Goal: Task Accomplishment & Management: Use online tool/utility

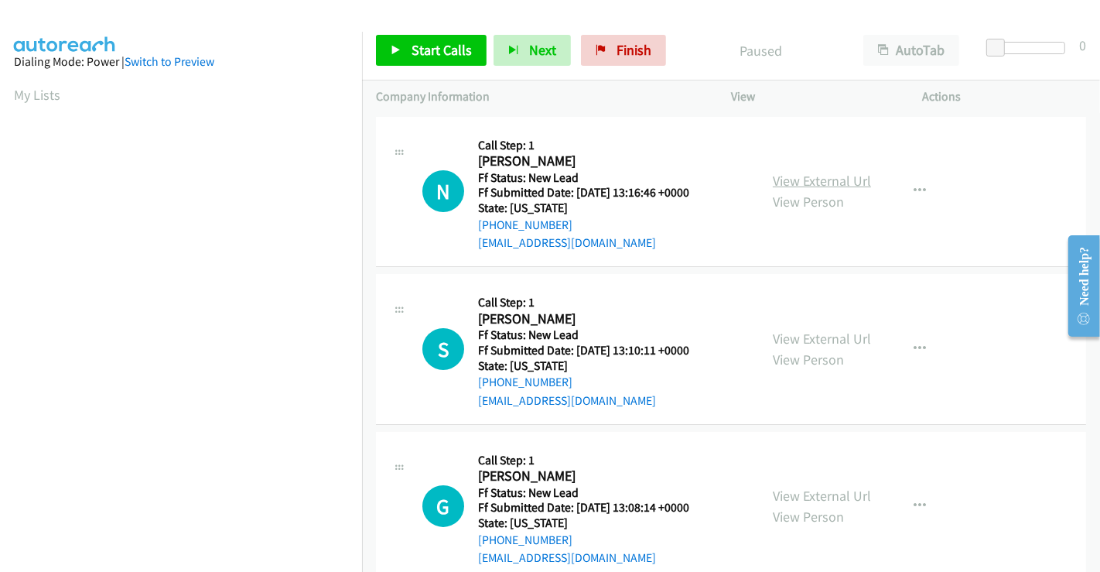
click at [820, 182] on link "View External Url" at bounding box center [822, 181] width 98 height 18
click at [805, 333] on link "View External Url" at bounding box center [822, 339] width 98 height 18
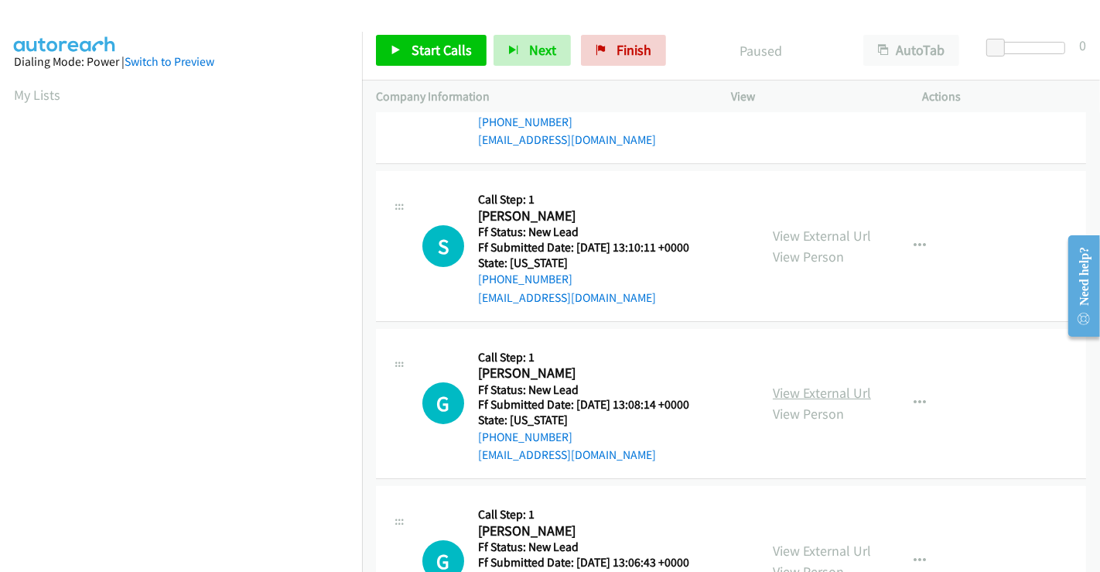
scroll to position [258, 0]
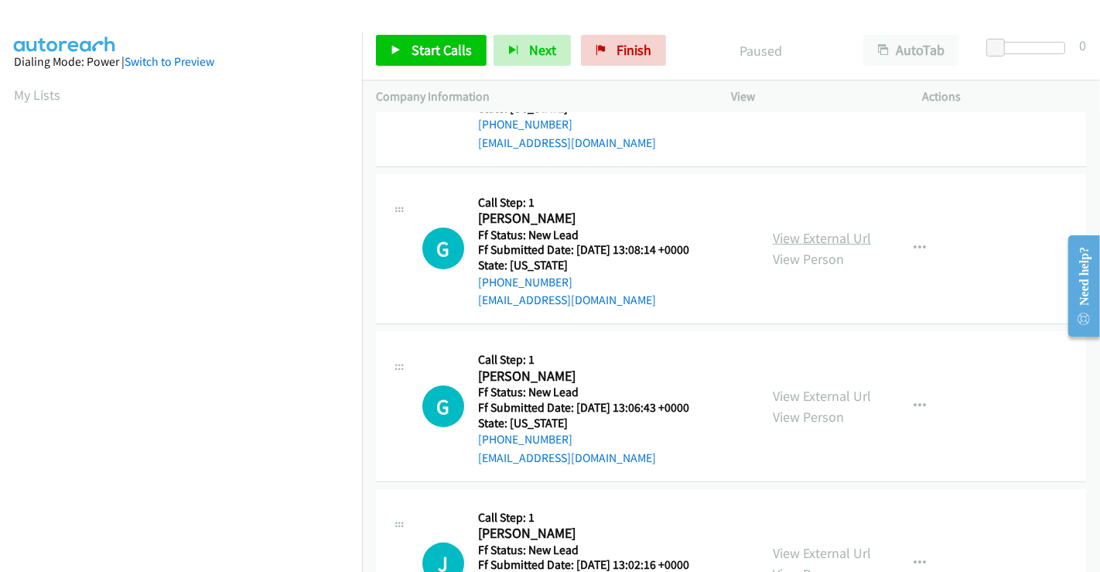
click at [805, 234] on link "View External Url" at bounding box center [822, 238] width 98 height 18
click at [822, 389] on link "View External Url" at bounding box center [822, 396] width 98 height 18
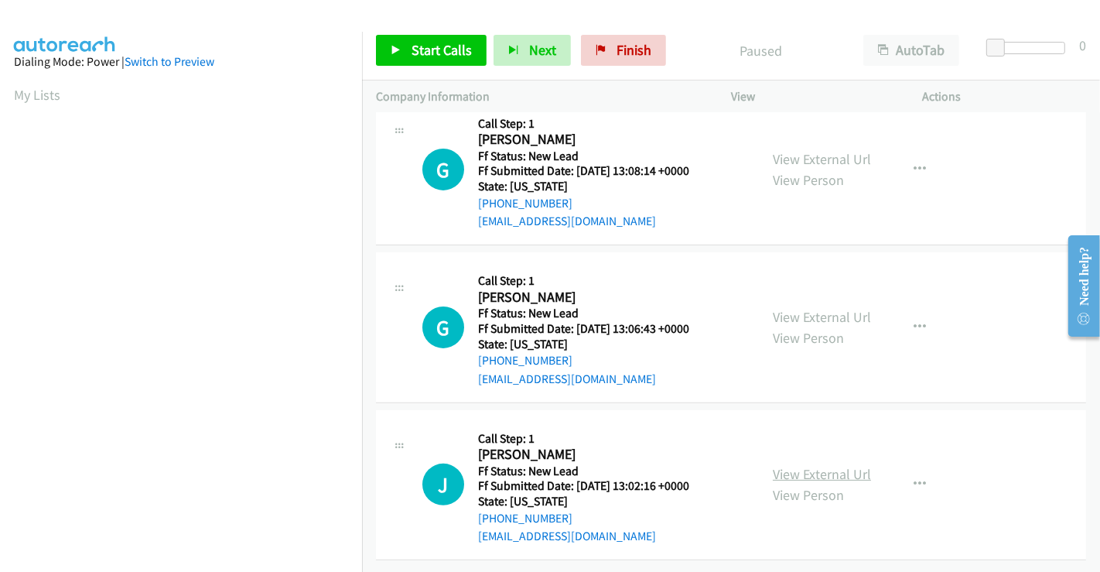
click at [827, 465] on link "View External Url" at bounding box center [822, 474] width 98 height 18
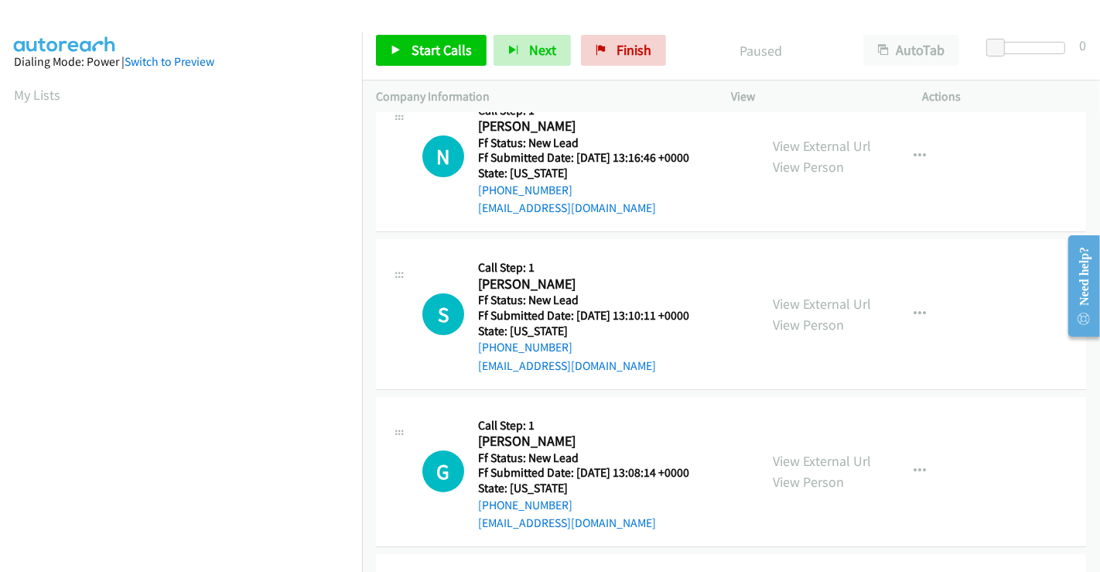
scroll to position [0, 0]
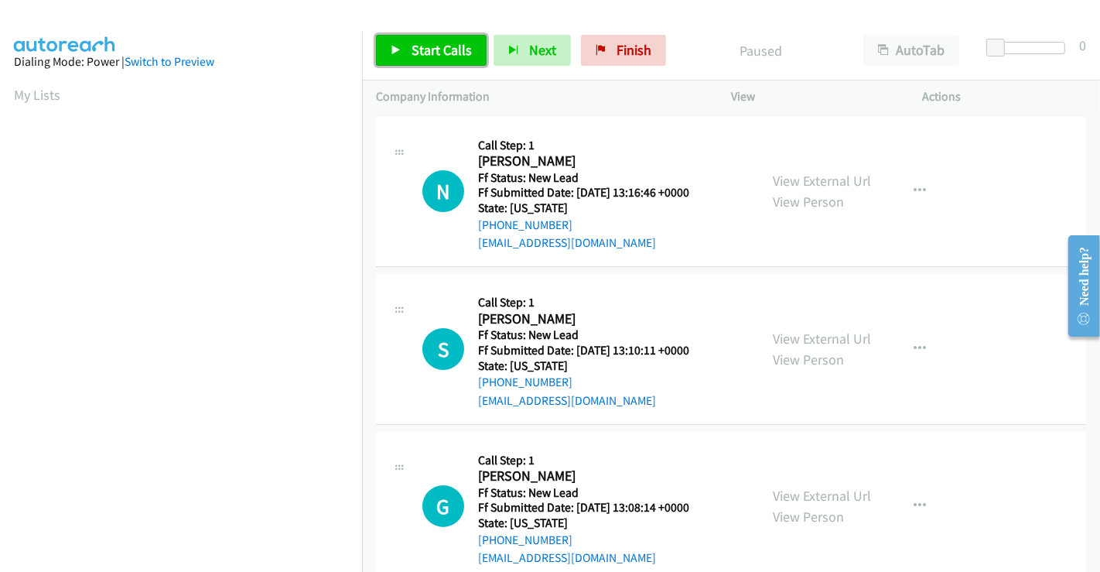
click at [444, 45] on span "Start Calls" at bounding box center [442, 50] width 60 height 18
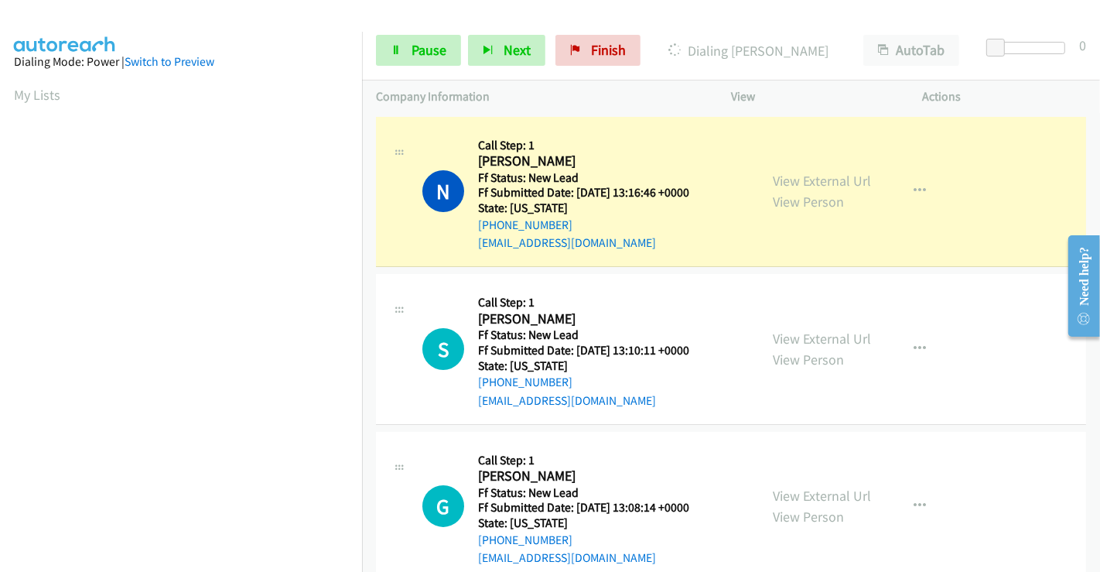
scroll to position [298, 0]
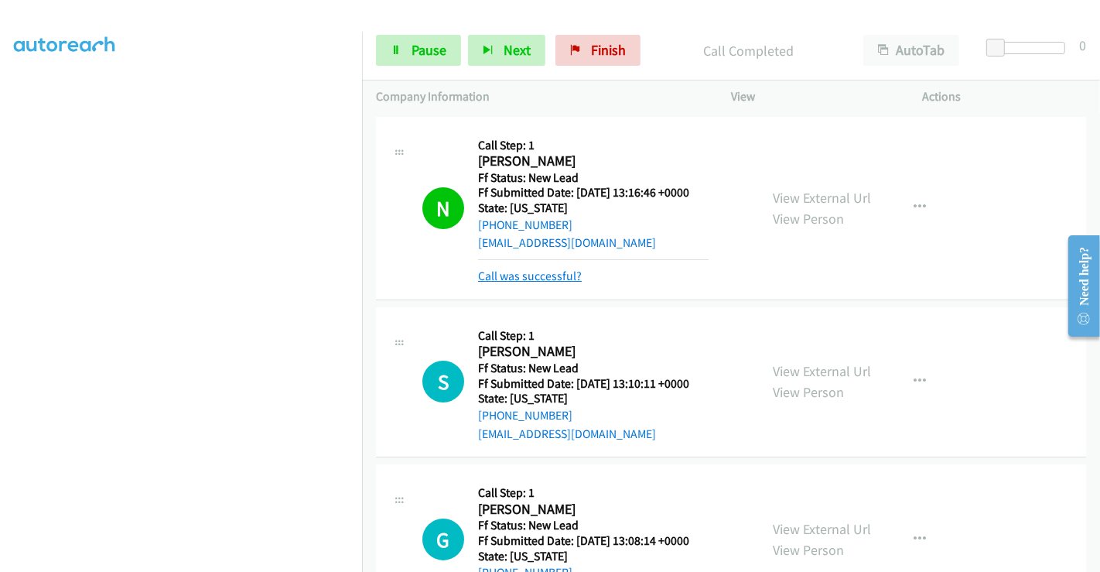
click at [543, 276] on link "Call was successful?" at bounding box center [530, 275] width 104 height 15
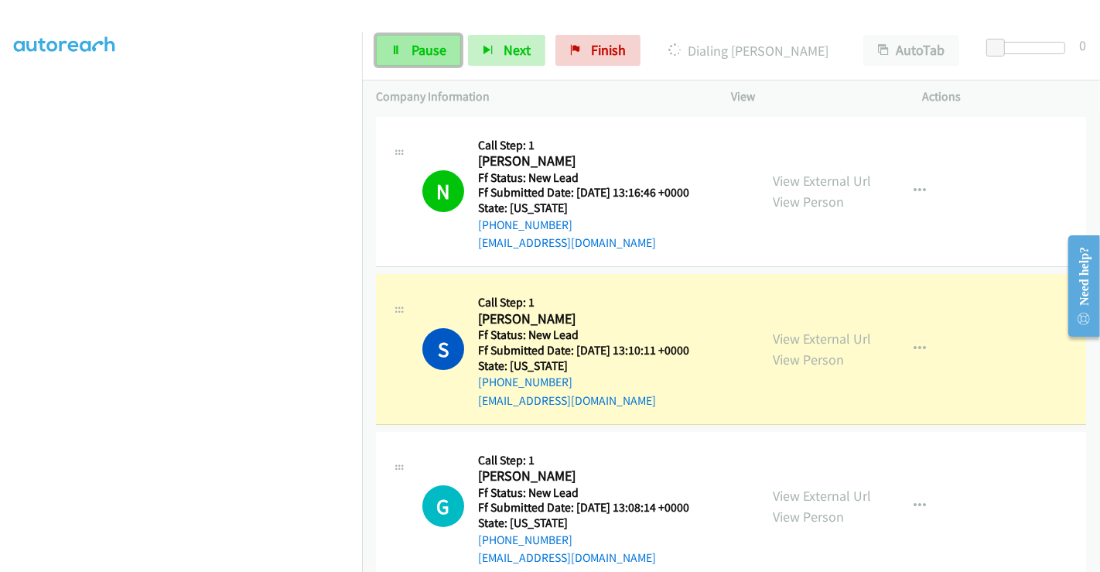
click at [426, 44] on span "Pause" at bounding box center [429, 50] width 35 height 18
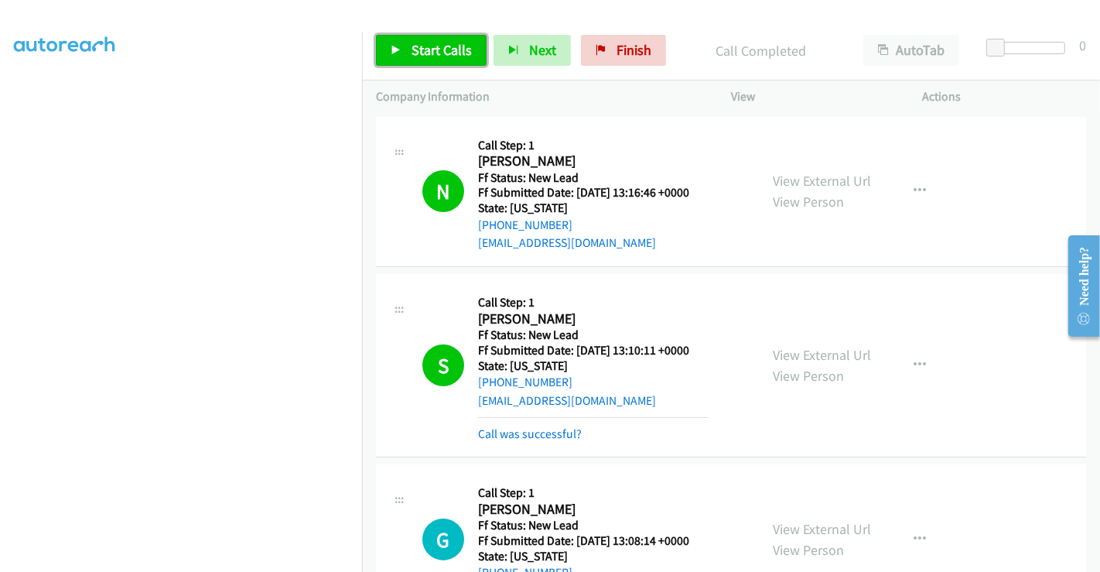
click at [429, 52] on span "Start Calls" at bounding box center [442, 50] width 60 height 18
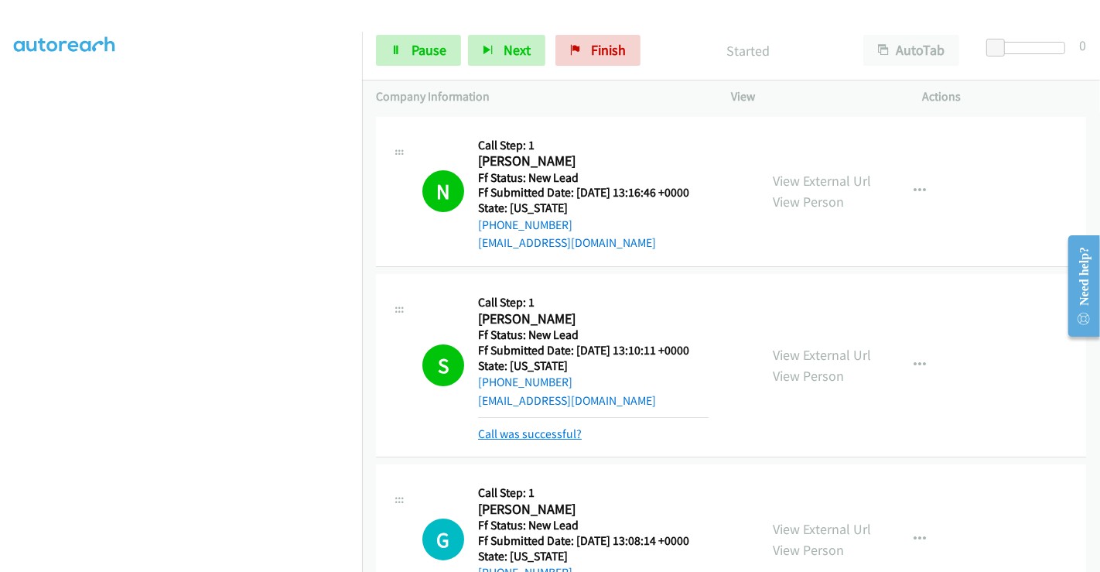
click at [518, 436] on link "Call was successful?" at bounding box center [530, 433] width 104 height 15
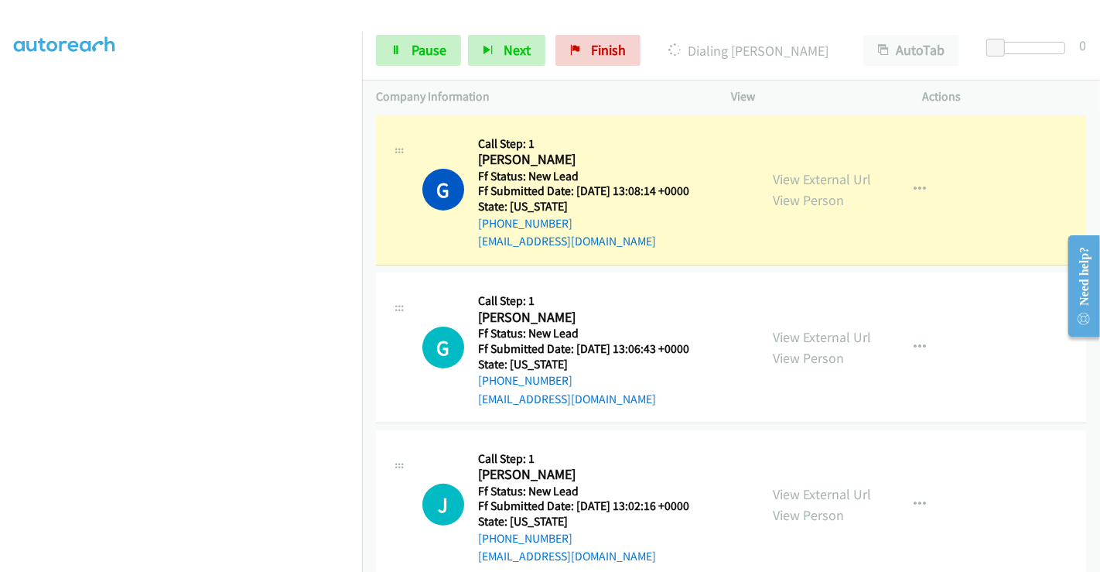
scroll to position [347, 0]
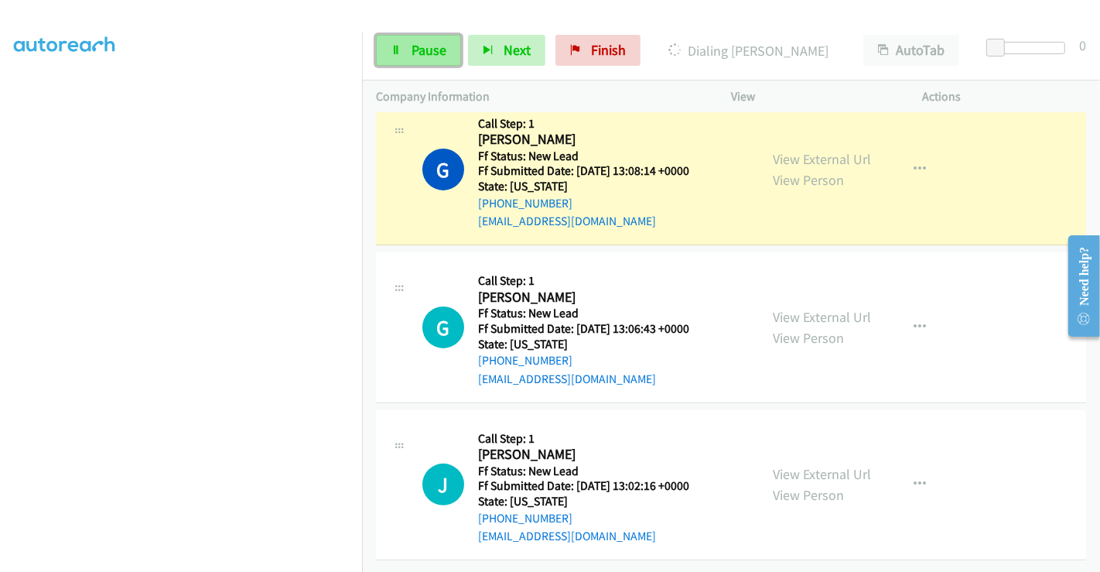
click at [416, 43] on span "Pause" at bounding box center [429, 50] width 35 height 18
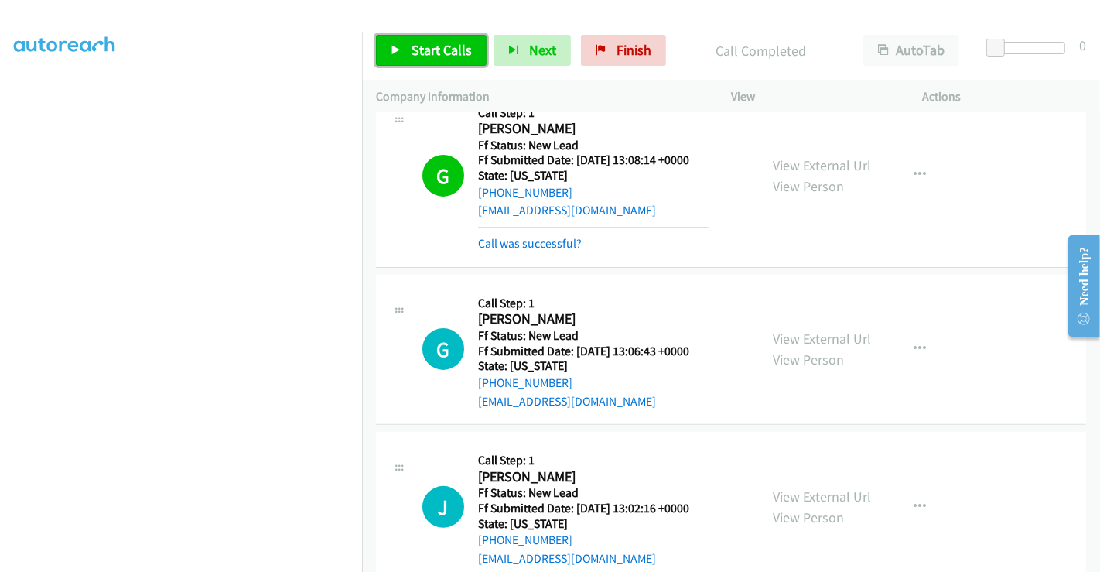
click at [448, 48] on span "Start Calls" at bounding box center [442, 50] width 60 height 18
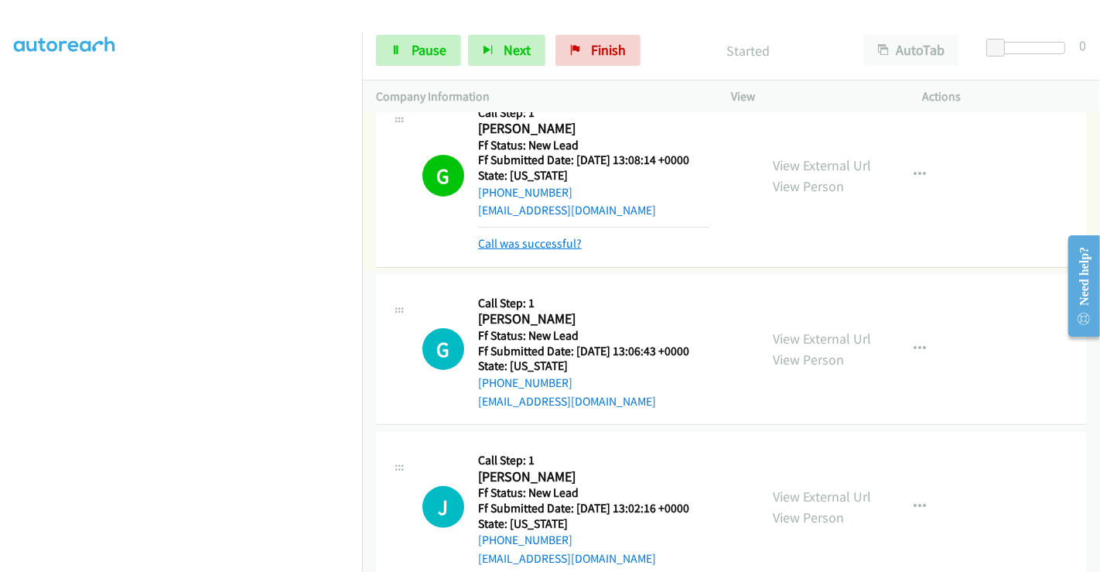
click at [535, 244] on link "Call was successful?" at bounding box center [530, 243] width 104 height 15
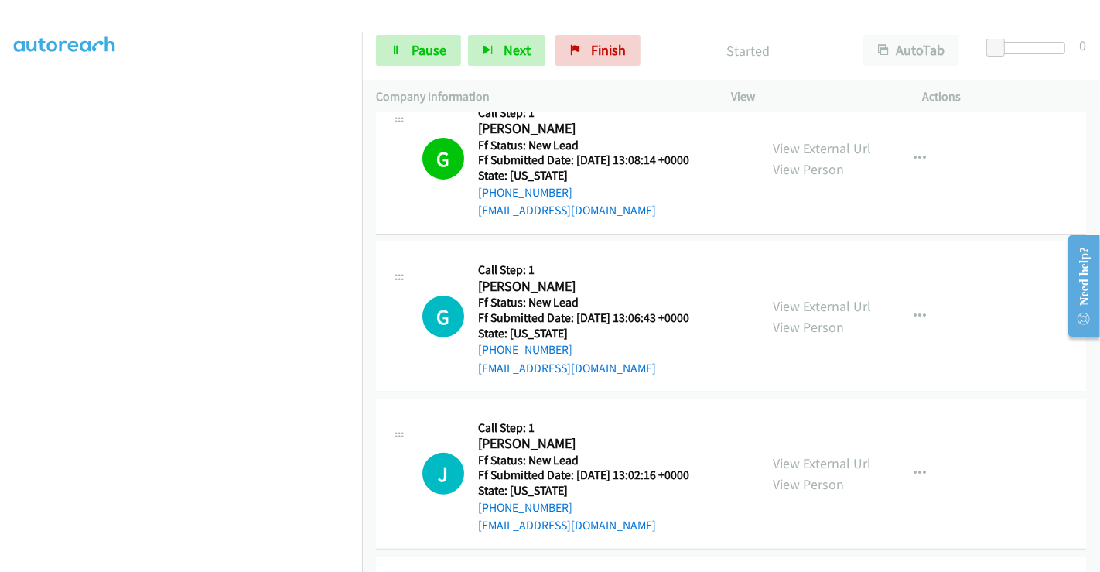
scroll to position [315, 0]
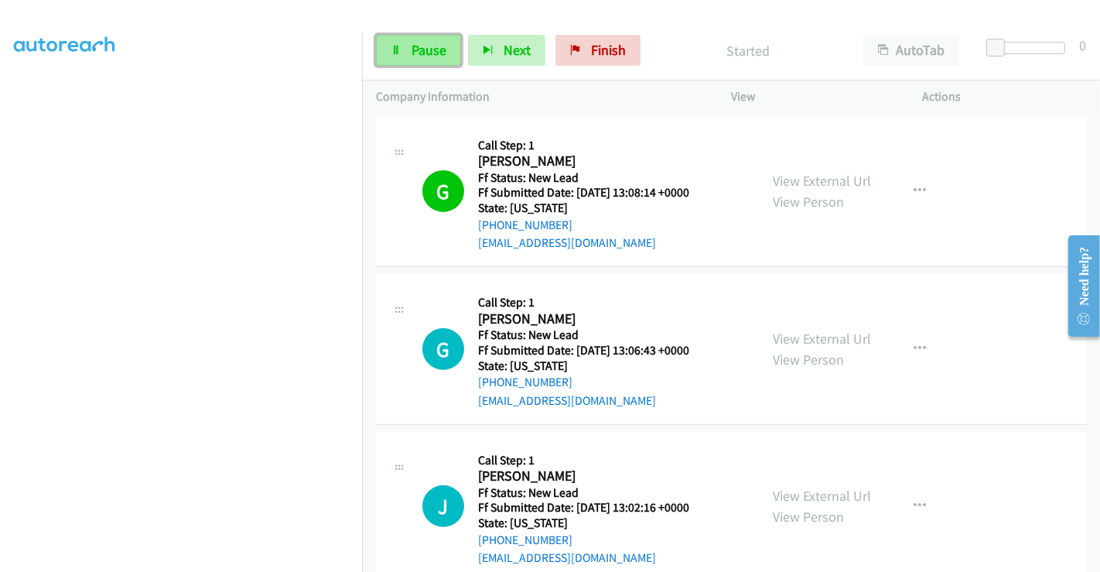
click at [403, 43] on link "Pause" at bounding box center [418, 50] width 85 height 31
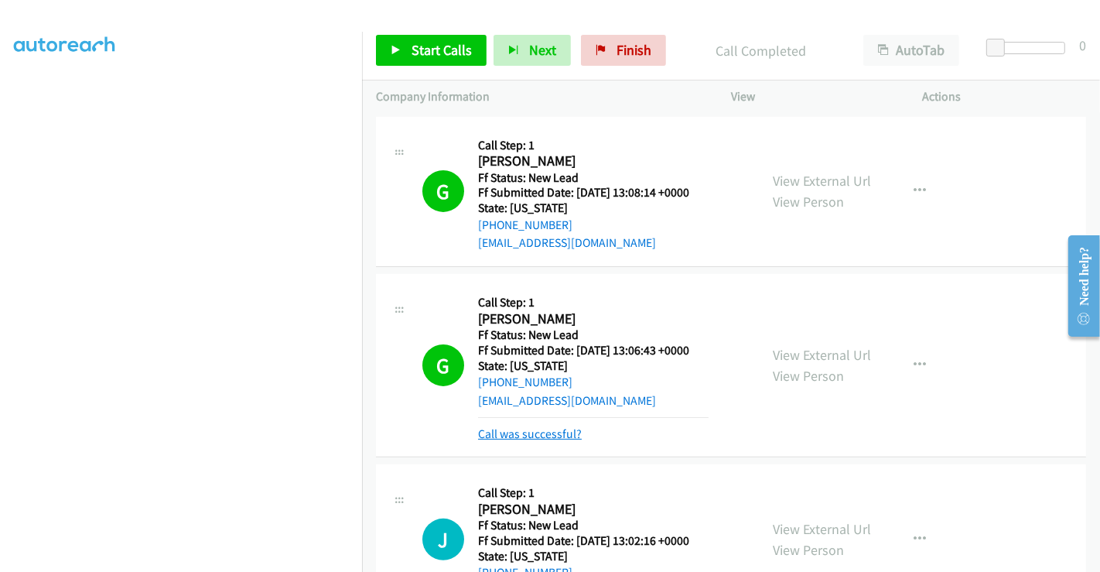
click at [569, 433] on link "Call was successful?" at bounding box center [530, 433] width 104 height 15
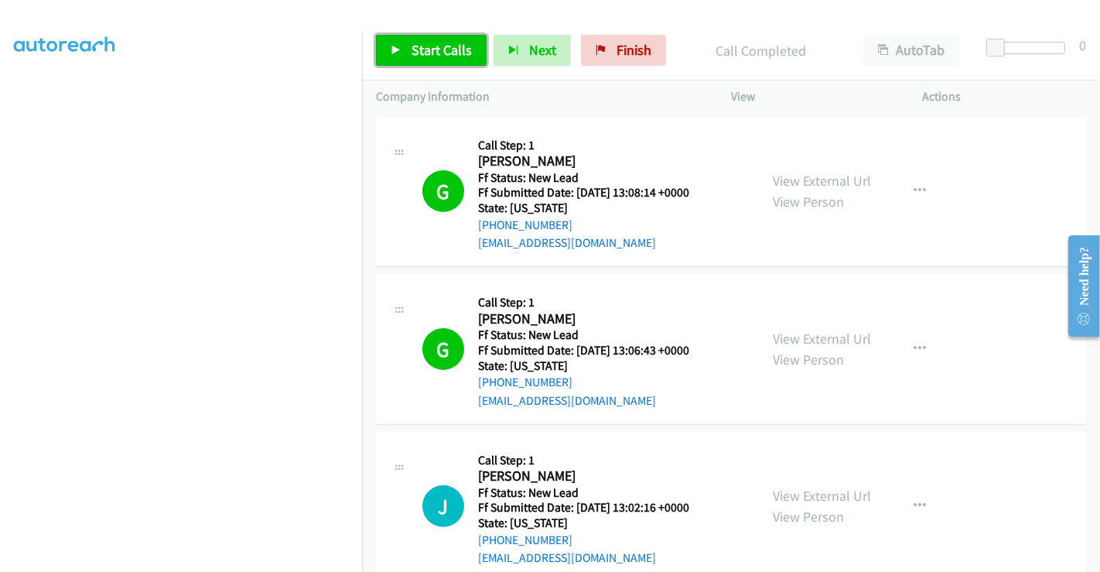
click at [450, 57] on span "Start Calls" at bounding box center [442, 50] width 60 height 18
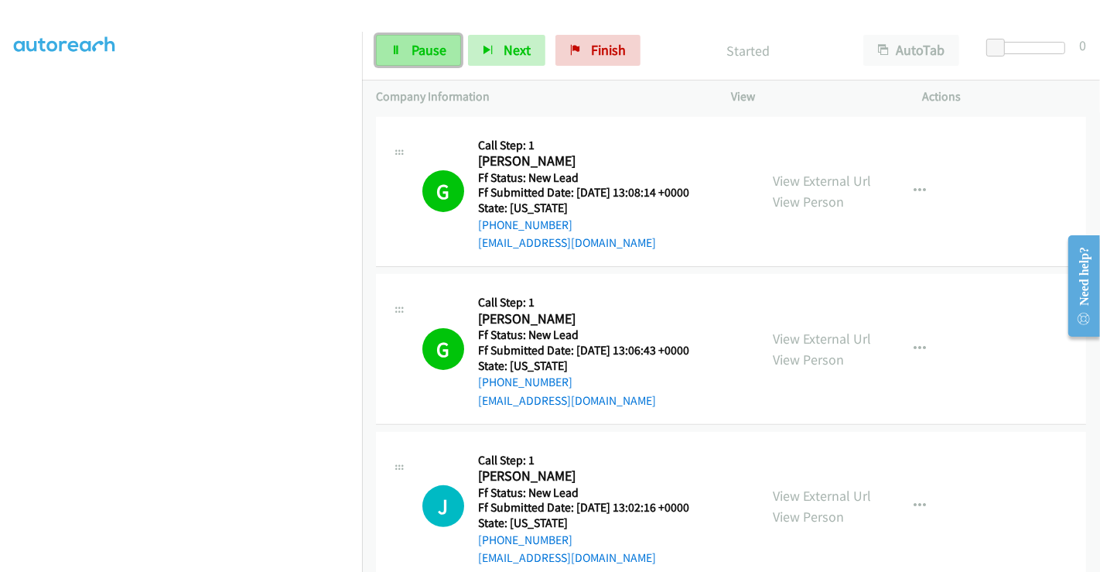
click at [413, 47] on span "Pause" at bounding box center [429, 50] width 35 height 18
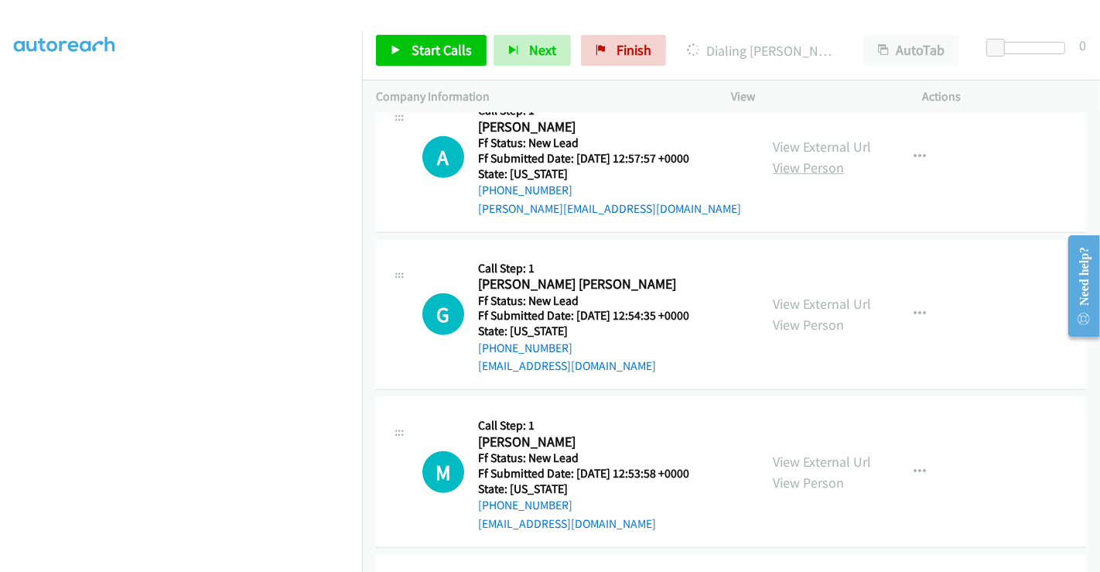
scroll to position [744, 0]
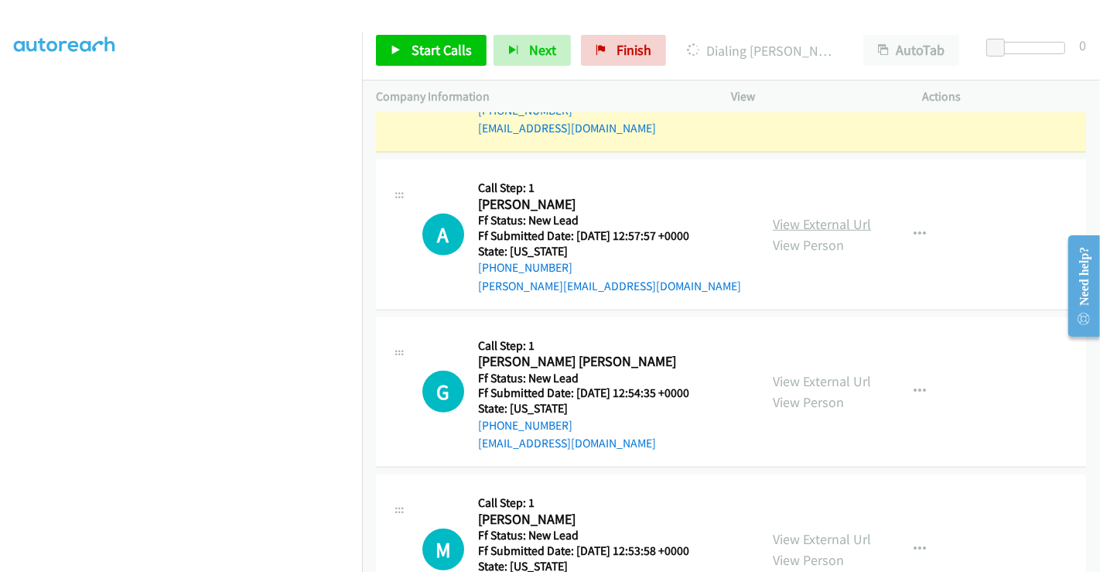
click at [817, 224] on link "View External Url" at bounding box center [822, 224] width 98 height 18
click at [816, 377] on link "View External Url" at bounding box center [822, 381] width 98 height 18
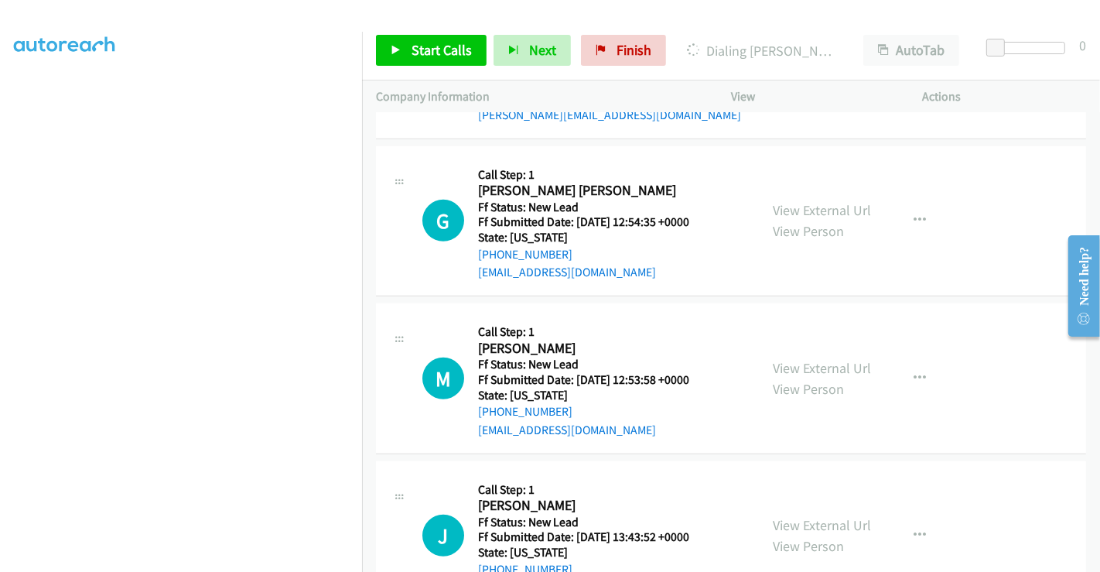
scroll to position [917, 0]
click at [802, 364] on link "View External Url" at bounding box center [822, 366] width 98 height 18
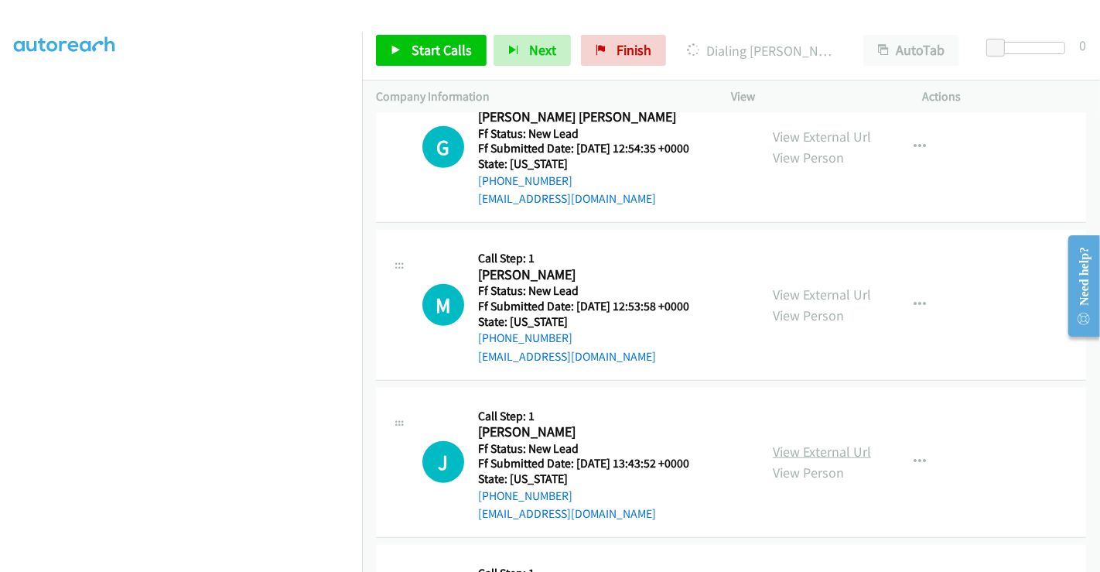
scroll to position [1089, 0]
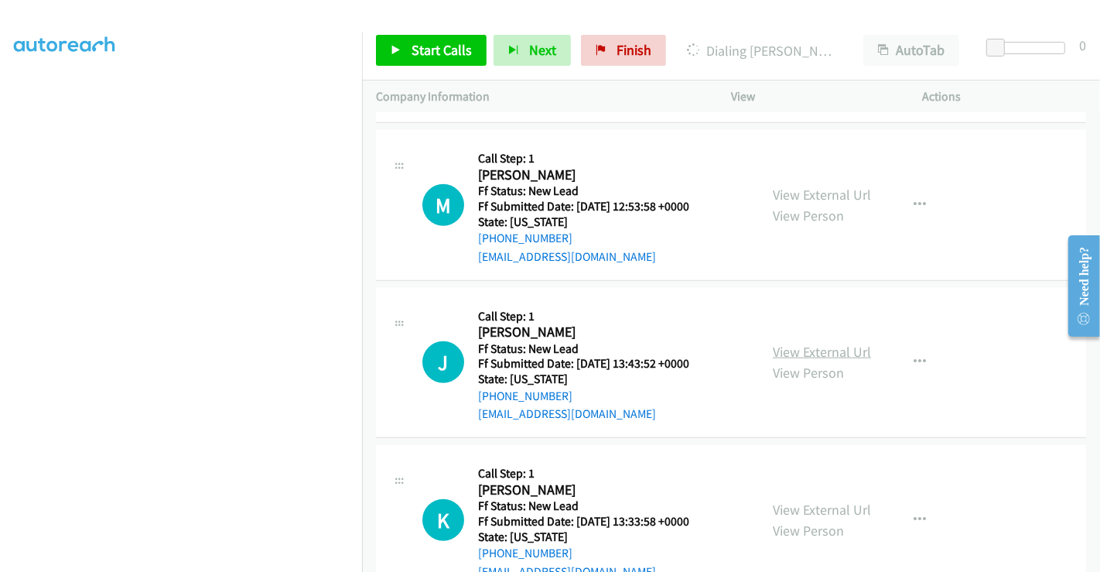
click at [812, 352] on link "View External Url" at bounding box center [822, 352] width 98 height 18
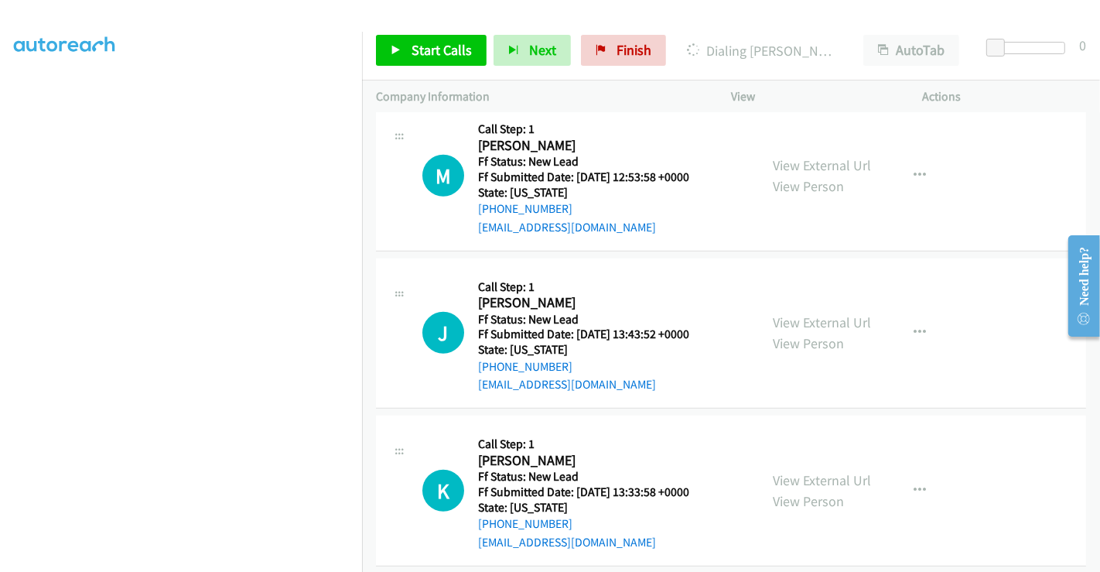
scroll to position [1134, 0]
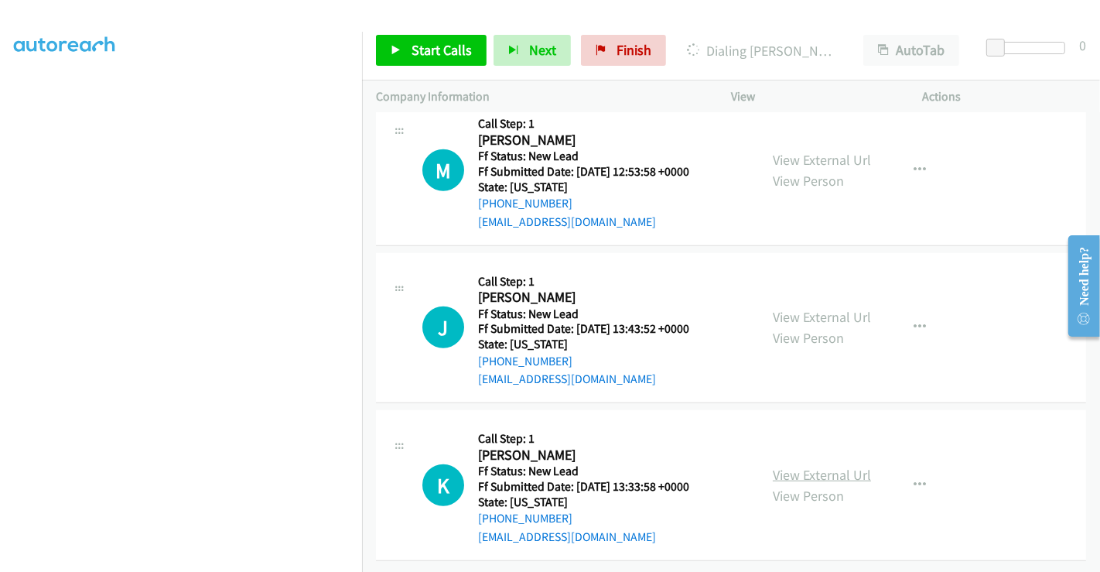
click at [786, 466] on link "View External Url" at bounding box center [822, 475] width 98 height 18
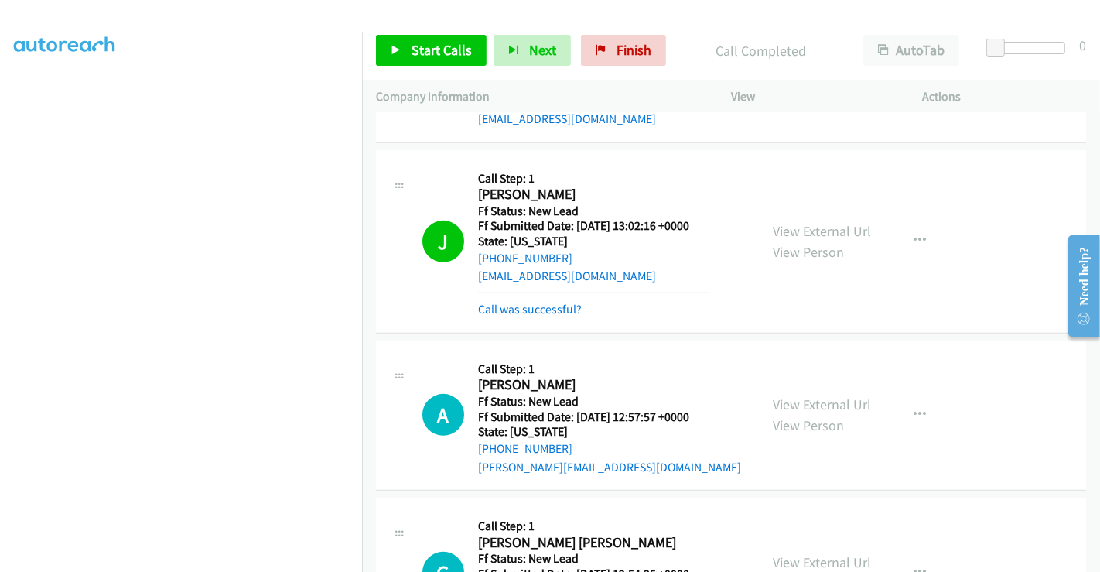
scroll to position [651, 0]
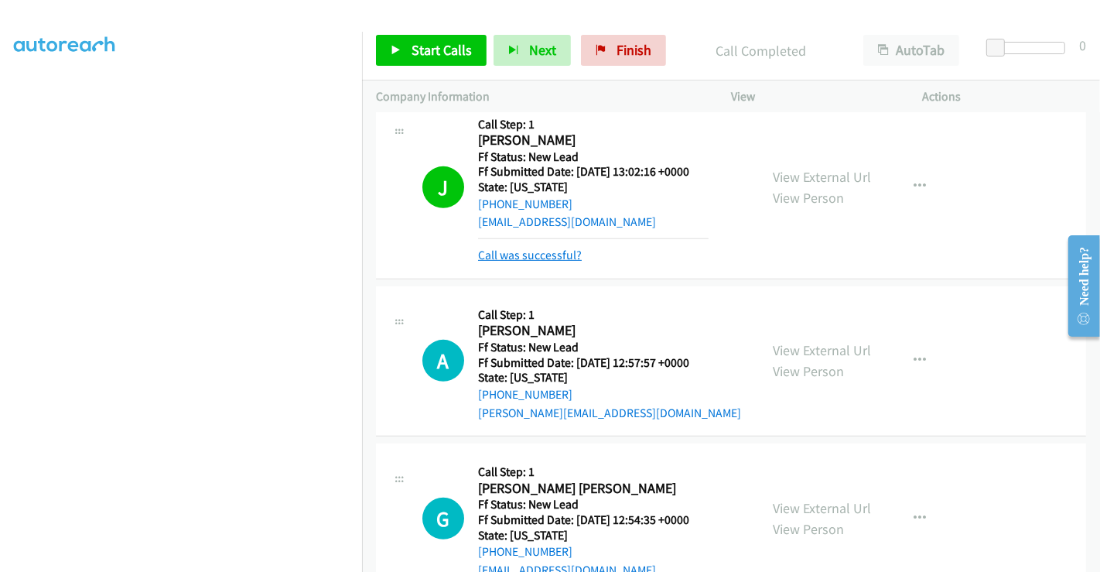
click at [542, 253] on link "Call was successful?" at bounding box center [530, 255] width 104 height 15
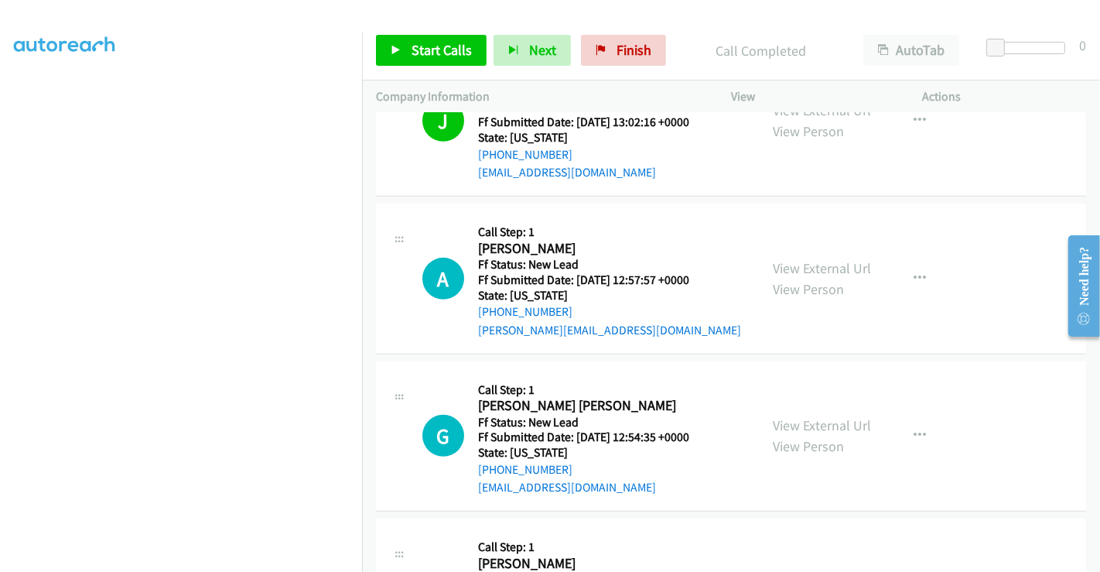
scroll to position [737, 0]
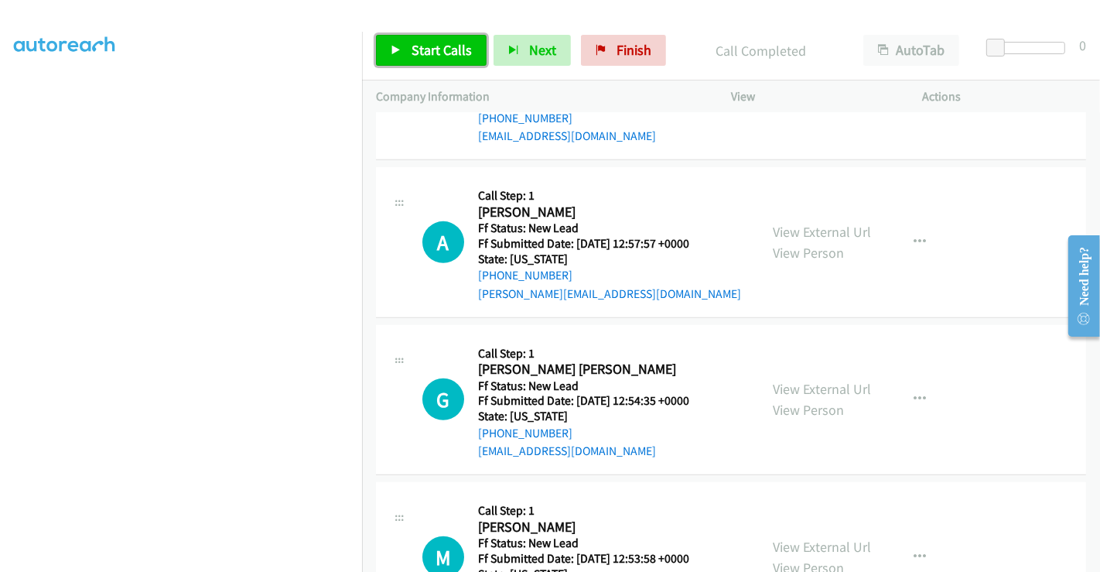
click at [416, 47] on span "Start Calls" at bounding box center [442, 50] width 60 height 18
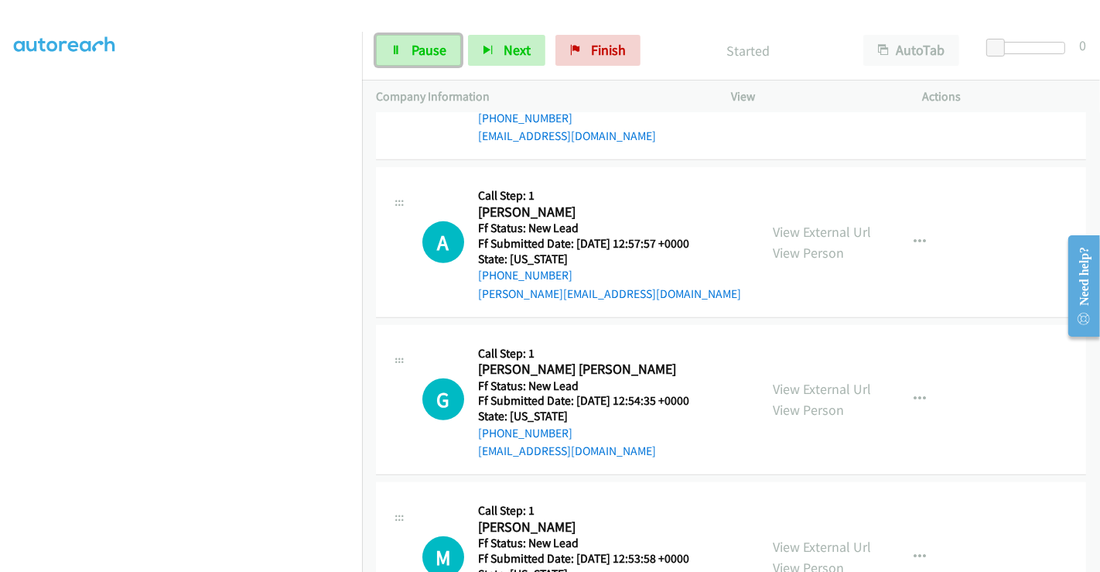
click at [416, 47] on span "Pause" at bounding box center [429, 50] width 35 height 18
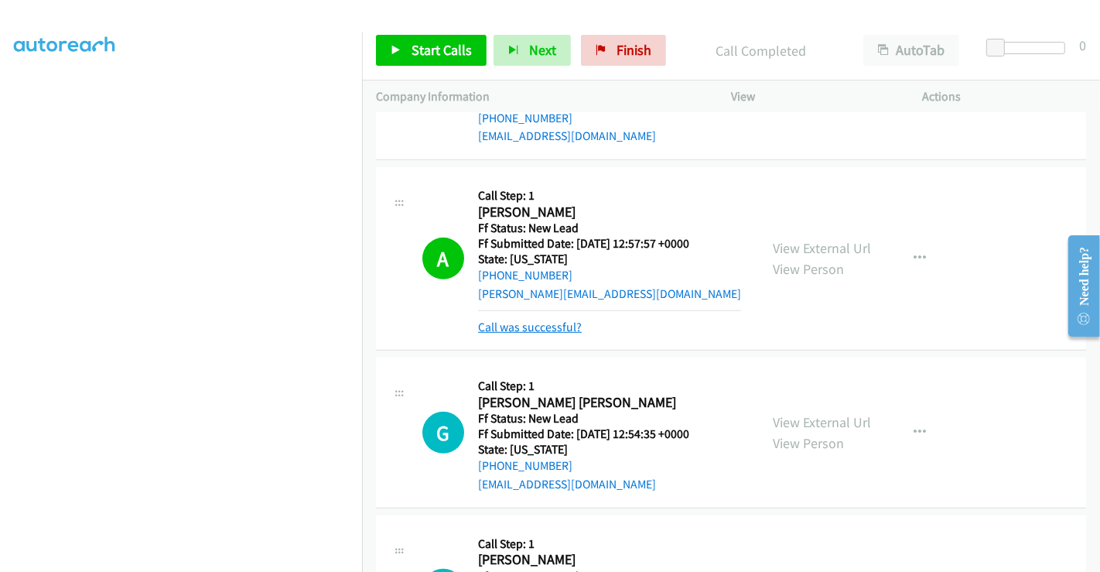
click at [550, 322] on link "Call was successful?" at bounding box center [530, 327] width 104 height 15
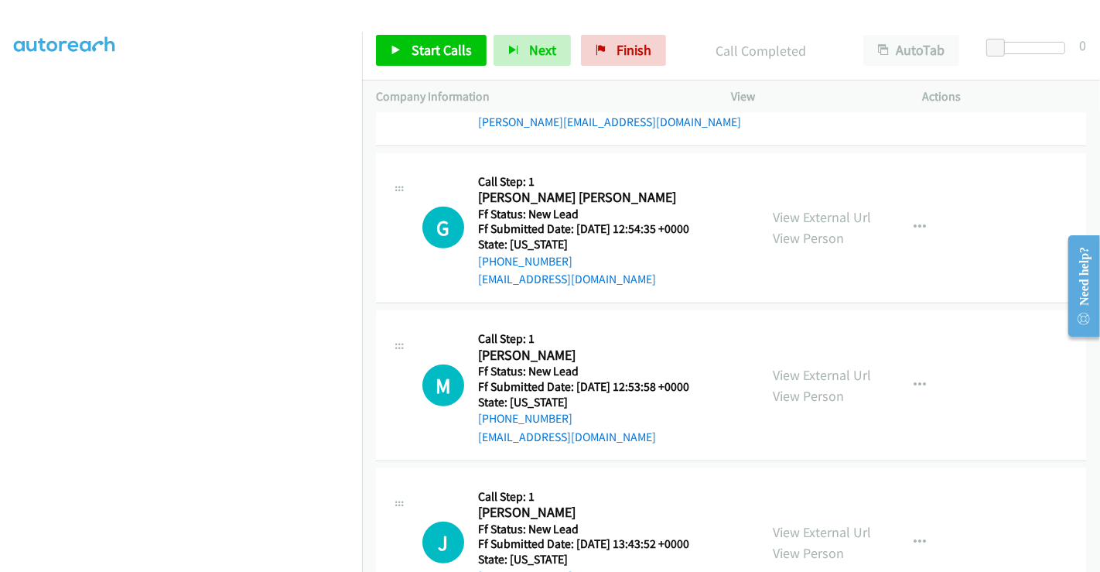
scroll to position [1134, 0]
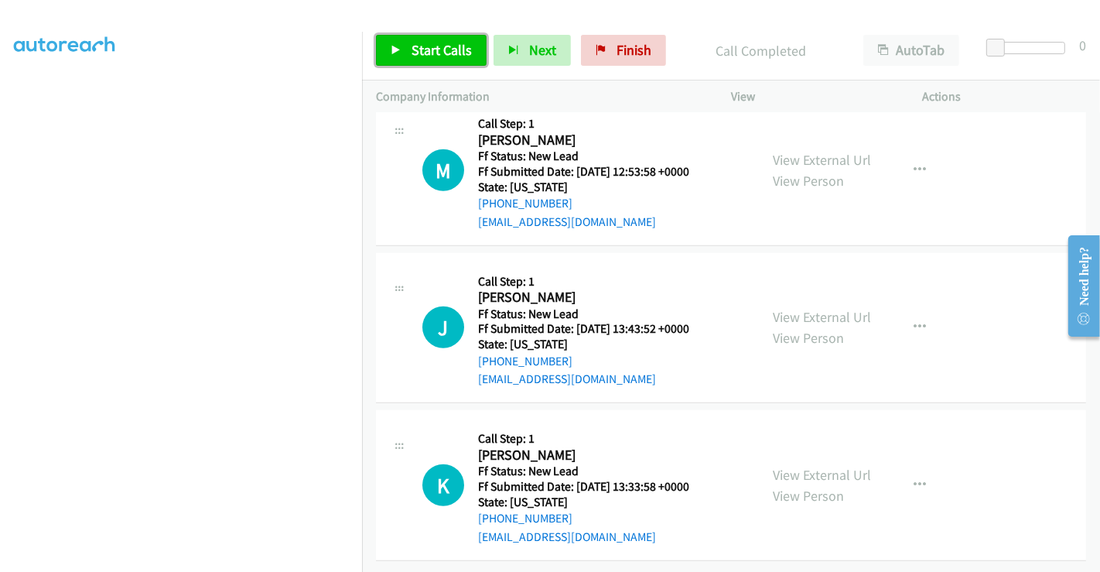
click at [416, 46] on span "Start Calls" at bounding box center [442, 50] width 60 height 18
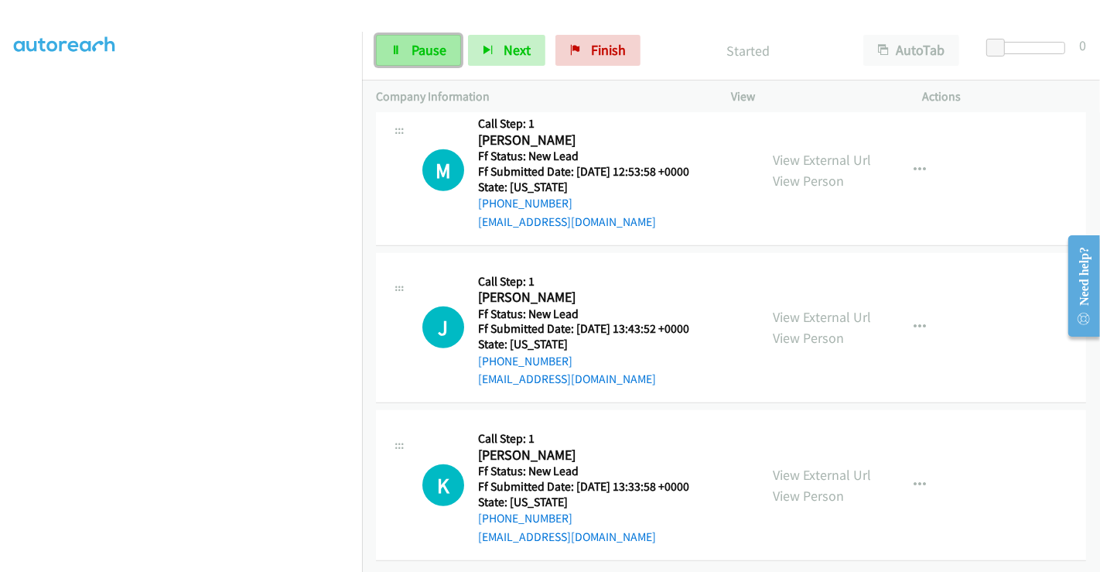
click at [412, 49] on span "Pause" at bounding box center [429, 50] width 35 height 18
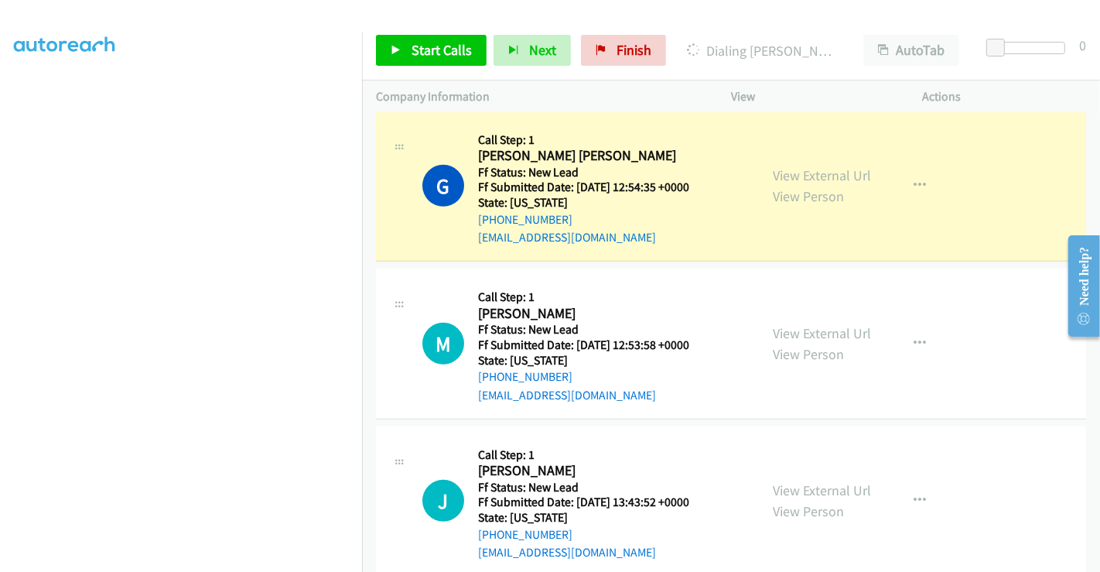
scroll to position [876, 0]
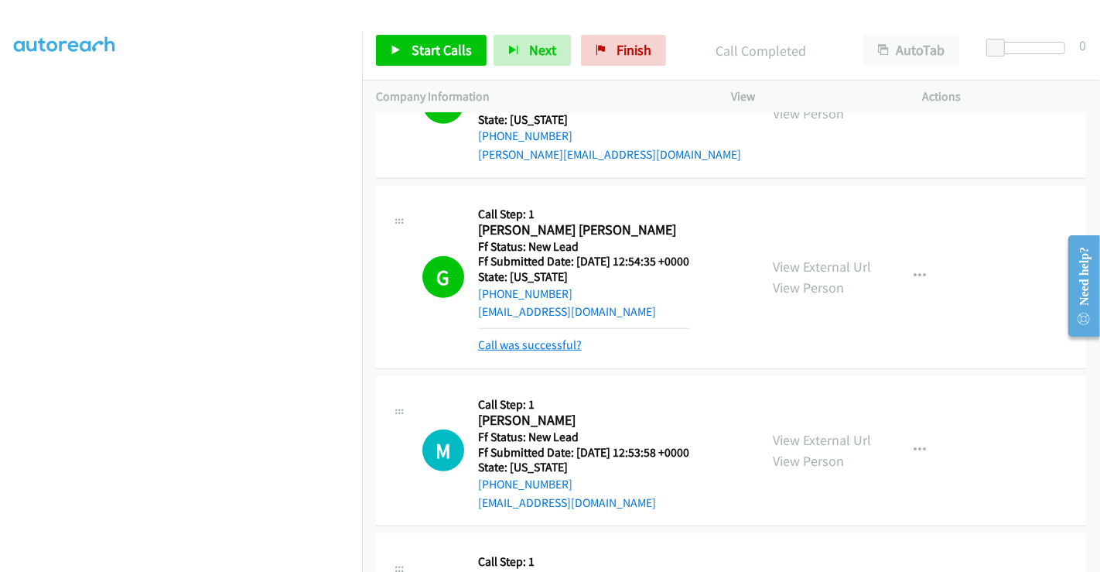
click at [547, 345] on link "Call was successful?" at bounding box center [530, 344] width 104 height 15
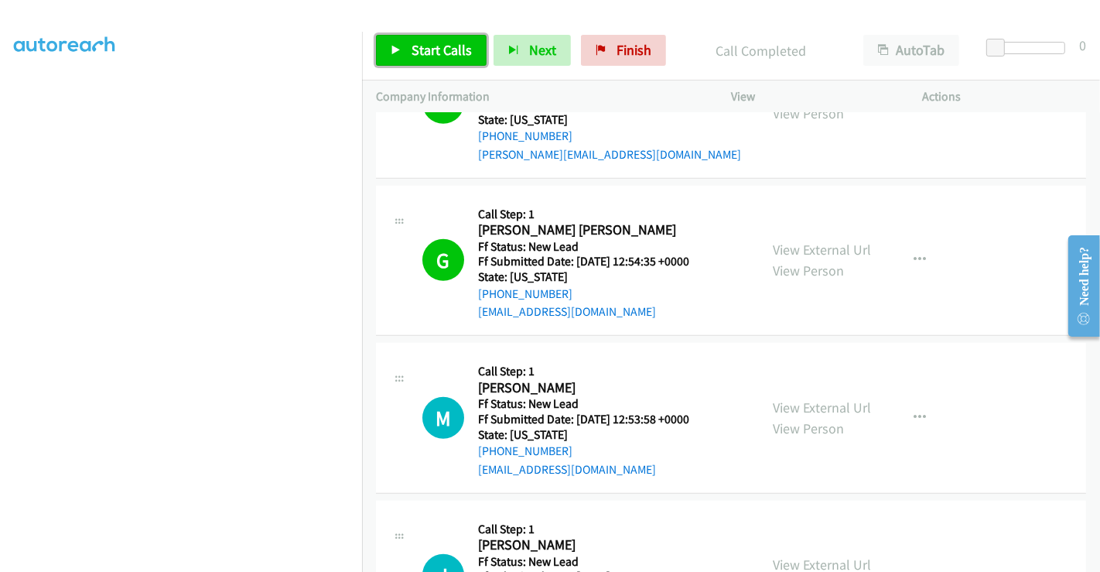
click at [450, 48] on span "Start Calls" at bounding box center [442, 50] width 60 height 18
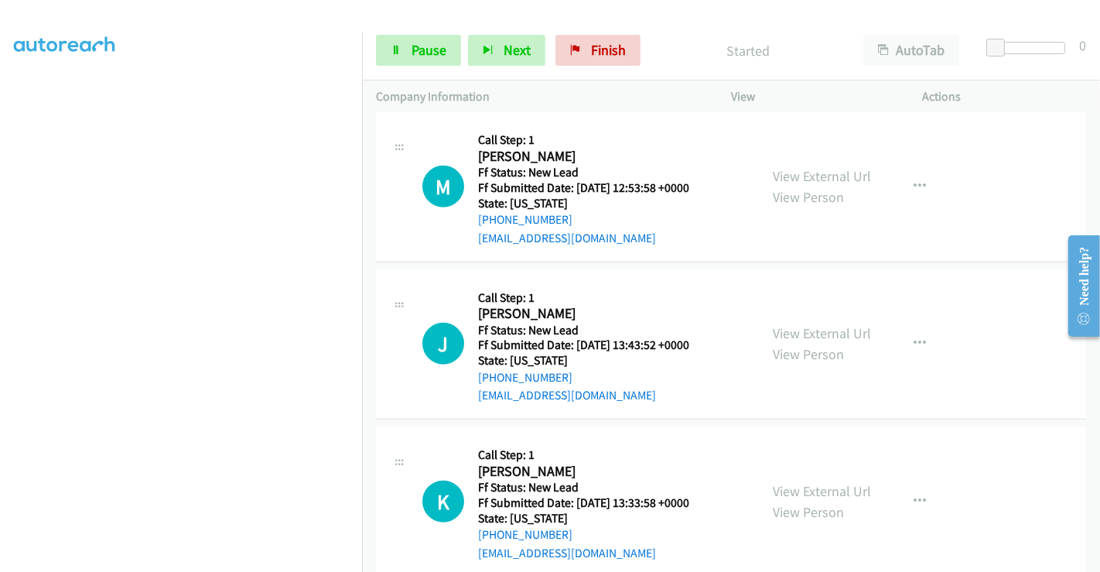
scroll to position [1134, 0]
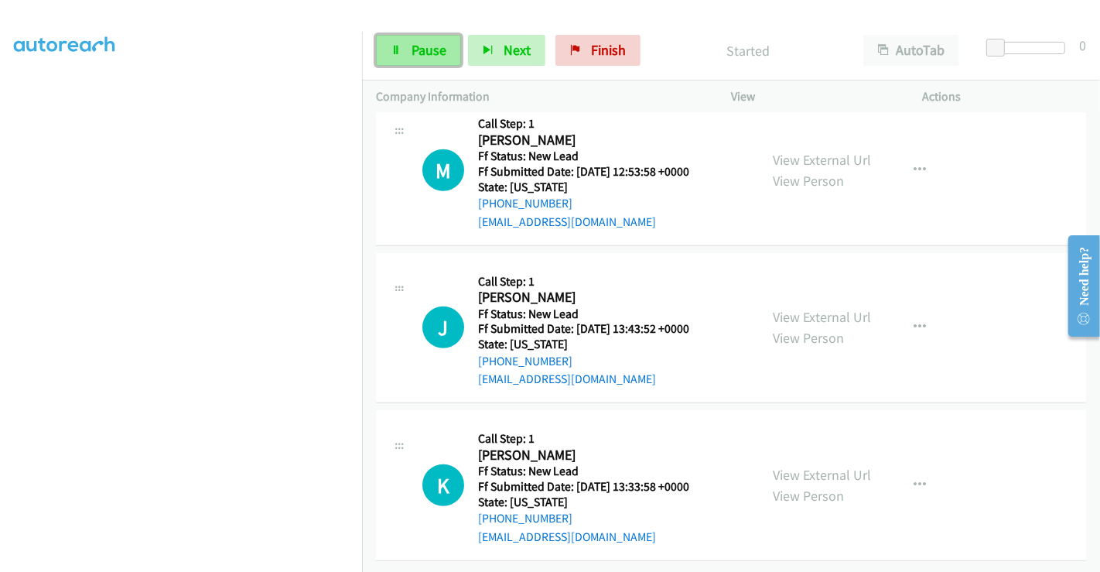
click at [416, 53] on span "Pause" at bounding box center [429, 50] width 35 height 18
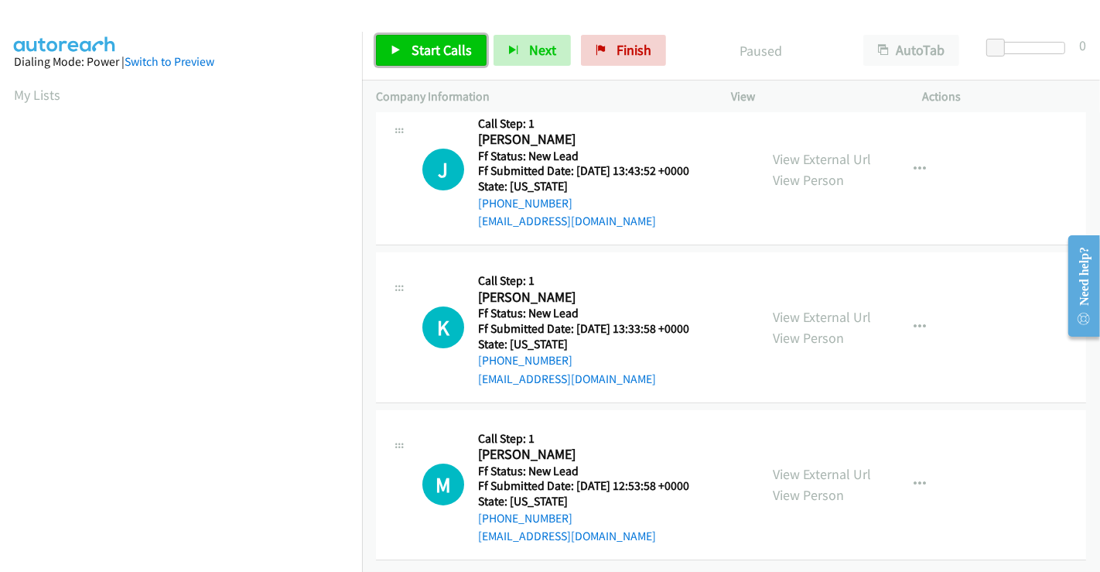
click at [425, 46] on span "Start Calls" at bounding box center [442, 50] width 60 height 18
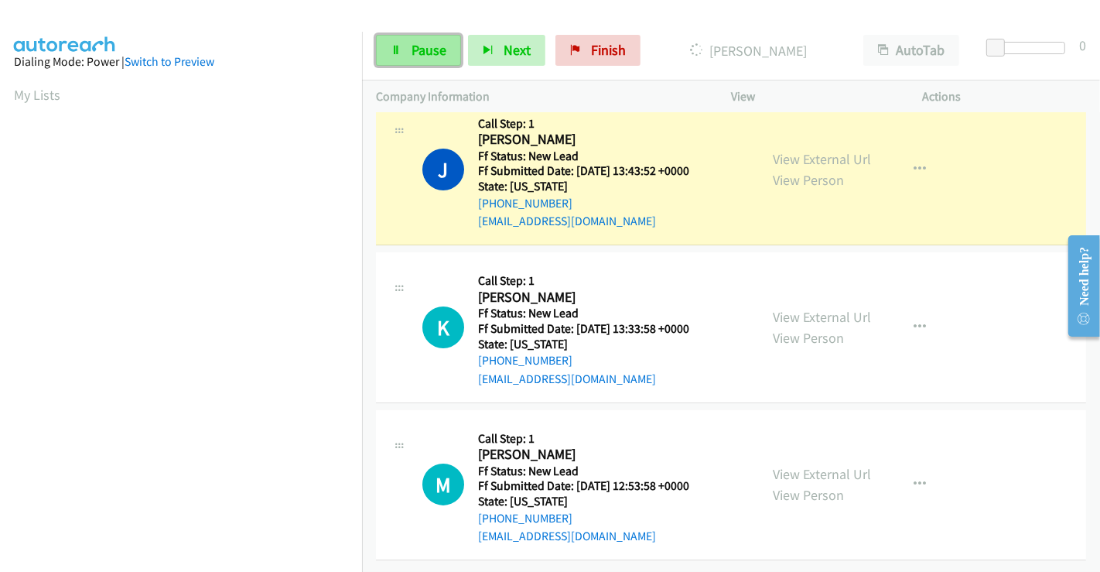
click at [431, 52] on span "Pause" at bounding box center [429, 50] width 35 height 18
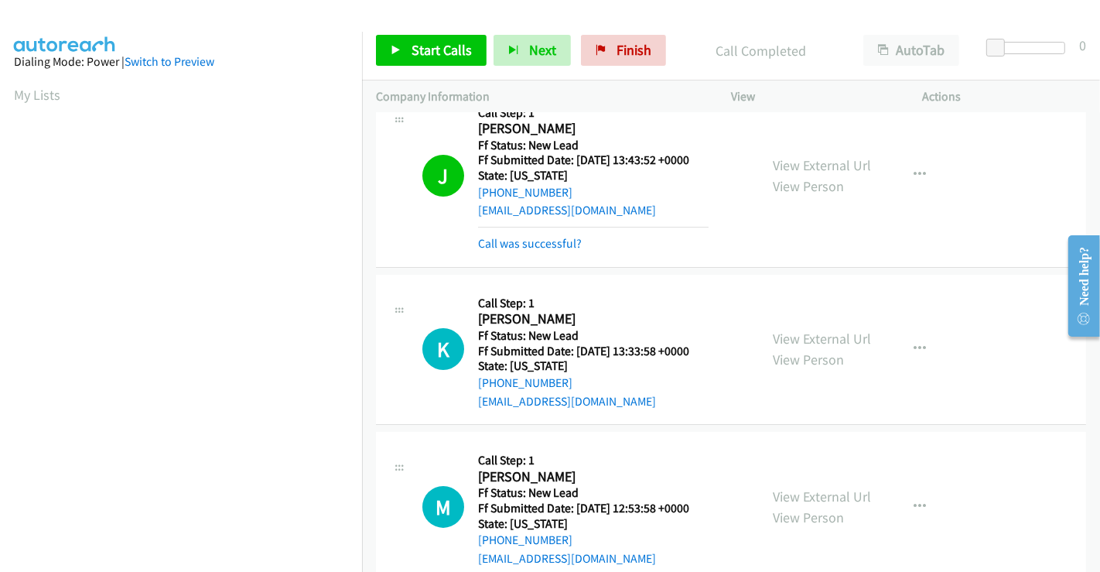
scroll to position [298, 0]
click at [529, 238] on link "Call was successful?" at bounding box center [530, 243] width 104 height 15
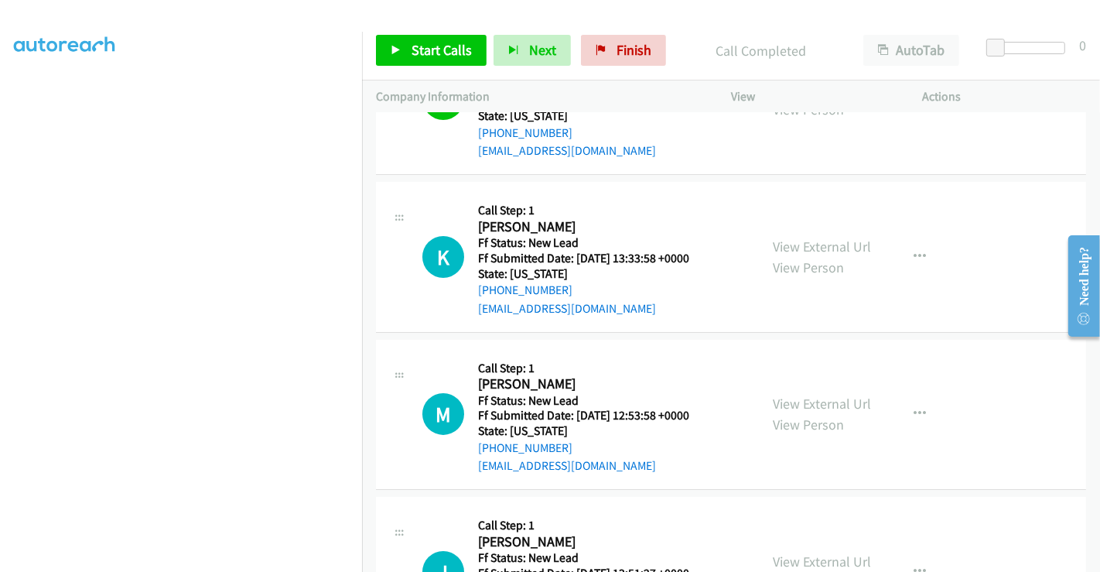
scroll to position [119, 0]
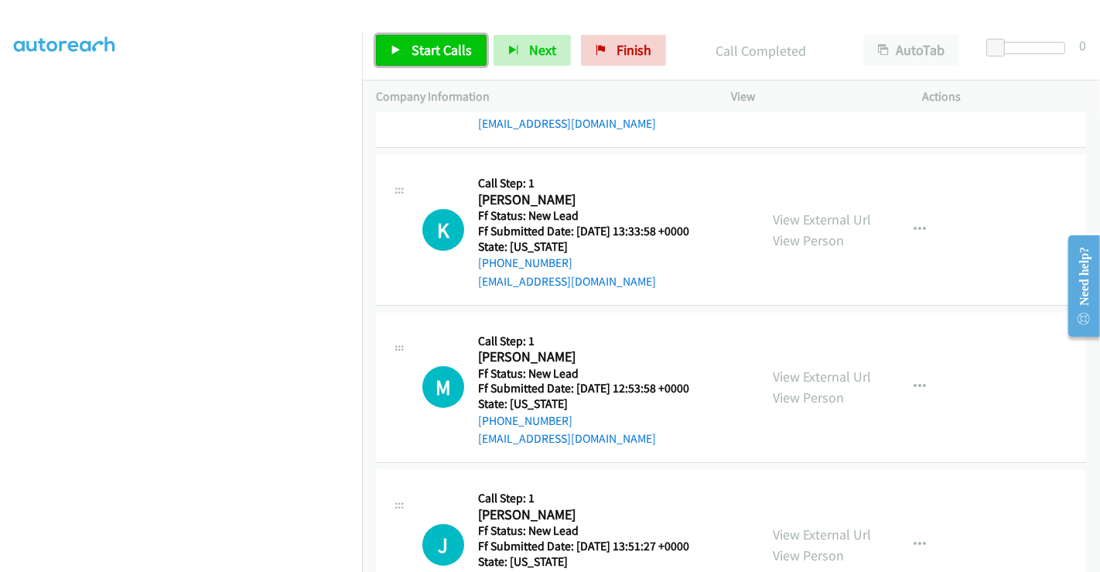
click at [423, 47] on span "Start Calls" at bounding box center [442, 50] width 60 height 18
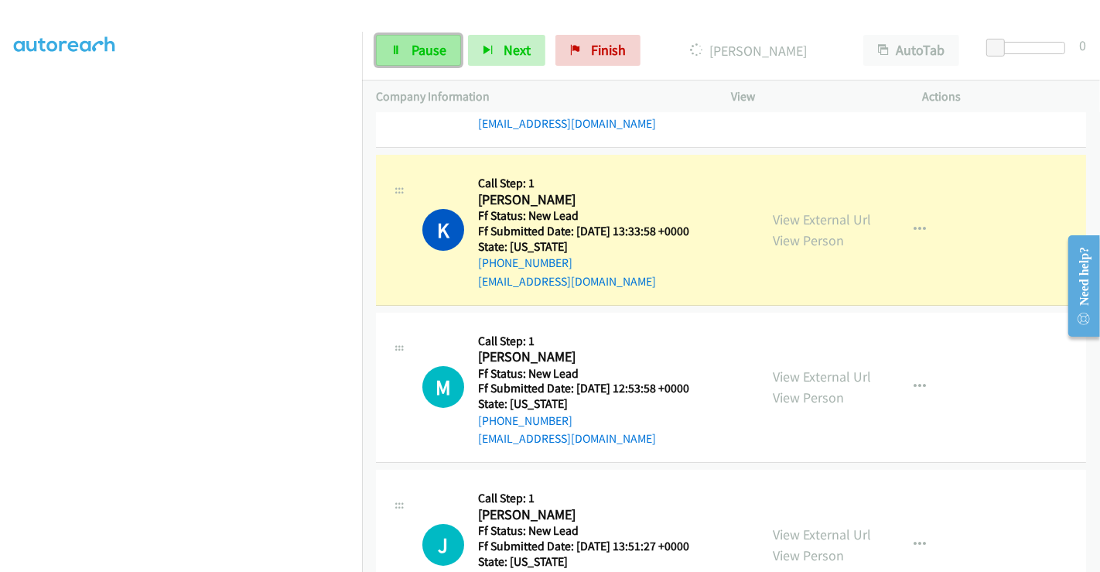
click at [416, 46] on span "Pause" at bounding box center [429, 50] width 35 height 18
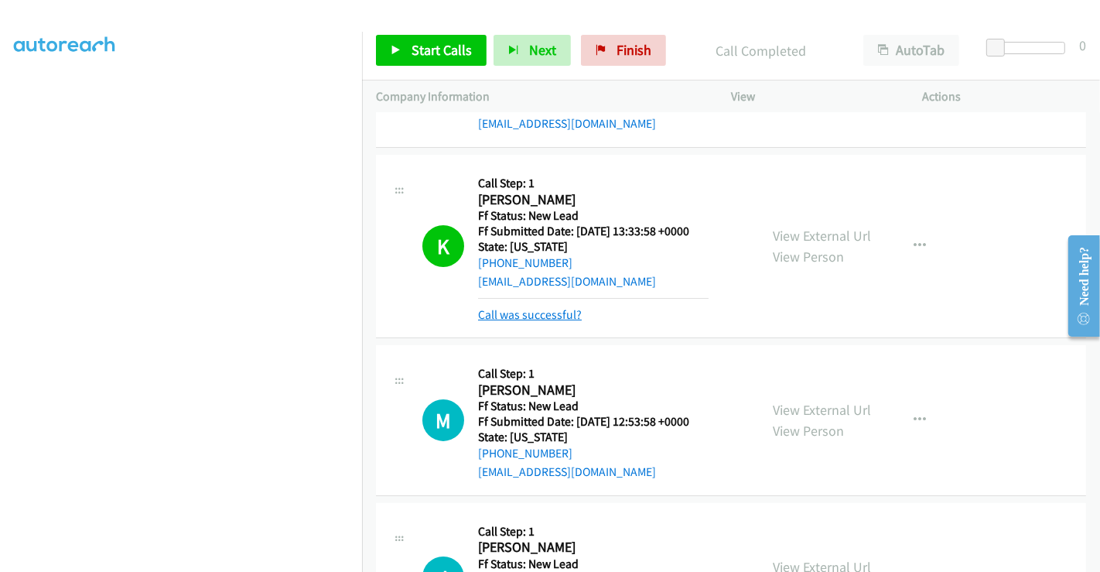
click at [550, 313] on link "Call was successful?" at bounding box center [530, 314] width 104 height 15
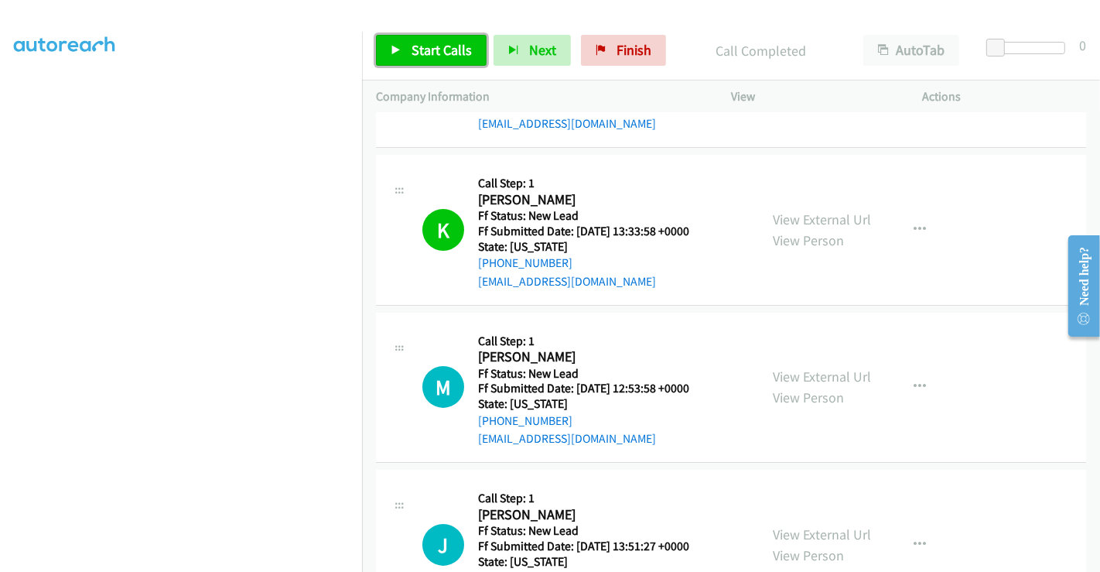
click at [427, 44] on span "Start Calls" at bounding box center [442, 50] width 60 height 18
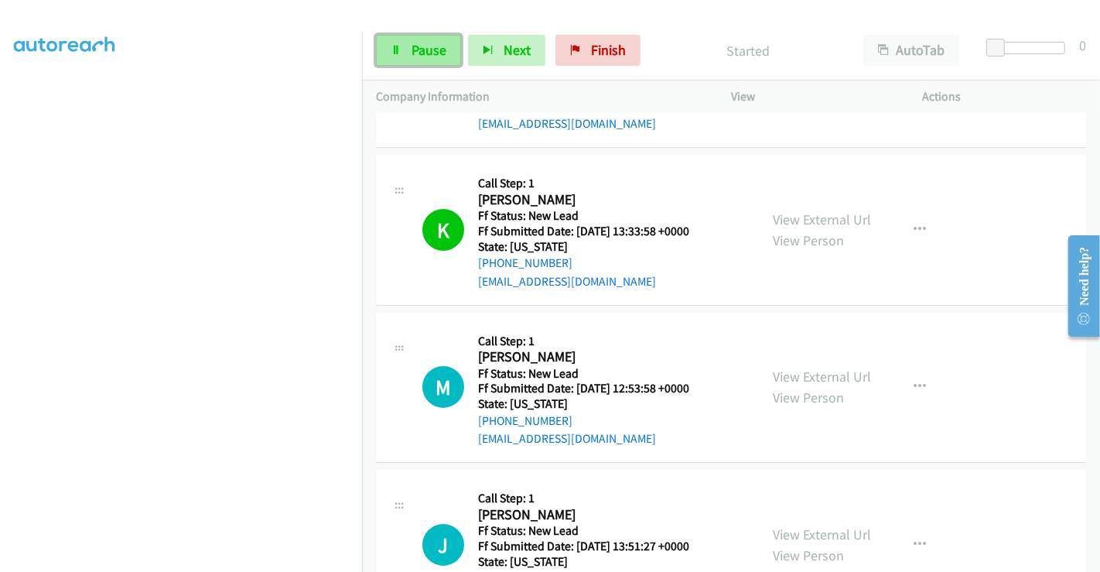
click at [404, 47] on link "Pause" at bounding box center [418, 50] width 85 height 31
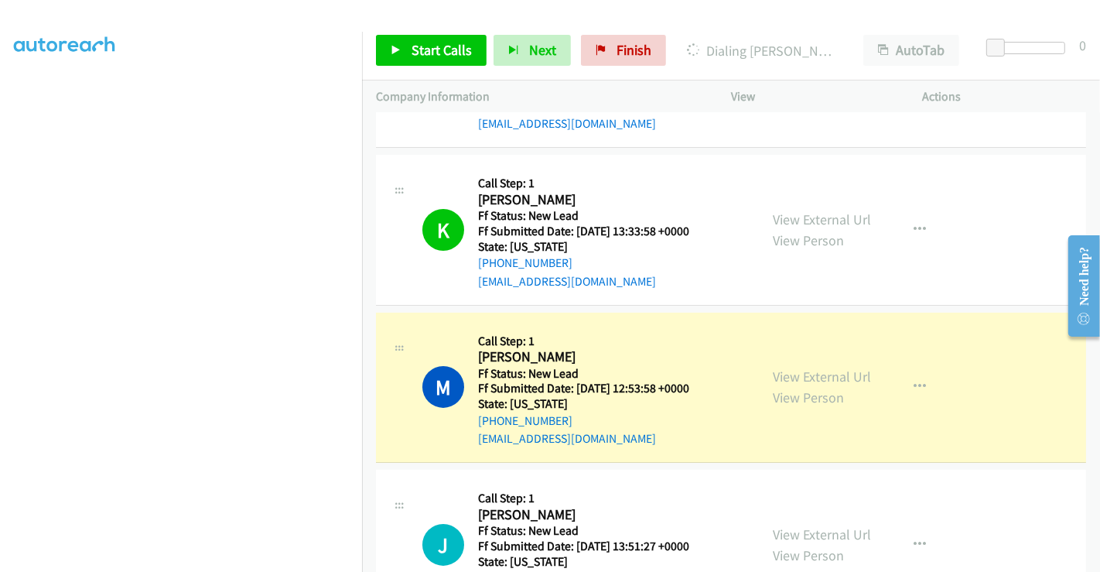
scroll to position [463, 0]
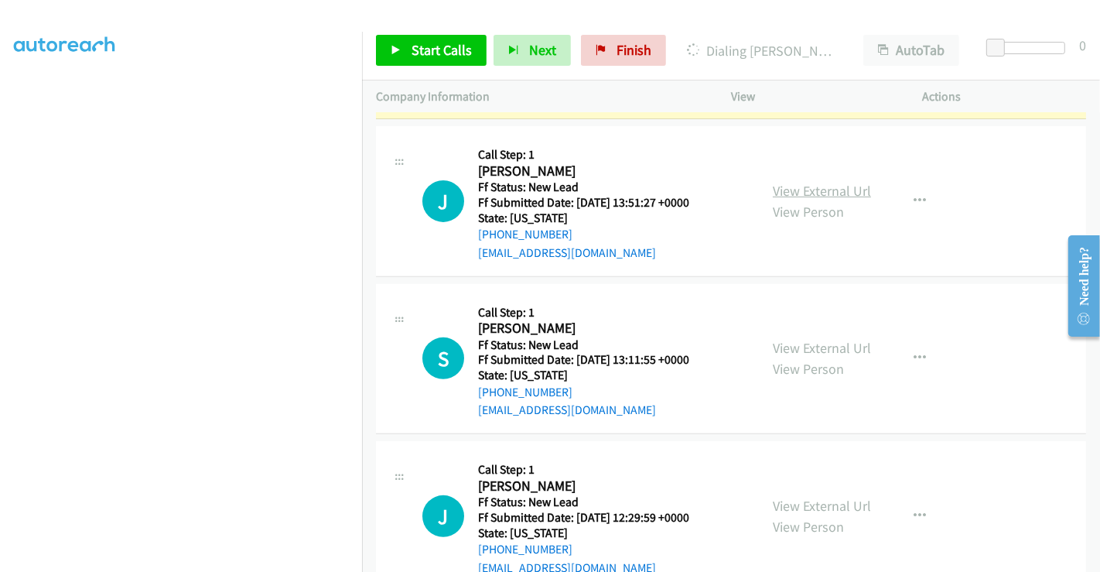
click at [800, 188] on link "View External Url" at bounding box center [822, 191] width 98 height 18
click at [808, 346] on link "View External Url" at bounding box center [822, 348] width 98 height 18
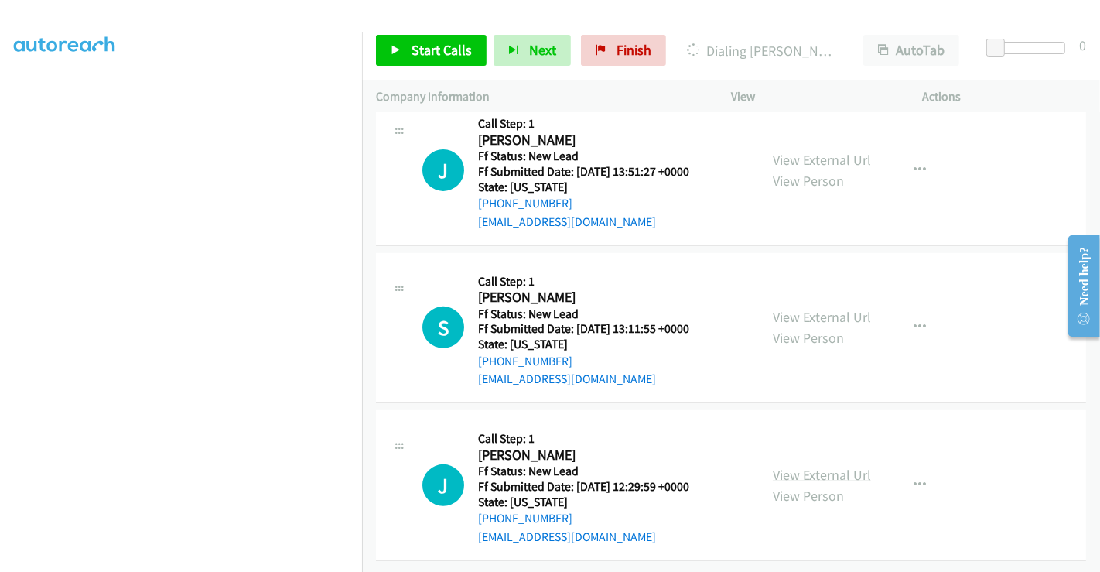
click at [812, 466] on link "View External Url" at bounding box center [822, 475] width 98 height 18
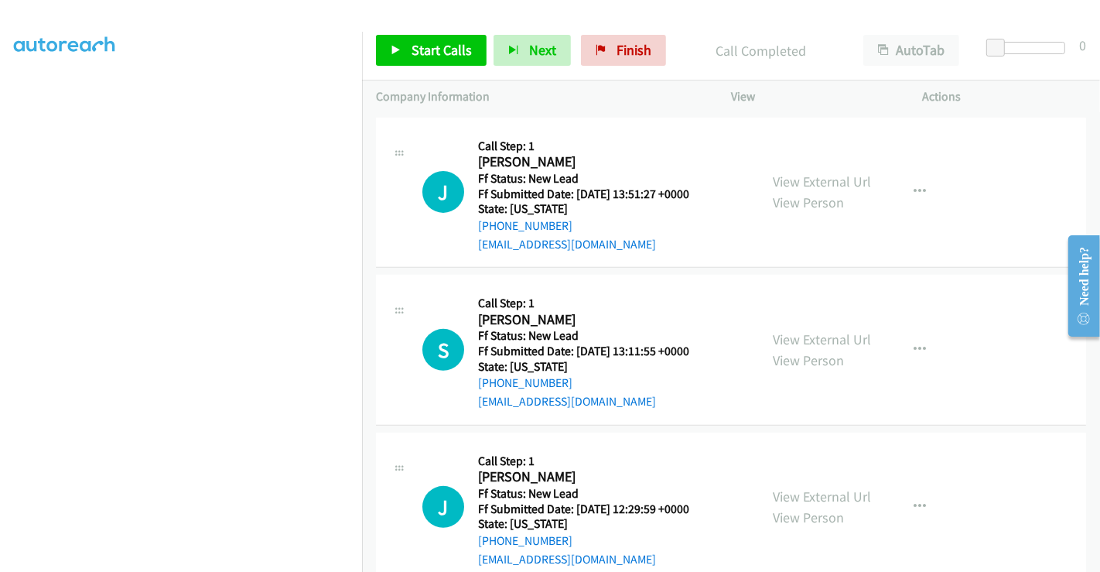
scroll to position [538, 0]
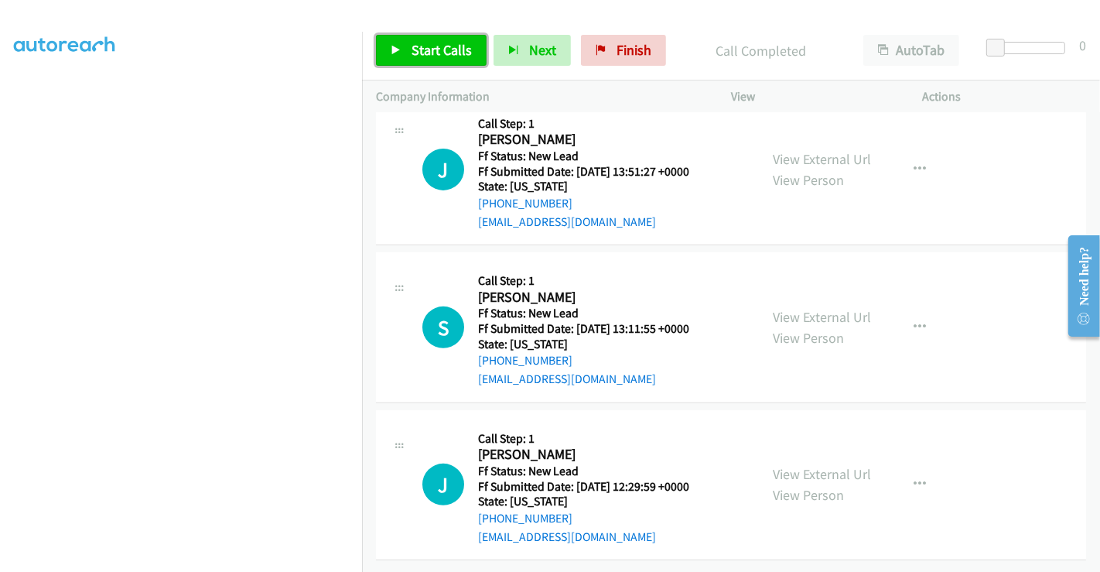
click at [436, 47] on span "Start Calls" at bounding box center [442, 50] width 60 height 18
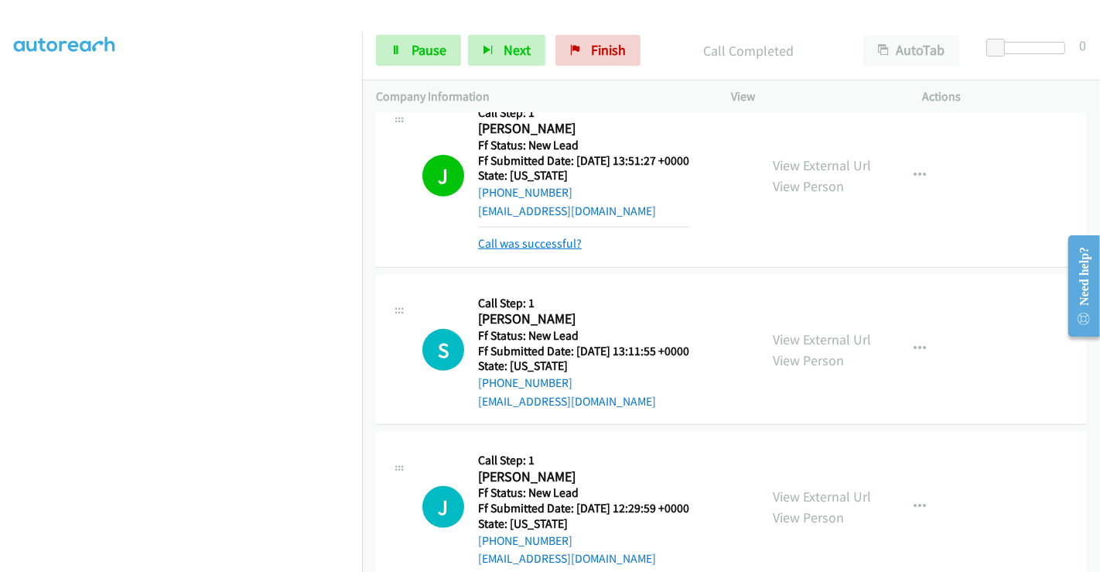
click at [557, 248] on link "Call was successful?" at bounding box center [530, 243] width 104 height 15
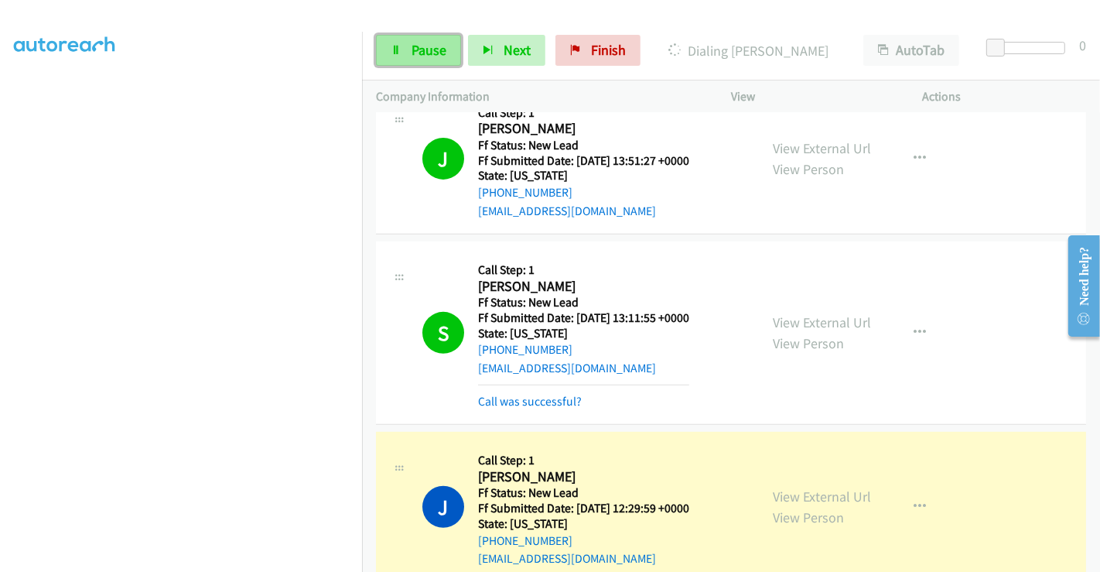
click at [426, 41] on span "Pause" at bounding box center [429, 50] width 35 height 18
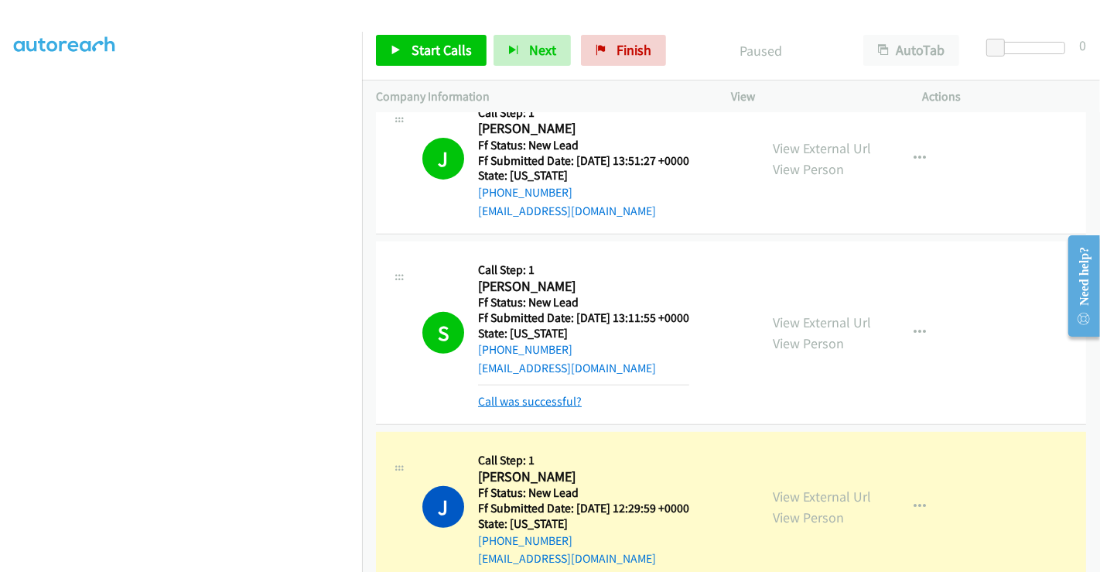
click at [525, 397] on link "Call was successful?" at bounding box center [530, 401] width 104 height 15
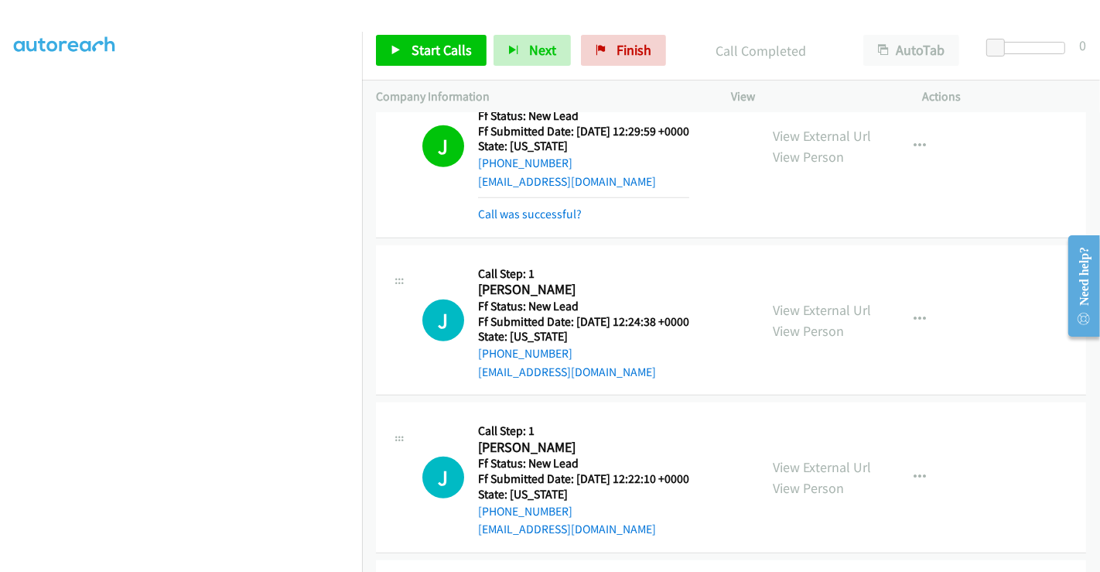
scroll to position [898, 0]
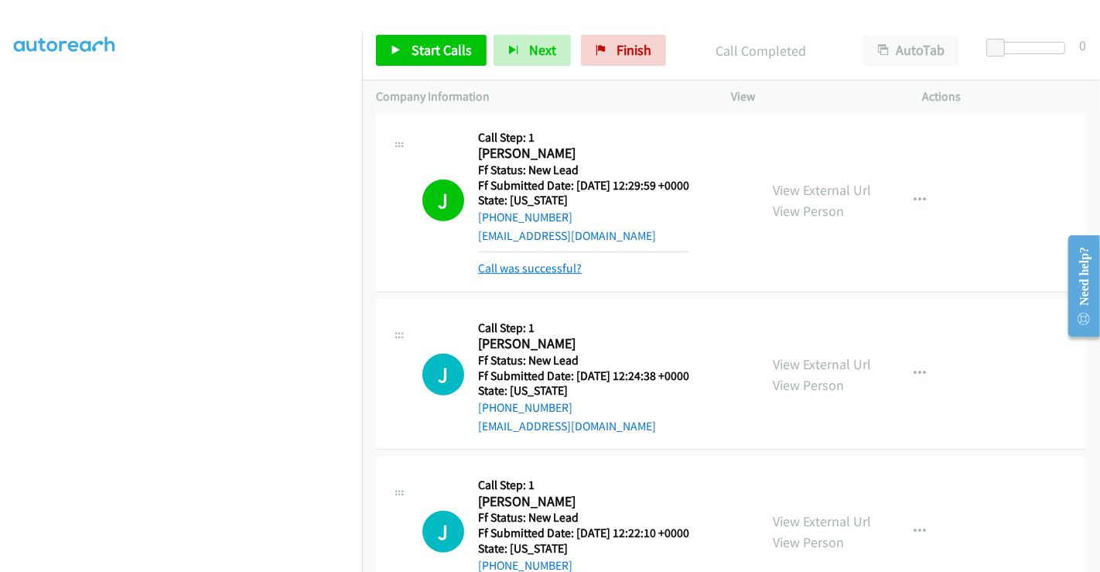
click at [535, 194] on div "Callback Scheduled Call Step: 1 Jennifer Coffey America/New_York Ff Status: New…" at bounding box center [583, 200] width 211 height 155
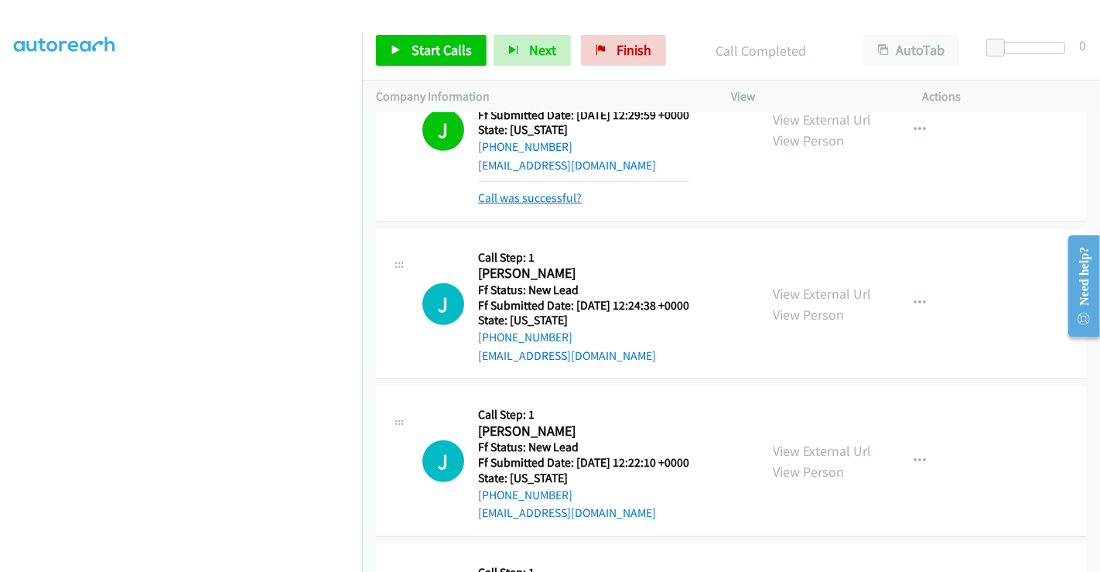
click at [536, 197] on link "Call was successful?" at bounding box center [530, 197] width 104 height 15
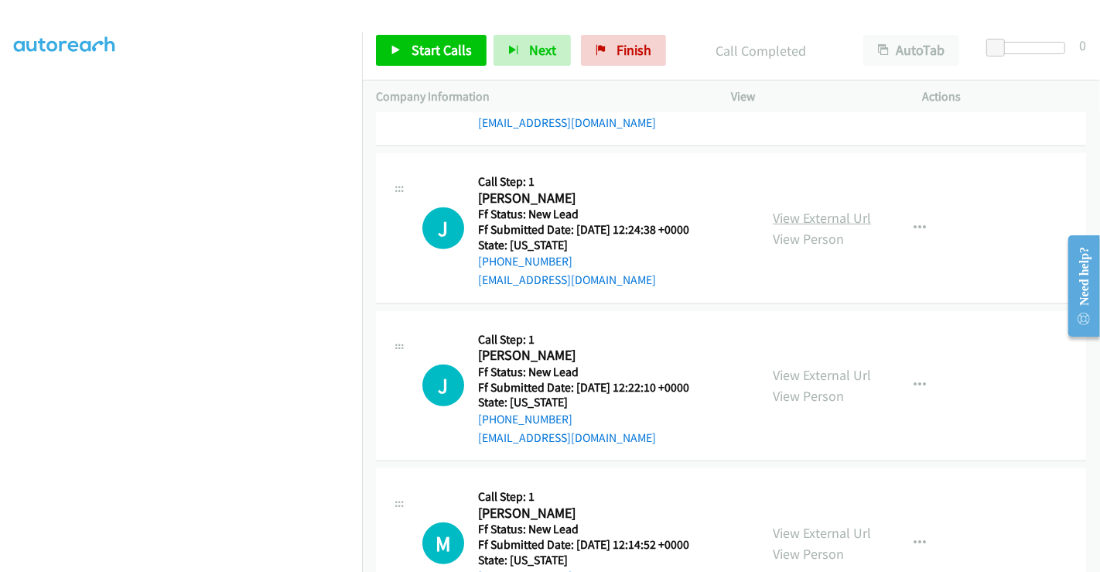
scroll to position [968, 0]
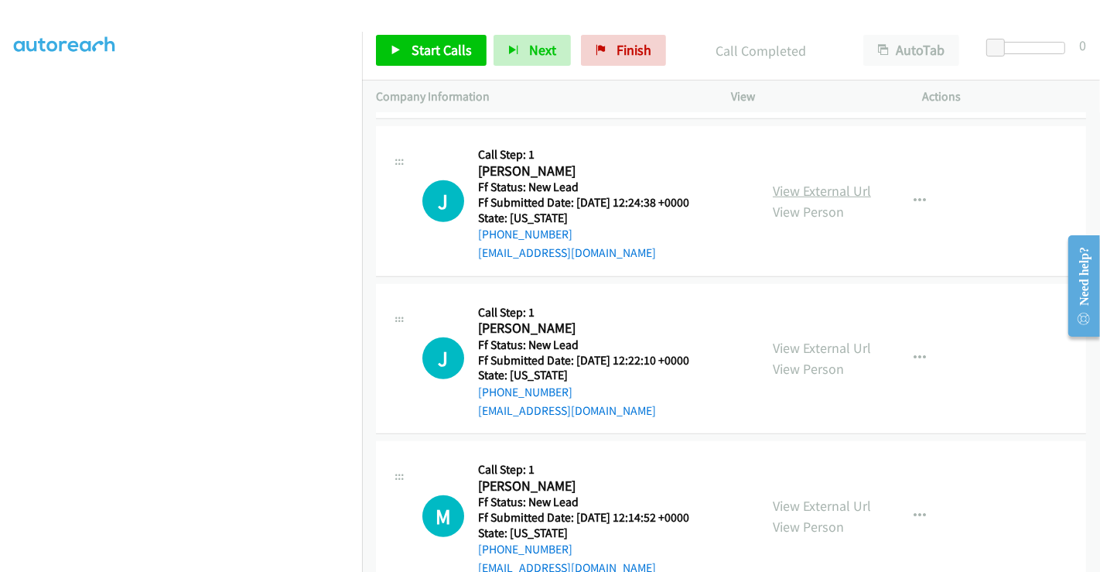
click at [799, 194] on link "View External Url" at bounding box center [822, 191] width 98 height 18
click at [805, 350] on link "View External Url" at bounding box center [822, 348] width 98 height 18
click at [811, 500] on link "View External Url" at bounding box center [822, 506] width 98 height 18
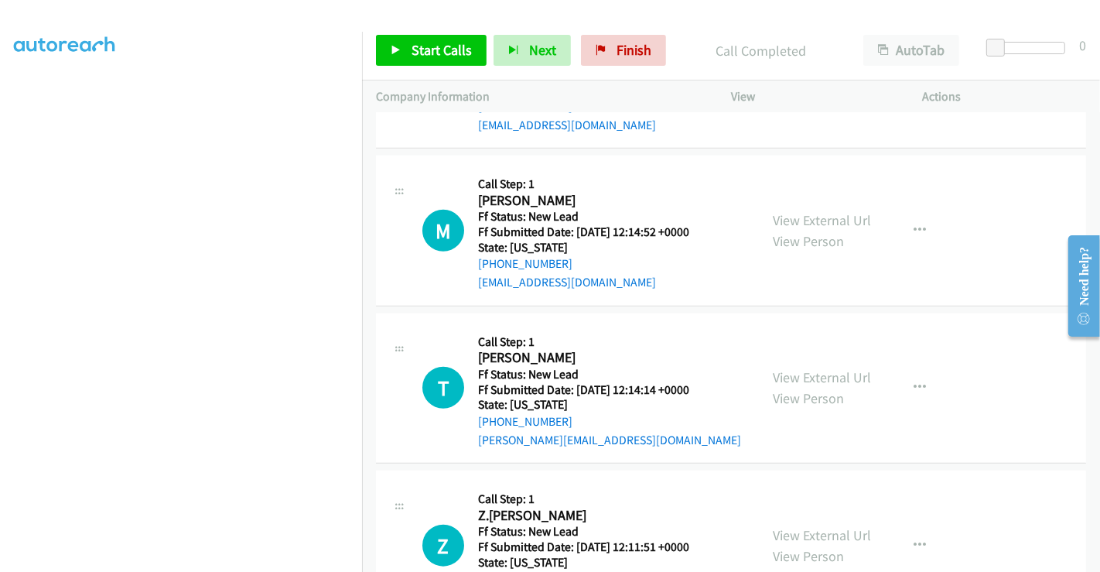
scroll to position [1324, 0]
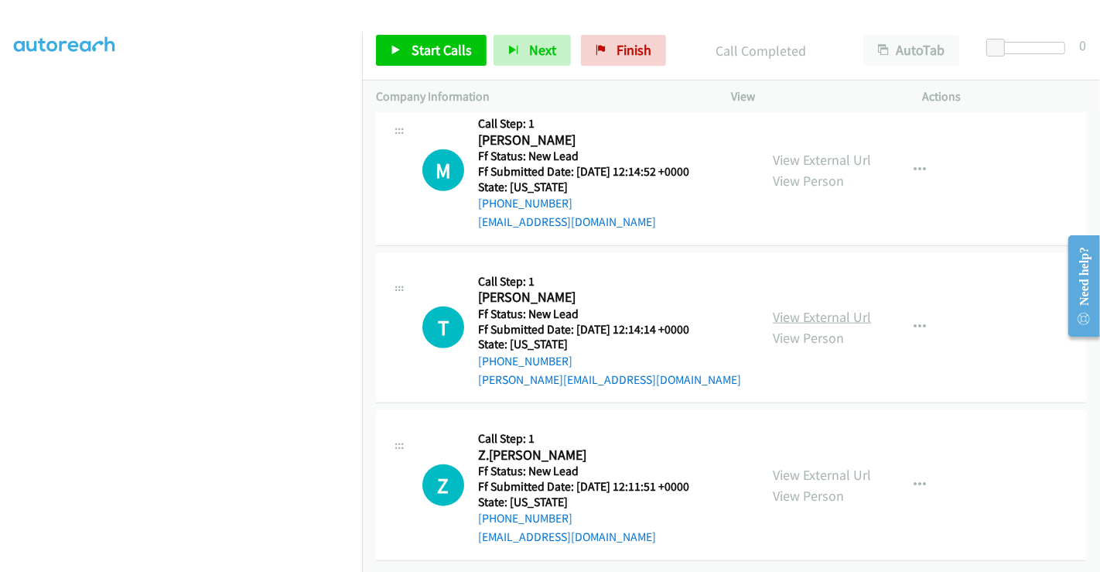
click at [805, 308] on link "View External Url" at bounding box center [822, 317] width 98 height 18
click at [816, 466] on link "View External Url" at bounding box center [822, 475] width 98 height 18
click at [435, 43] on span "Start Calls" at bounding box center [442, 50] width 60 height 18
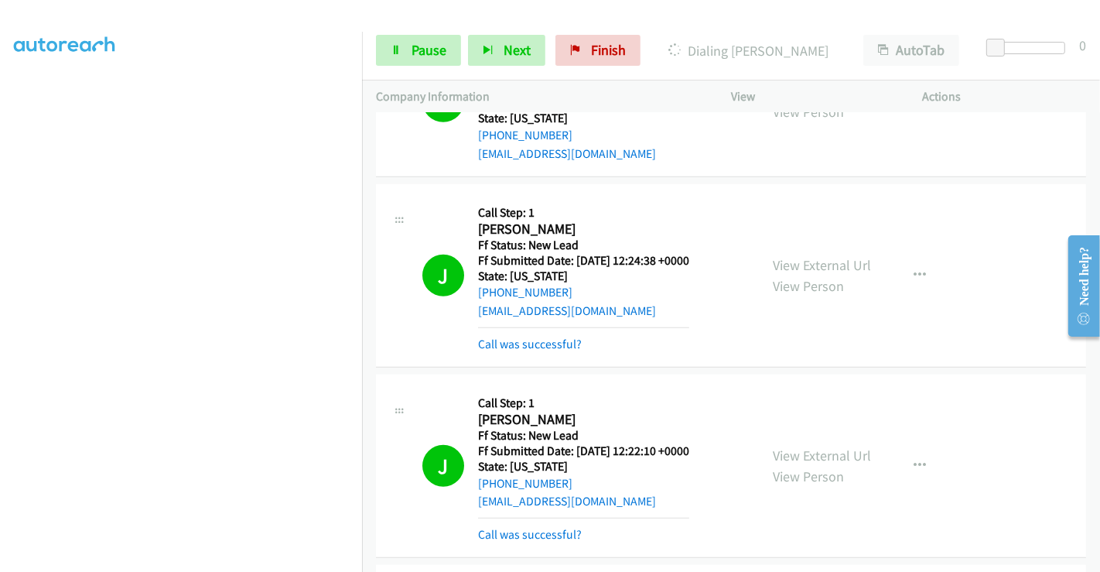
scroll to position [980, 0]
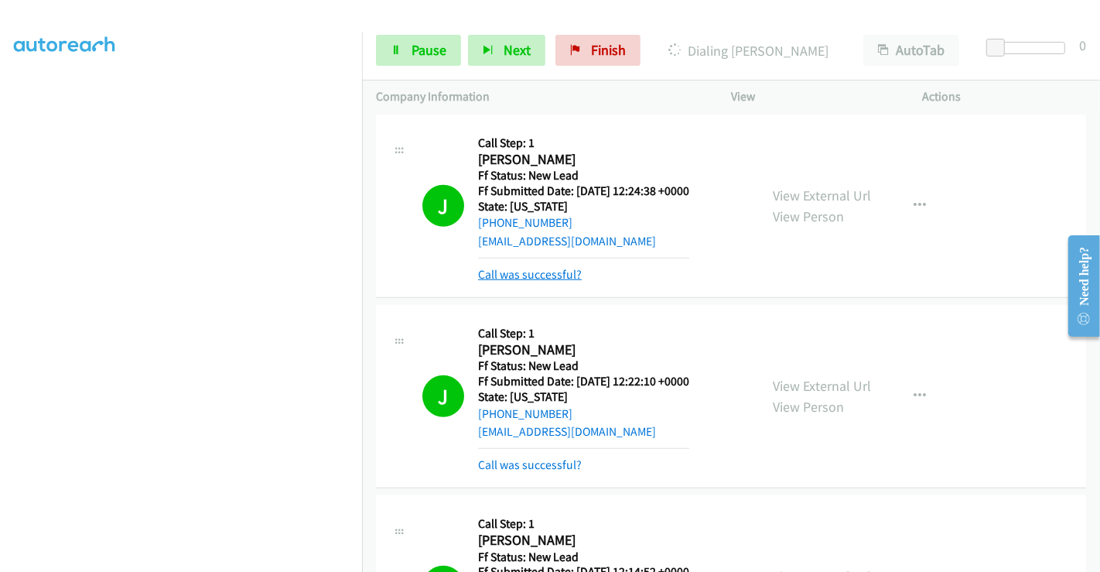
click at [527, 275] on link "Call was successful?" at bounding box center [530, 274] width 104 height 15
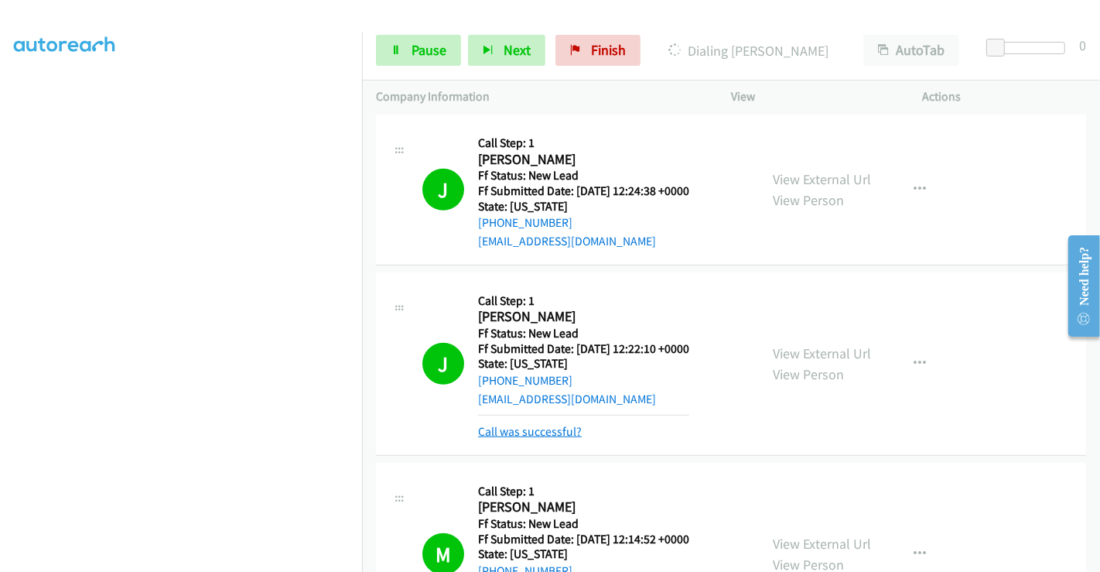
click at [530, 426] on link "Call was successful?" at bounding box center [530, 431] width 104 height 15
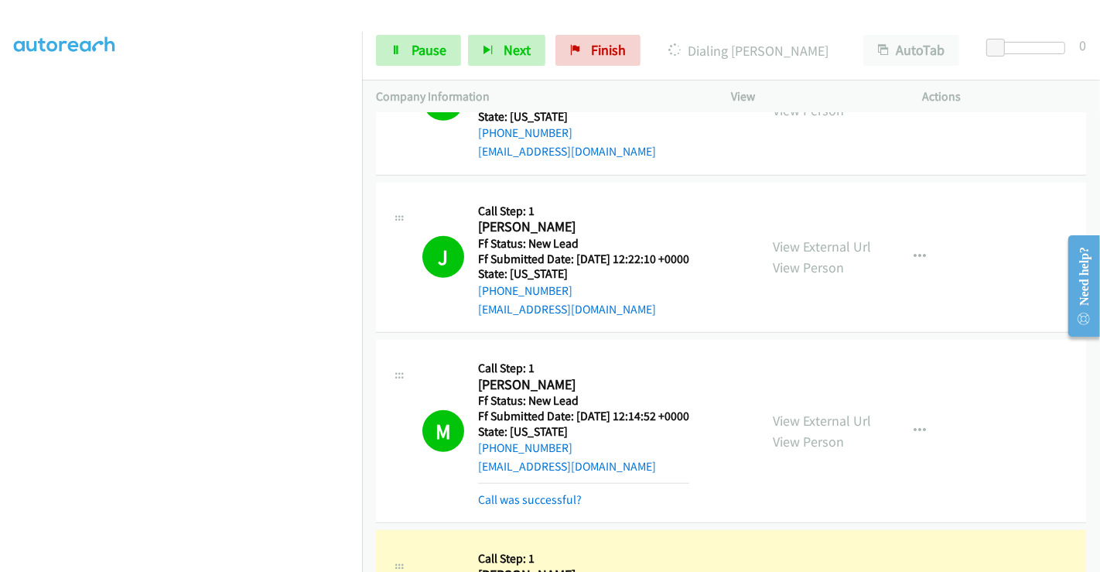
scroll to position [1238, 0]
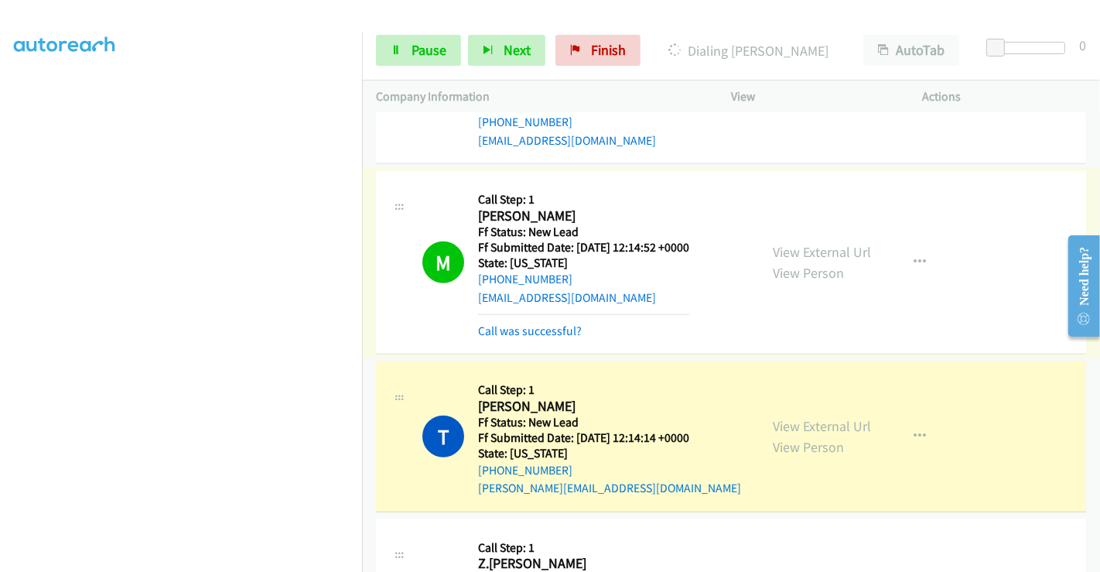
click at [543, 329] on link "Call was successful?" at bounding box center [530, 330] width 104 height 15
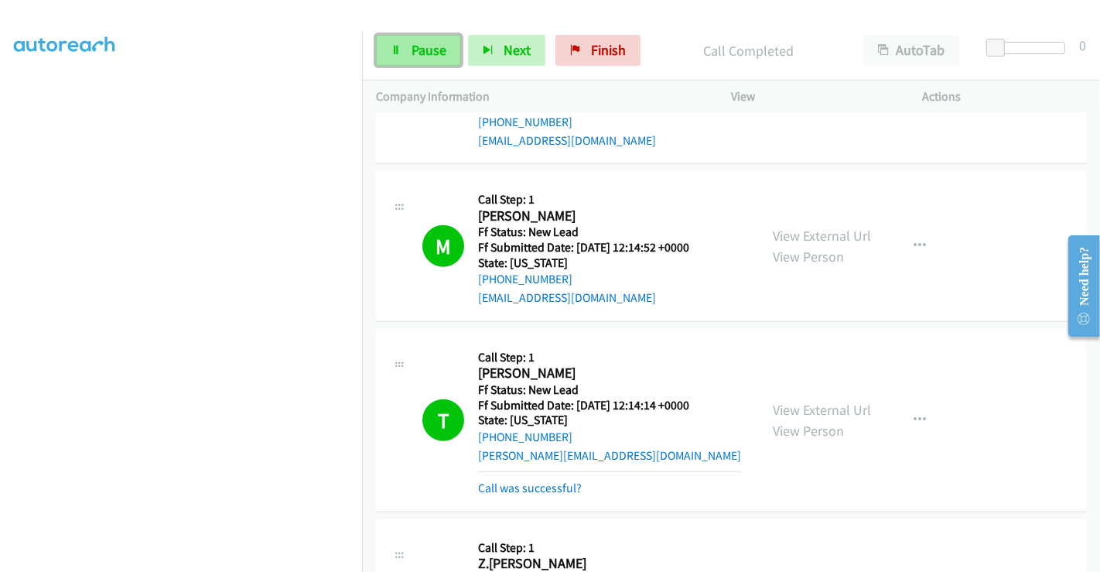
click at [406, 37] on link "Pause" at bounding box center [418, 50] width 85 height 31
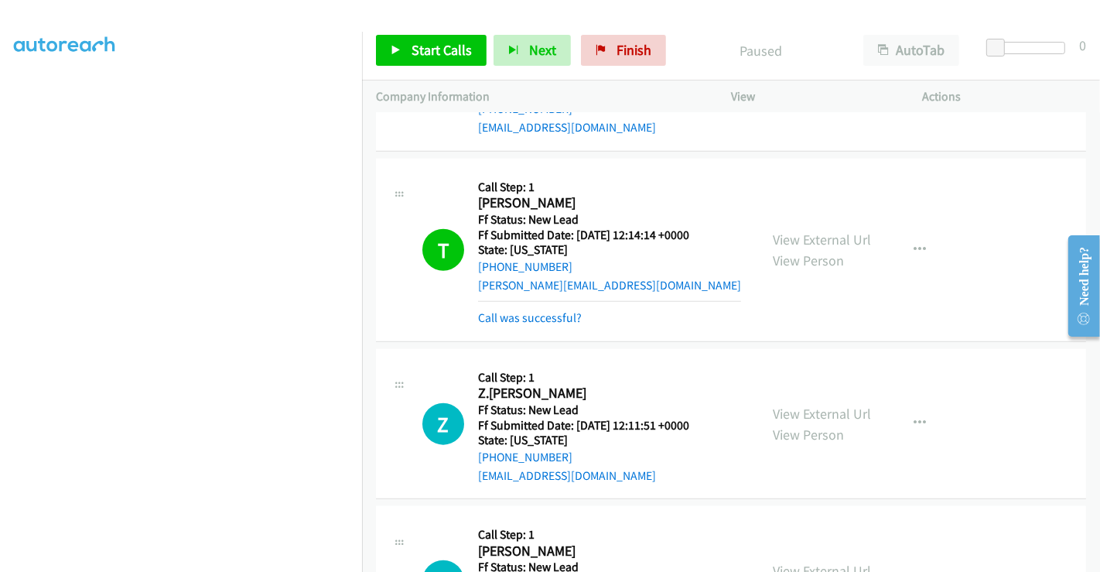
scroll to position [1410, 0]
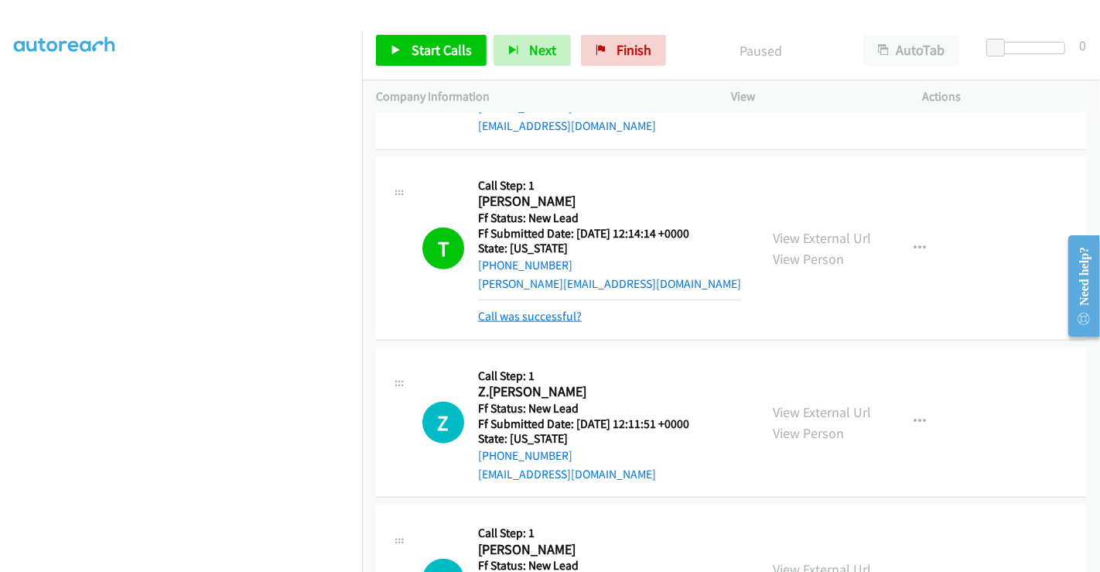
click at [499, 316] on link "Call was successful?" at bounding box center [530, 316] width 104 height 15
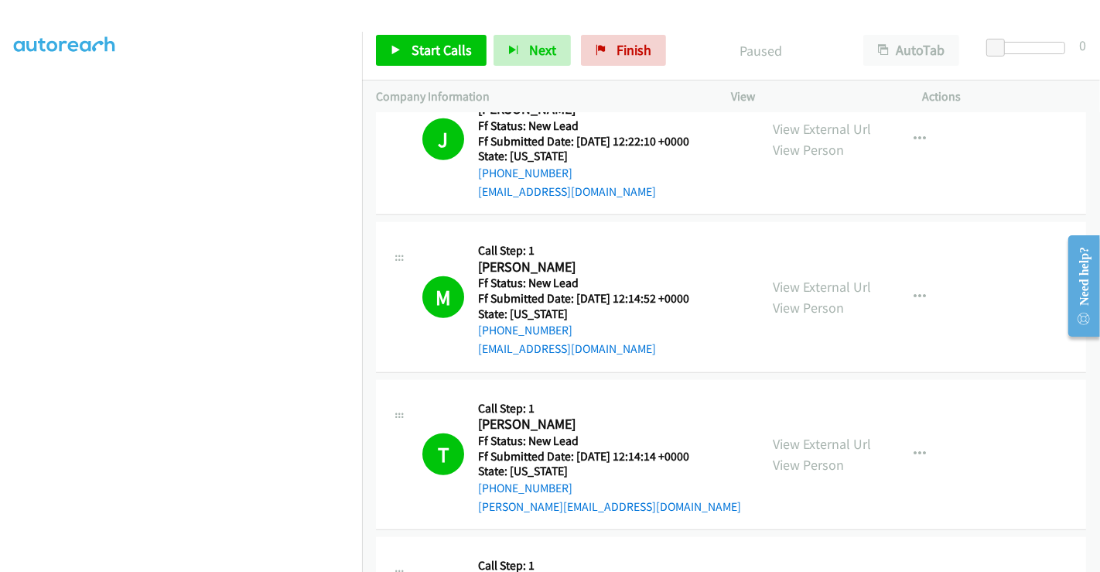
scroll to position [1065, 0]
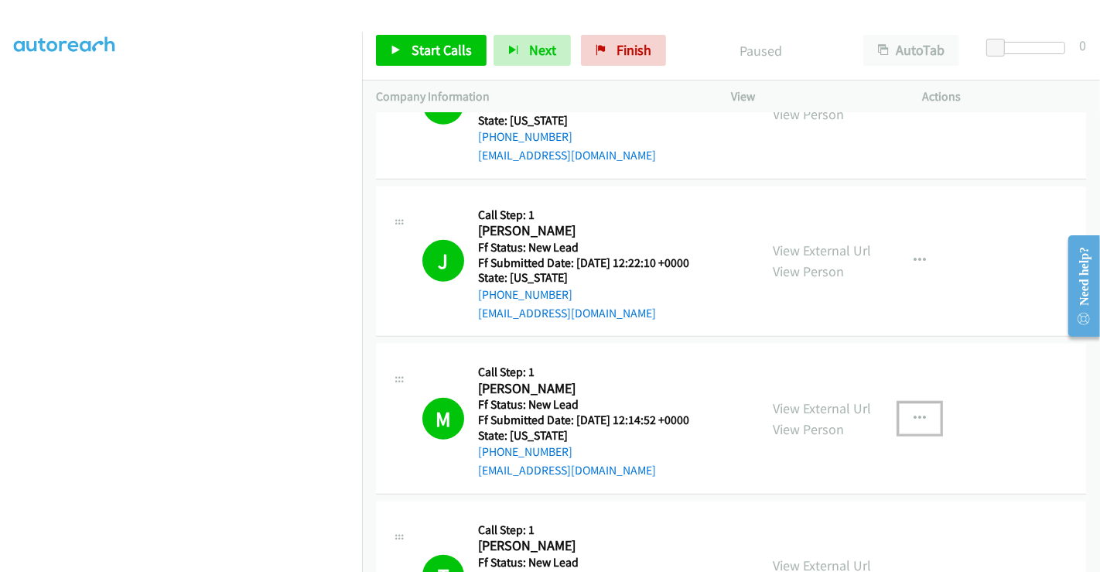
click at [917, 412] on icon "button" at bounding box center [920, 418] width 12 height 12
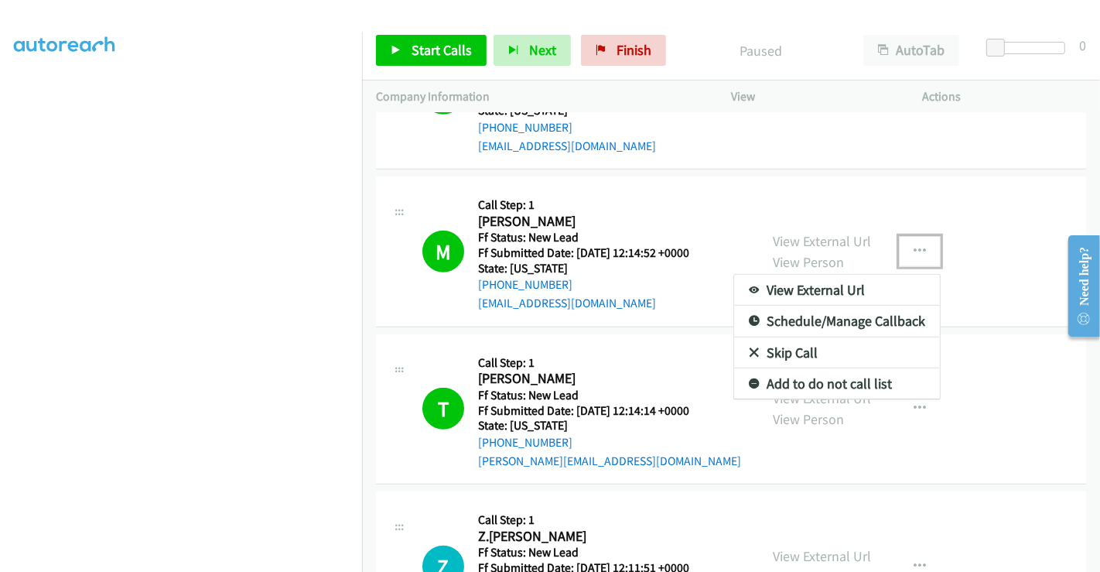
scroll to position [1238, 0]
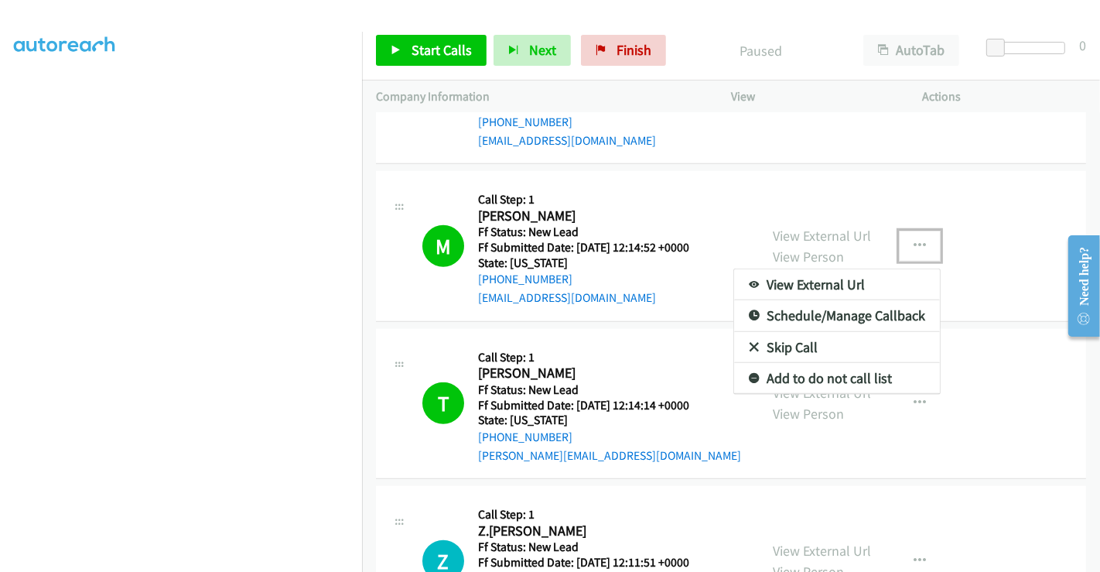
click at [752, 370] on link "Add to do not call list" at bounding box center [837, 378] width 206 height 31
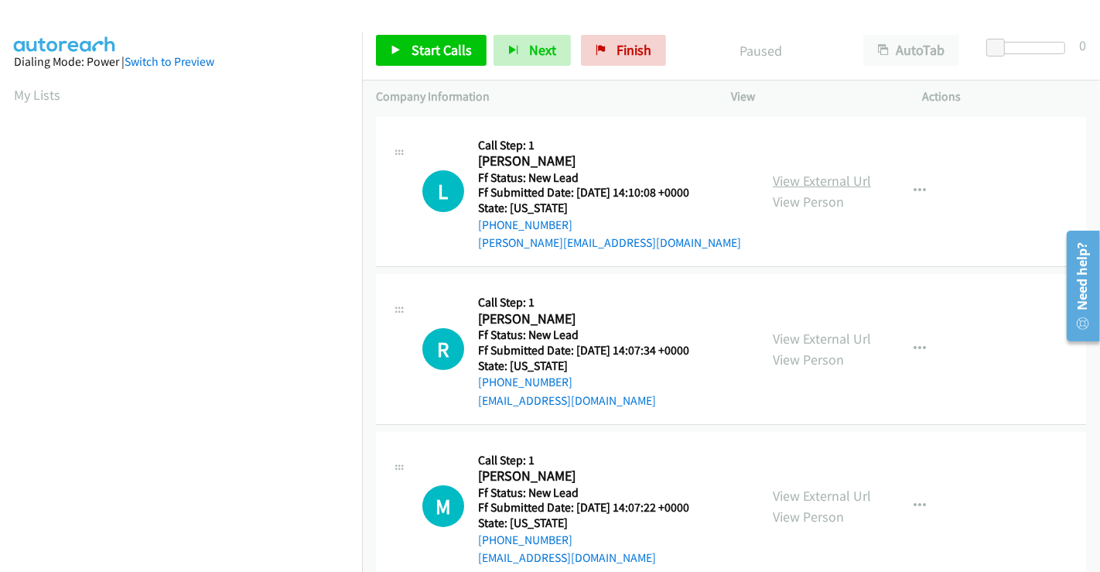
click at [798, 180] on link "View External Url" at bounding box center [822, 181] width 98 height 18
click at [831, 330] on link "View External Url" at bounding box center [822, 339] width 98 height 18
click at [824, 496] on link "View External Url" at bounding box center [822, 496] width 98 height 18
click at [453, 51] on span "Start Calls" at bounding box center [442, 50] width 60 height 18
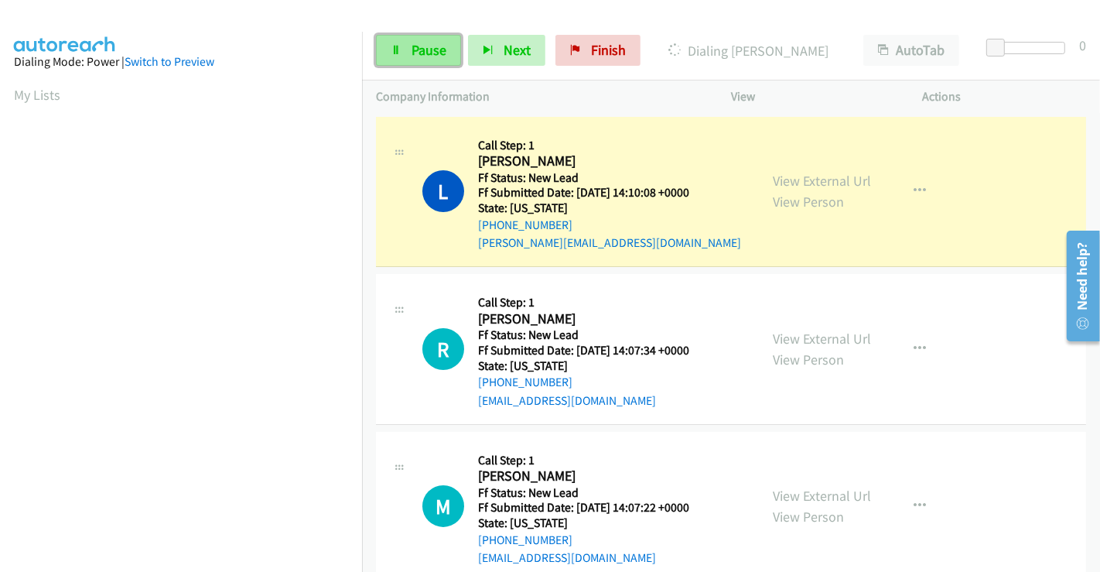
click at [414, 60] on link "Pause" at bounding box center [418, 50] width 85 height 31
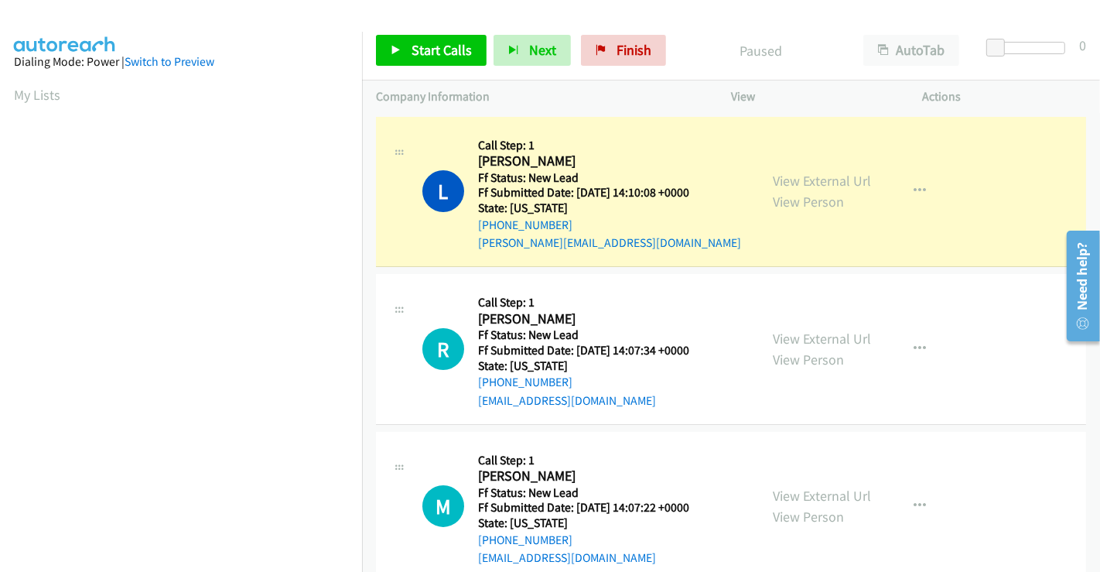
scroll to position [298, 0]
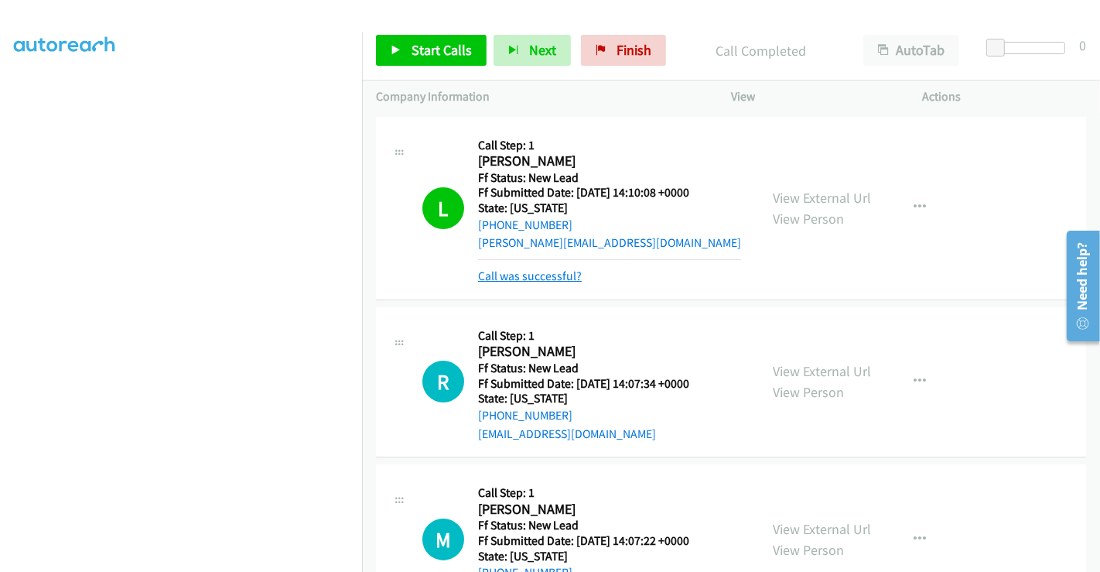
click at [525, 279] on link "Call was successful?" at bounding box center [530, 275] width 104 height 15
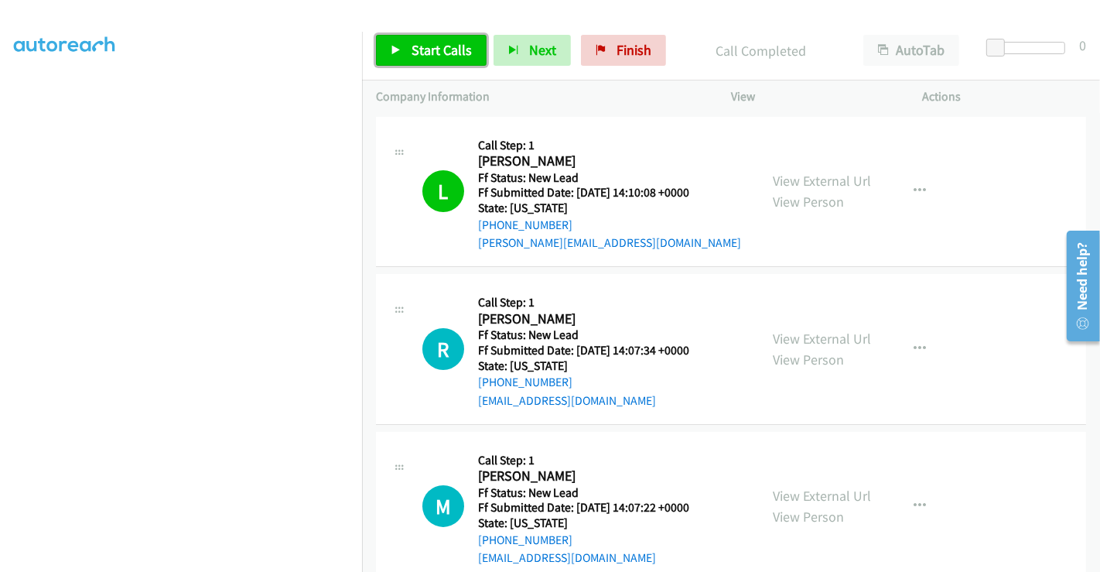
click at [412, 41] on span "Start Calls" at bounding box center [442, 50] width 60 height 18
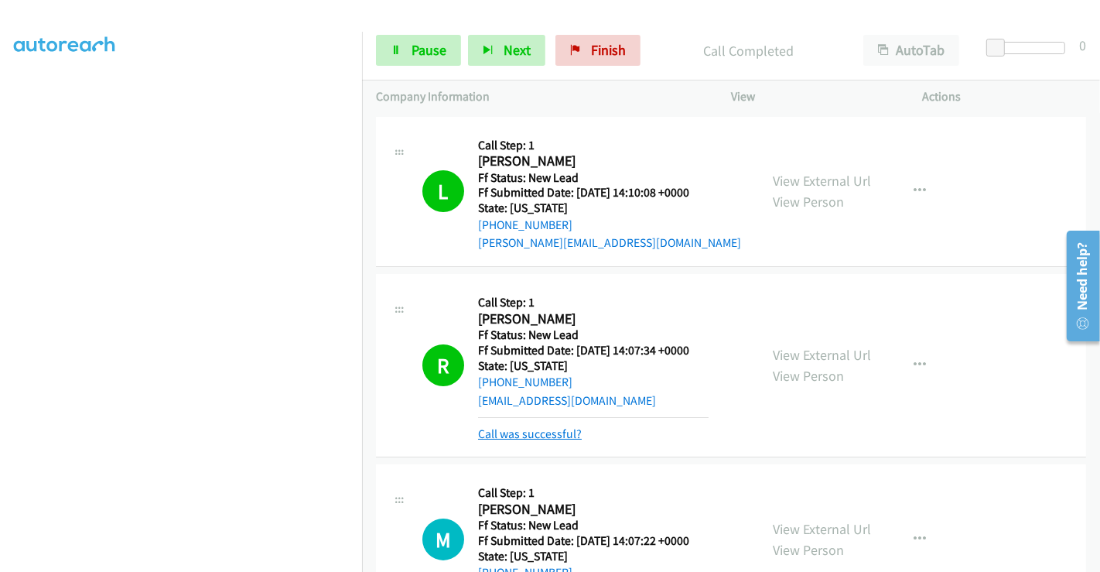
click at [548, 431] on link "Call was successful?" at bounding box center [530, 433] width 104 height 15
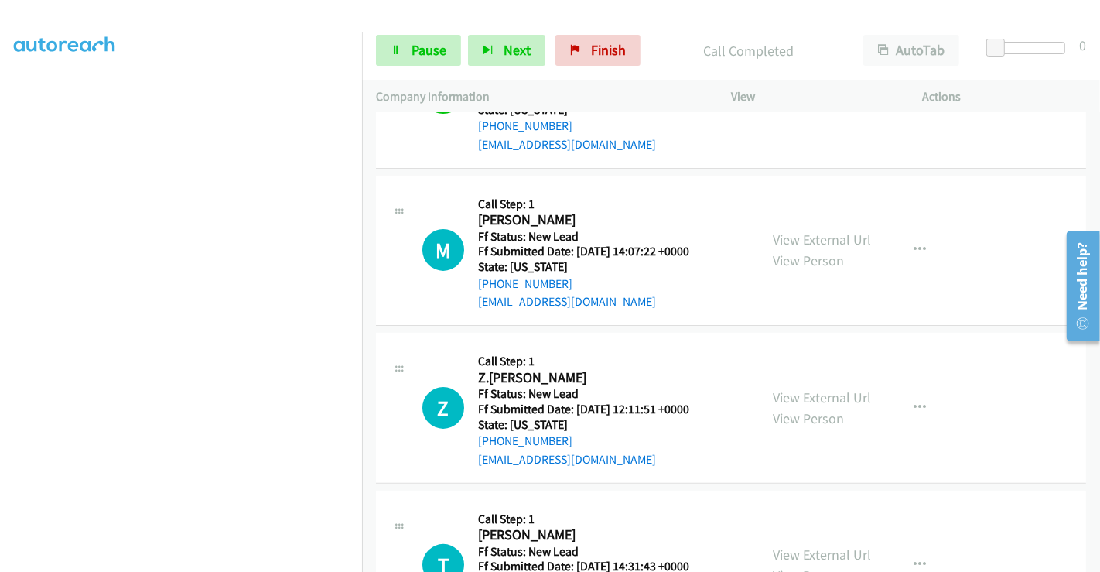
scroll to position [258, 0]
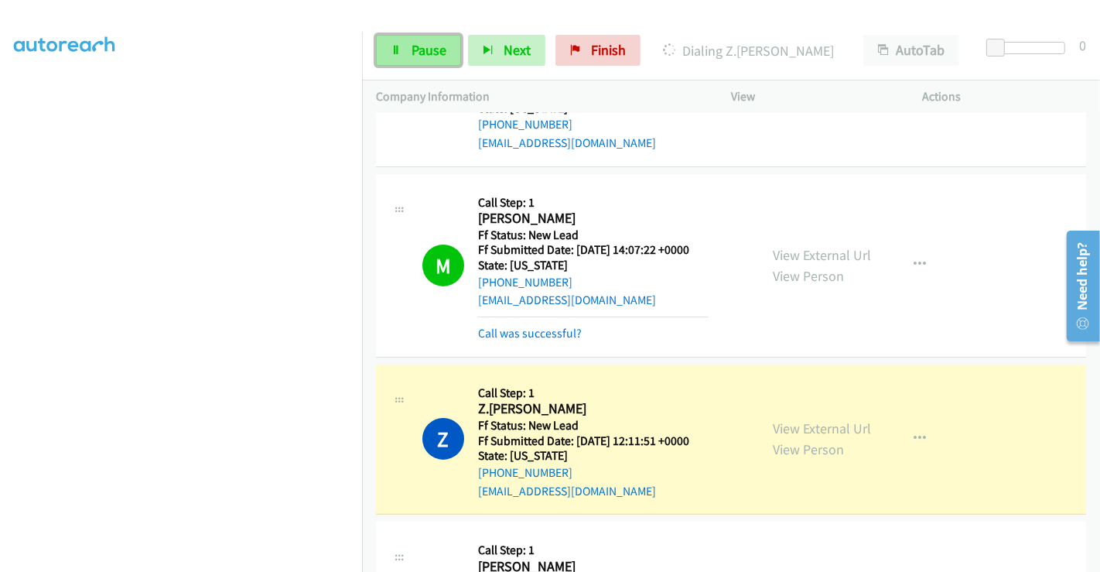
click at [395, 47] on icon at bounding box center [396, 51] width 11 height 11
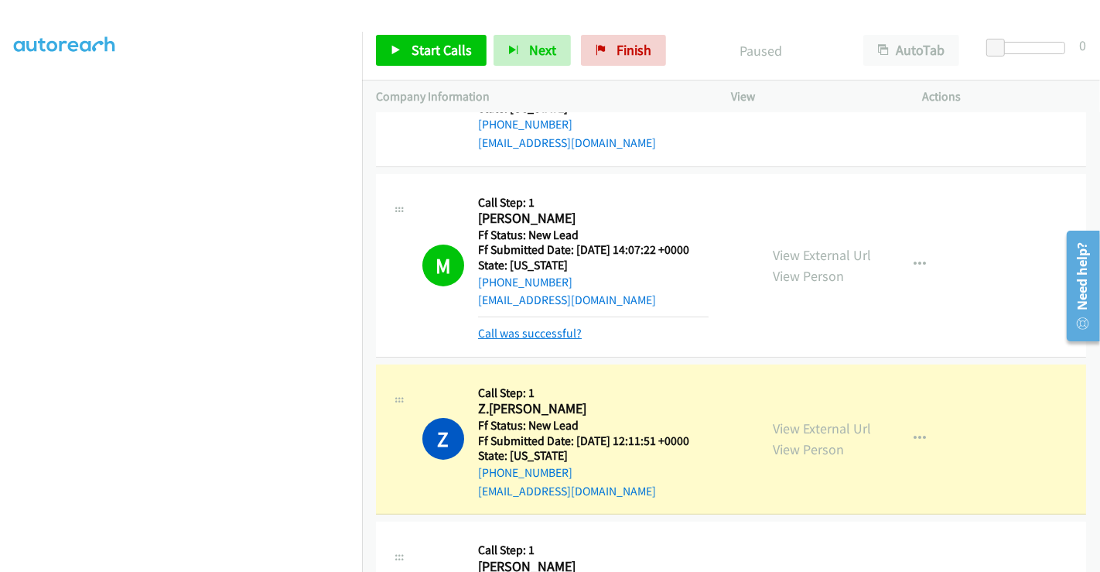
click at [547, 334] on link "Call was successful?" at bounding box center [530, 333] width 104 height 15
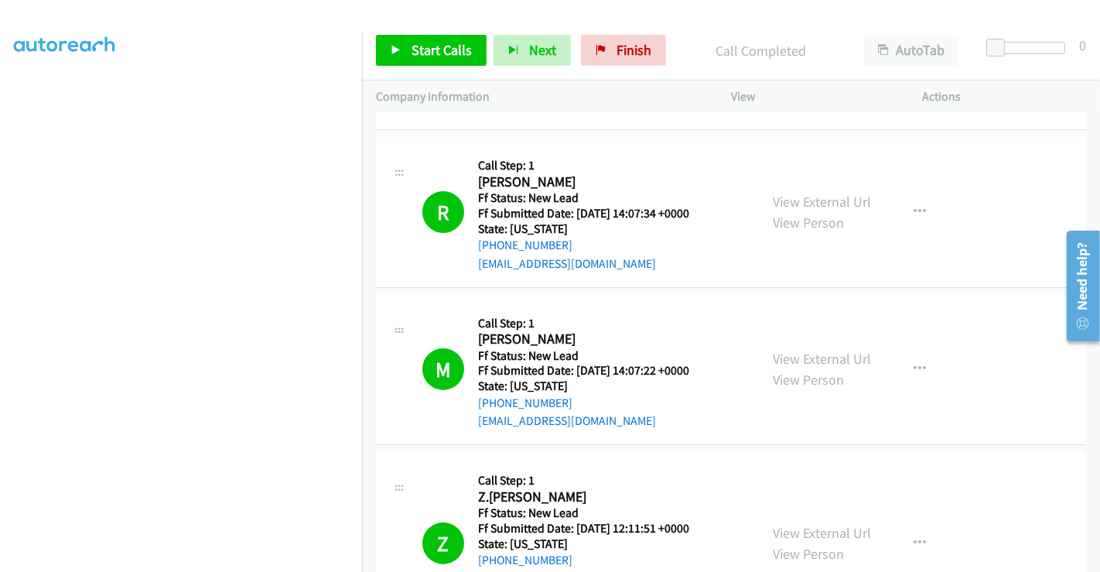
scroll to position [344, 0]
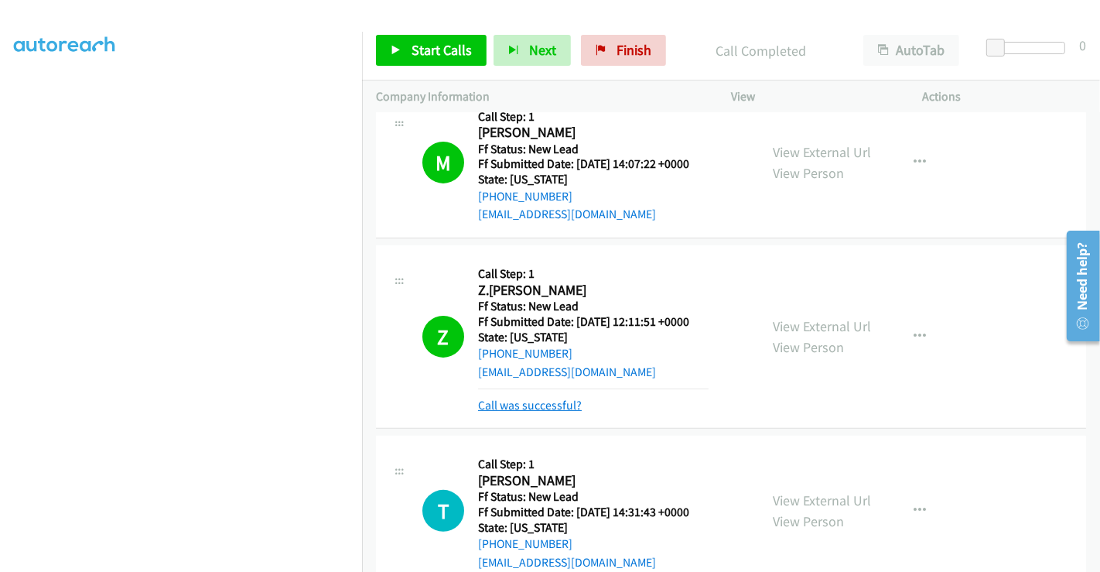
click at [538, 403] on link "Call was successful?" at bounding box center [530, 405] width 104 height 15
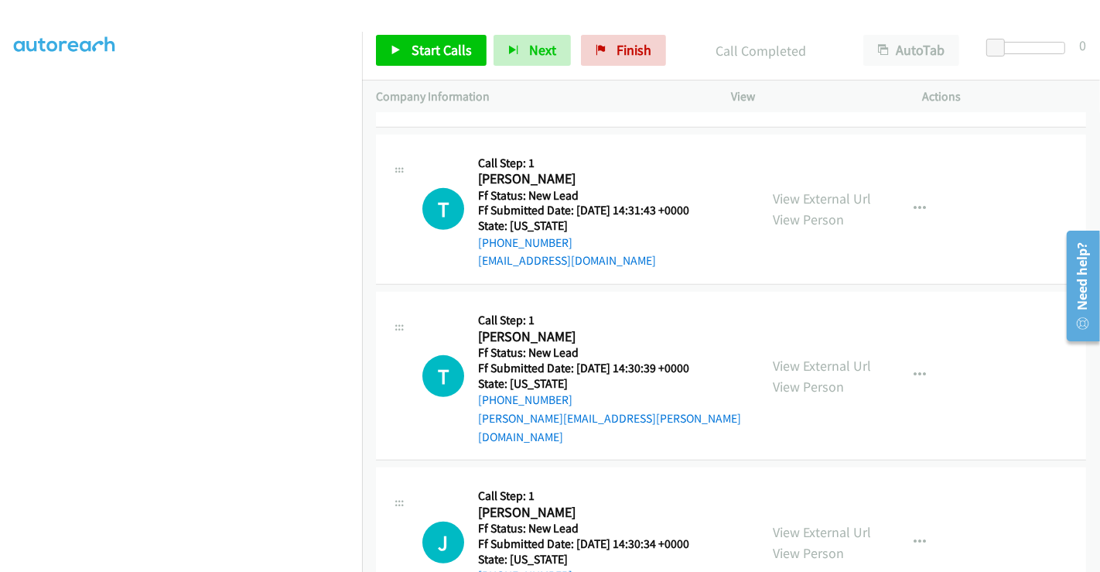
scroll to position [662, 0]
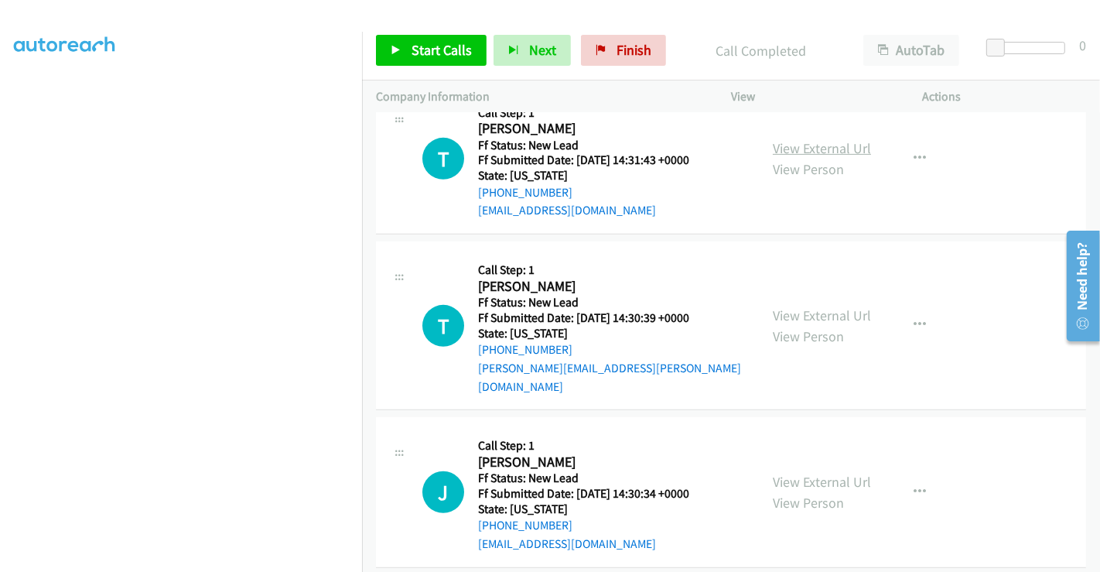
click at [792, 146] on link "View External Url" at bounding box center [822, 148] width 98 height 18
click at [805, 306] on link "View External Url" at bounding box center [822, 315] width 98 height 18
click at [804, 473] on link "View External Url" at bounding box center [822, 482] width 98 height 18
click at [427, 47] on span "Start Calls" at bounding box center [442, 50] width 60 height 18
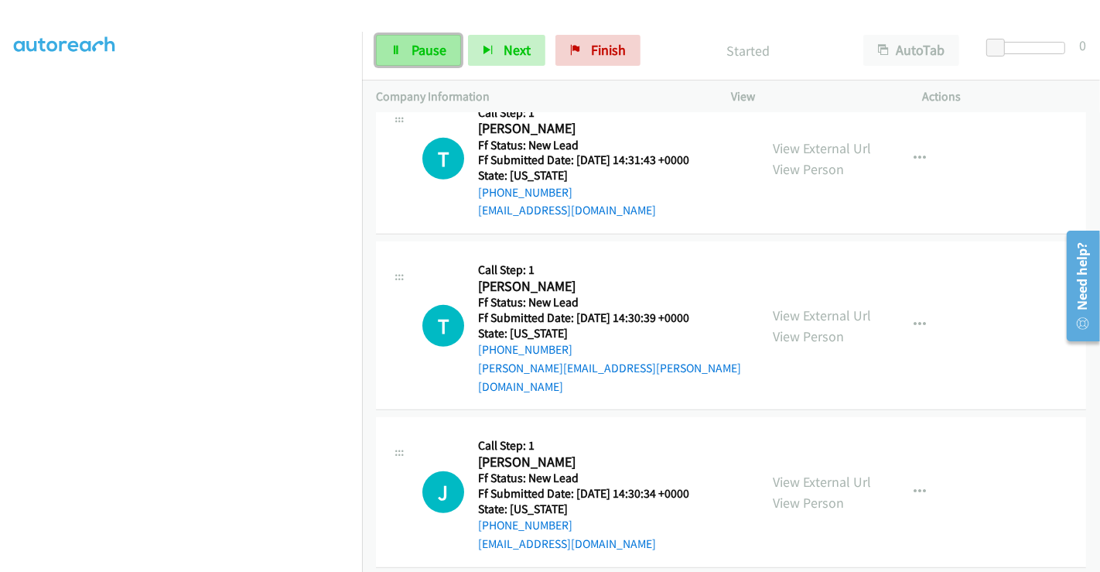
click at [422, 47] on span "Pause" at bounding box center [429, 50] width 35 height 18
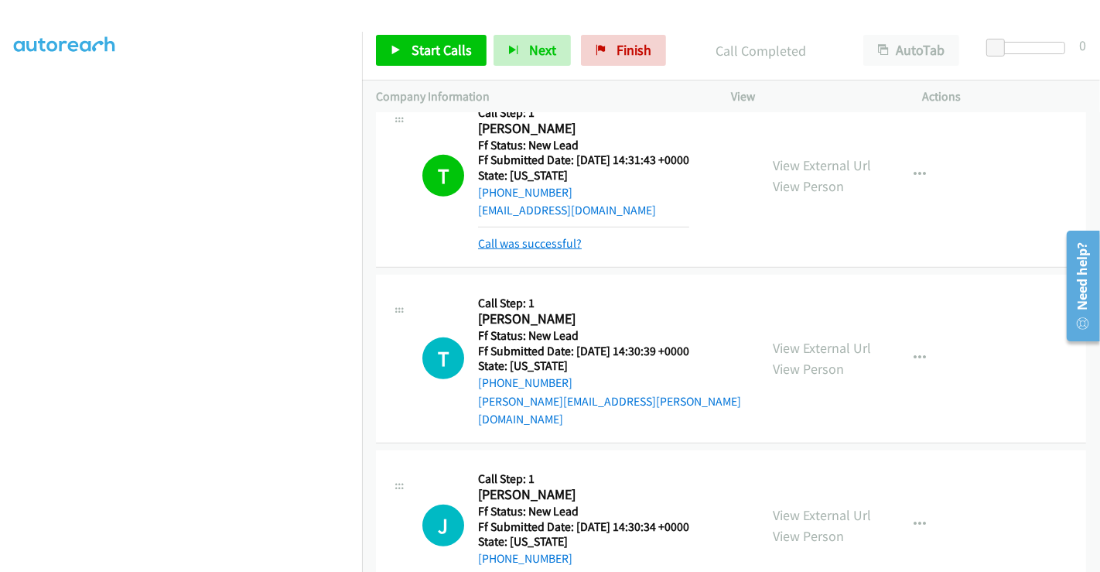
click at [544, 241] on link "Call was successful?" at bounding box center [530, 243] width 104 height 15
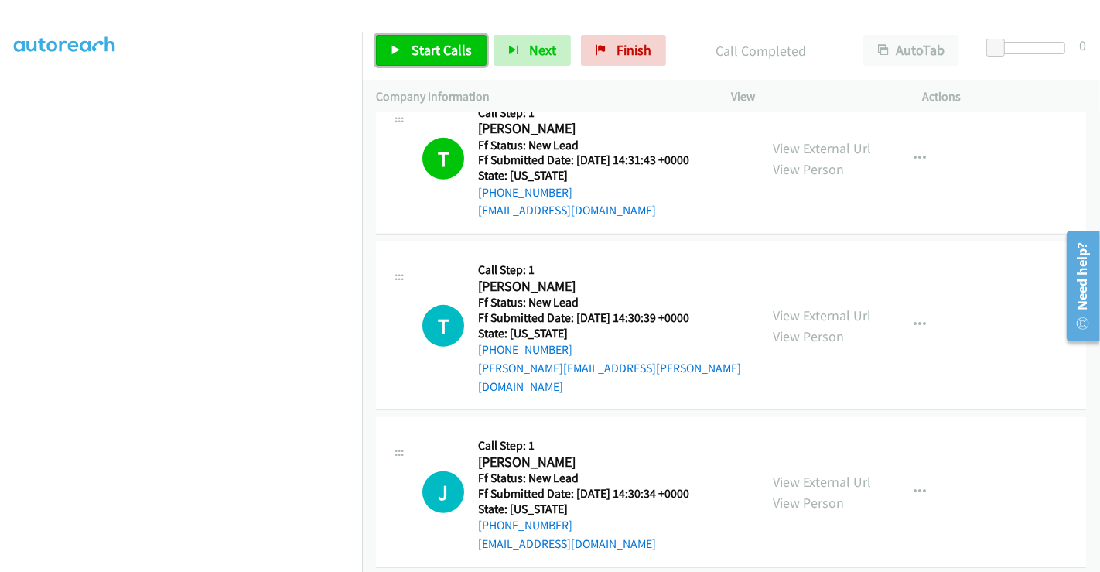
click at [422, 49] on span "Start Calls" at bounding box center [442, 50] width 60 height 18
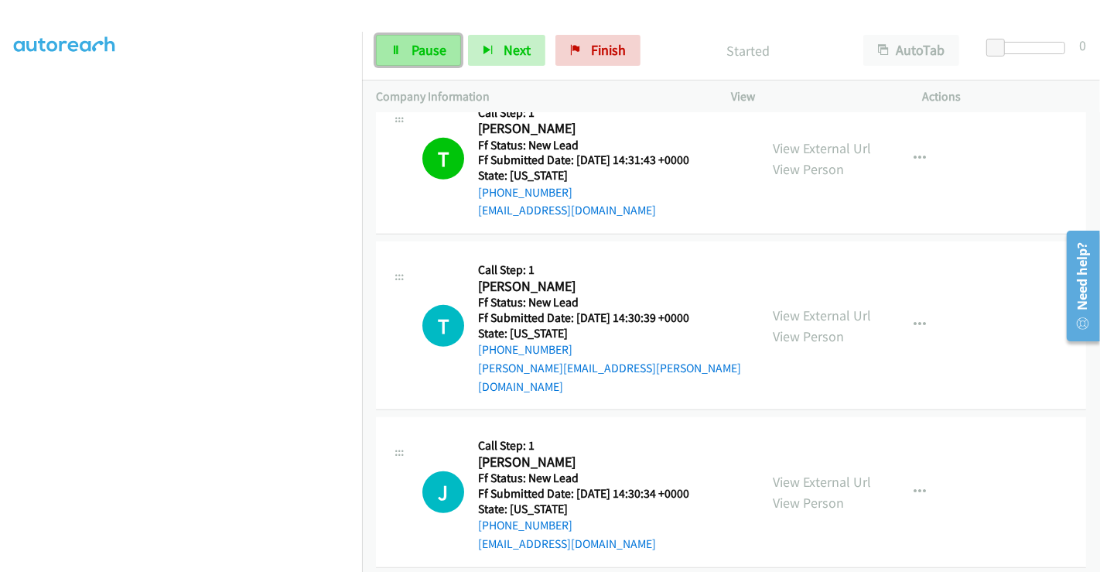
click at [426, 50] on span "Pause" at bounding box center [429, 50] width 35 height 18
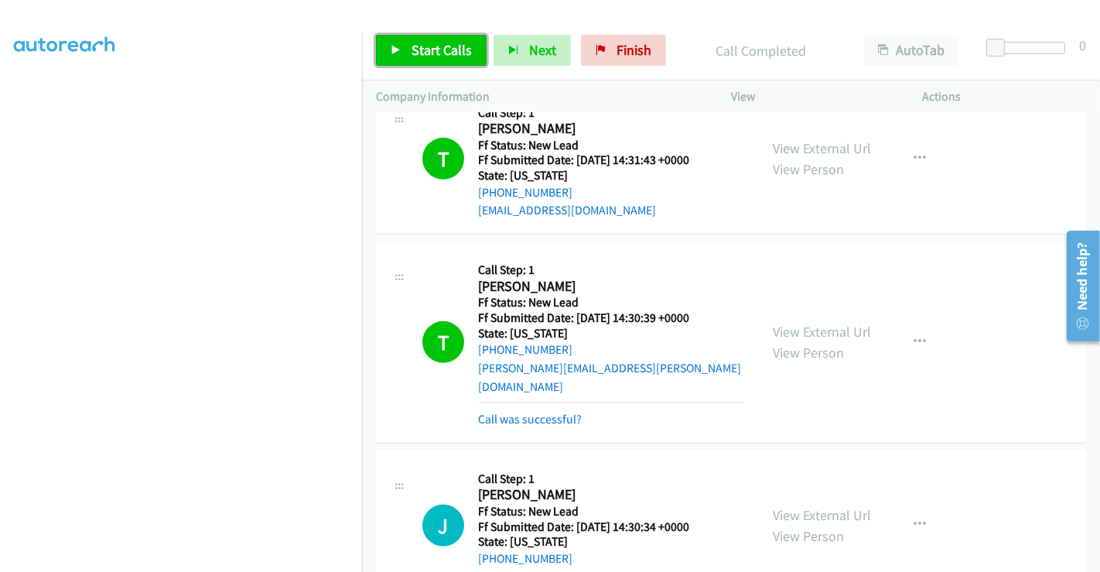
click at [402, 58] on link "Start Calls" at bounding box center [431, 50] width 111 height 31
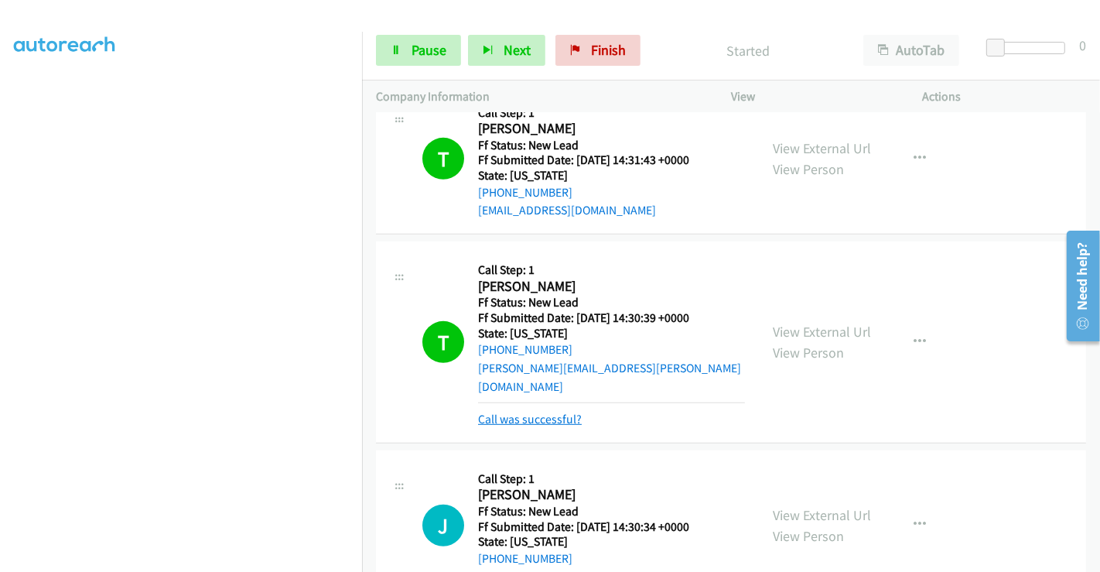
click at [546, 412] on link "Call was successful?" at bounding box center [530, 419] width 104 height 15
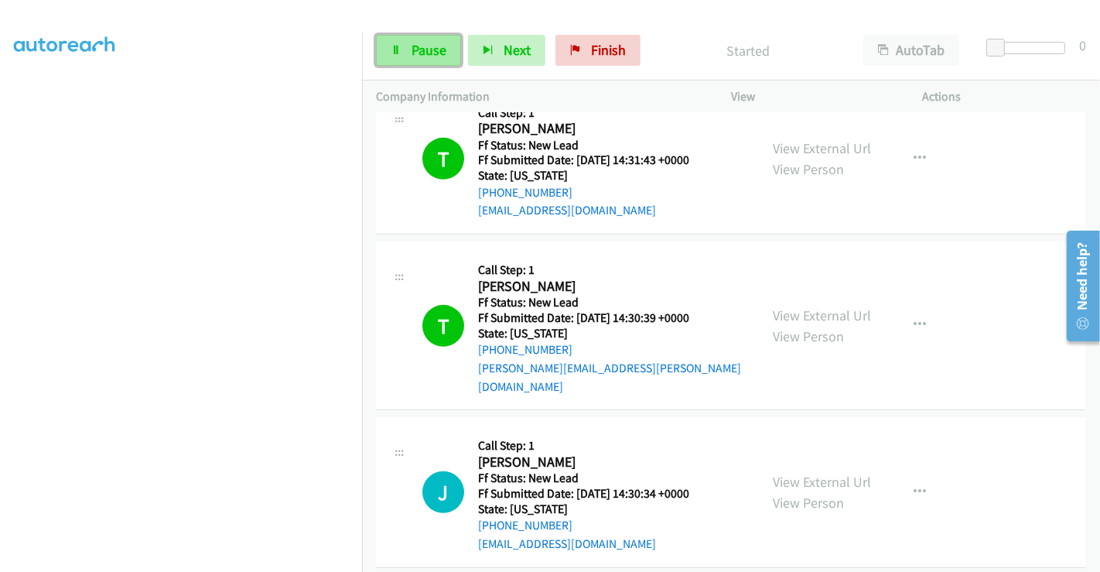
click at [419, 45] on span "Pause" at bounding box center [429, 50] width 35 height 18
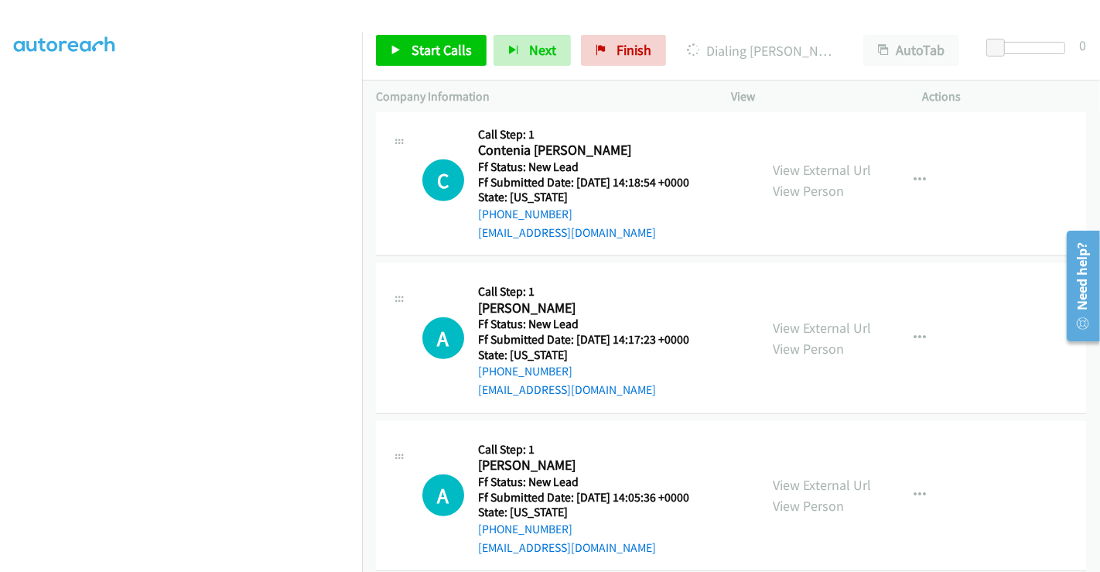
scroll to position [1134, 0]
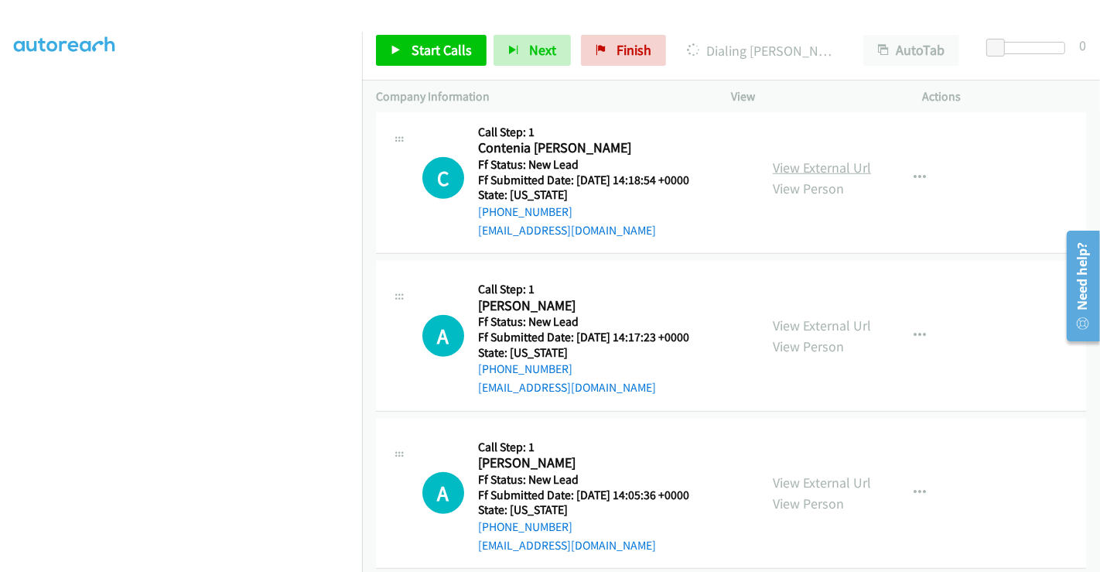
click at [802, 159] on link "View External Url" at bounding box center [822, 168] width 98 height 18
click at [811, 316] on link "View External Url" at bounding box center [822, 325] width 98 height 18
click at [815, 474] on link "View External Url" at bounding box center [822, 483] width 98 height 18
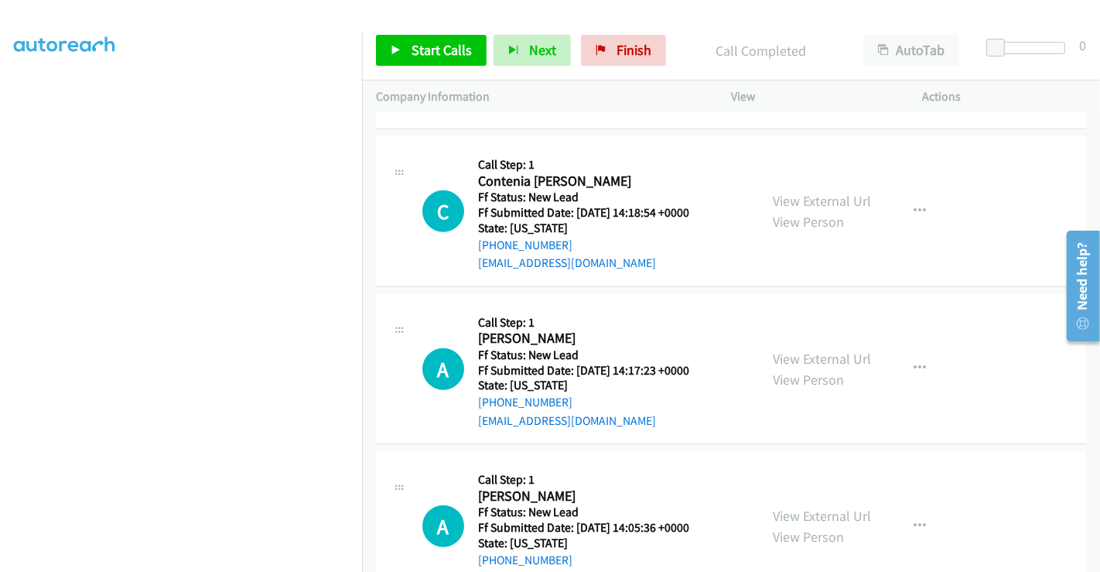
scroll to position [1167, 0]
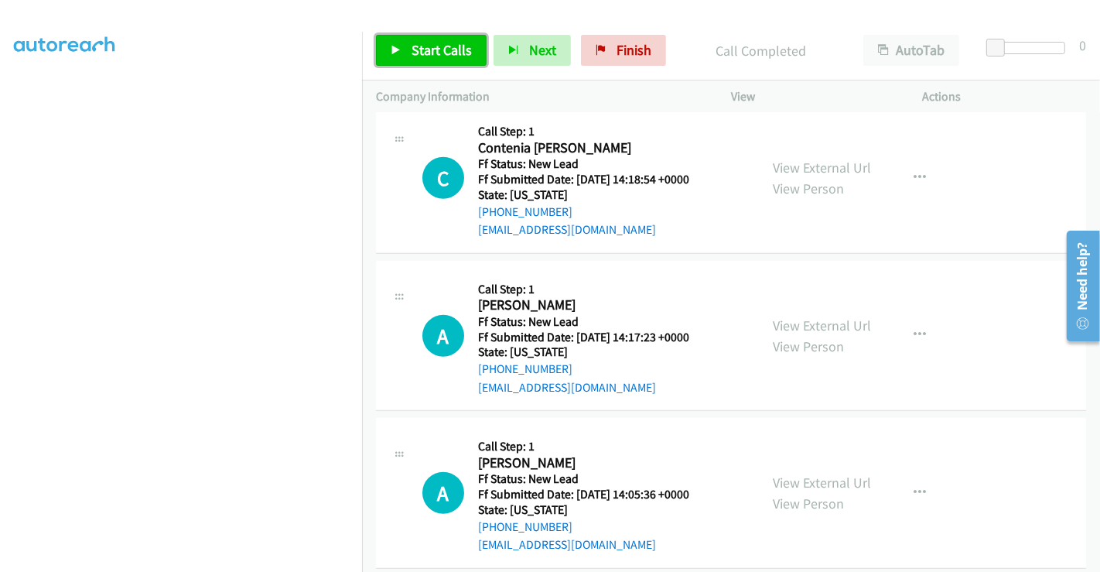
click at [441, 52] on span "Start Calls" at bounding box center [442, 50] width 60 height 18
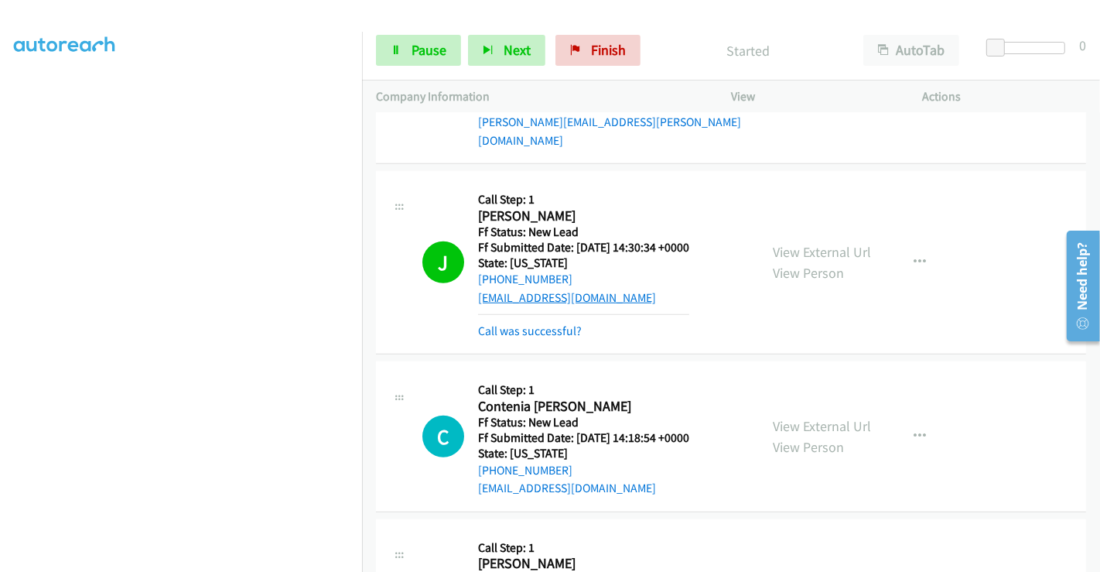
scroll to position [994, 0]
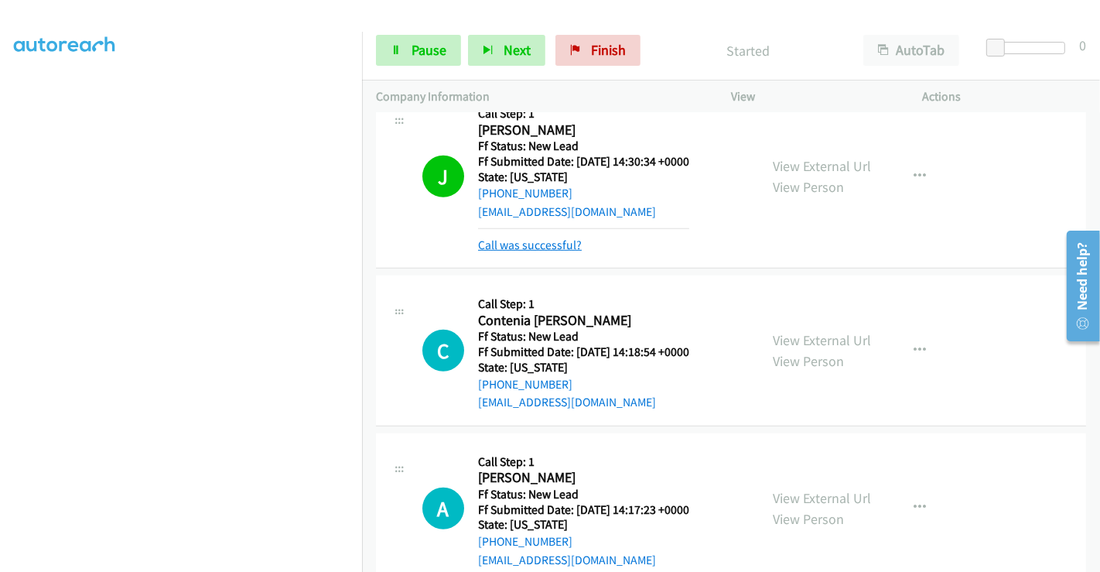
click at [559, 238] on link "Call was successful?" at bounding box center [530, 245] width 104 height 15
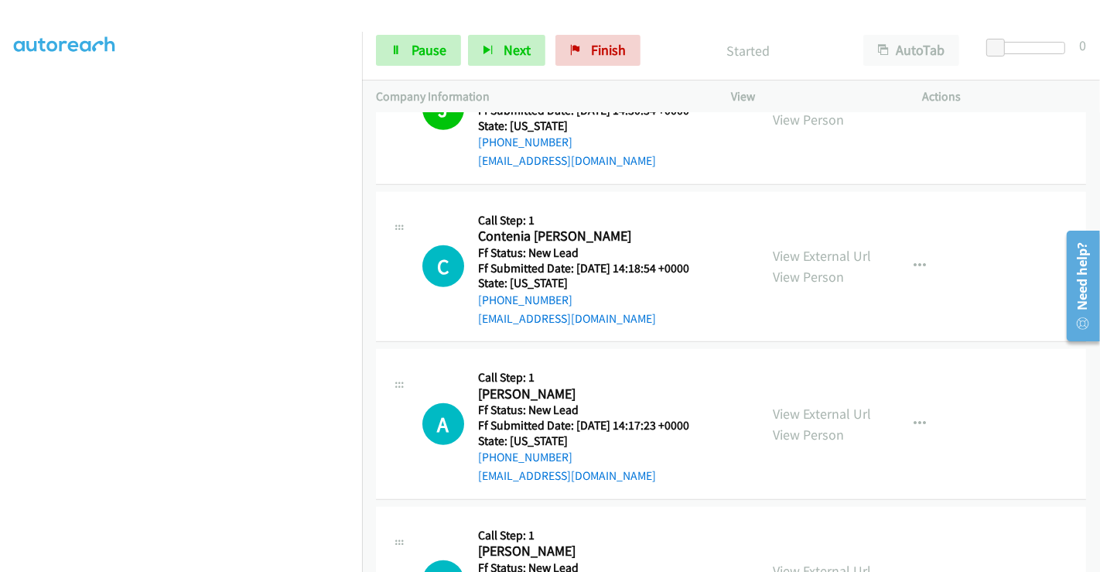
scroll to position [1081, 0]
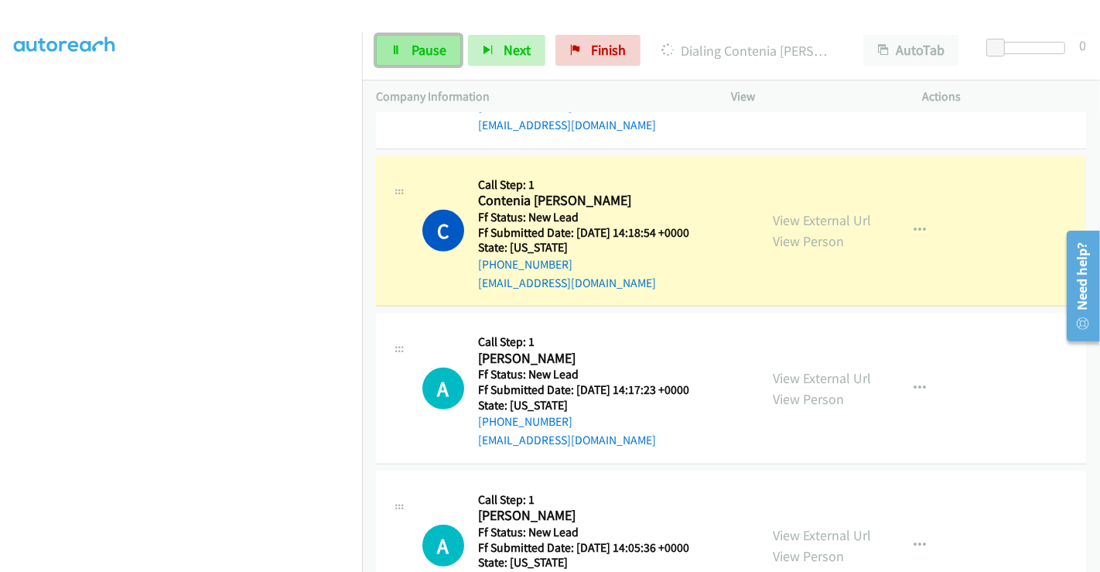
click at [405, 48] on link "Pause" at bounding box center [418, 50] width 85 height 31
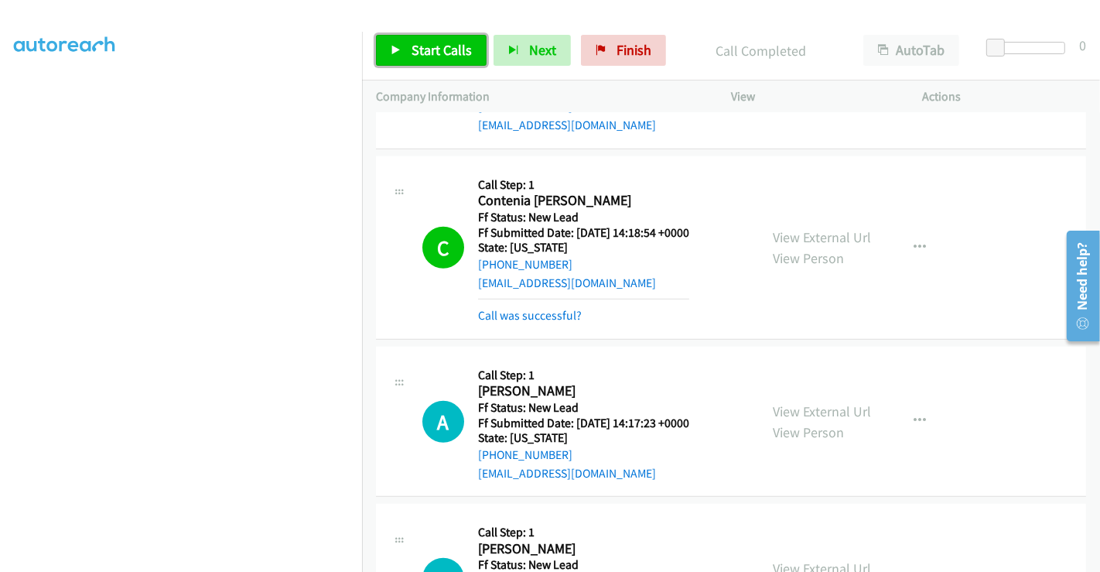
click at [418, 48] on span "Start Calls" at bounding box center [442, 50] width 60 height 18
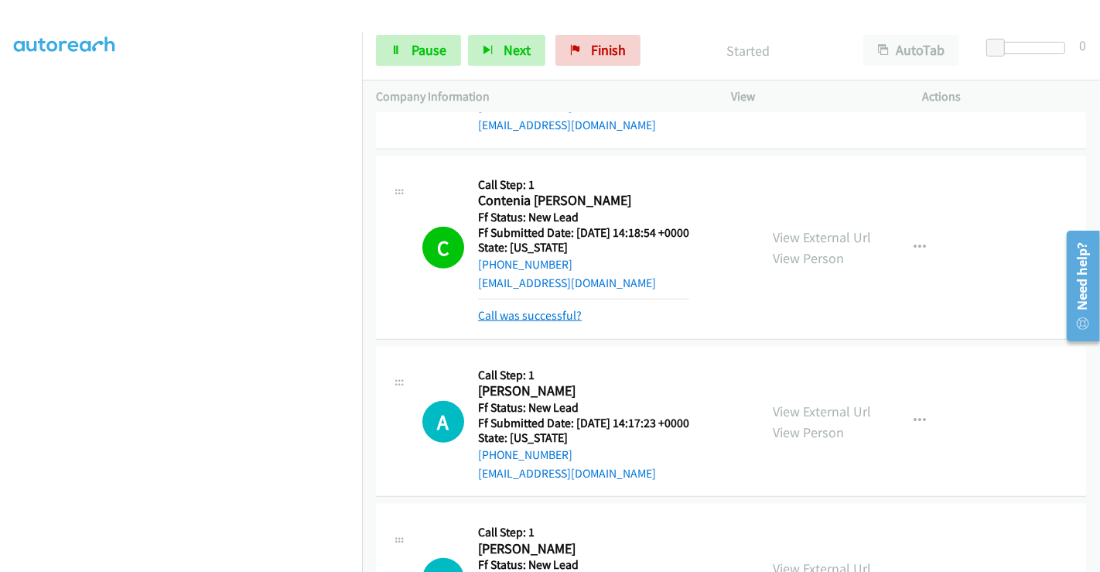
click at [536, 308] on link "Call was successful?" at bounding box center [530, 315] width 104 height 15
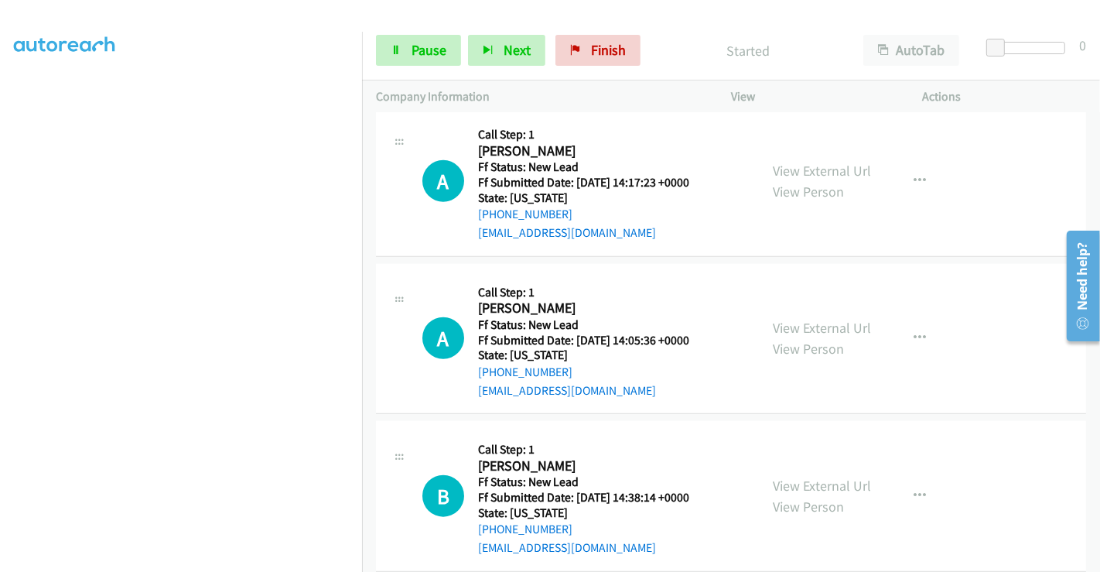
scroll to position [1253, 0]
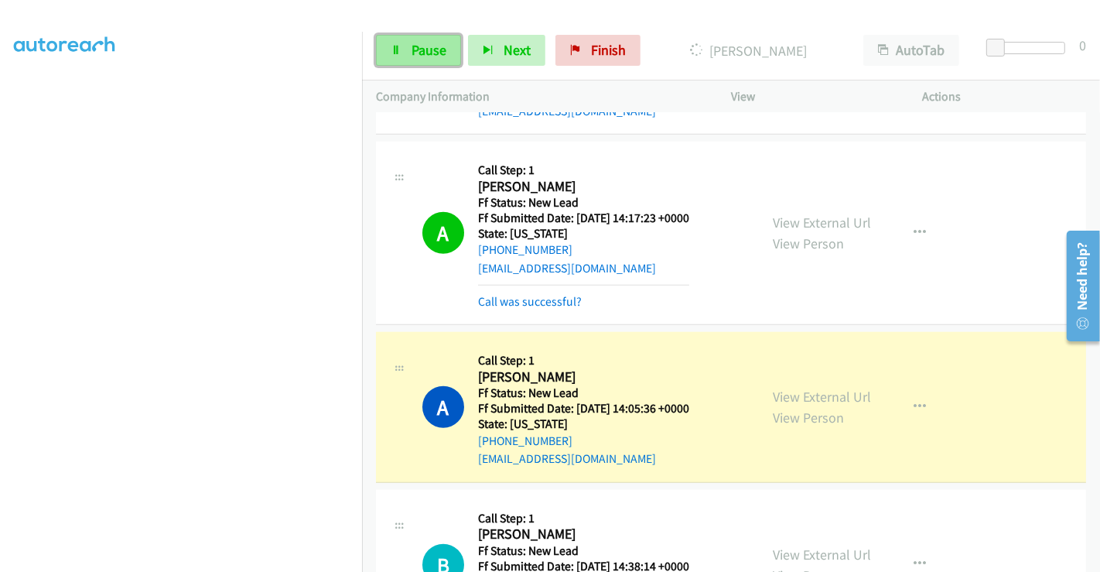
click at [428, 49] on span "Pause" at bounding box center [429, 50] width 35 height 18
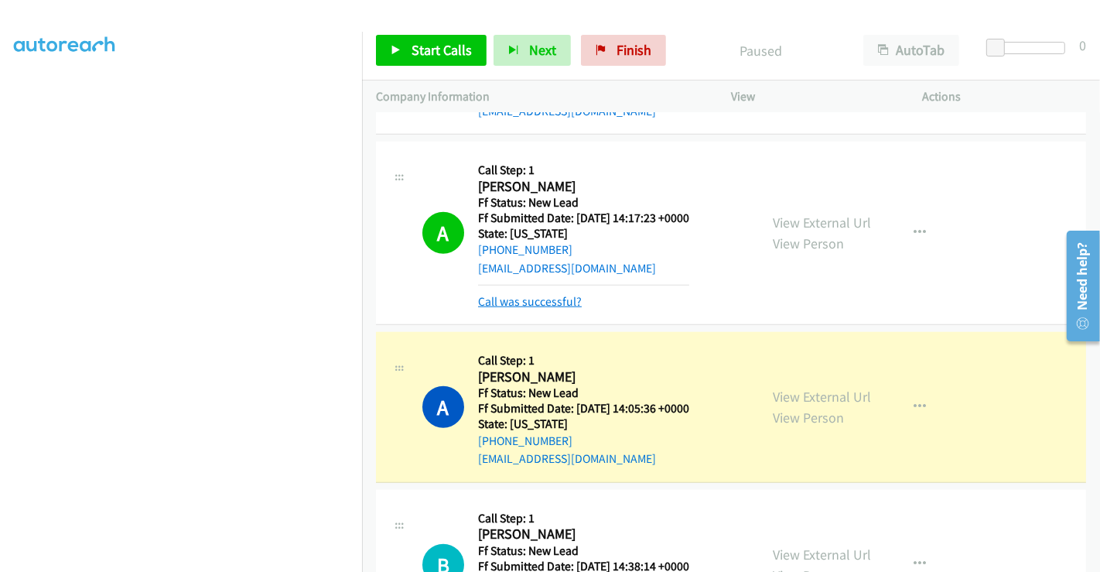
click at [539, 294] on link "Call was successful?" at bounding box center [530, 301] width 104 height 15
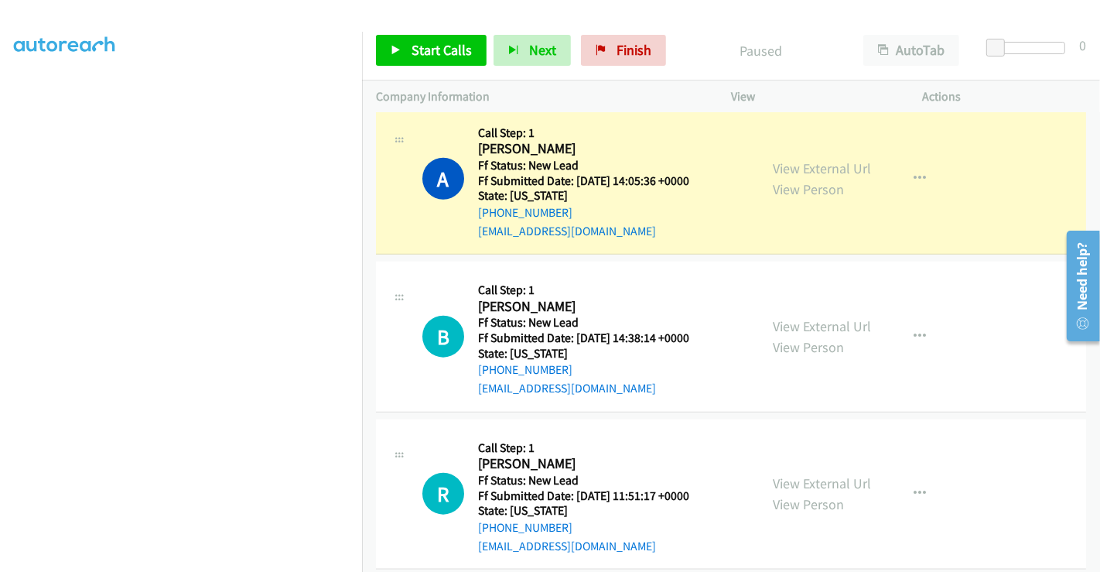
scroll to position [1448, 0]
click at [792, 317] on link "View External Url" at bounding box center [822, 326] width 98 height 18
click at [799, 474] on link "View External Url" at bounding box center [822, 483] width 98 height 18
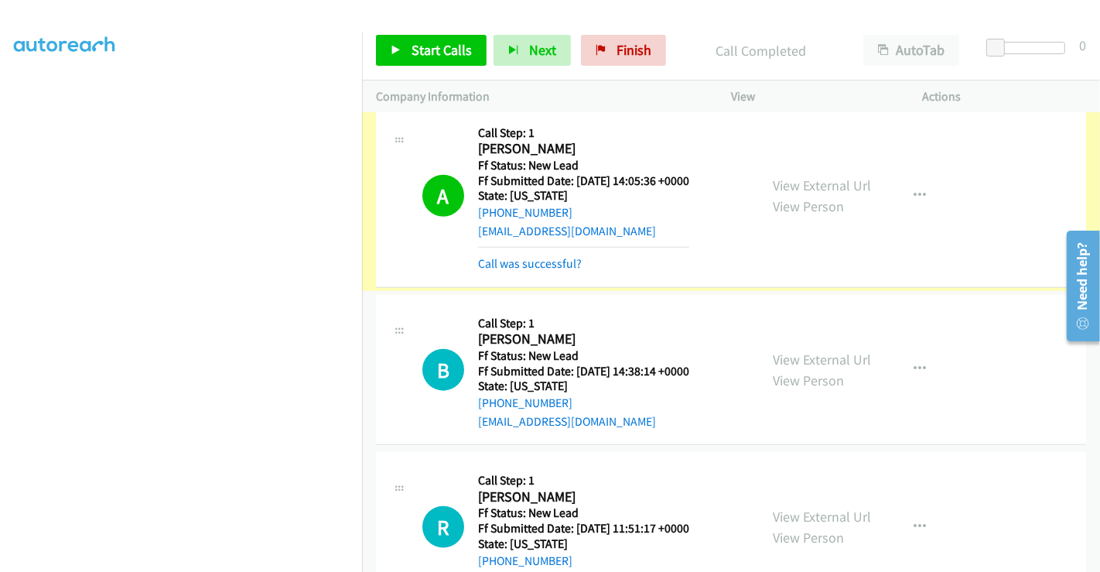
scroll to position [1534, 0]
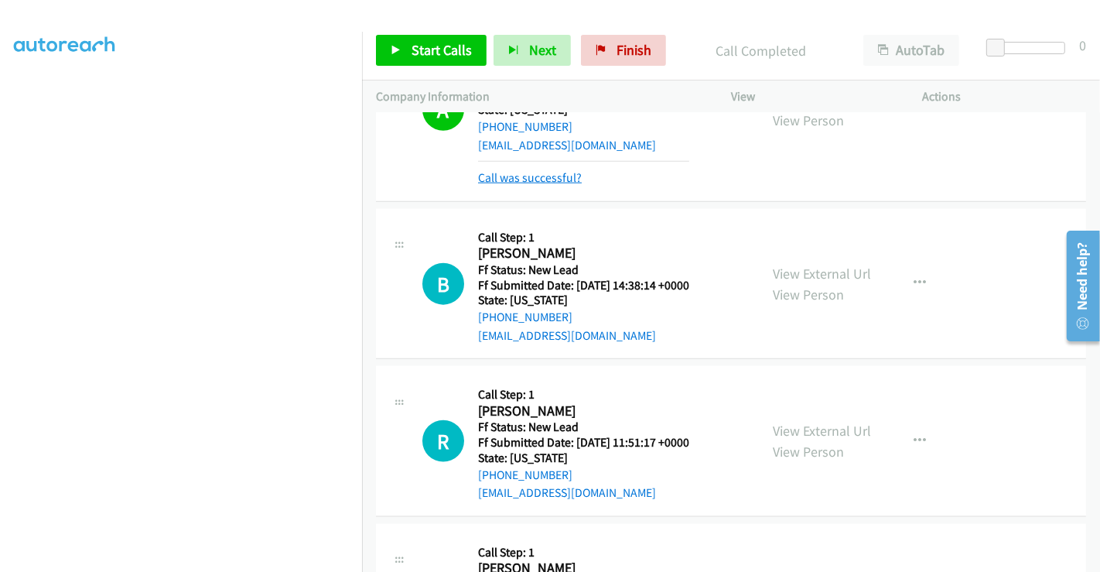
click at [522, 170] on link "Call was successful?" at bounding box center [530, 177] width 104 height 15
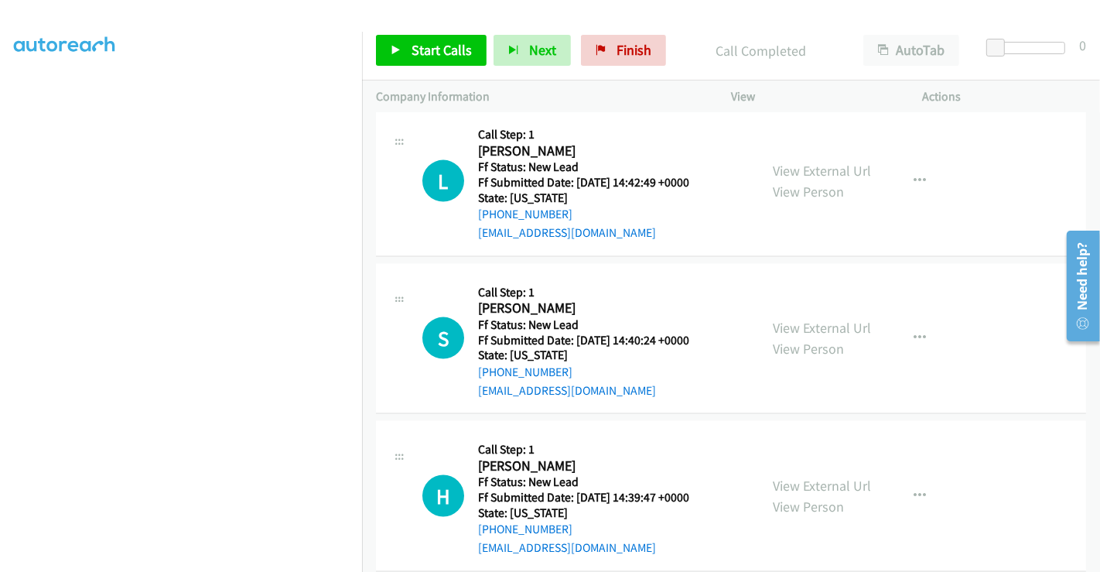
scroll to position [1920, 0]
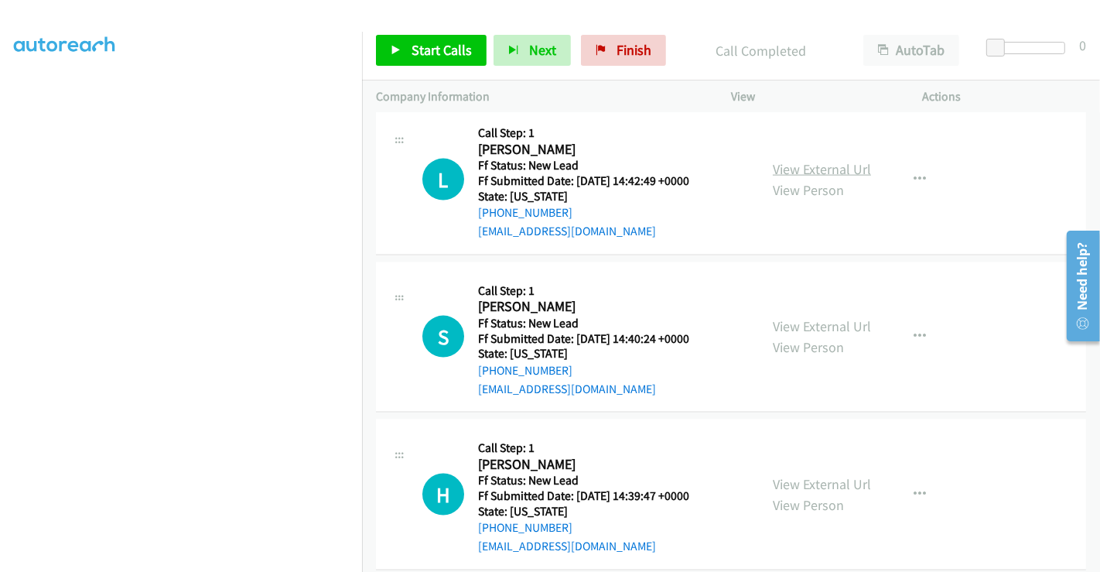
click at [792, 160] on link "View External Url" at bounding box center [822, 169] width 98 height 18
click at [800, 317] on link "View External Url" at bounding box center [822, 326] width 98 height 18
click at [808, 475] on link "View External Url" at bounding box center [822, 484] width 98 height 18
click at [439, 36] on link "Start Calls" at bounding box center [431, 50] width 111 height 31
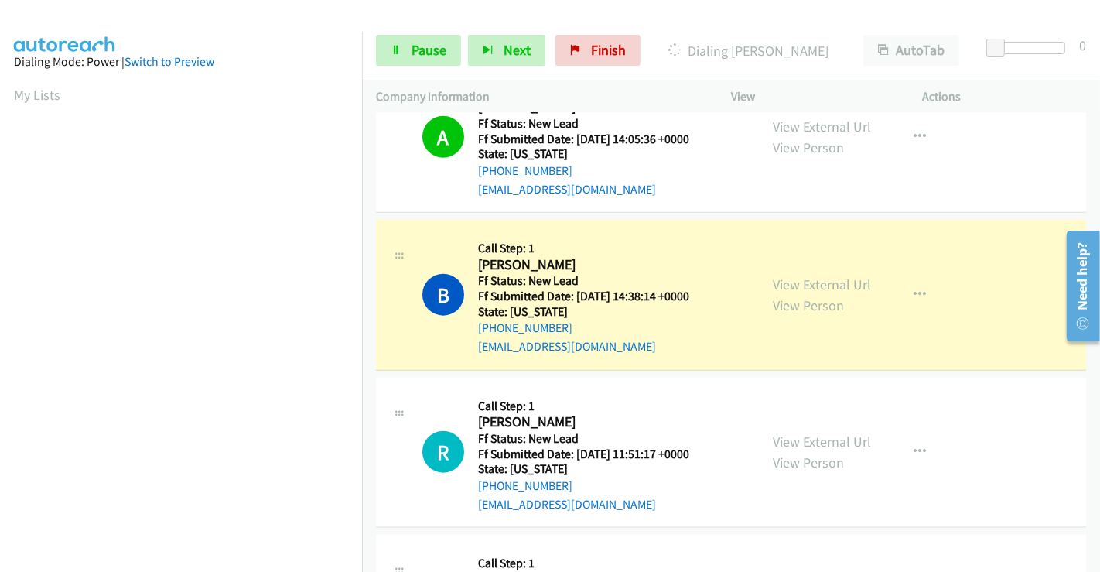
scroll to position [298, 0]
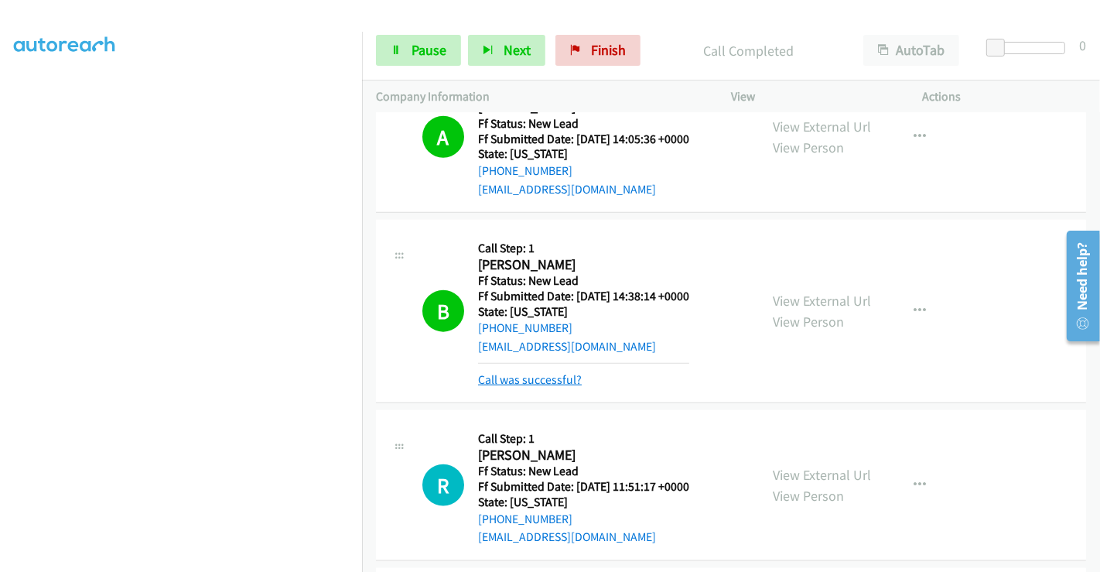
click at [549, 372] on link "Call was successful?" at bounding box center [530, 379] width 104 height 15
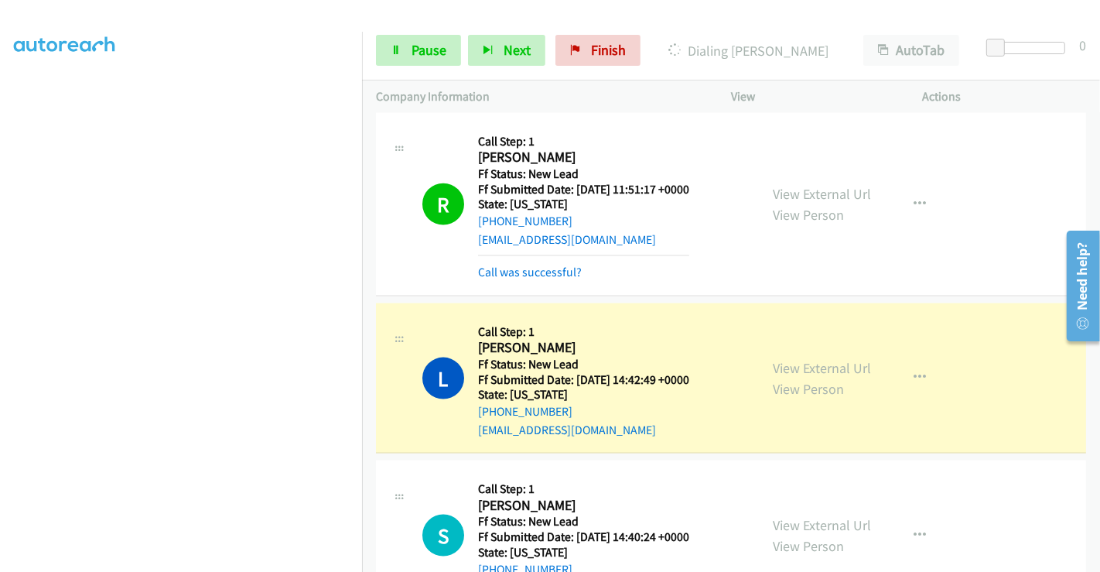
scroll to position [1662, 0]
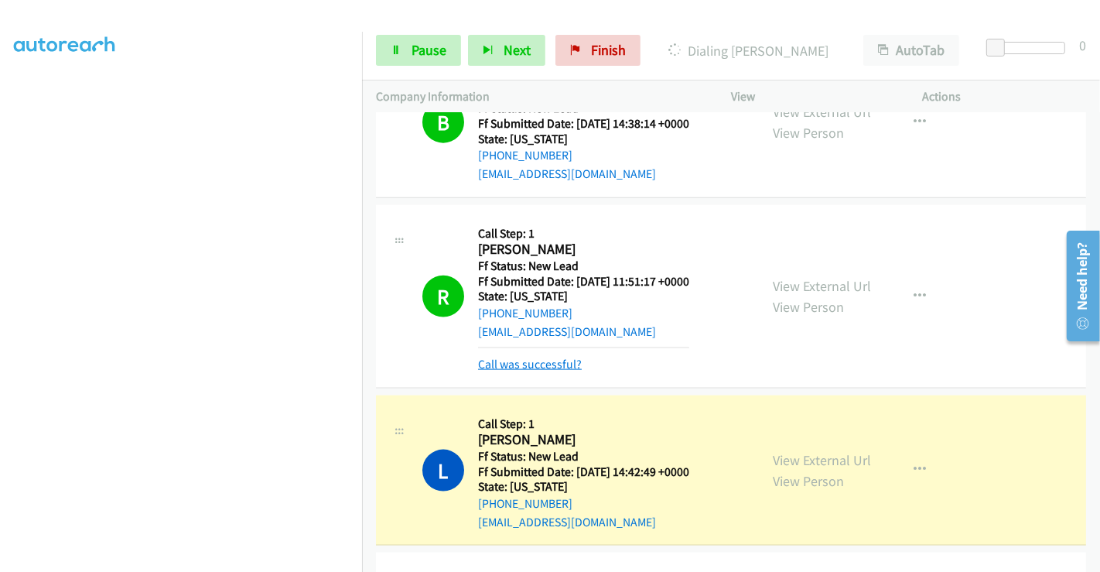
click at [548, 357] on link "Call was successful?" at bounding box center [530, 364] width 104 height 15
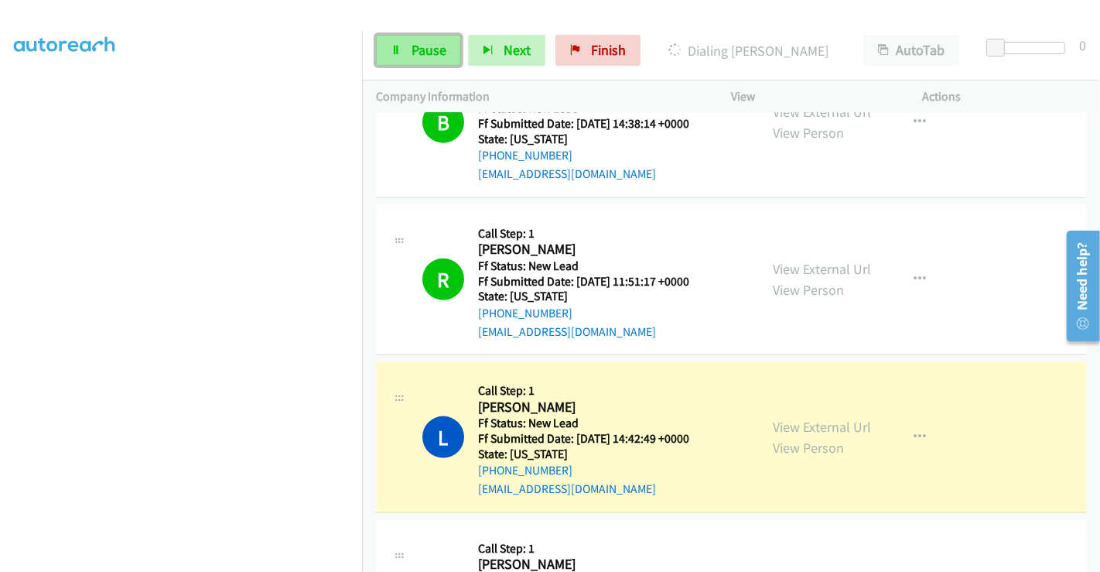
click at [416, 49] on span "Pause" at bounding box center [429, 50] width 35 height 18
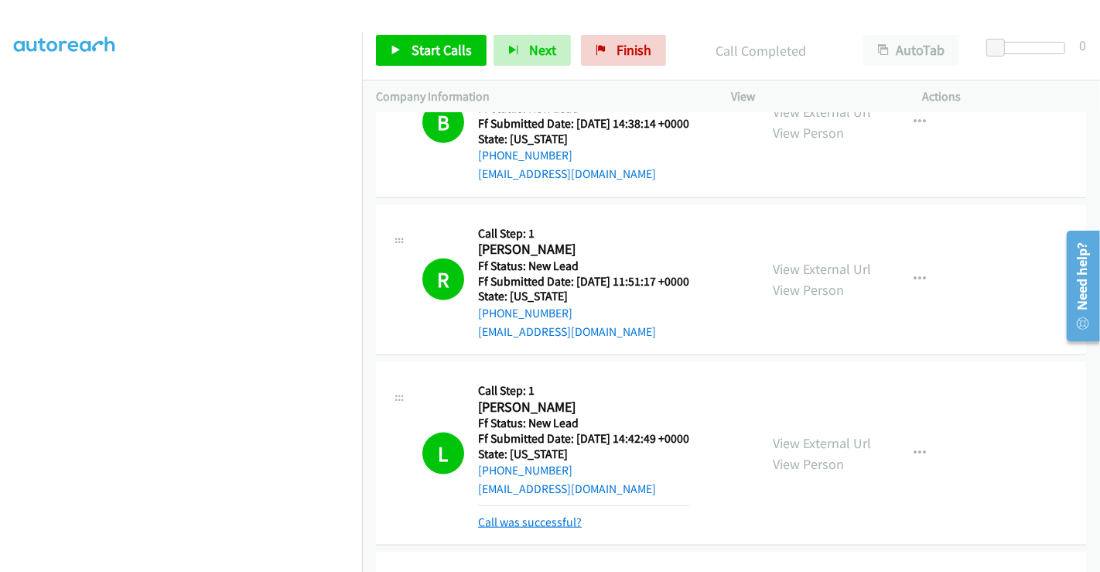
click at [556, 515] on link "Call was successful?" at bounding box center [530, 522] width 104 height 15
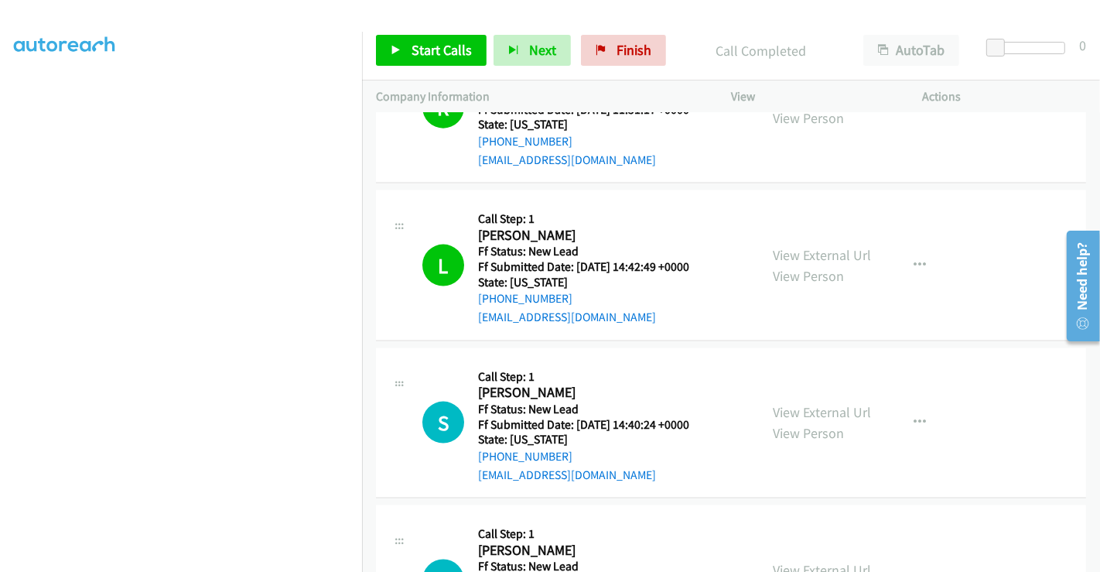
scroll to position [1920, 0]
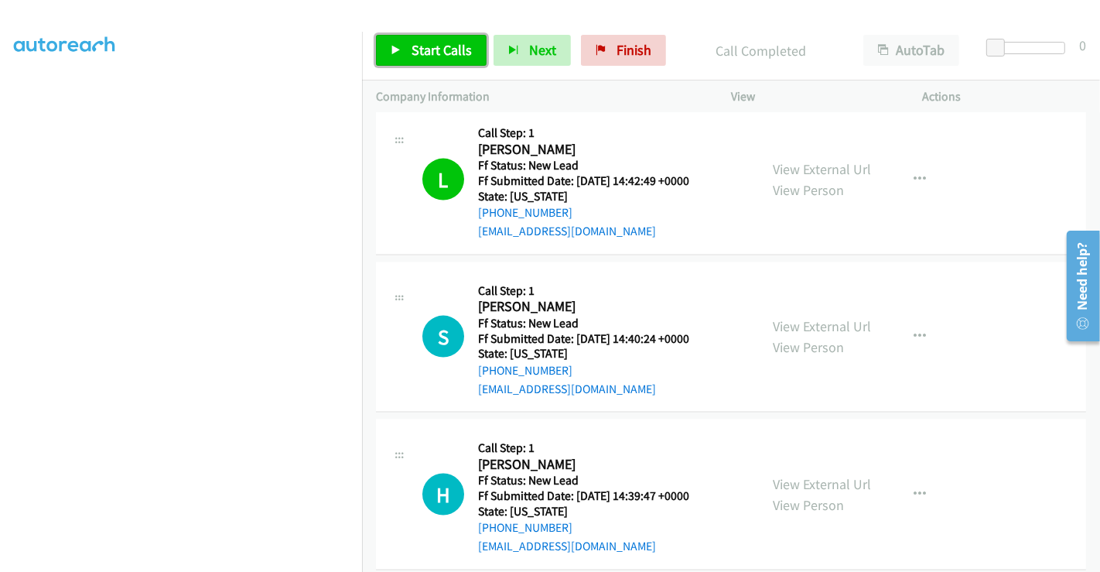
click at [439, 50] on span "Start Calls" at bounding box center [442, 50] width 60 height 18
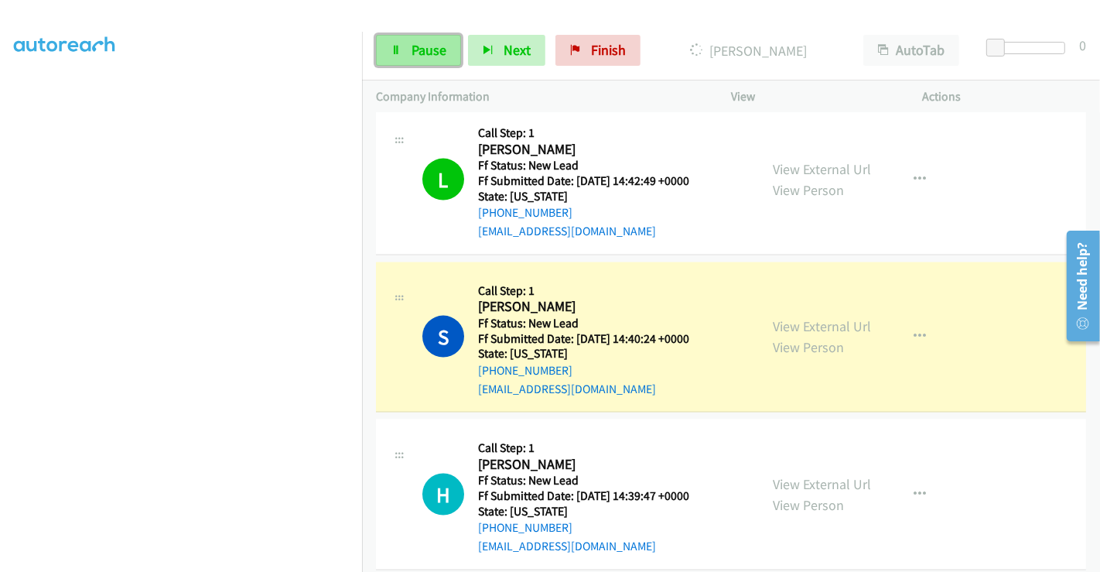
click at [409, 42] on link "Pause" at bounding box center [418, 50] width 85 height 31
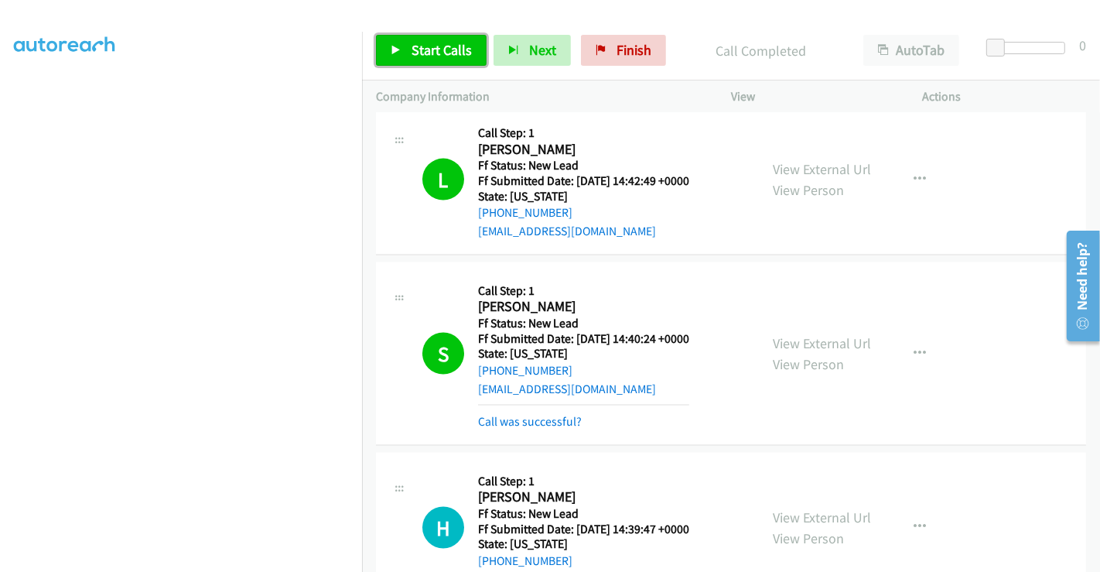
click at [430, 59] on link "Start Calls" at bounding box center [431, 50] width 111 height 31
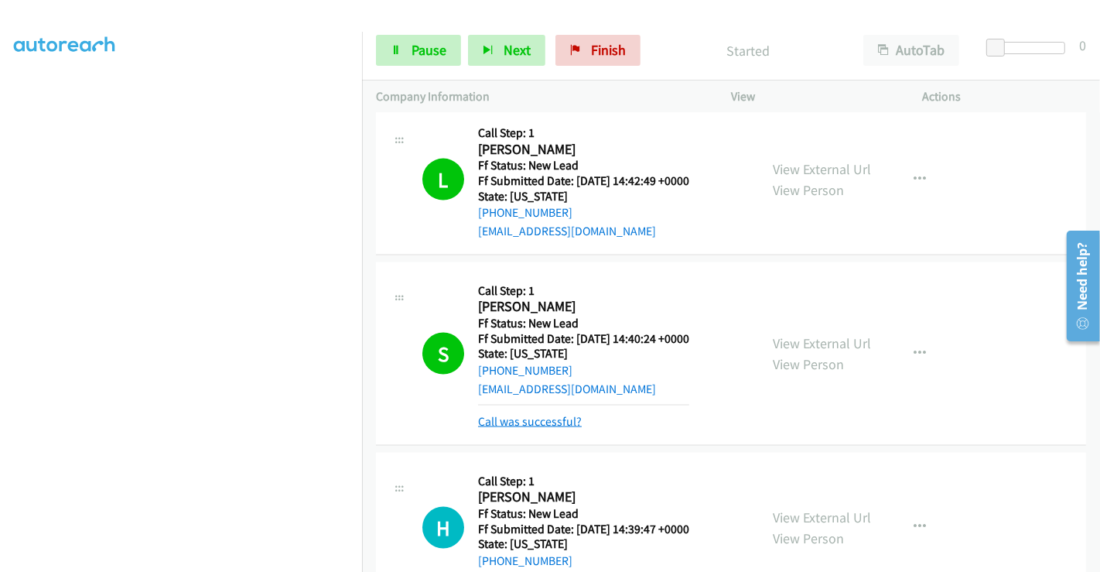
click at [544, 414] on link "Call was successful?" at bounding box center [530, 421] width 104 height 15
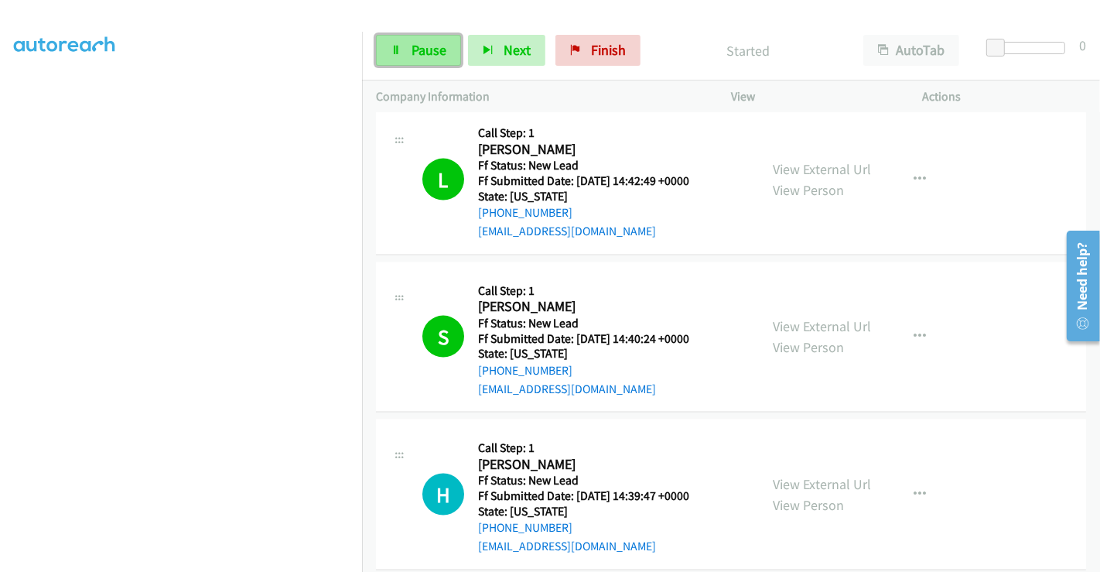
click at [416, 56] on span "Pause" at bounding box center [429, 50] width 35 height 18
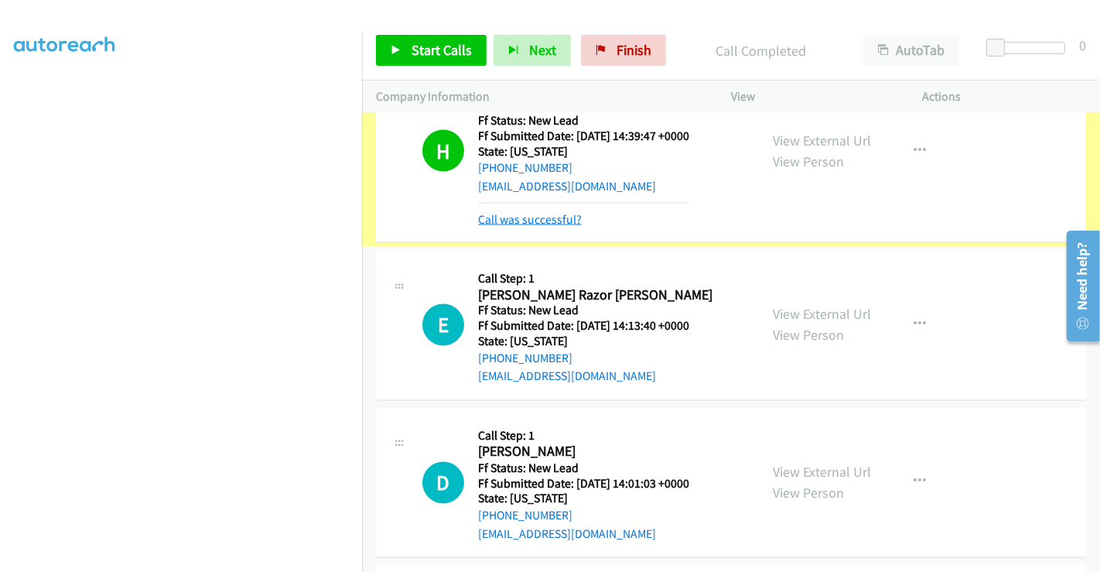
scroll to position [2279, 0]
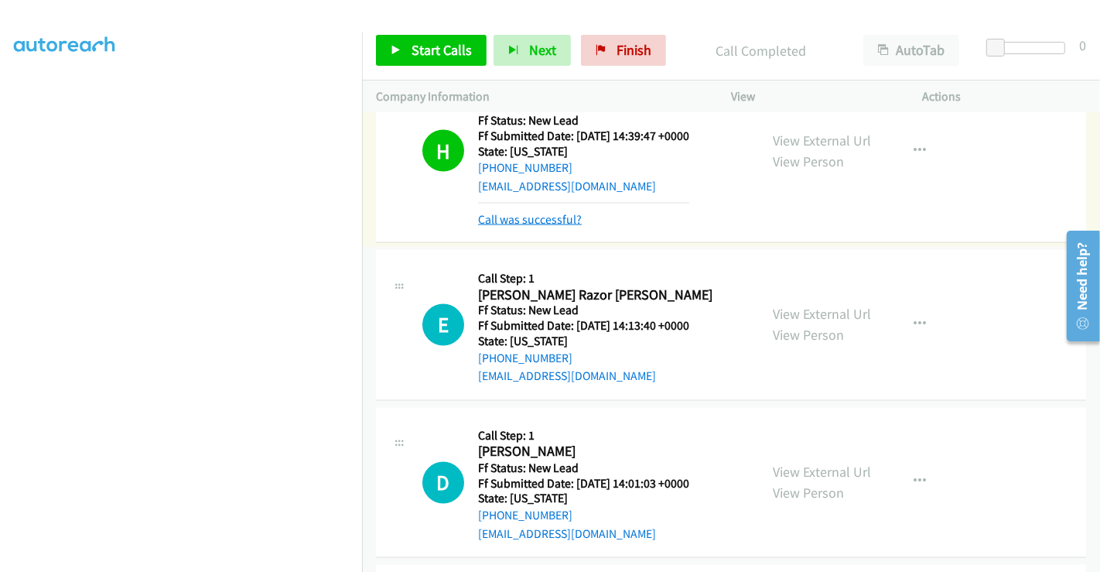
click at [561, 212] on link "Call was successful?" at bounding box center [530, 219] width 104 height 15
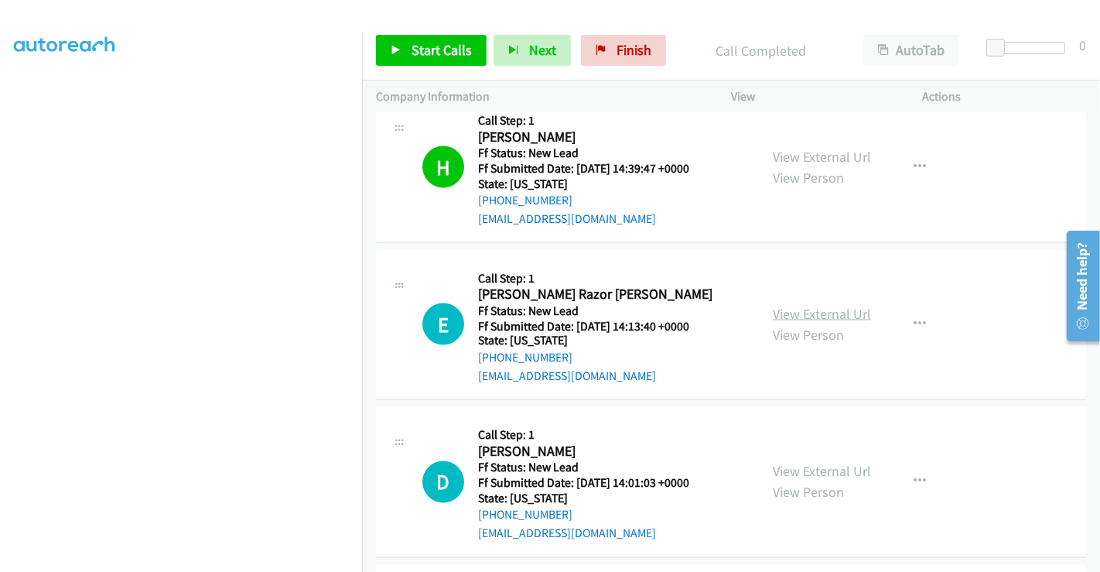
click at [828, 305] on link "View External Url" at bounding box center [822, 314] width 98 height 18
click at [805, 463] on link "View External Url" at bounding box center [822, 472] width 98 height 18
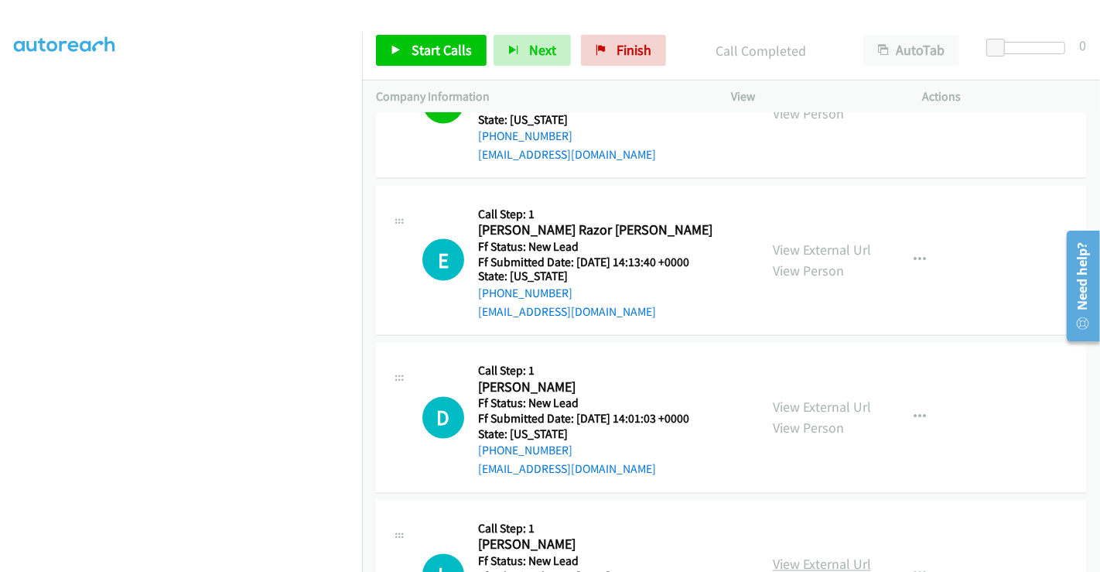
scroll to position [2549, 0]
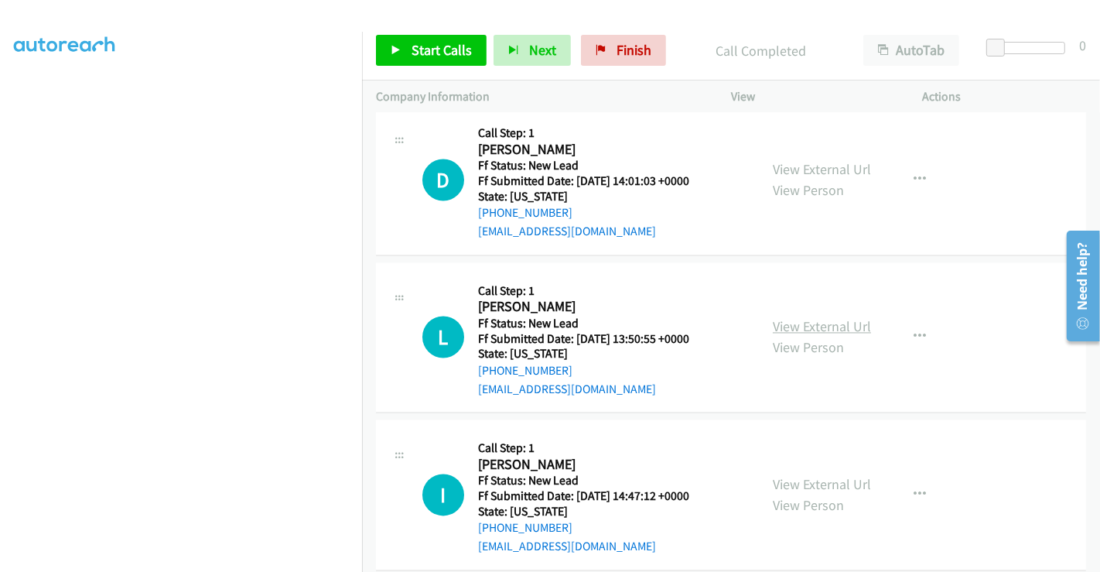
click at [792, 318] on link "View External Url" at bounding box center [822, 327] width 98 height 18
click at [811, 476] on link "View External Url" at bounding box center [822, 485] width 98 height 18
click at [445, 56] on span "Start Calls" at bounding box center [442, 50] width 60 height 18
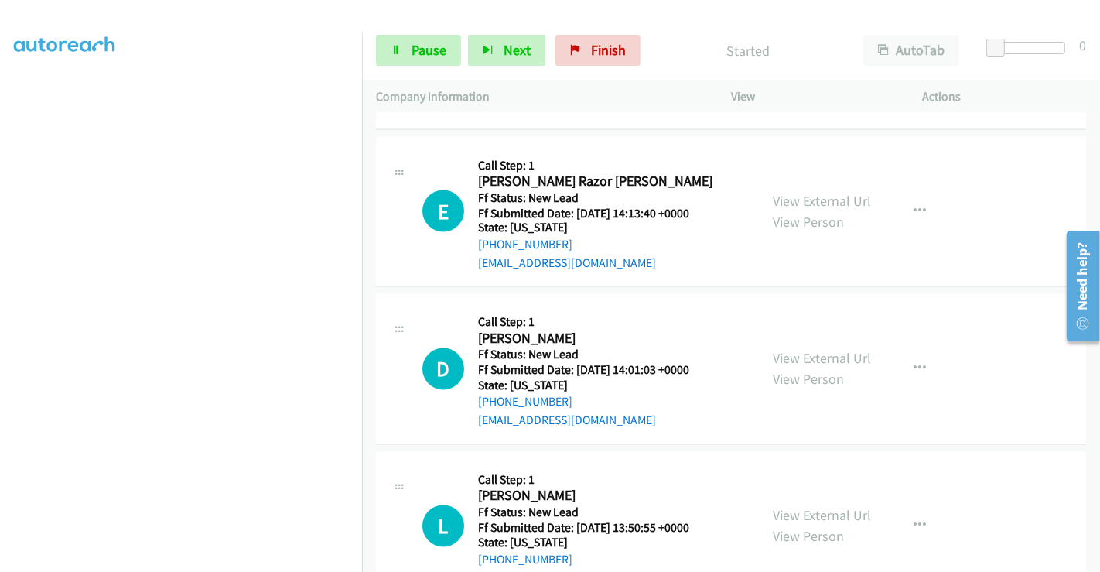
scroll to position [2376, 0]
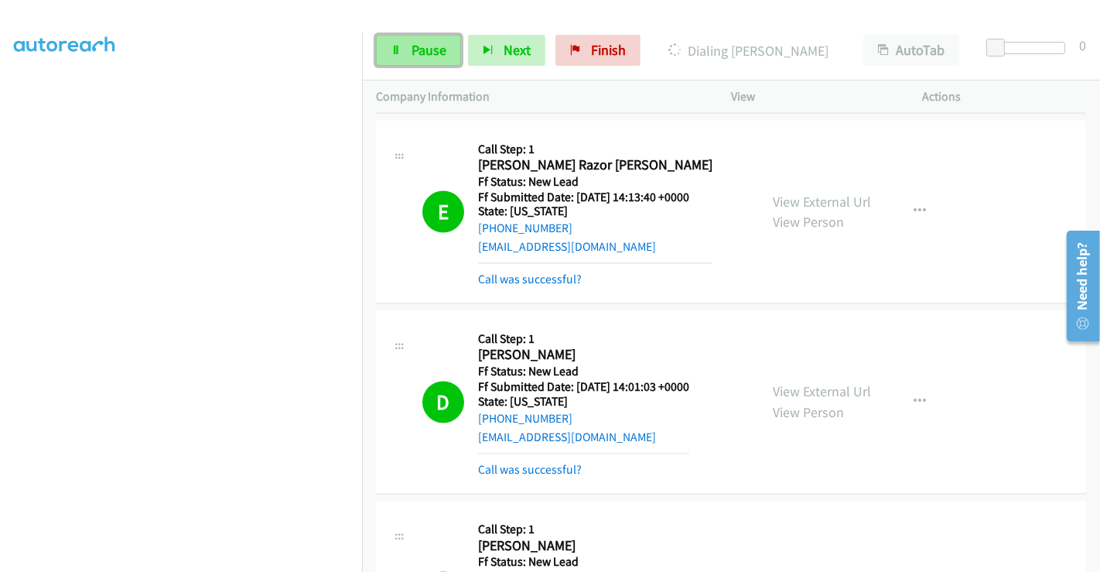
click at [404, 37] on link "Pause" at bounding box center [418, 50] width 85 height 31
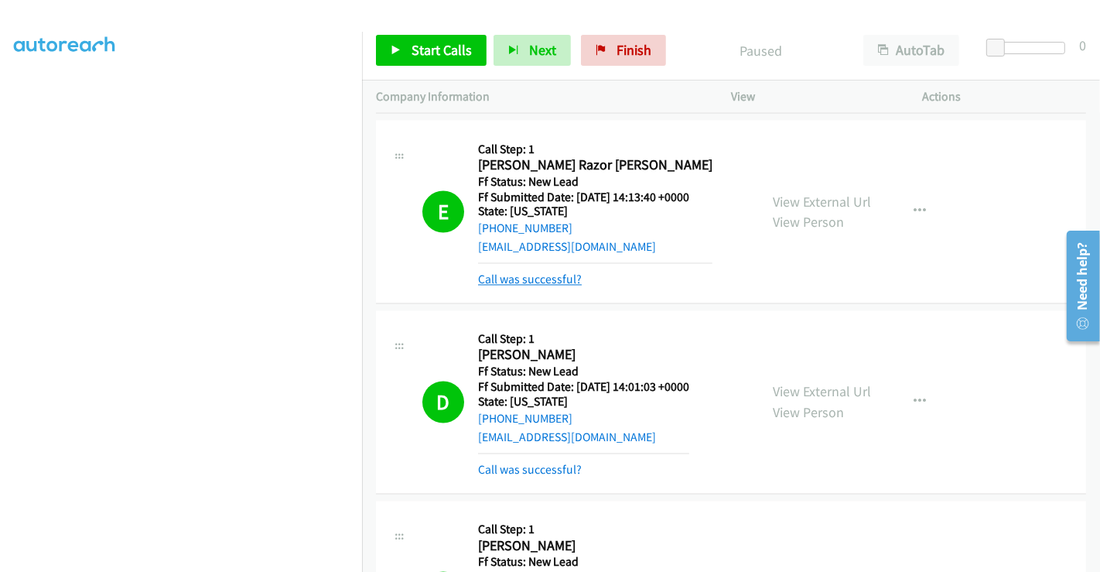
click at [546, 272] on link "Call was successful?" at bounding box center [530, 279] width 104 height 15
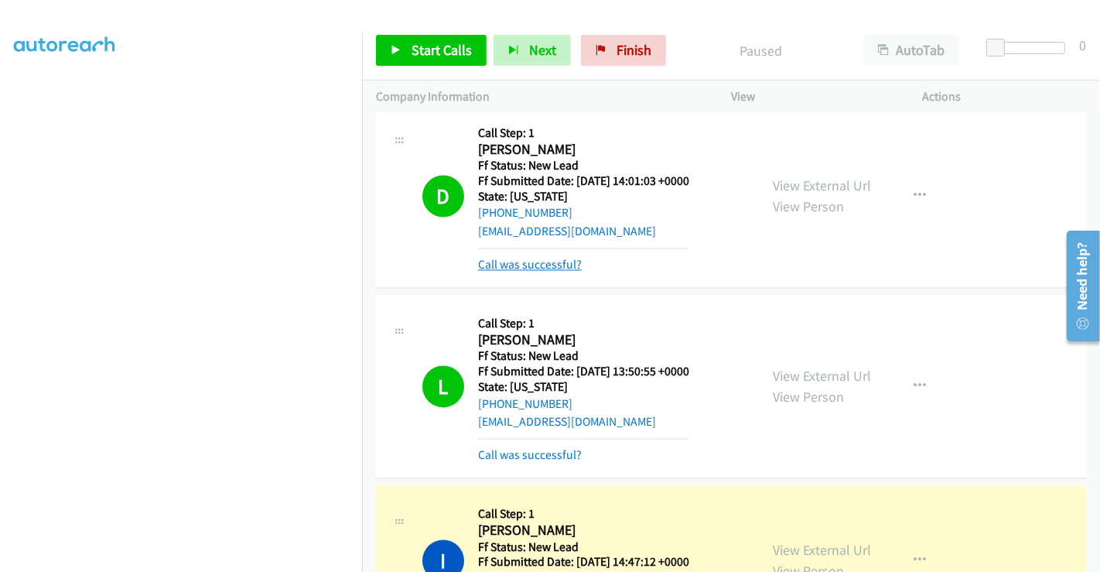
click at [530, 258] on link "Call was successful?" at bounding box center [530, 265] width 104 height 15
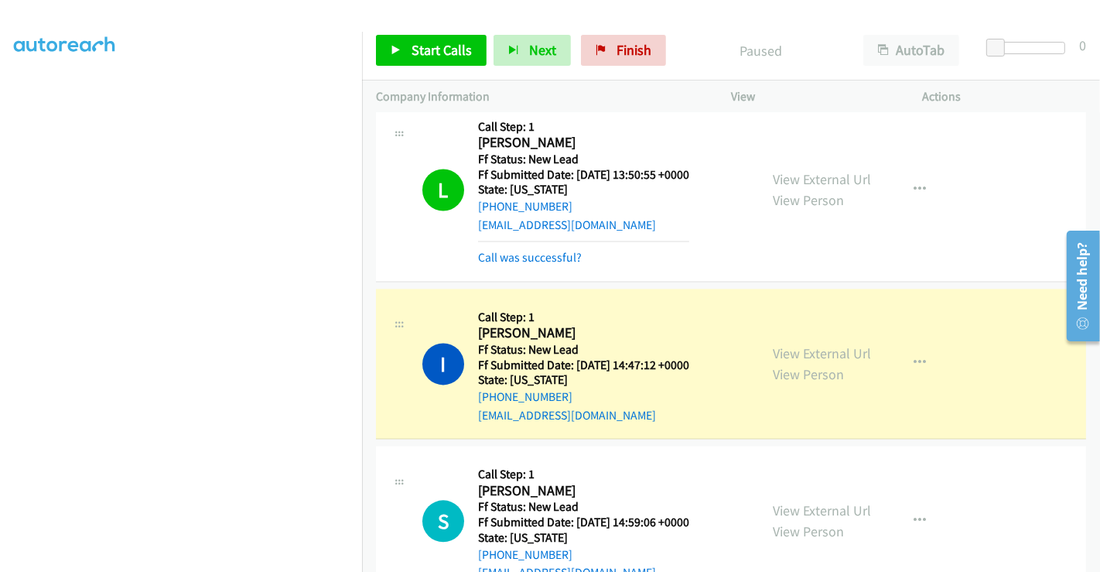
scroll to position [2720, 0]
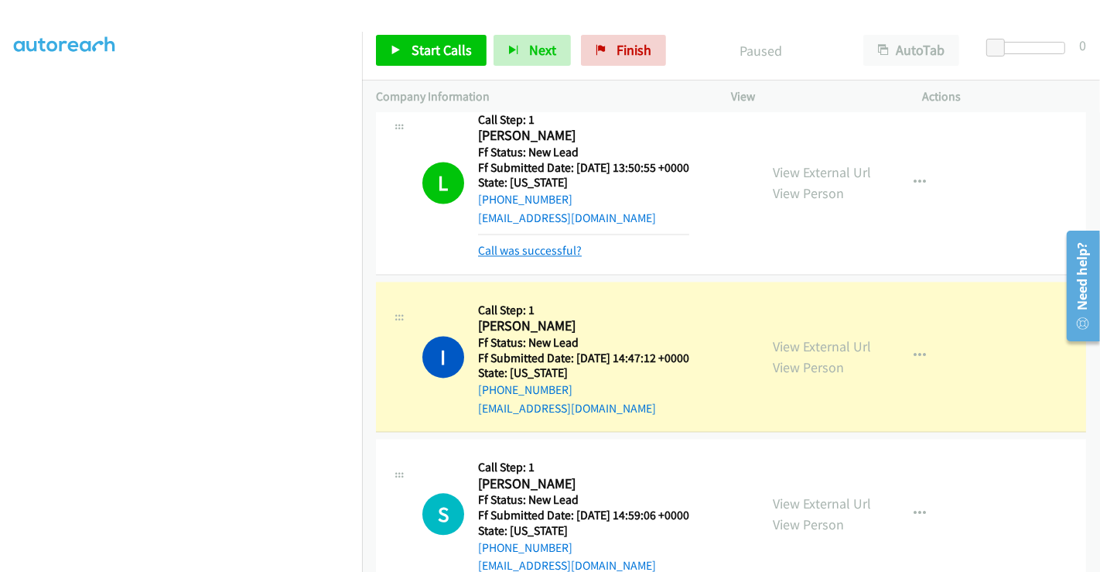
click at [522, 243] on link "Call was successful?" at bounding box center [530, 250] width 104 height 15
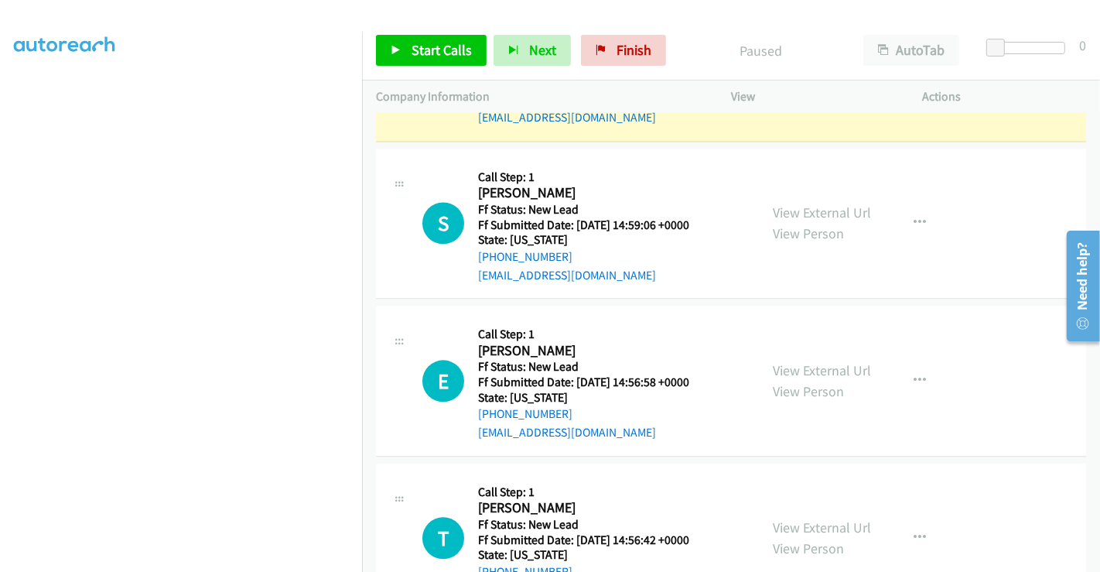
scroll to position [3020, 0]
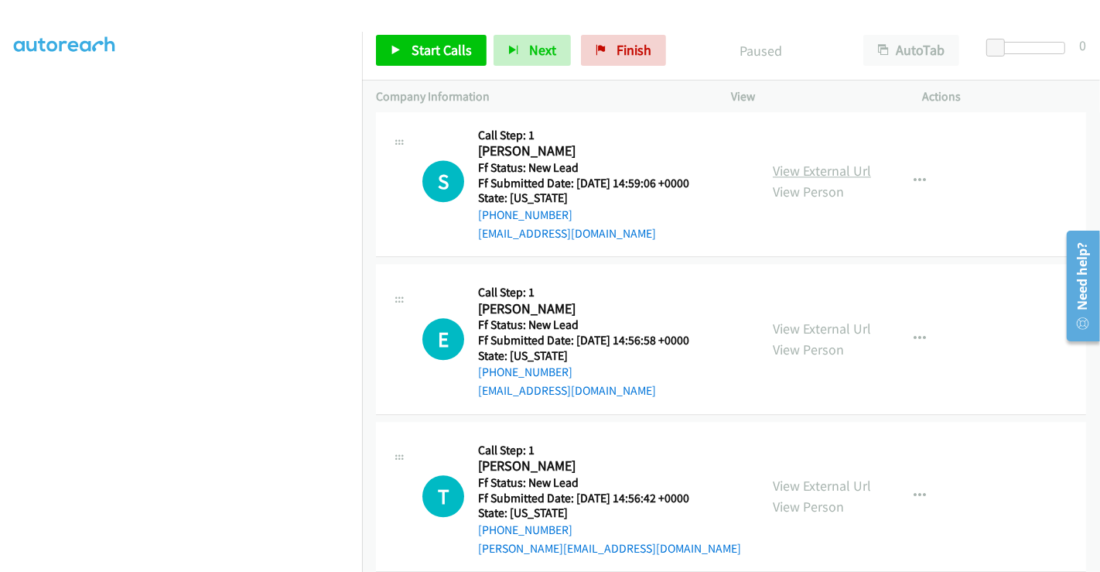
click at [792, 162] on link "View External Url" at bounding box center [822, 171] width 98 height 18
click at [816, 320] on link "View External Url" at bounding box center [822, 329] width 98 height 18
click at [809, 477] on link "View External Url" at bounding box center [822, 486] width 98 height 18
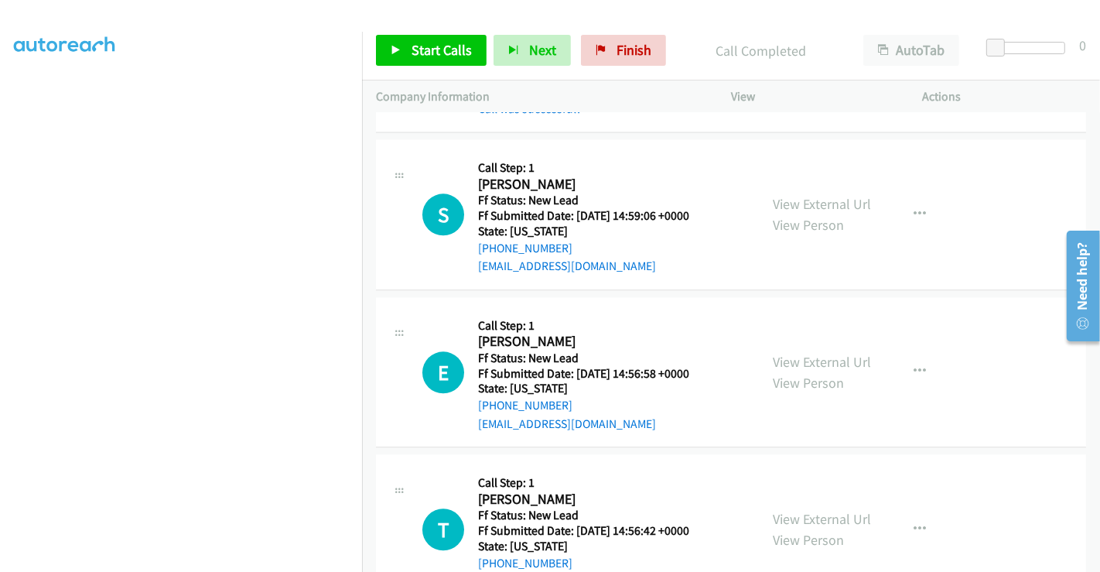
scroll to position [3053, 0]
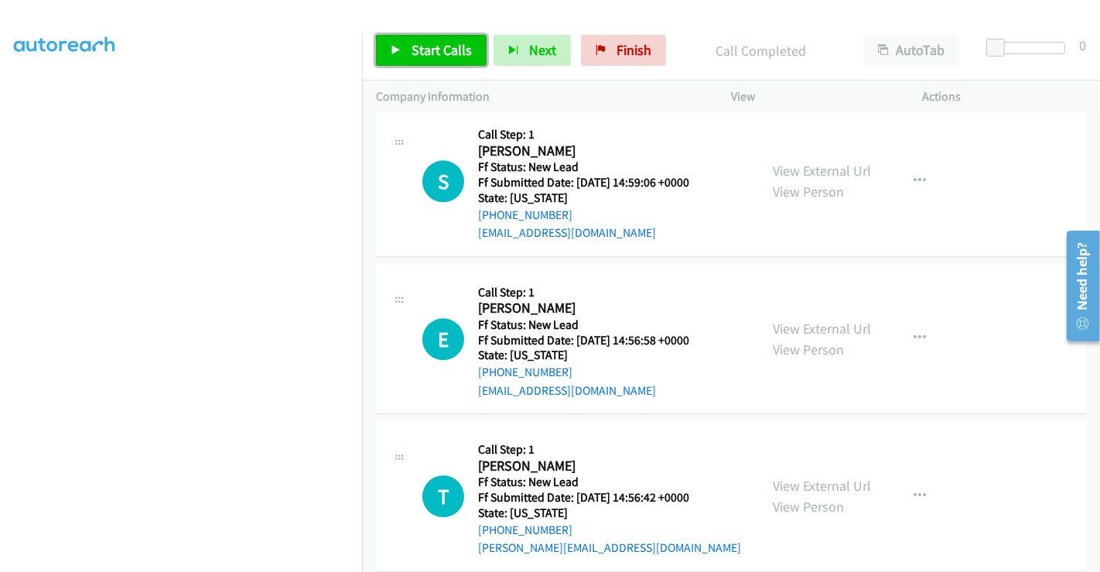
click at [435, 43] on span "Start Calls" at bounding box center [442, 50] width 60 height 18
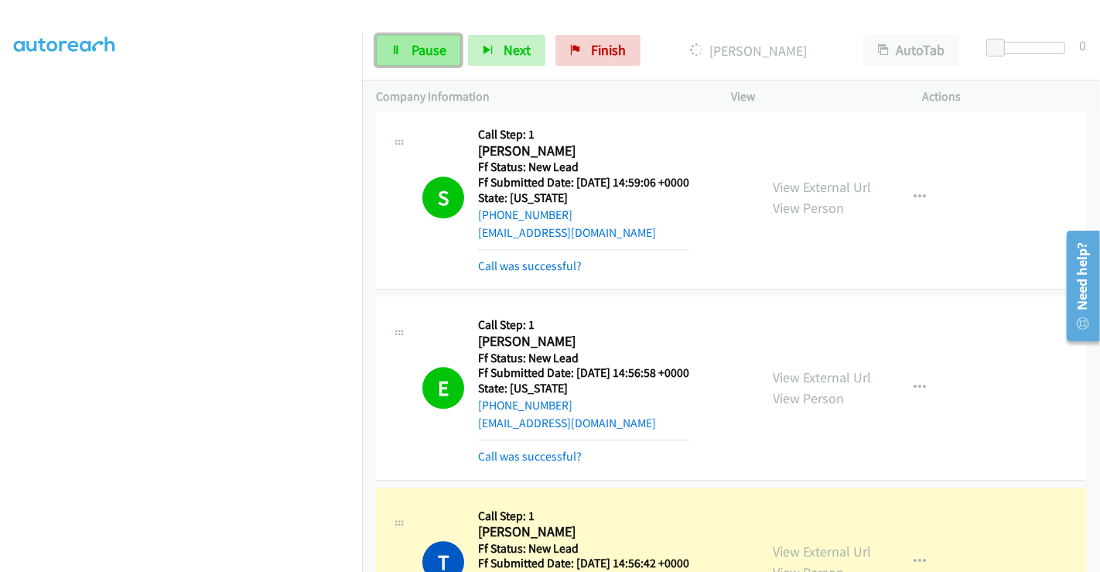
click at [413, 52] on span "Pause" at bounding box center [429, 50] width 35 height 18
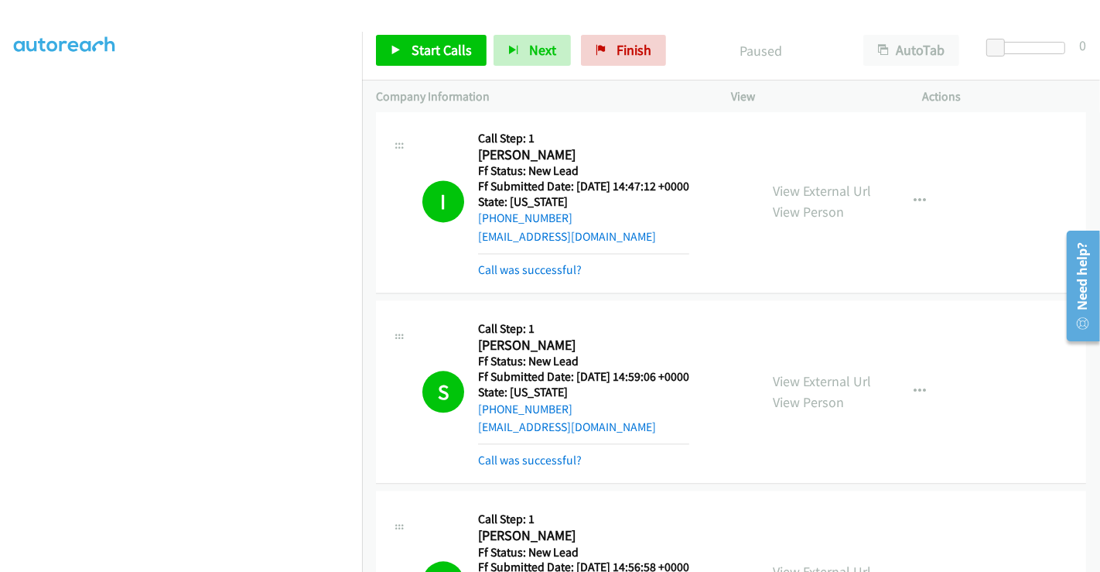
scroll to position [2710, 0]
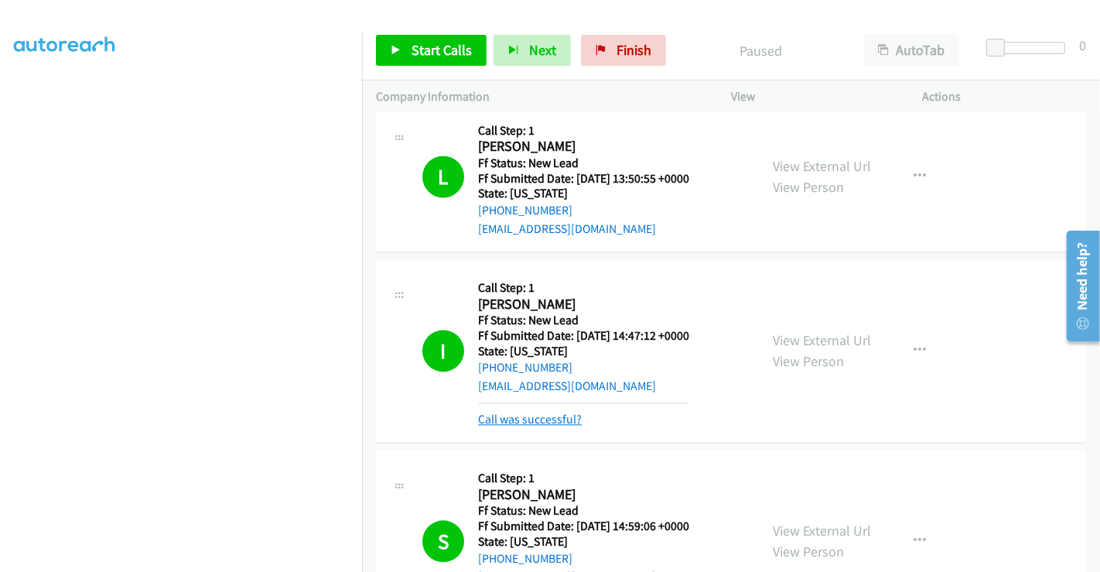
click at [536, 412] on link "Call was successful?" at bounding box center [530, 419] width 104 height 15
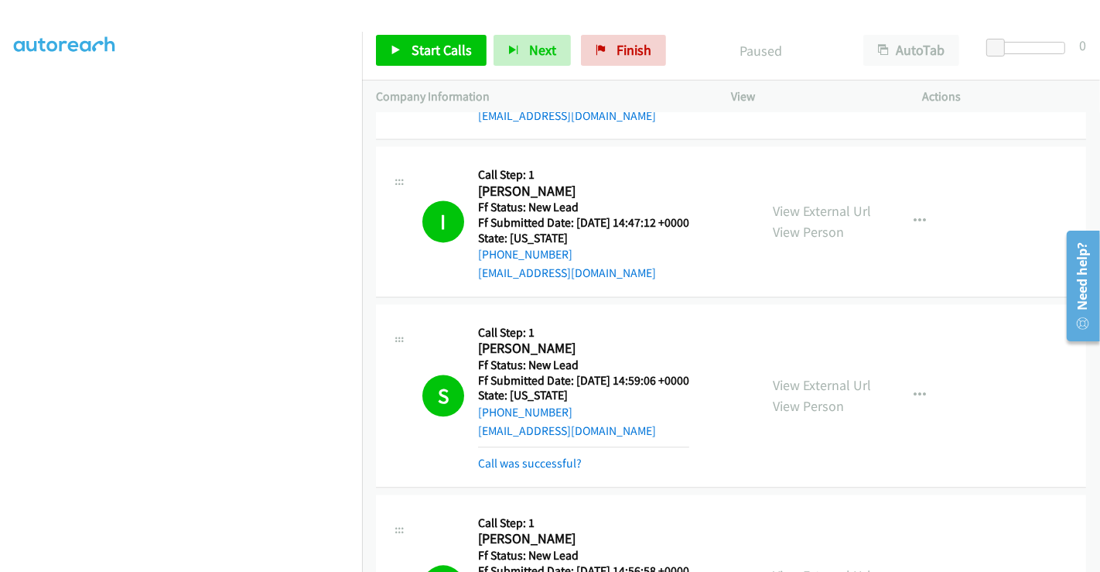
scroll to position [2881, 0]
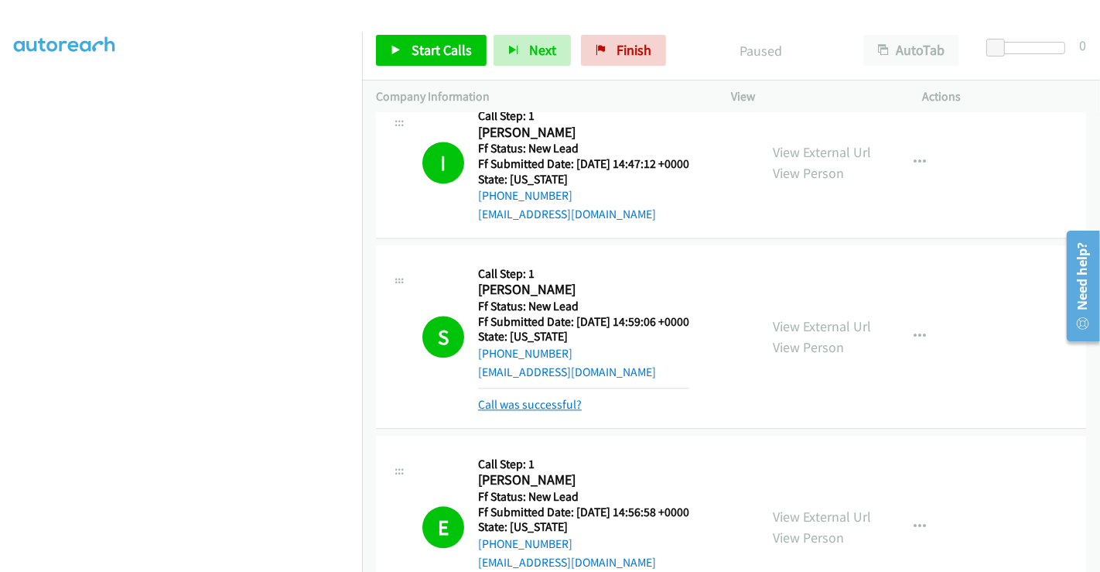
click at [539, 397] on link "Call was successful?" at bounding box center [530, 404] width 104 height 15
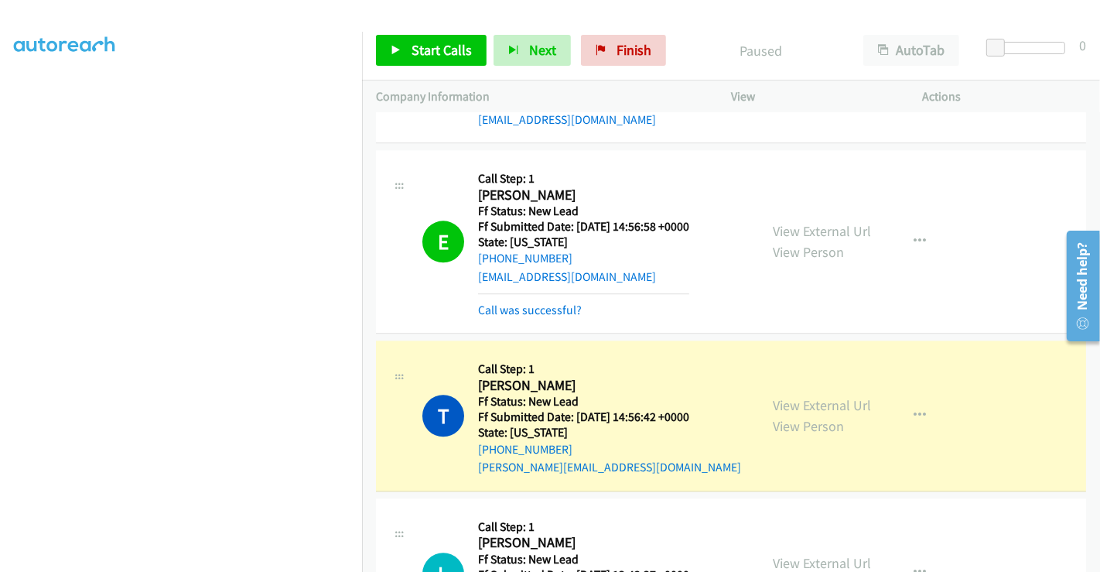
scroll to position [3139, 0]
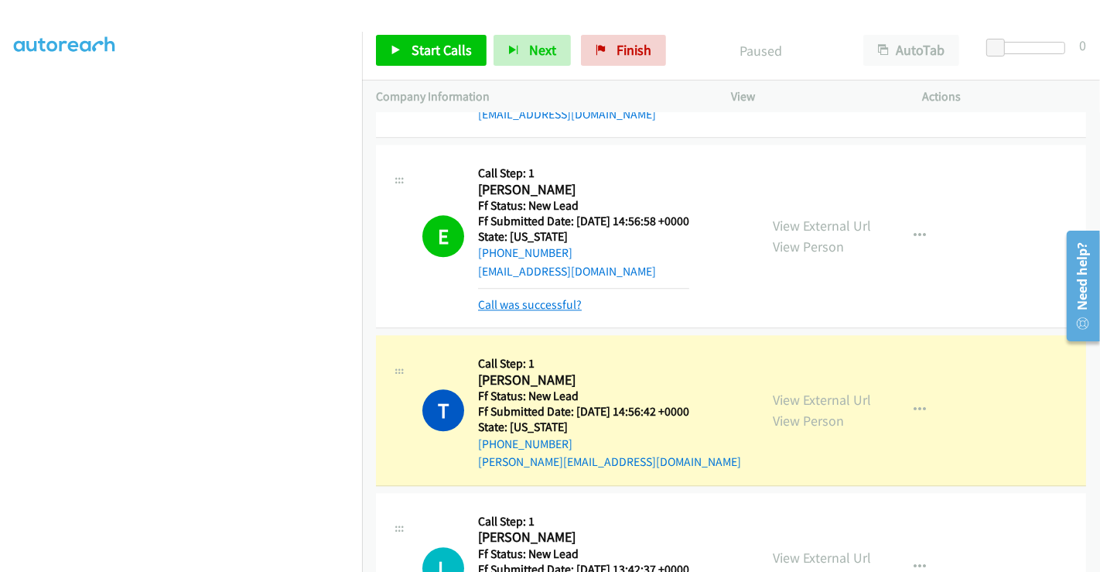
click at [534, 297] on link "Call was successful?" at bounding box center [530, 304] width 104 height 15
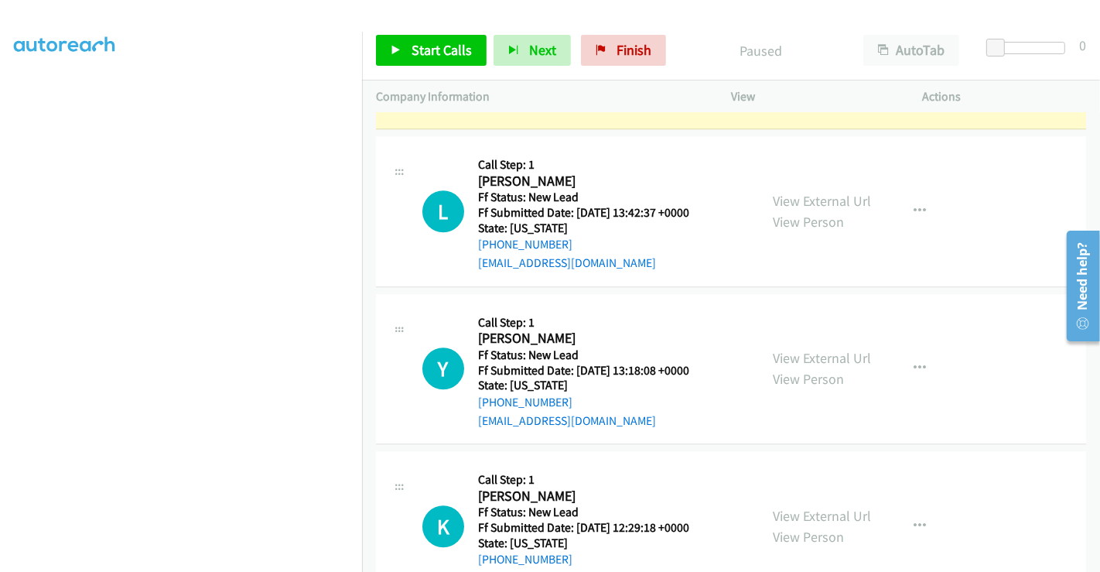
scroll to position [3483, 0]
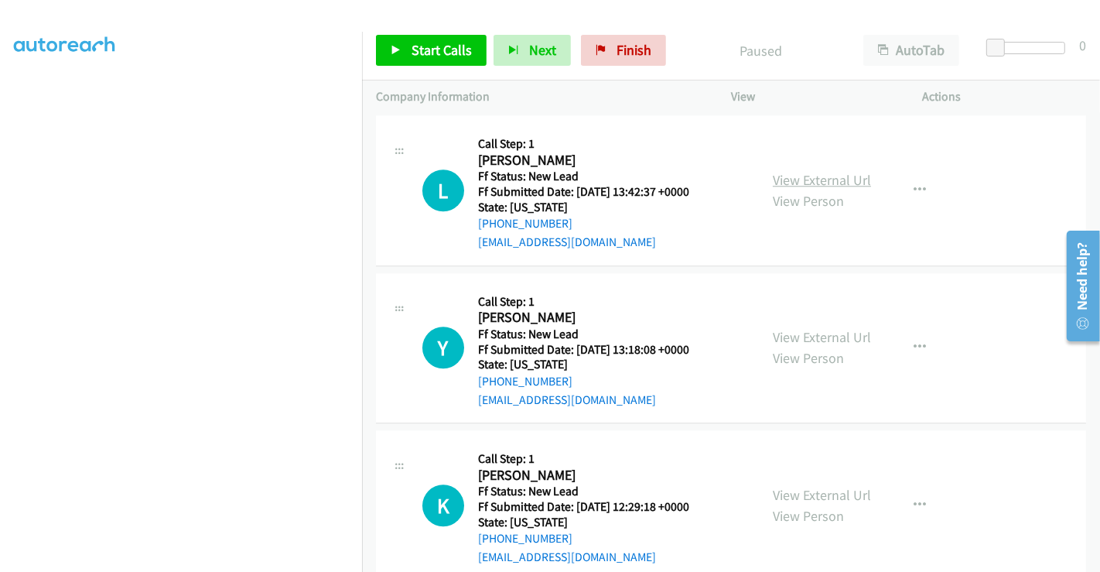
click at [808, 171] on link "View External Url" at bounding box center [822, 180] width 98 height 18
click at [805, 328] on link "View External Url" at bounding box center [822, 337] width 98 height 18
click at [811, 486] on link "View External Url" at bounding box center [822, 495] width 98 height 18
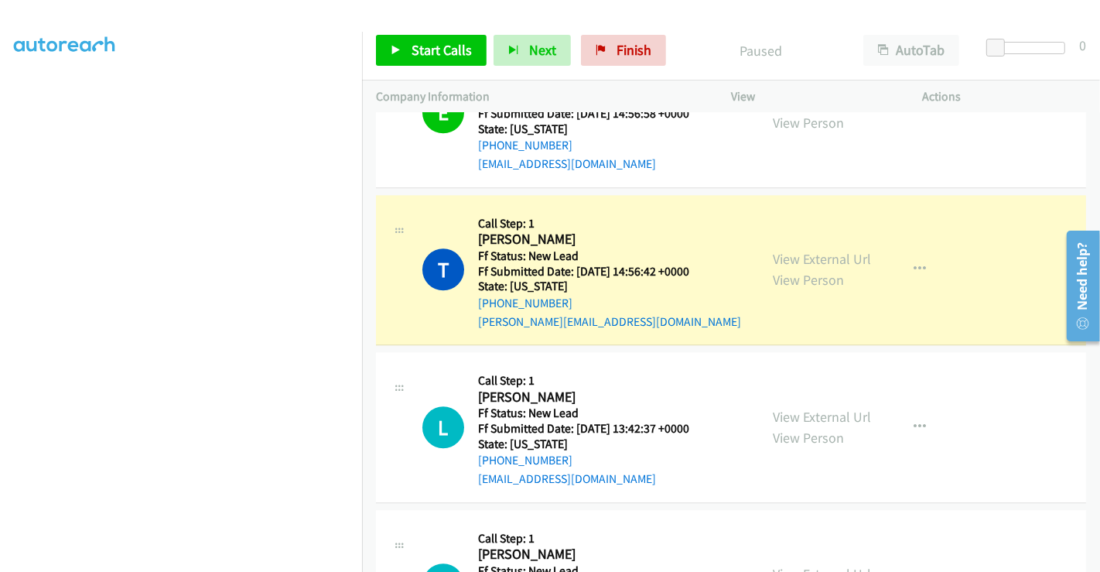
scroll to position [3148, 0]
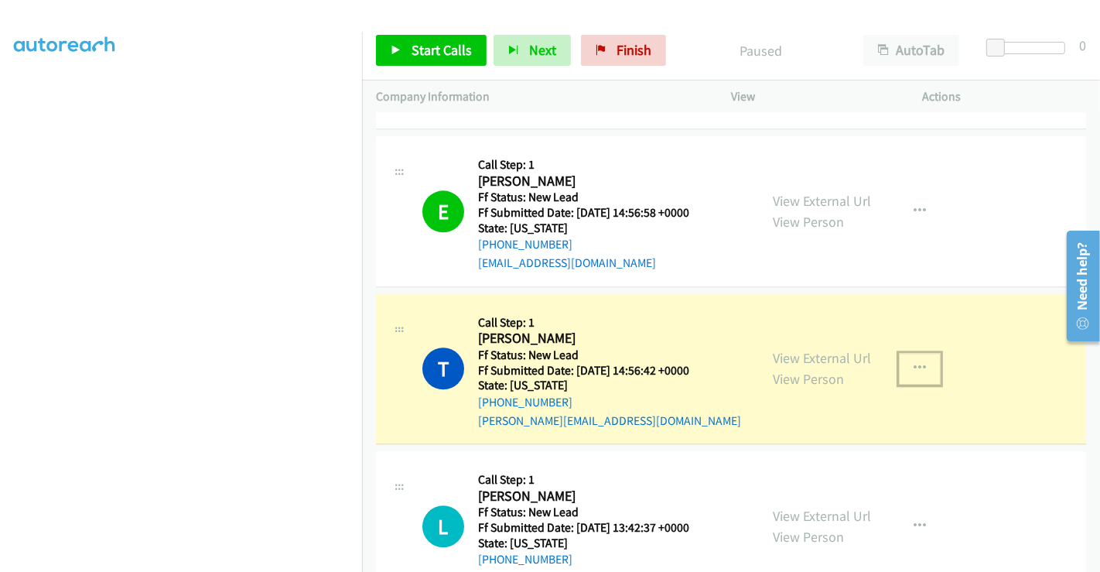
click at [917, 362] on icon "button" at bounding box center [920, 368] width 12 height 12
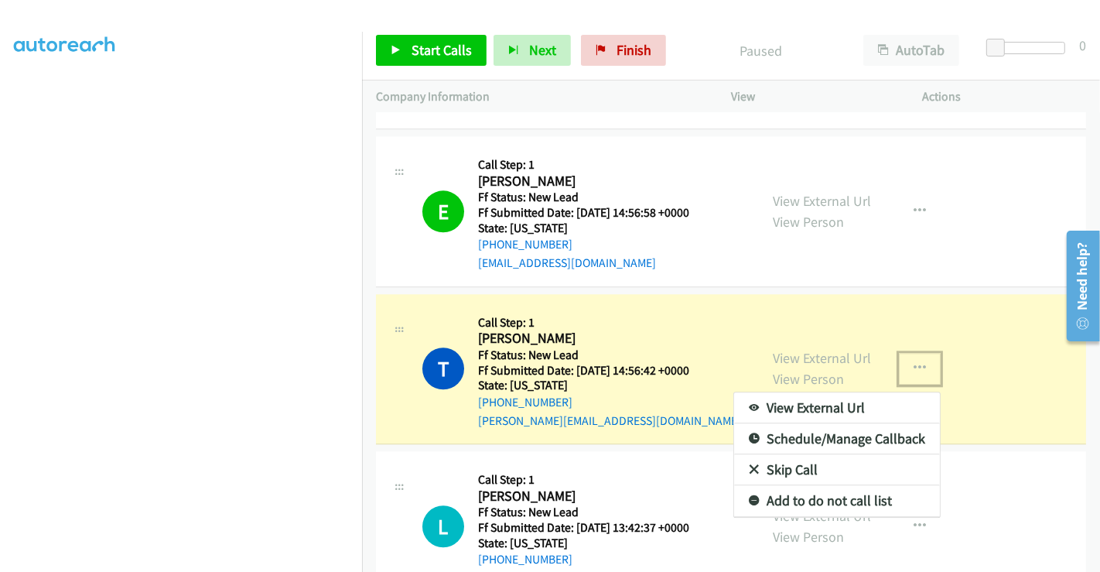
drag, startPoint x: 983, startPoint y: 496, endPoint x: 968, endPoint y: 480, distance: 22.4
click at [983, 496] on div at bounding box center [550, 286] width 1100 height 572
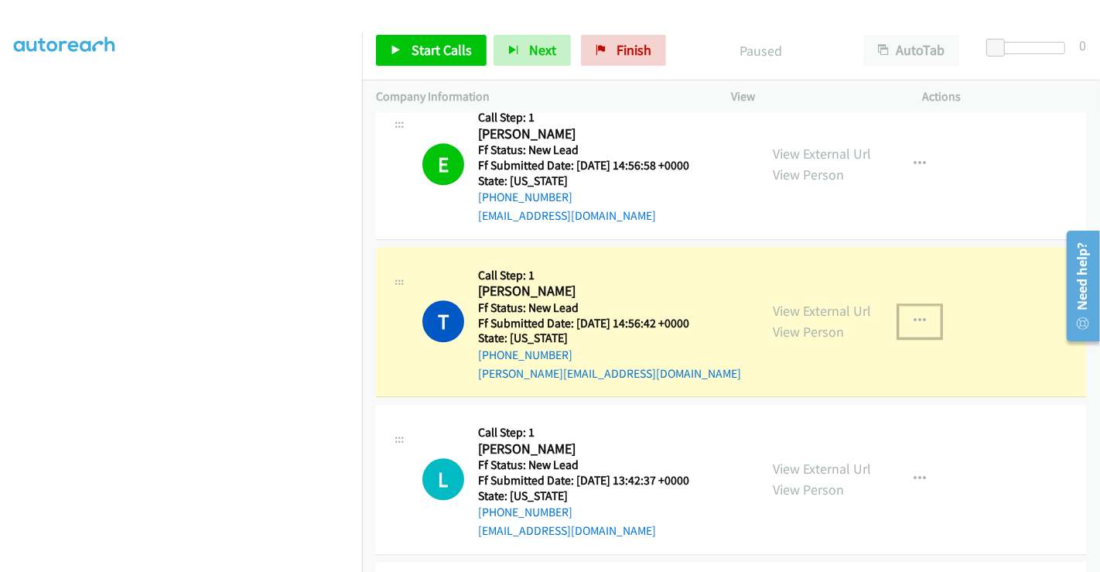
scroll to position [3234, 0]
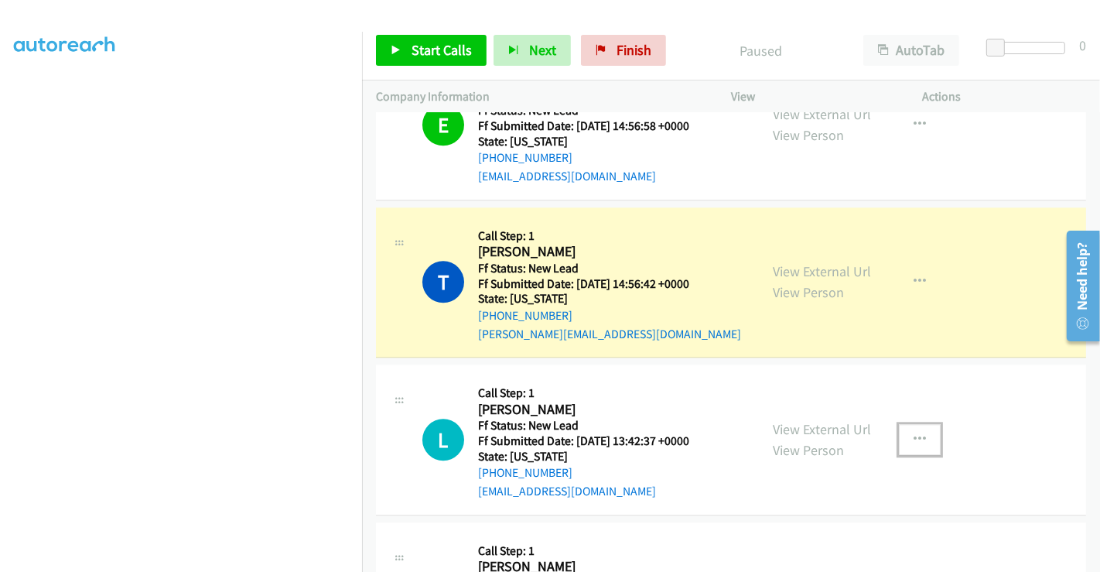
click at [914, 433] on icon "button" at bounding box center [920, 439] width 12 height 12
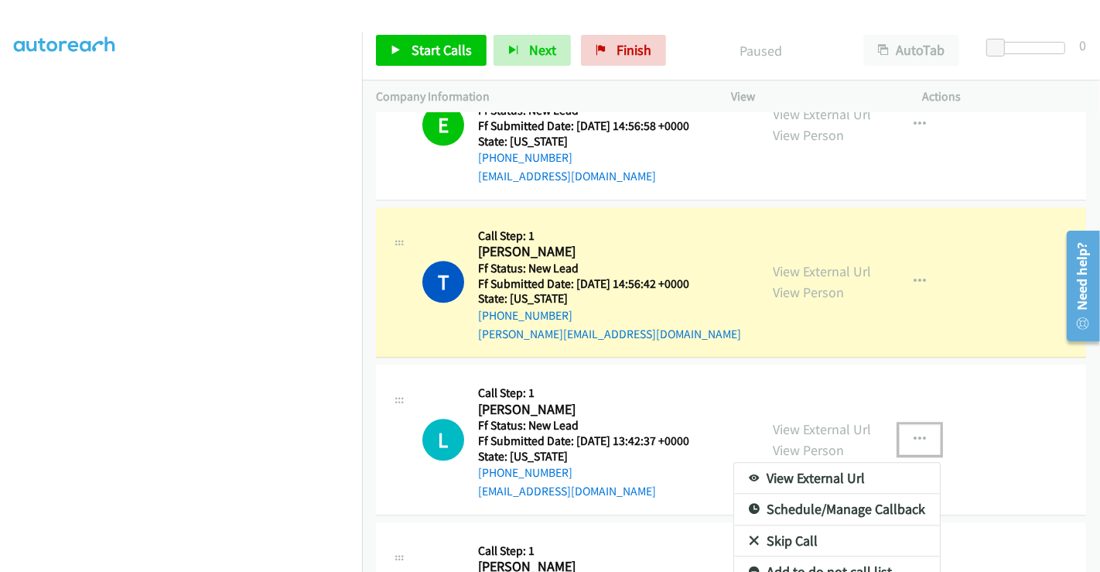
click at [795, 525] on link "Skip Call" at bounding box center [837, 540] width 206 height 31
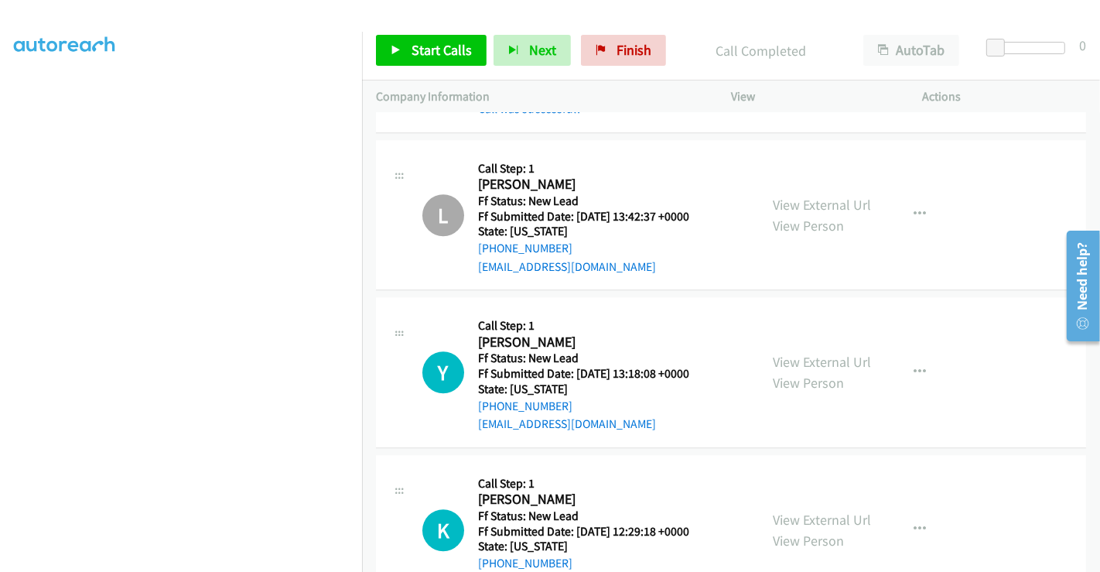
scroll to position [3525, 0]
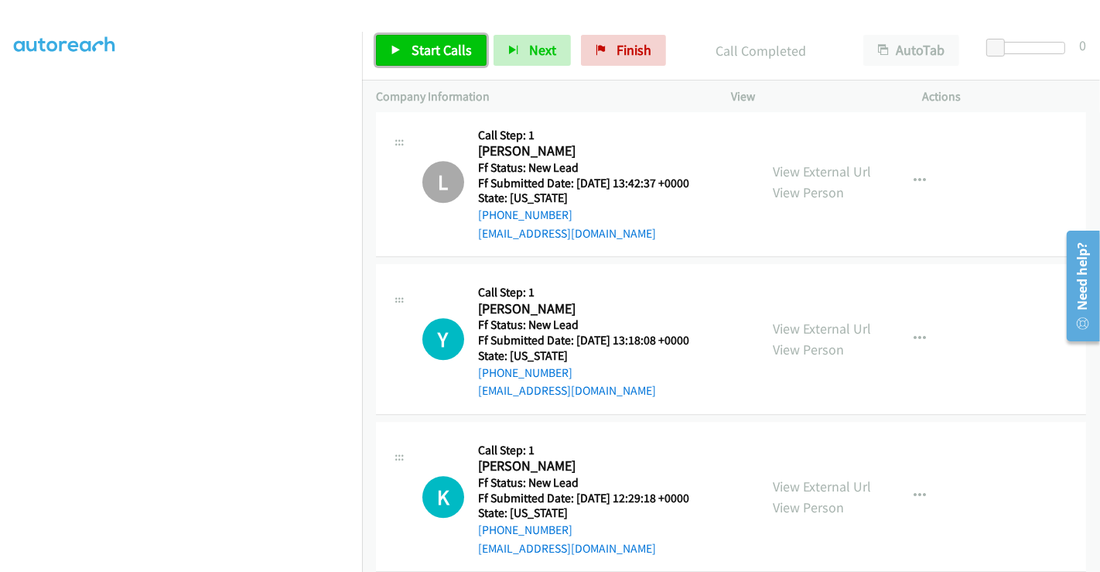
click at [457, 51] on span "Start Calls" at bounding box center [442, 50] width 60 height 18
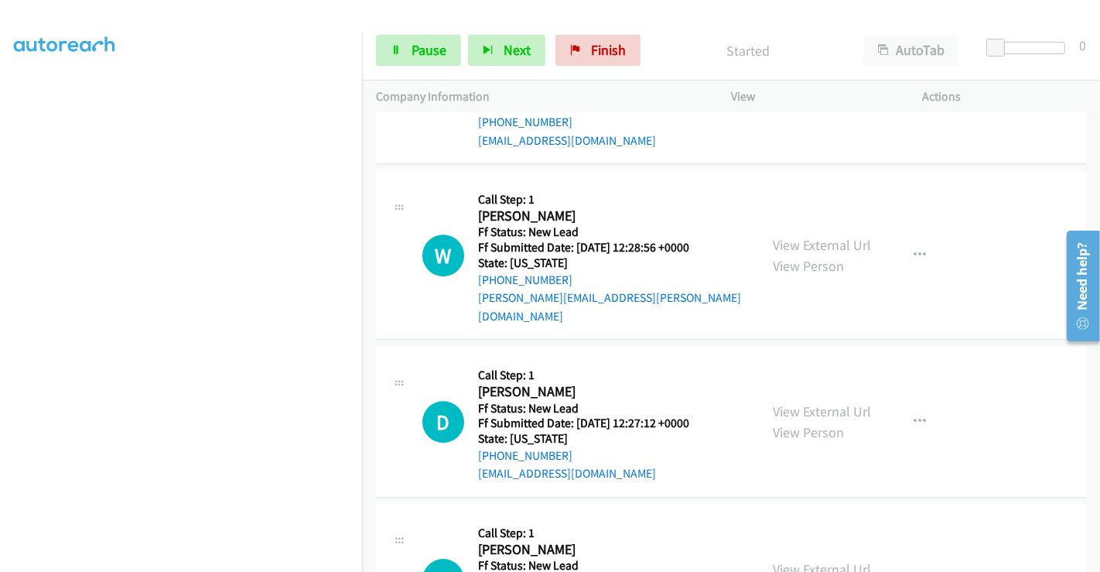
scroll to position [3996, 0]
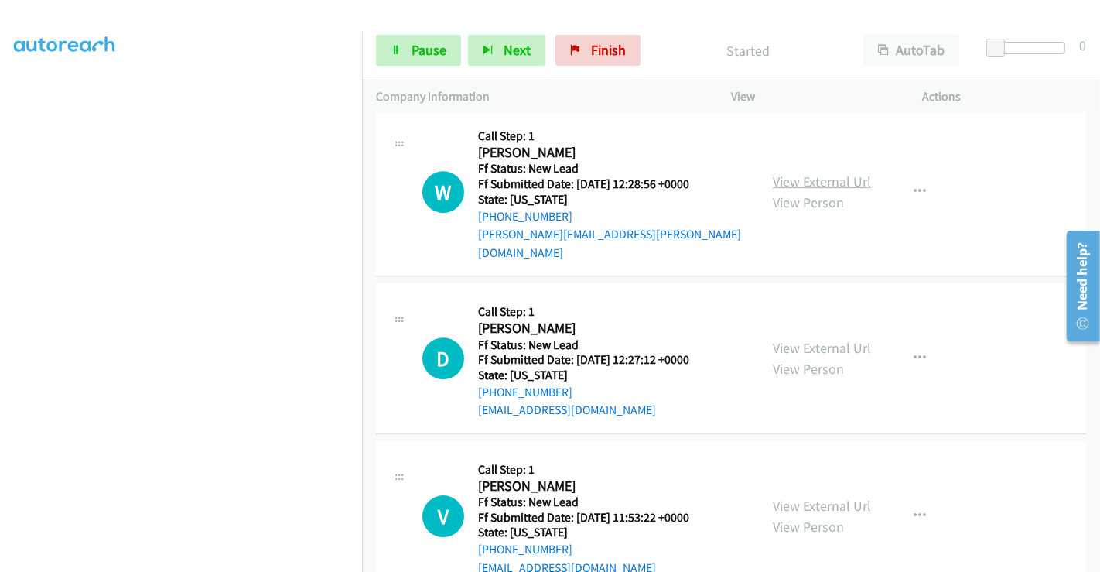
click at [789, 173] on link "View External Url" at bounding box center [822, 182] width 98 height 18
click at [802, 339] on link "View External Url" at bounding box center [822, 348] width 98 height 18
click at [814, 497] on link "View External Url" at bounding box center [822, 506] width 98 height 18
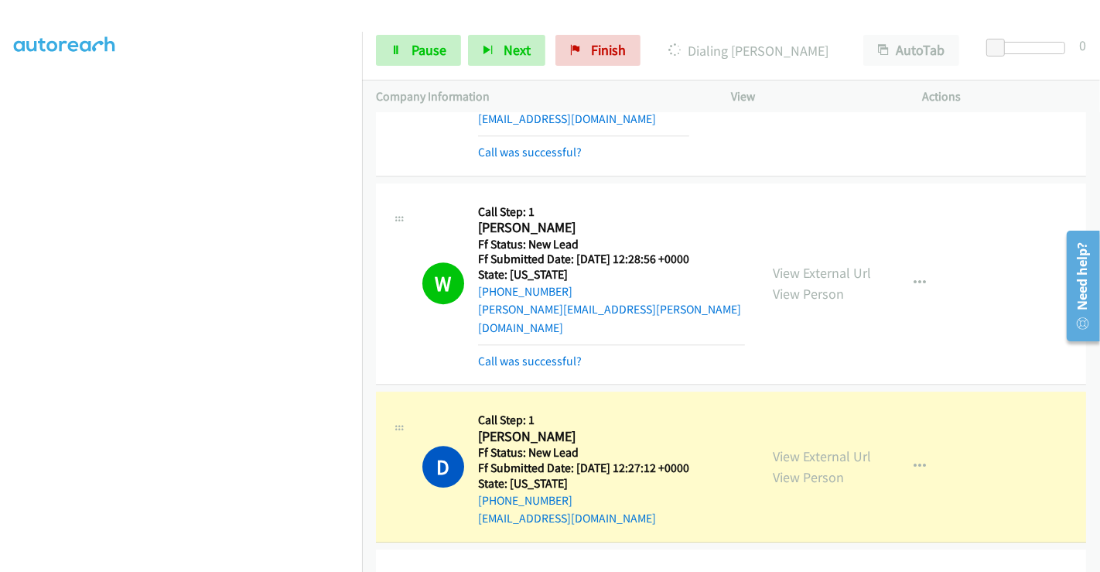
scroll to position [3911, 0]
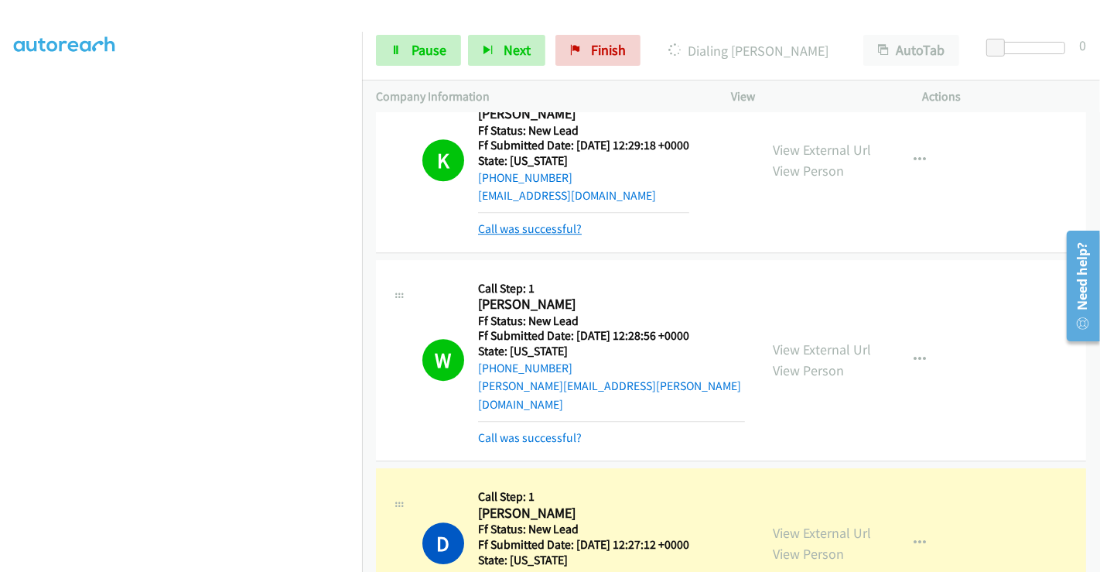
click at [520, 221] on link "Call was successful?" at bounding box center [530, 228] width 104 height 15
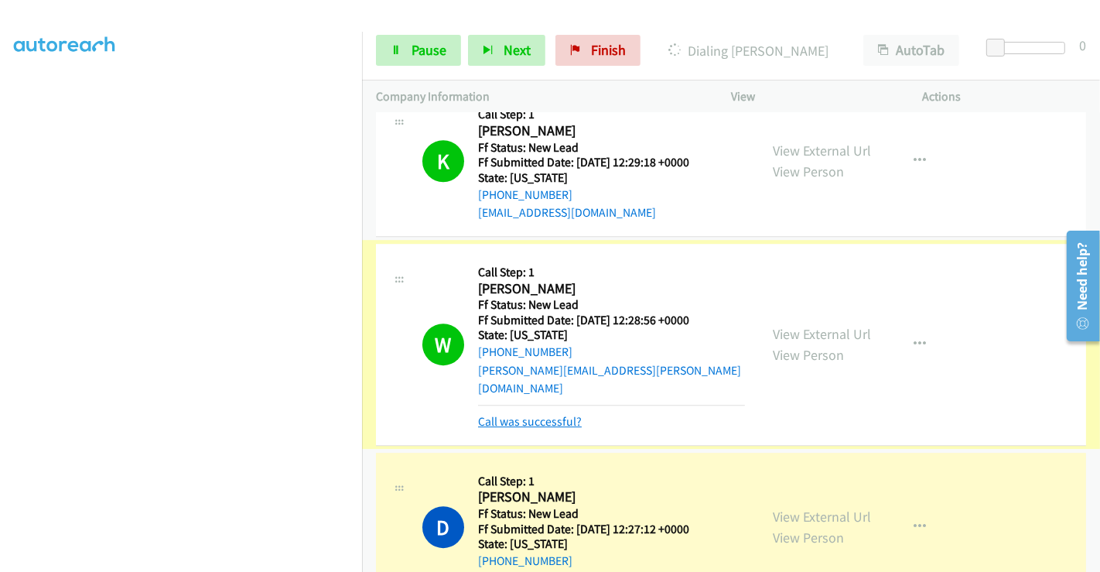
click at [562, 414] on link "Call was successful?" at bounding box center [530, 421] width 104 height 15
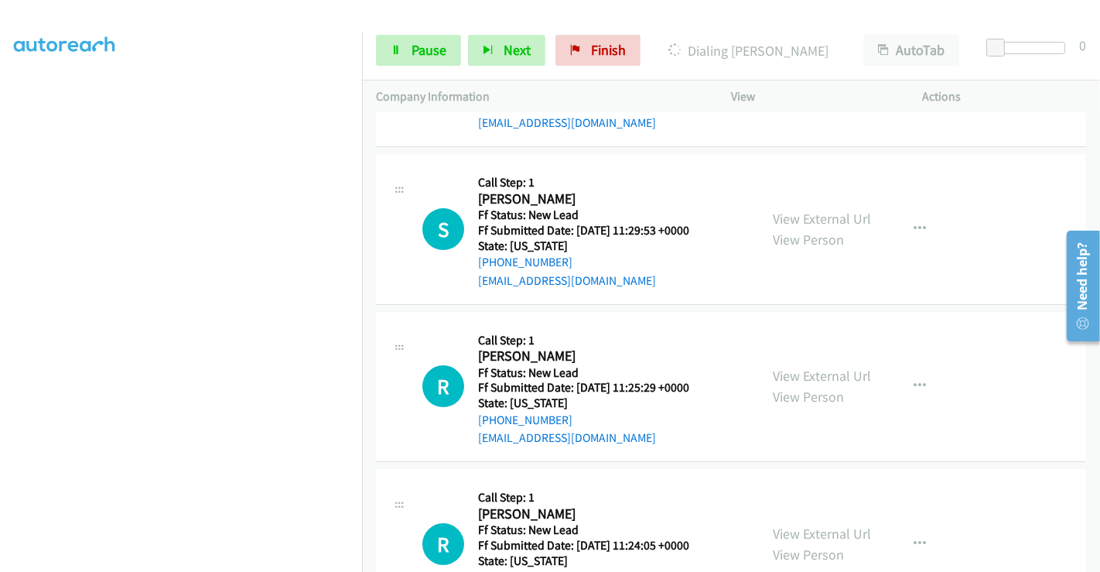
scroll to position [4501, 0]
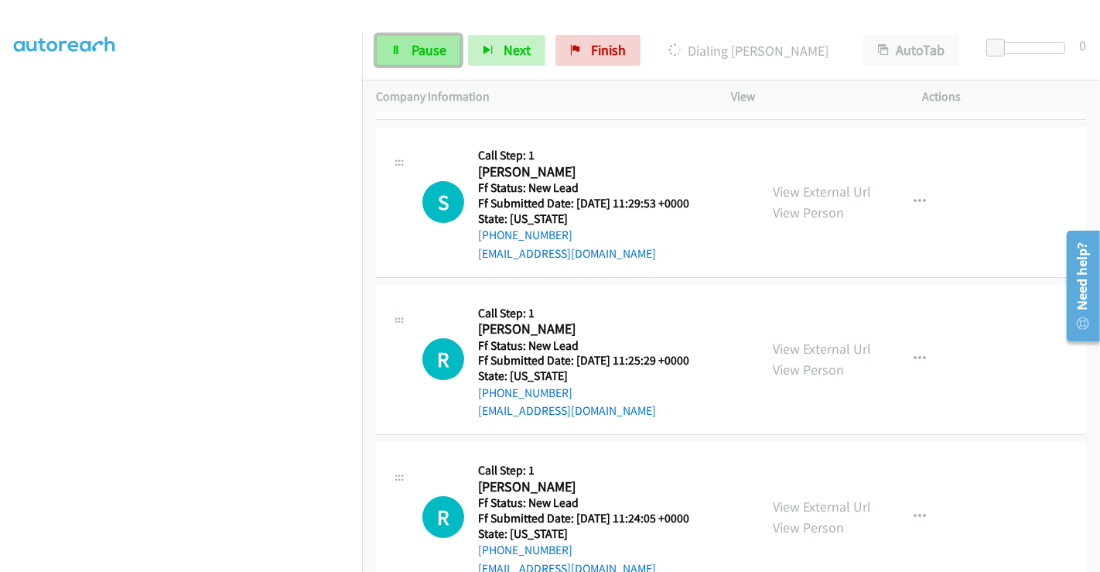
click at [426, 52] on span "Pause" at bounding box center [429, 50] width 35 height 18
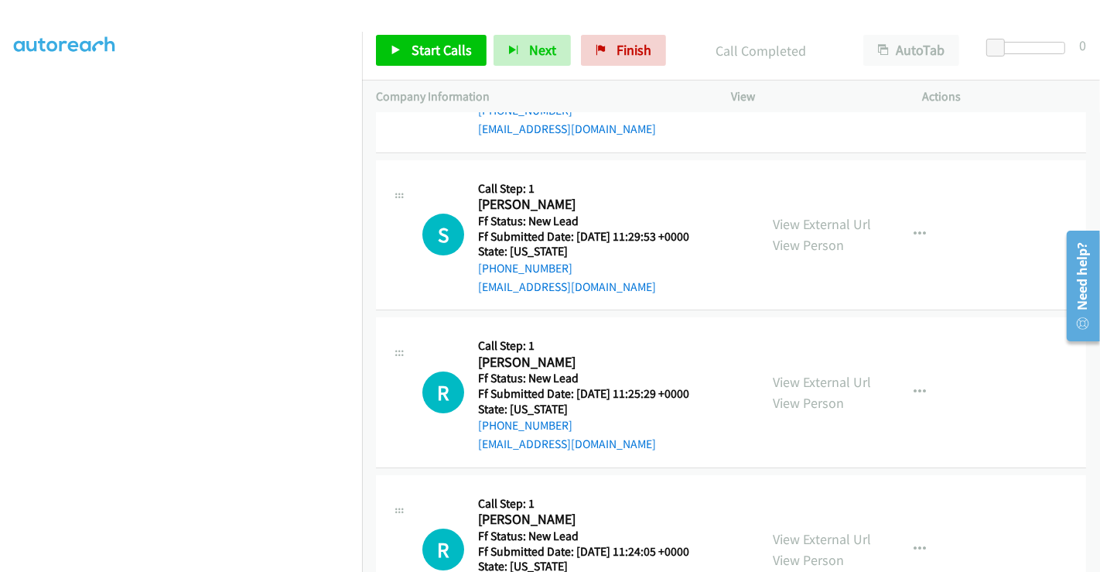
scroll to position [4534, 0]
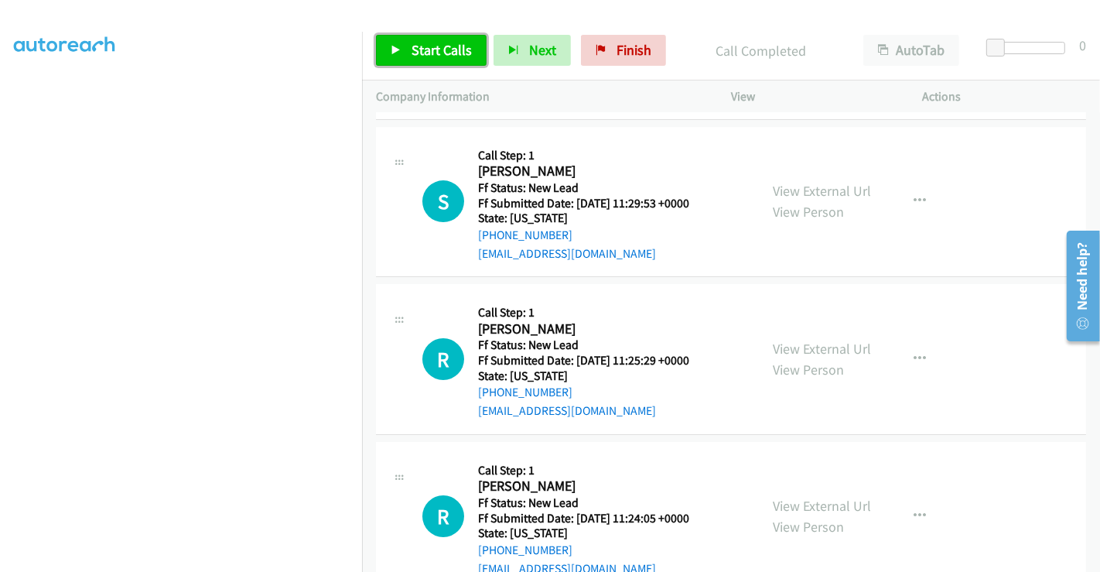
click at [448, 45] on span "Start Calls" at bounding box center [442, 50] width 60 height 18
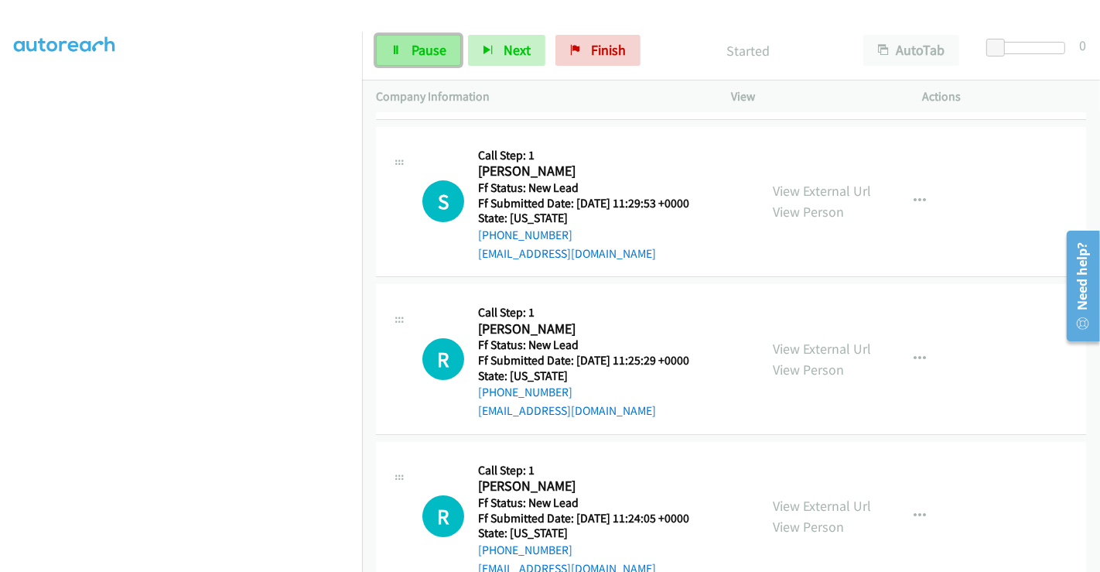
click at [413, 49] on span "Pause" at bounding box center [429, 50] width 35 height 18
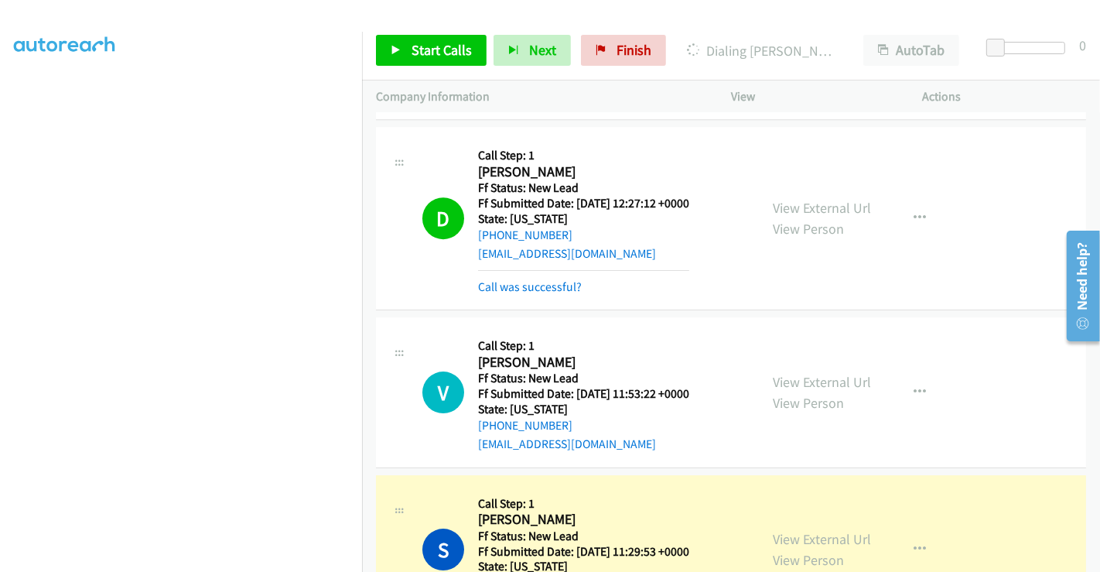
scroll to position [4104, 0]
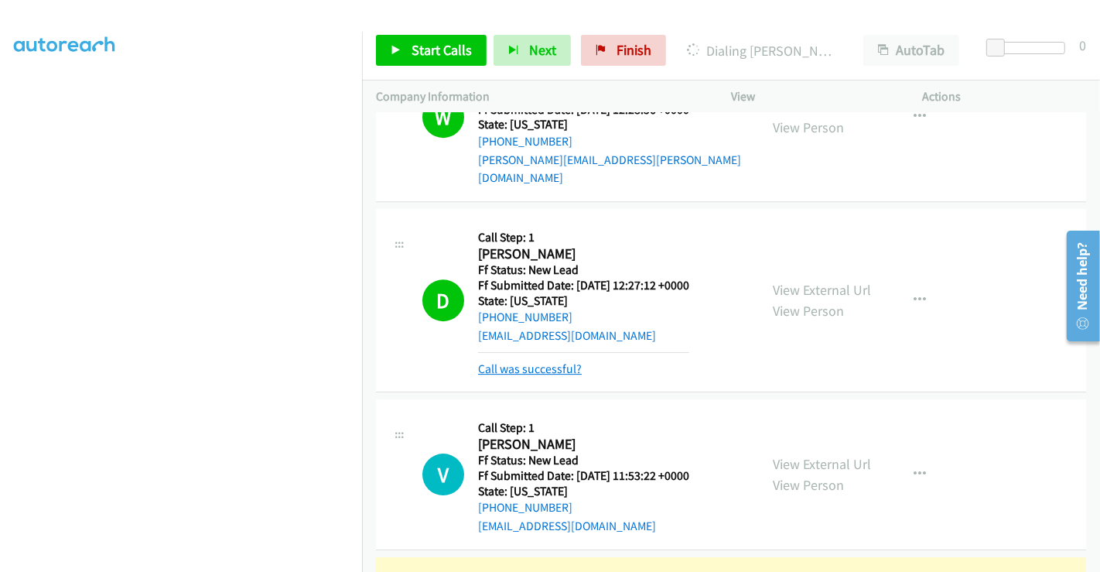
click at [530, 361] on link "Call was successful?" at bounding box center [530, 368] width 104 height 15
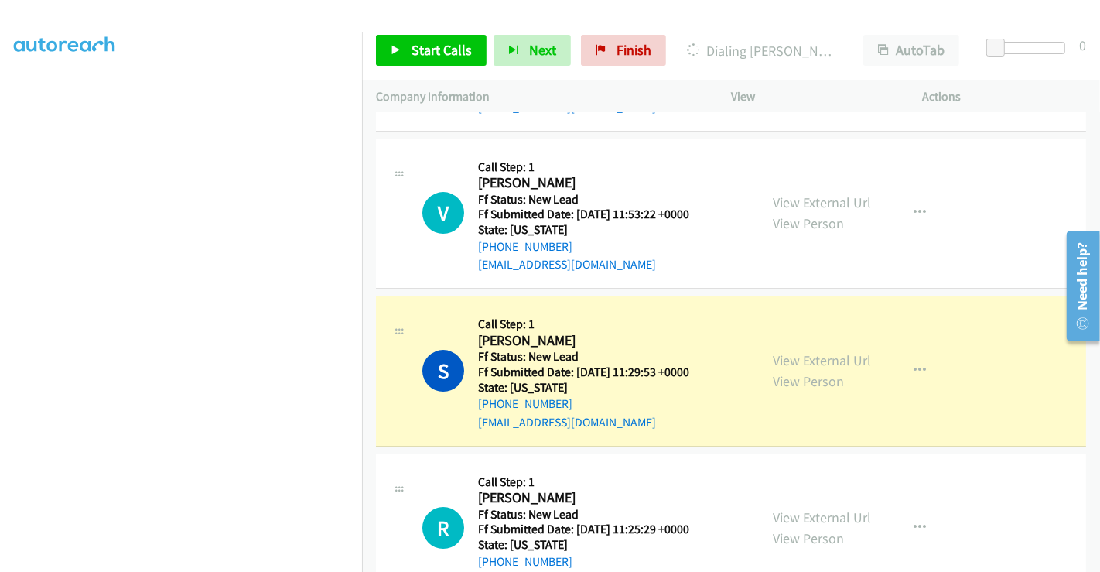
scroll to position [4362, 0]
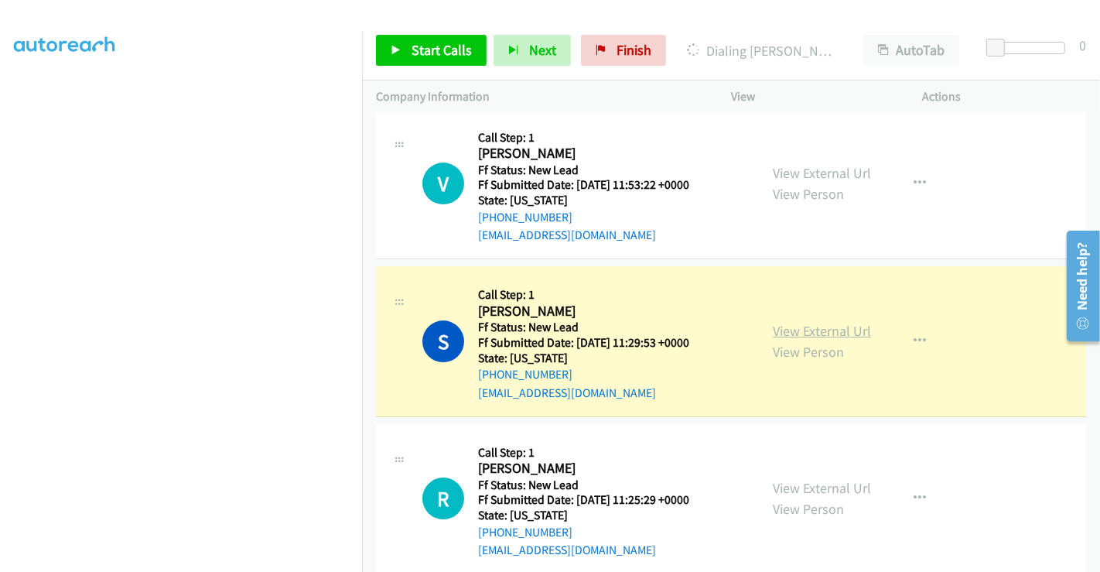
click at [840, 322] on link "View External Url" at bounding box center [822, 331] width 98 height 18
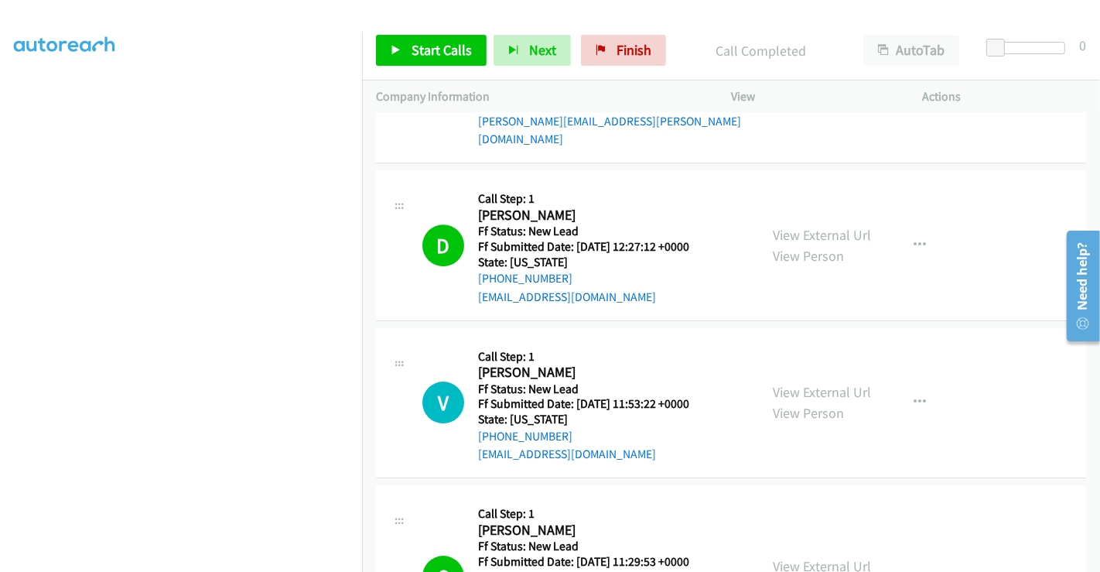
scroll to position [4314, 0]
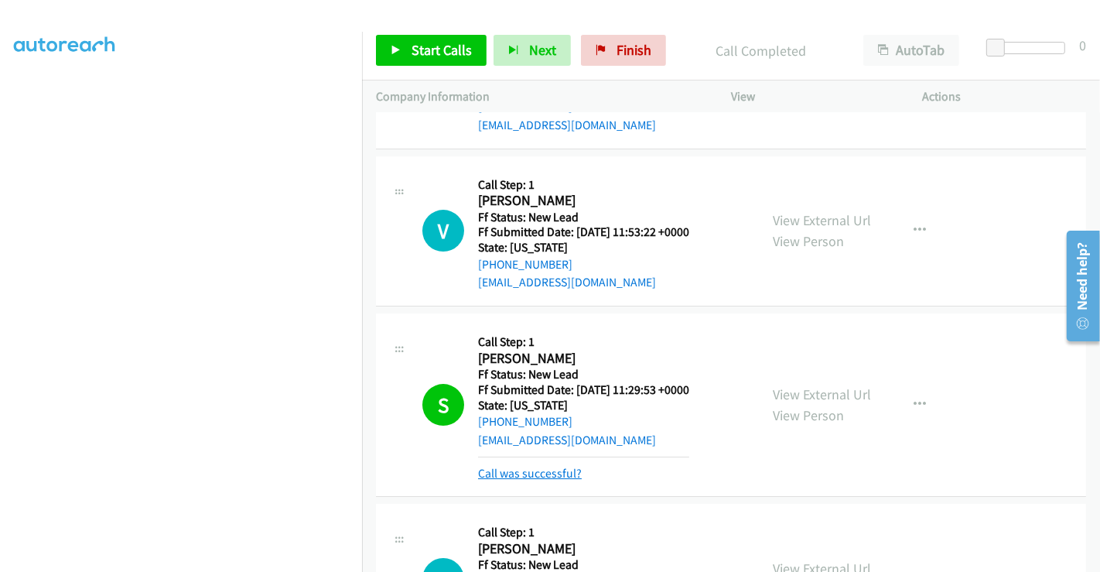
click at [566, 466] on link "Call was successful?" at bounding box center [530, 473] width 104 height 15
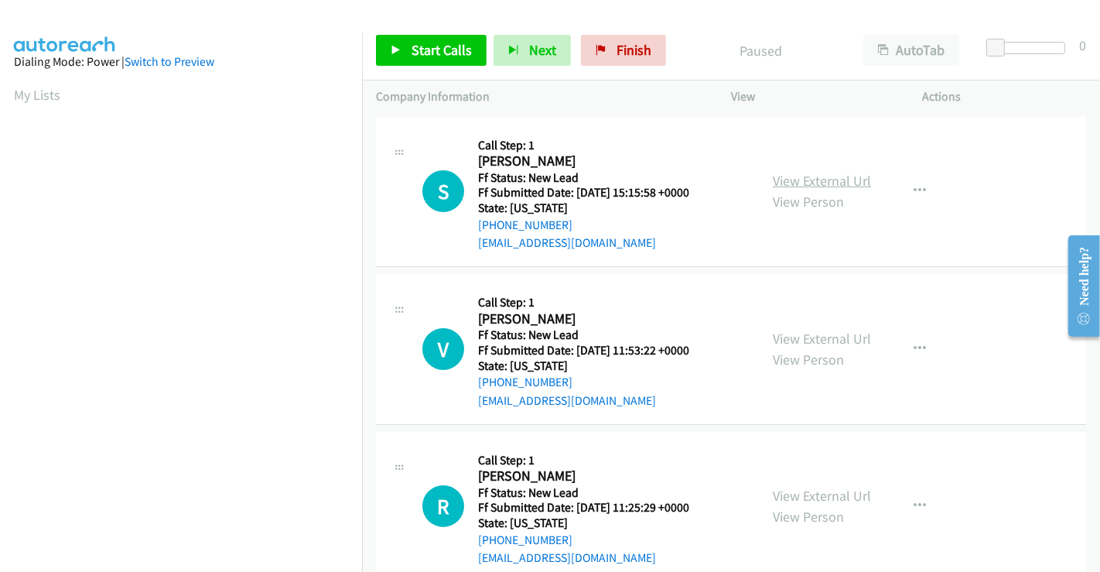
click at [785, 175] on link "View External Url" at bounding box center [822, 181] width 98 height 18
click at [443, 41] on span "Start Calls" at bounding box center [442, 50] width 60 height 18
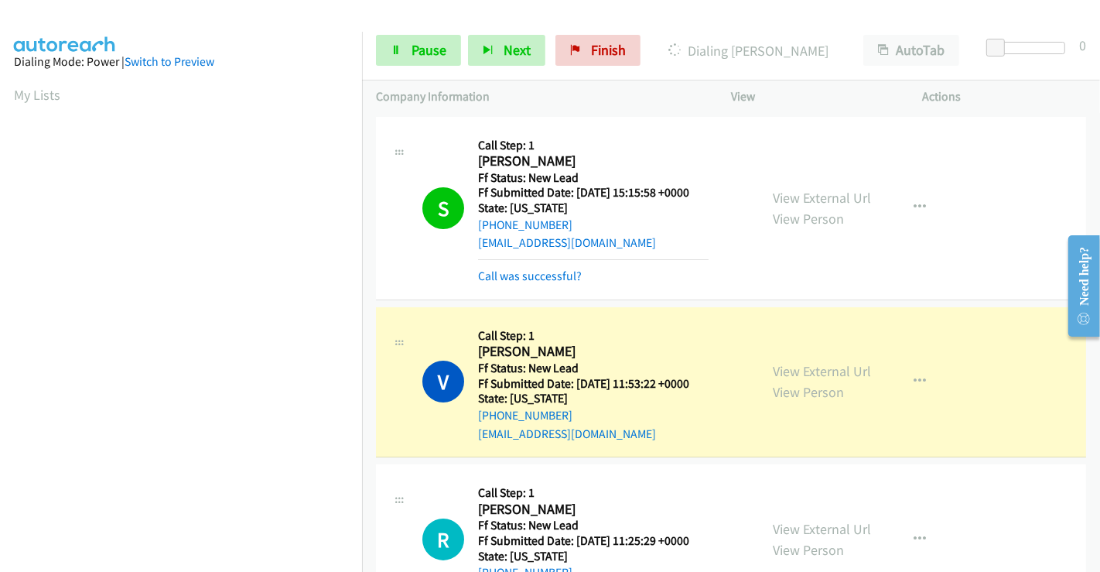
scroll to position [298, 0]
click at [551, 278] on link "Call was successful?" at bounding box center [530, 275] width 104 height 15
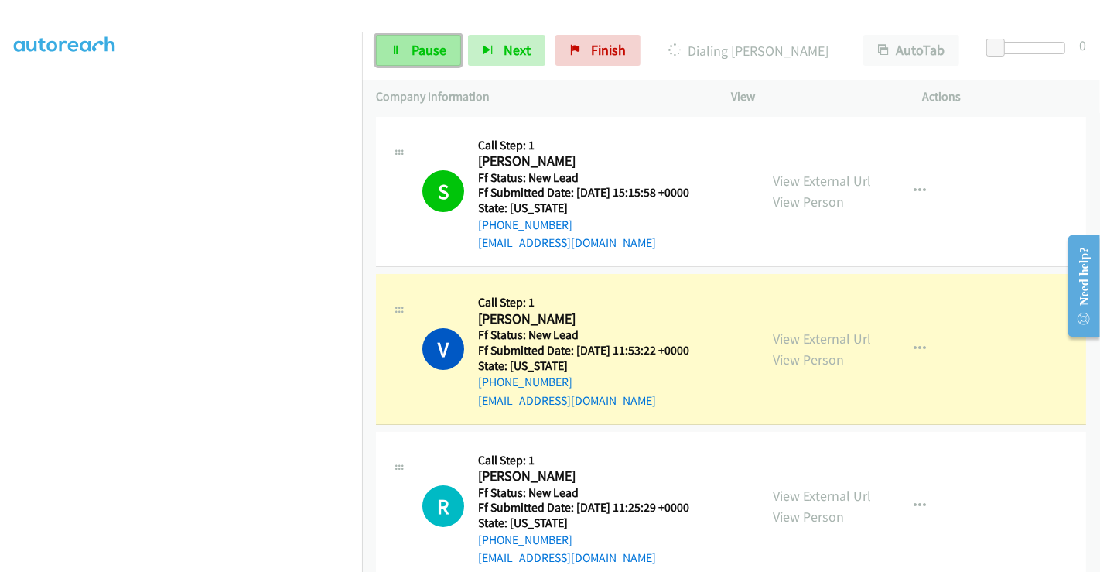
click at [412, 48] on span "Pause" at bounding box center [429, 50] width 35 height 18
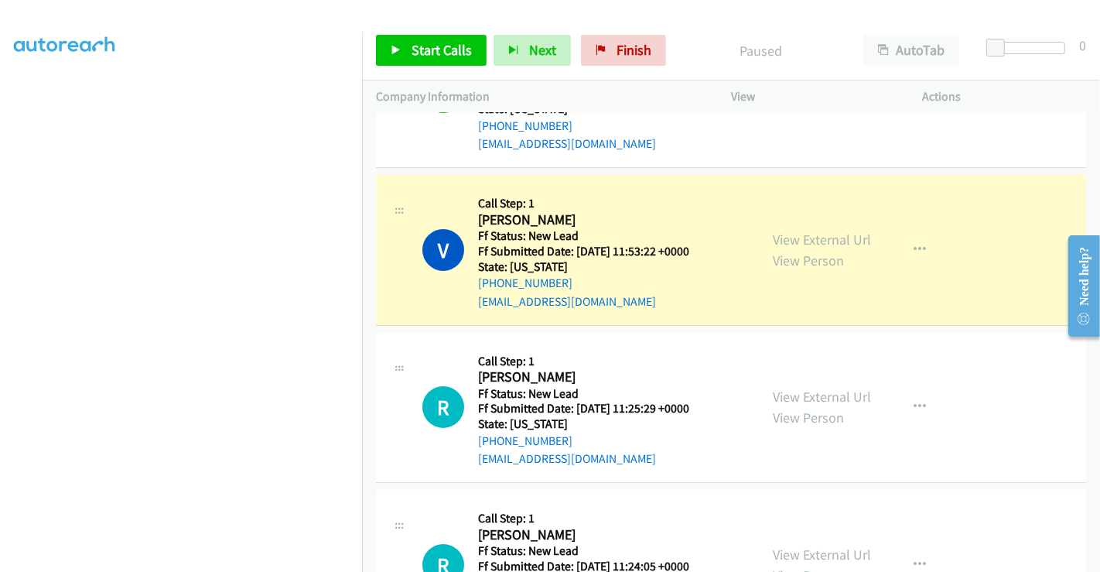
scroll to position [190, 0]
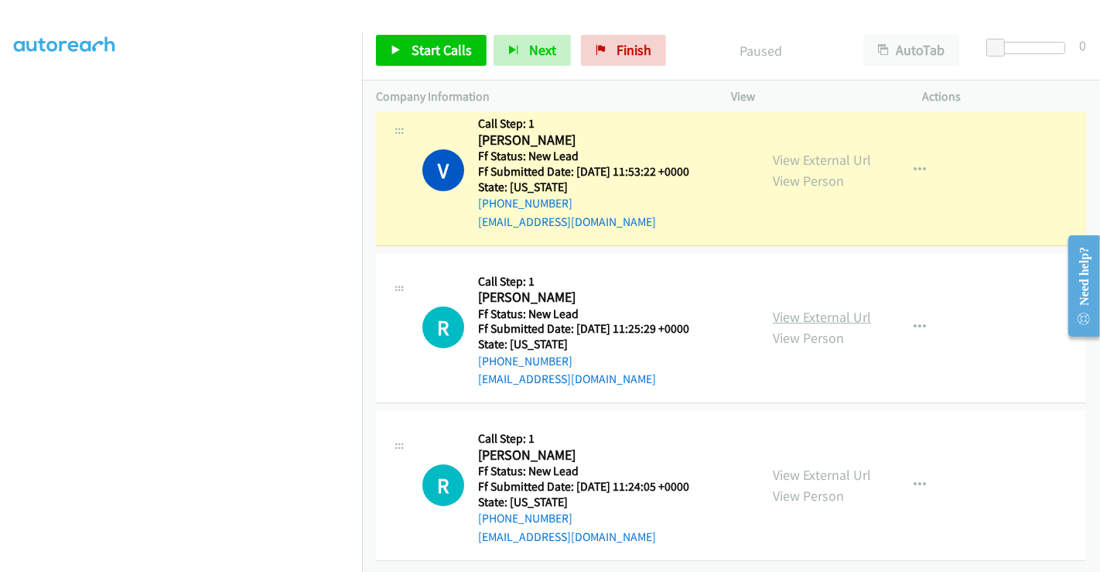
click at [792, 308] on link "View External Url" at bounding box center [822, 317] width 98 height 18
click at [797, 466] on link "View External Url" at bounding box center [822, 475] width 98 height 18
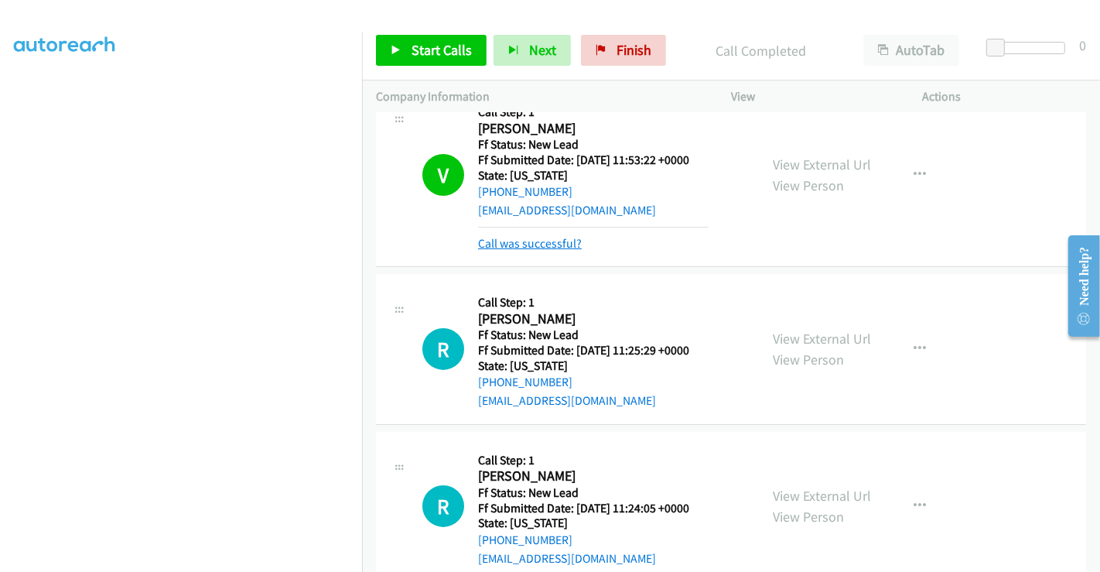
click at [518, 245] on link "Call was successful?" at bounding box center [530, 243] width 104 height 15
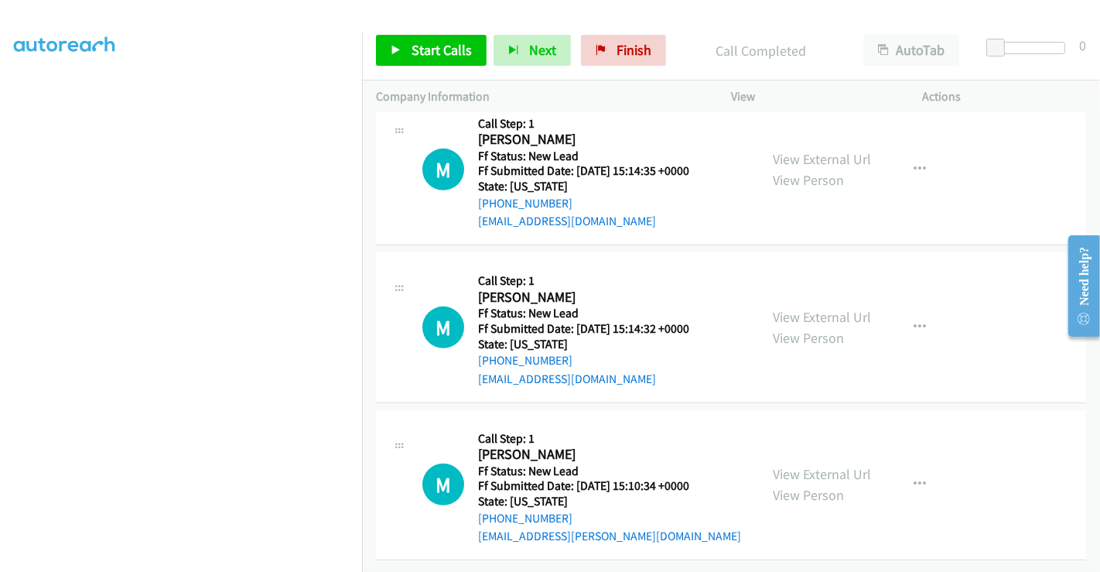
scroll to position [662, 0]
click at [829, 150] on link "View External Url" at bounding box center [822, 159] width 98 height 18
click at [806, 308] on link "View External Url" at bounding box center [822, 317] width 98 height 18
click at [813, 465] on link "View External Url" at bounding box center [822, 474] width 98 height 18
drag, startPoint x: 416, startPoint y: 49, endPoint x: 422, endPoint y: 55, distance: 8.8
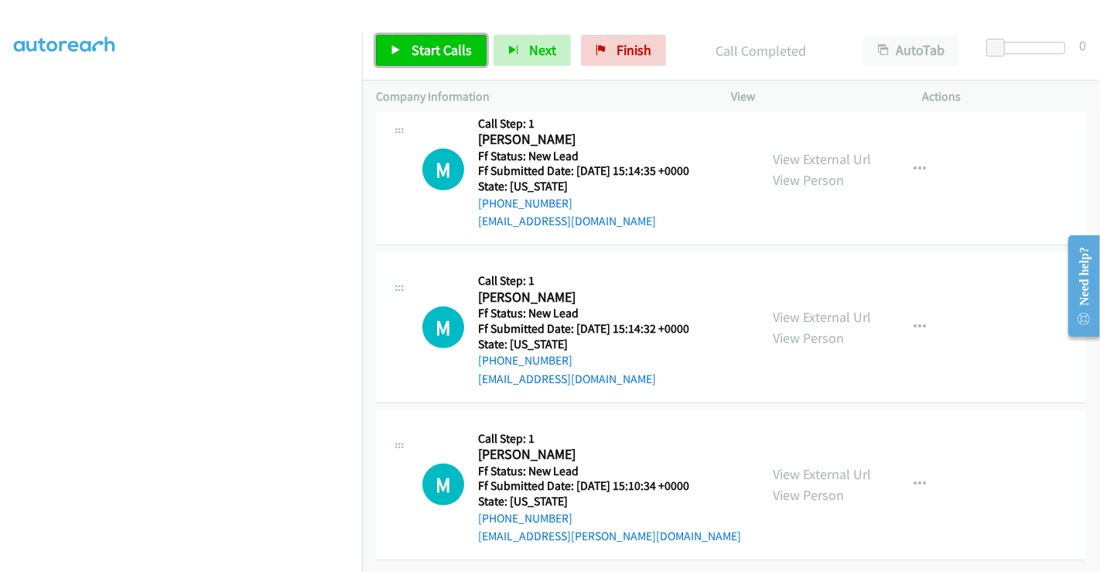
click at [416, 49] on span "Start Calls" at bounding box center [442, 50] width 60 height 18
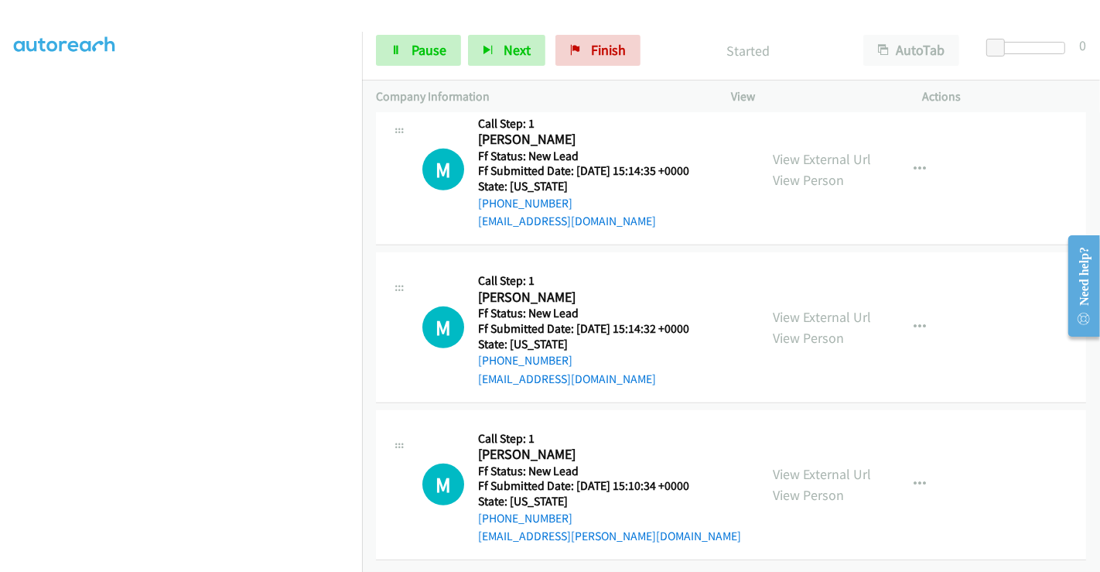
scroll to position [318, 0]
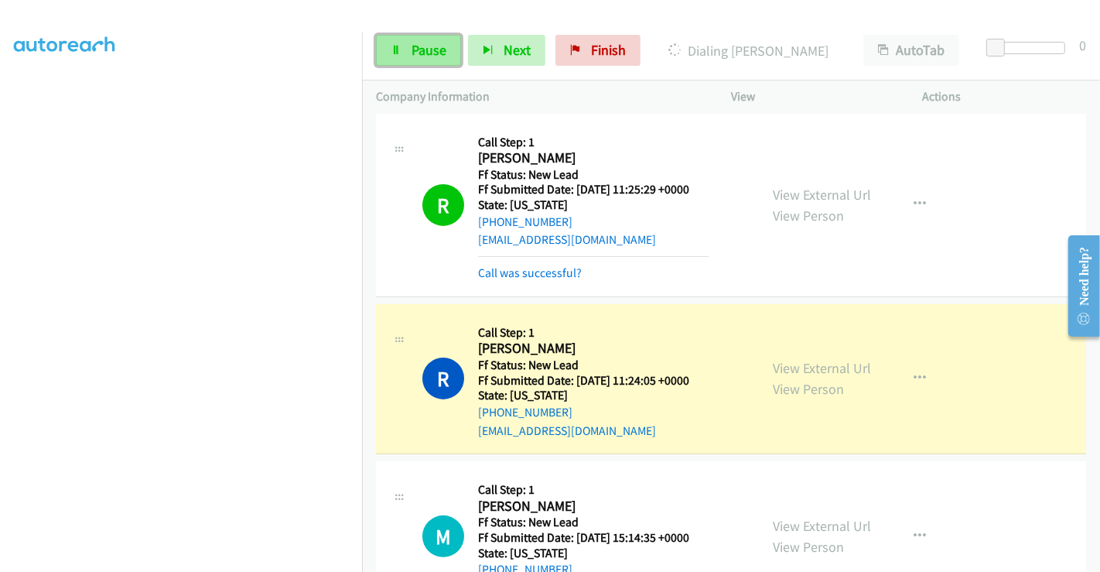
click at [396, 47] on icon at bounding box center [396, 51] width 11 height 11
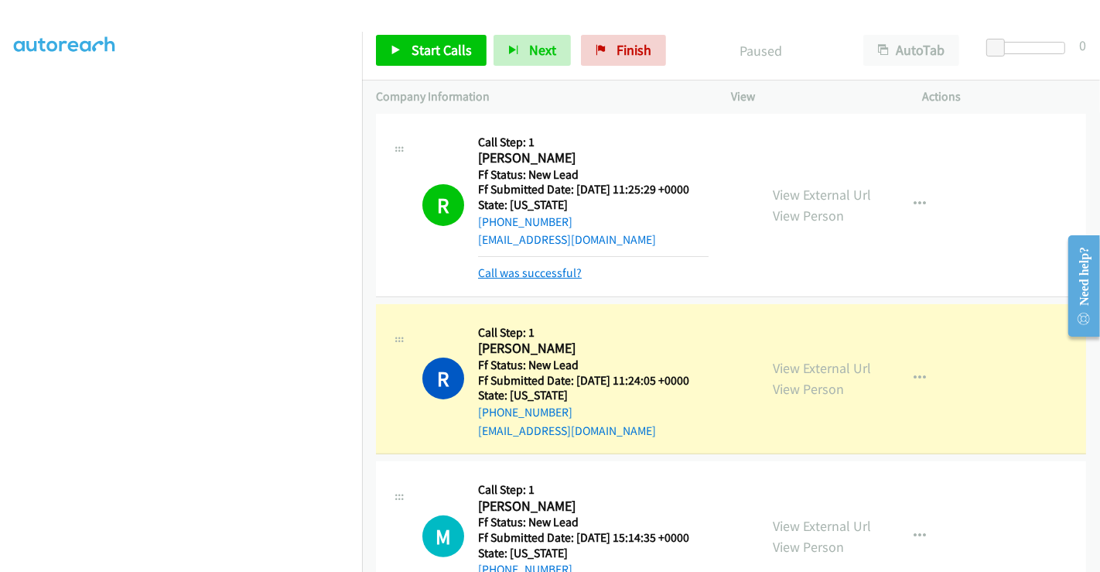
click at [535, 272] on link "Call was successful?" at bounding box center [530, 272] width 104 height 15
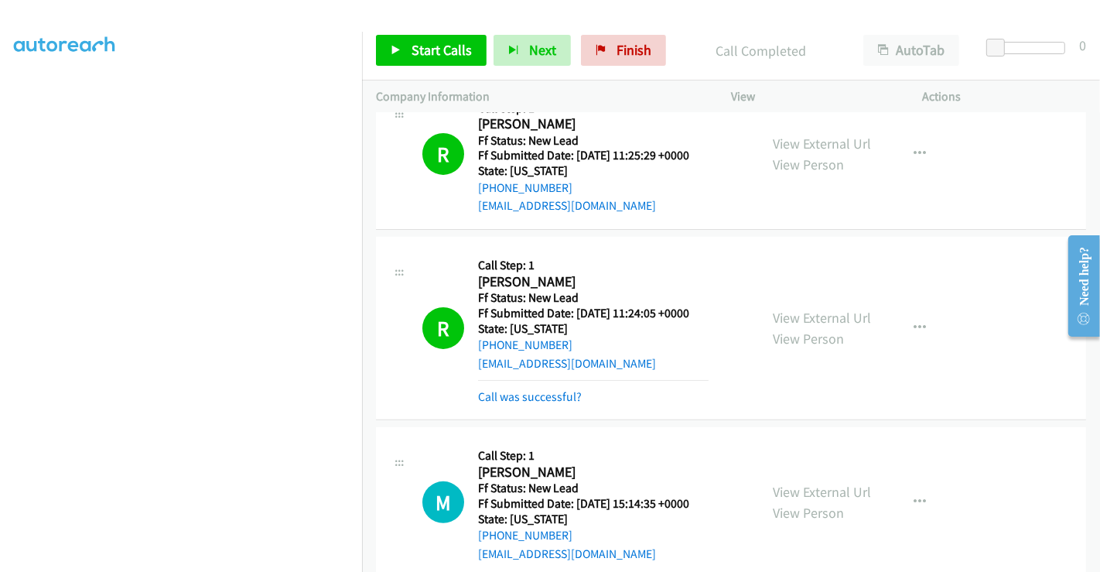
scroll to position [437, 0]
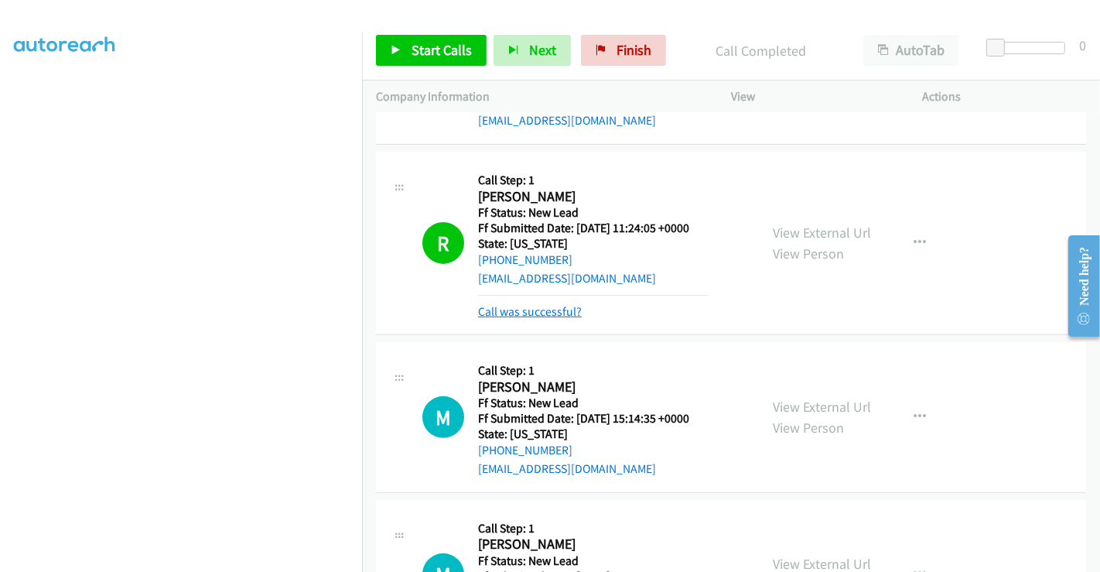
click at [559, 304] on link "Call was successful?" at bounding box center [530, 311] width 104 height 15
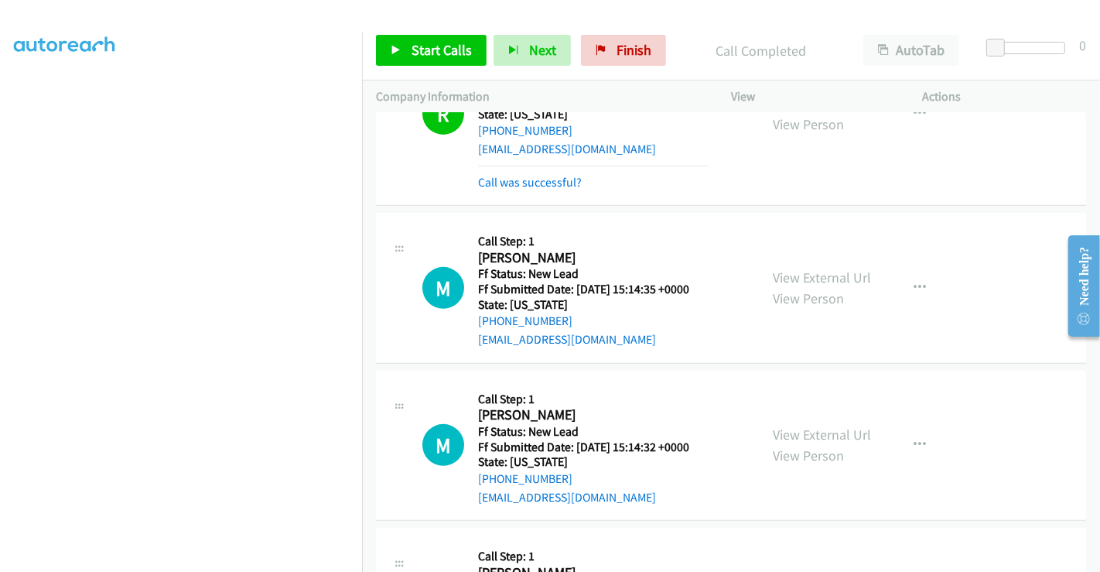
scroll to position [609, 0]
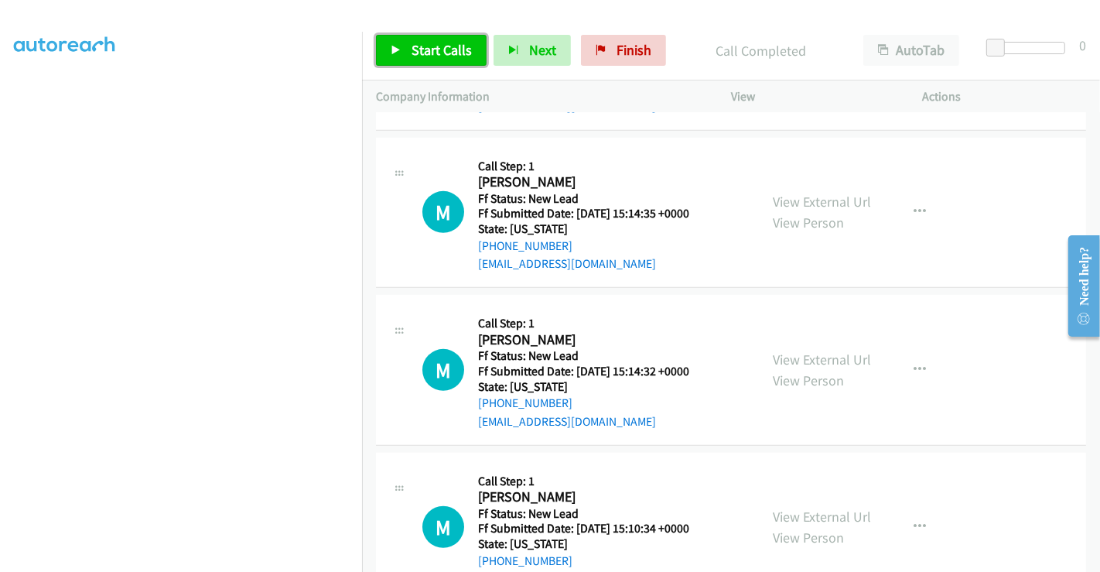
click at [457, 48] on span "Start Calls" at bounding box center [442, 50] width 60 height 18
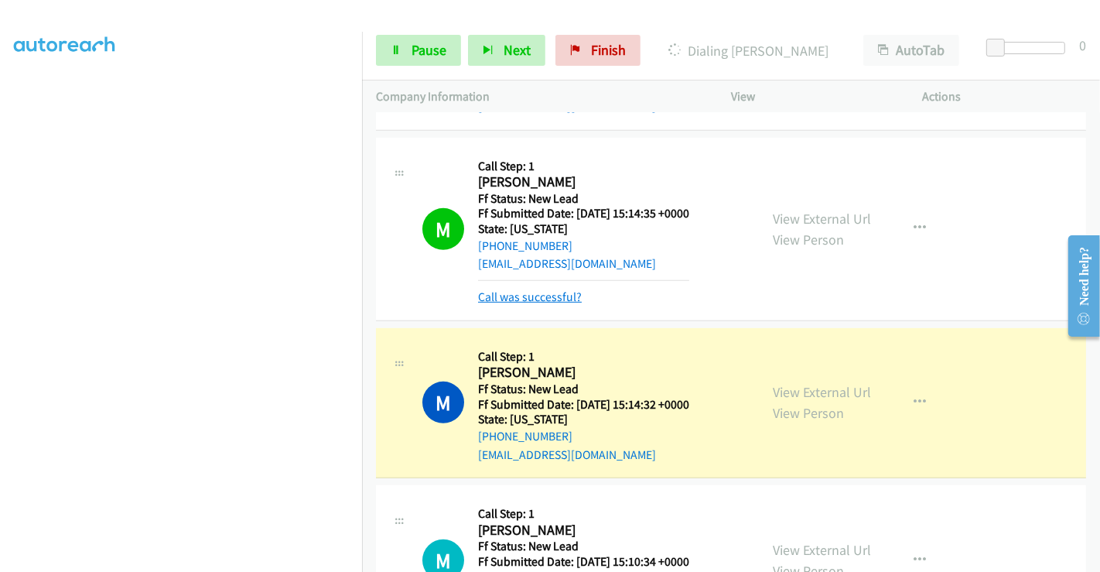
click at [544, 296] on link "Call was successful?" at bounding box center [530, 296] width 104 height 15
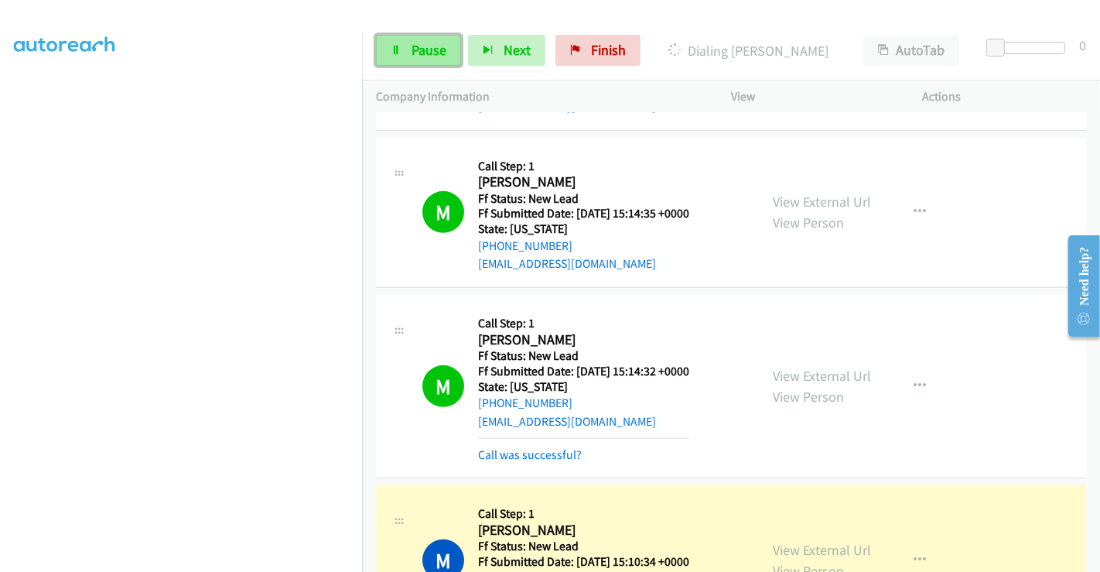
click at [414, 48] on span "Pause" at bounding box center [429, 50] width 35 height 18
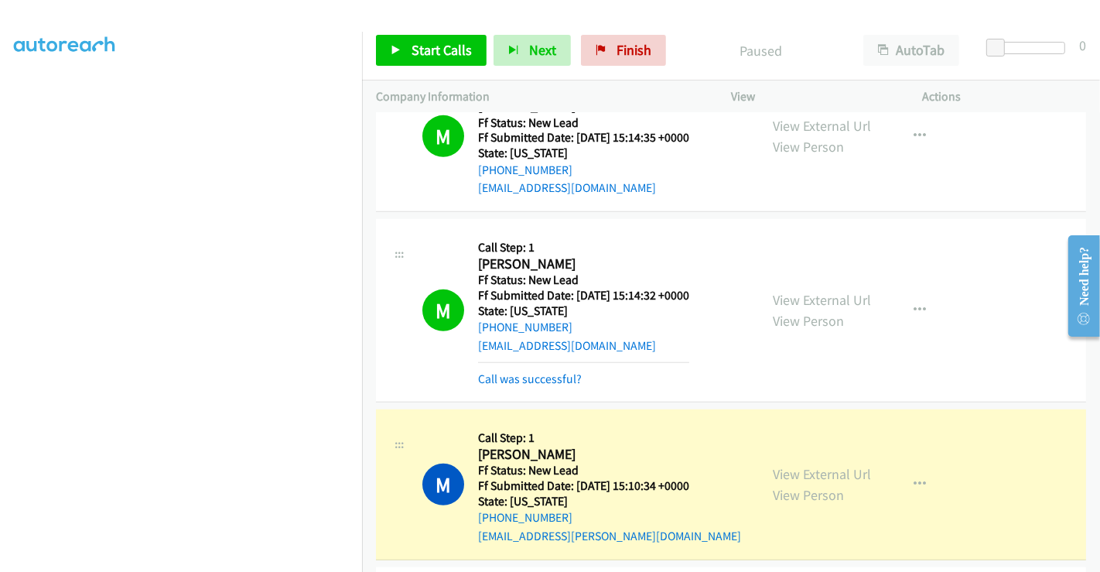
scroll to position [867, 0]
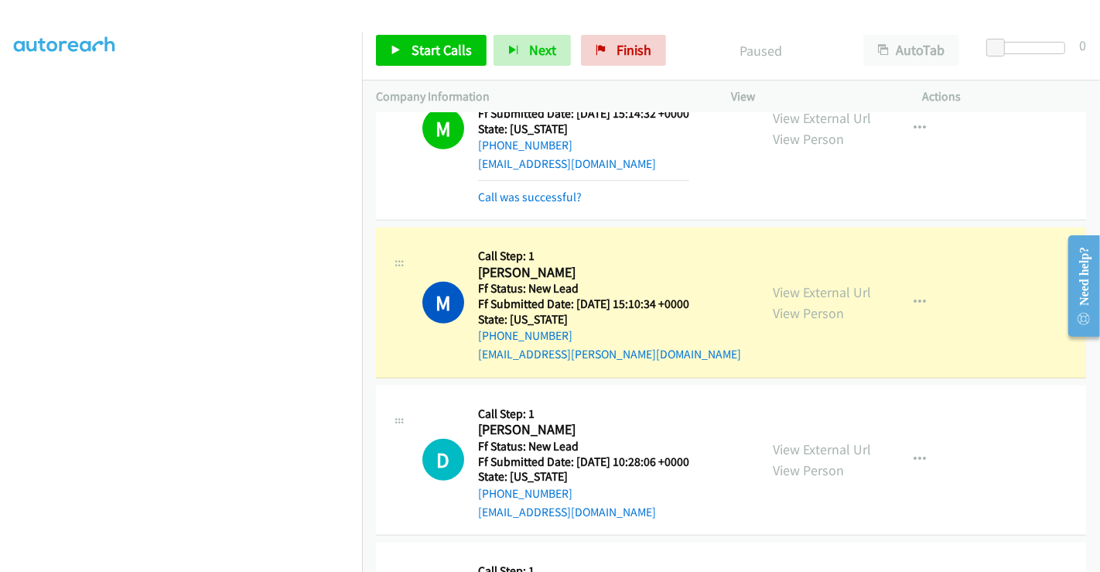
click at [504, 188] on div "Call was successful?" at bounding box center [583, 197] width 211 height 19
click at [509, 193] on link "Call was successful?" at bounding box center [530, 197] width 104 height 15
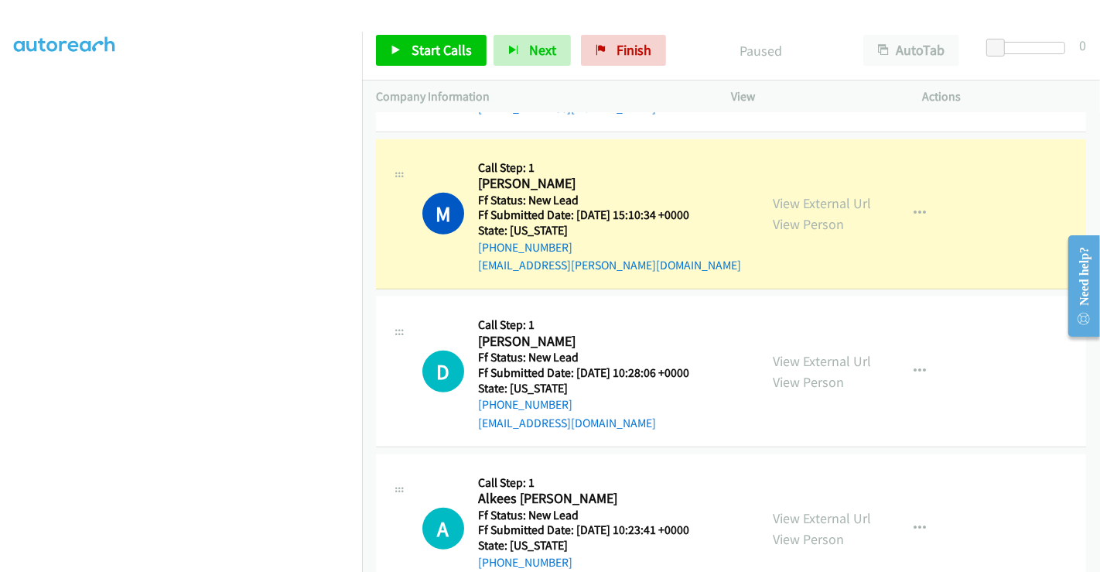
scroll to position [976, 0]
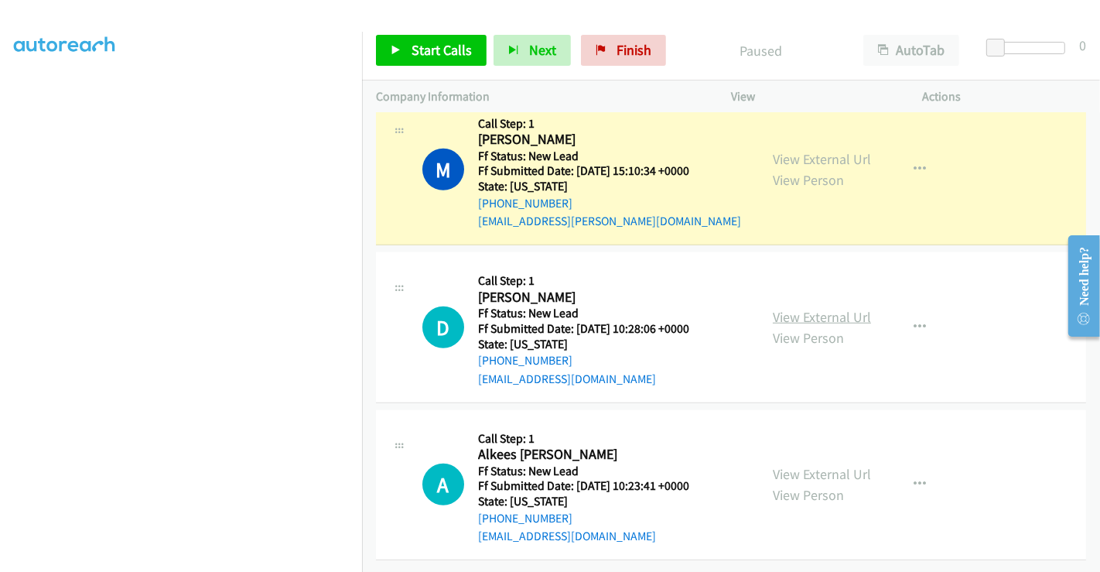
click at [822, 308] on link "View External Url" at bounding box center [822, 317] width 98 height 18
click at [812, 465] on link "View External Url" at bounding box center [822, 474] width 98 height 18
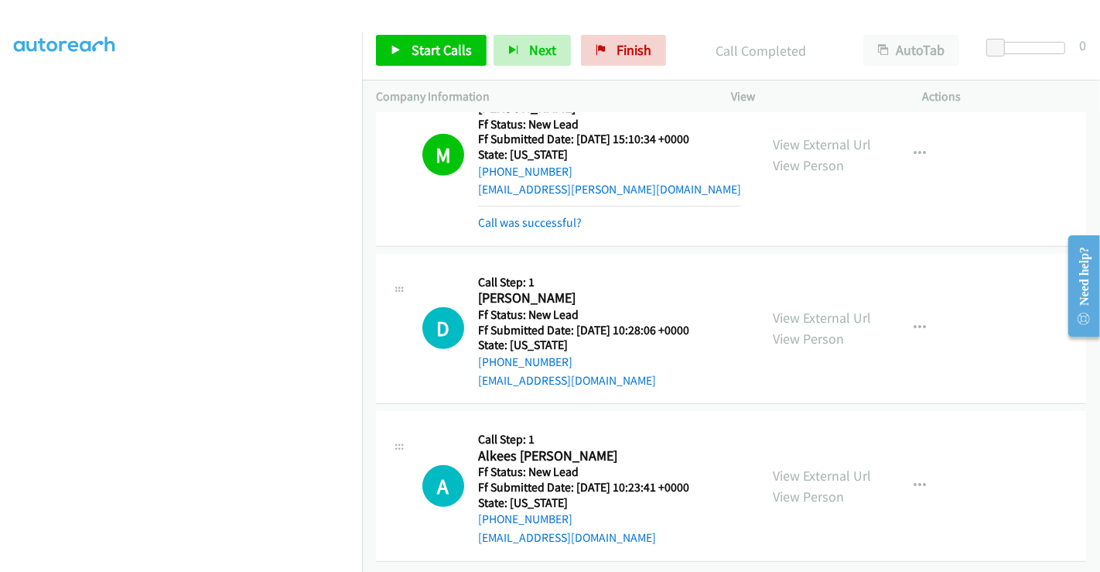
scroll to position [1009, 0]
click at [546, 214] on link "Call was successful?" at bounding box center [530, 221] width 104 height 15
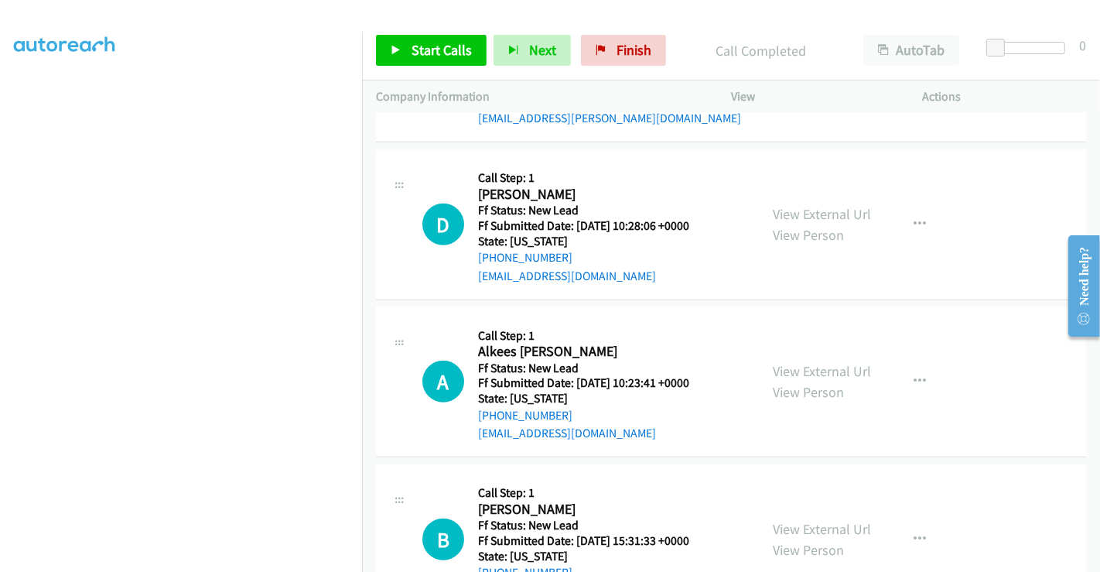
scroll to position [846, 0]
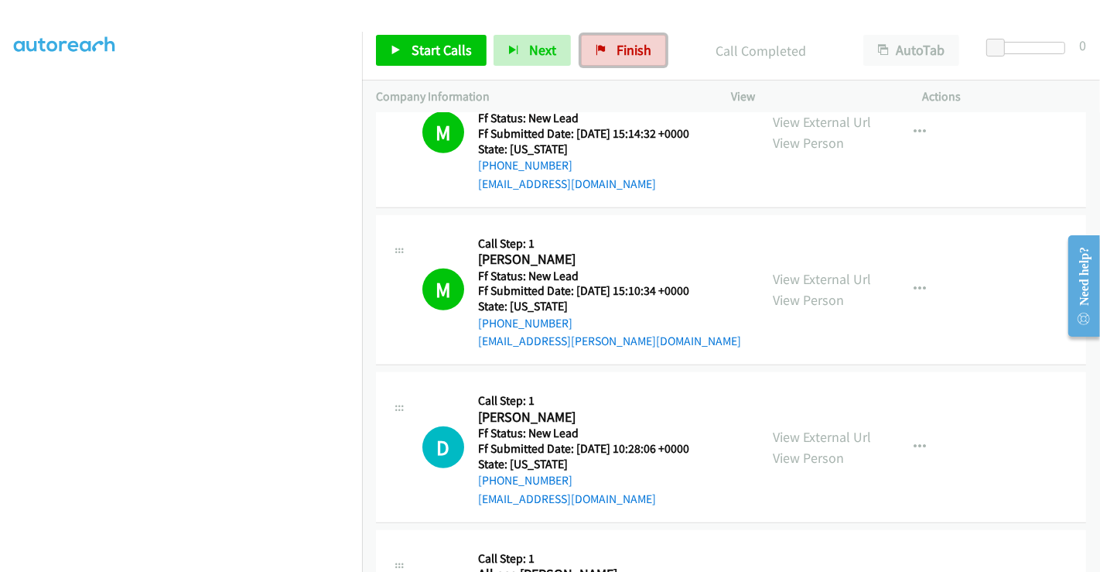
drag, startPoint x: 612, startPoint y: 46, endPoint x: 624, endPoint y: 88, distance: 43.4
click at [617, 46] on span "Finish" at bounding box center [634, 50] width 35 height 18
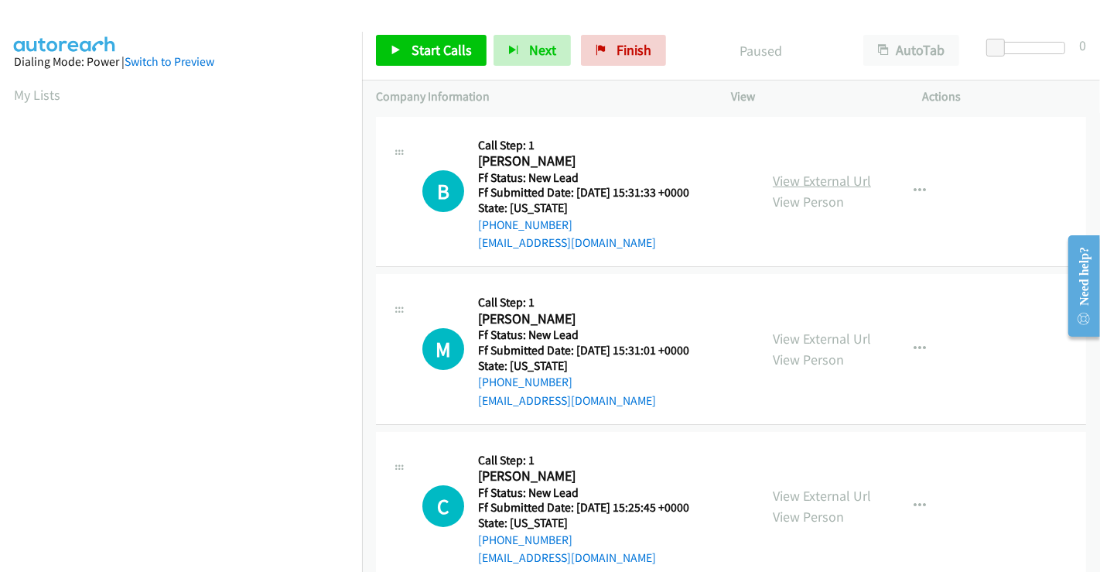
click at [788, 180] on link "View External Url" at bounding box center [822, 181] width 98 height 18
click at [799, 341] on link "View External Url" at bounding box center [822, 339] width 98 height 18
click at [809, 495] on link "View External Url" at bounding box center [822, 496] width 98 height 18
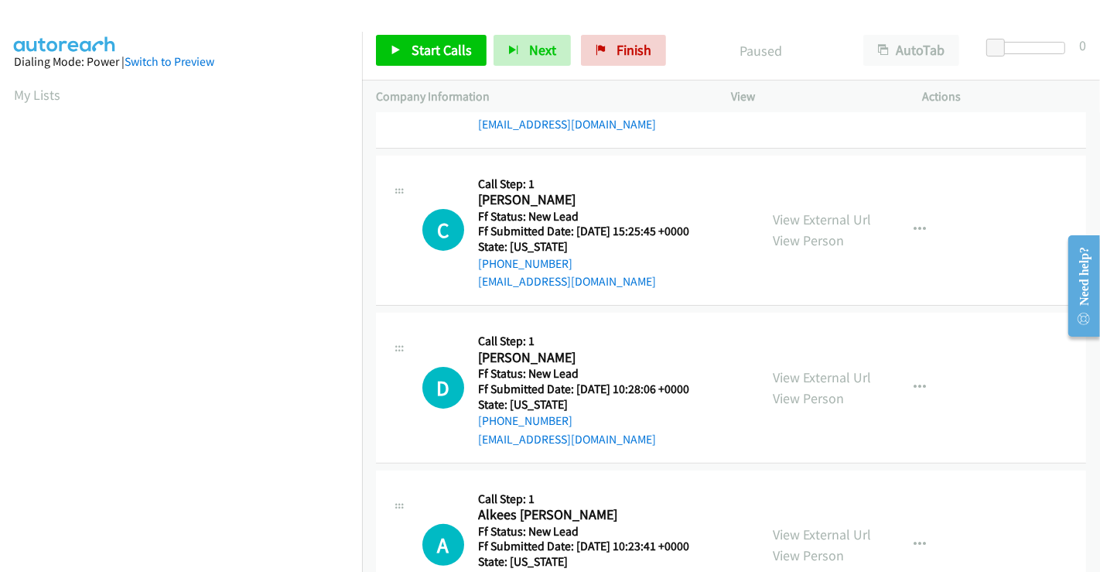
scroll to position [344, 0]
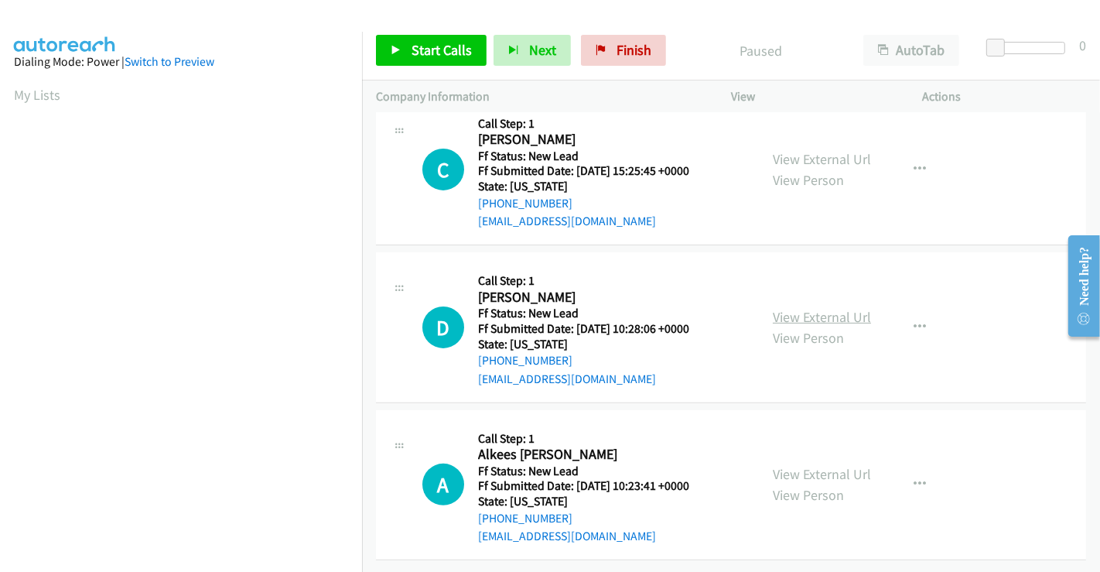
click at [800, 308] on link "View External Url" at bounding box center [822, 317] width 98 height 18
click at [812, 469] on link "View External Url" at bounding box center [822, 474] width 98 height 18
click at [421, 37] on link "Start Calls" at bounding box center [431, 50] width 111 height 31
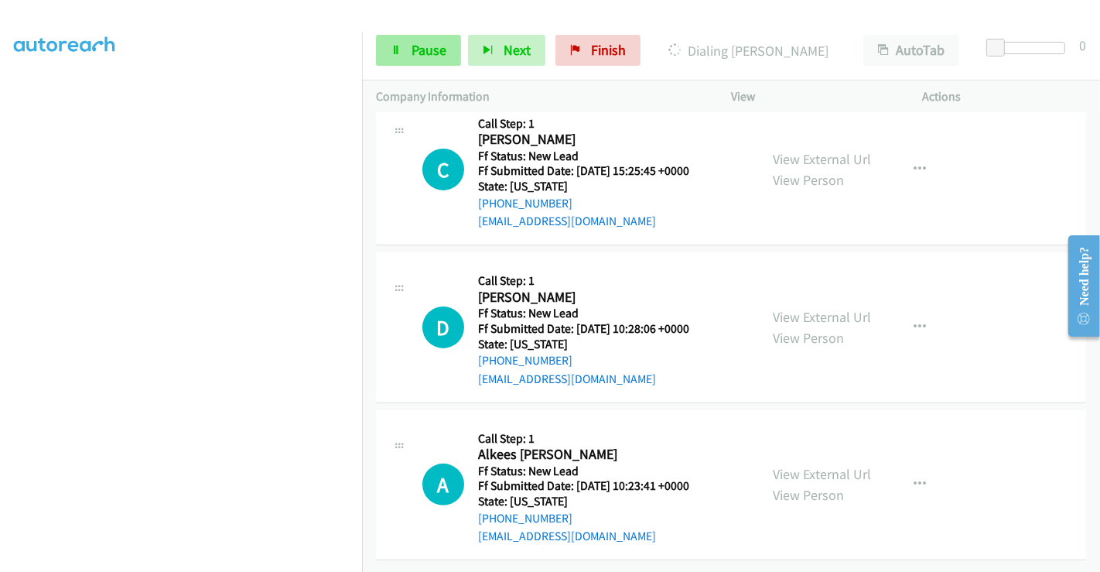
scroll to position [376, 0]
click at [412, 49] on span "Pause" at bounding box center [429, 50] width 35 height 18
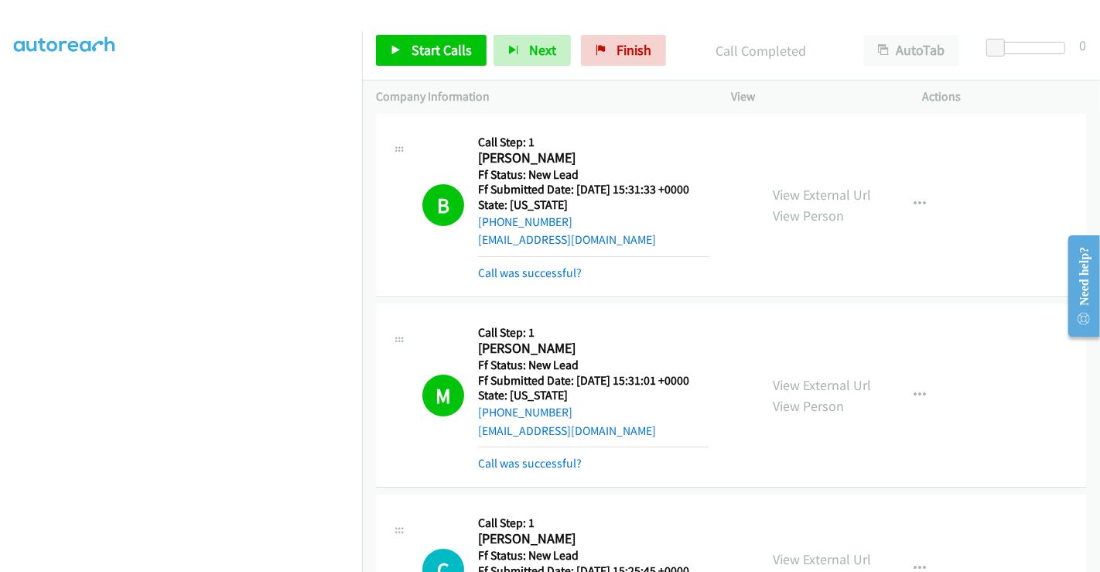
scroll to position [0, 0]
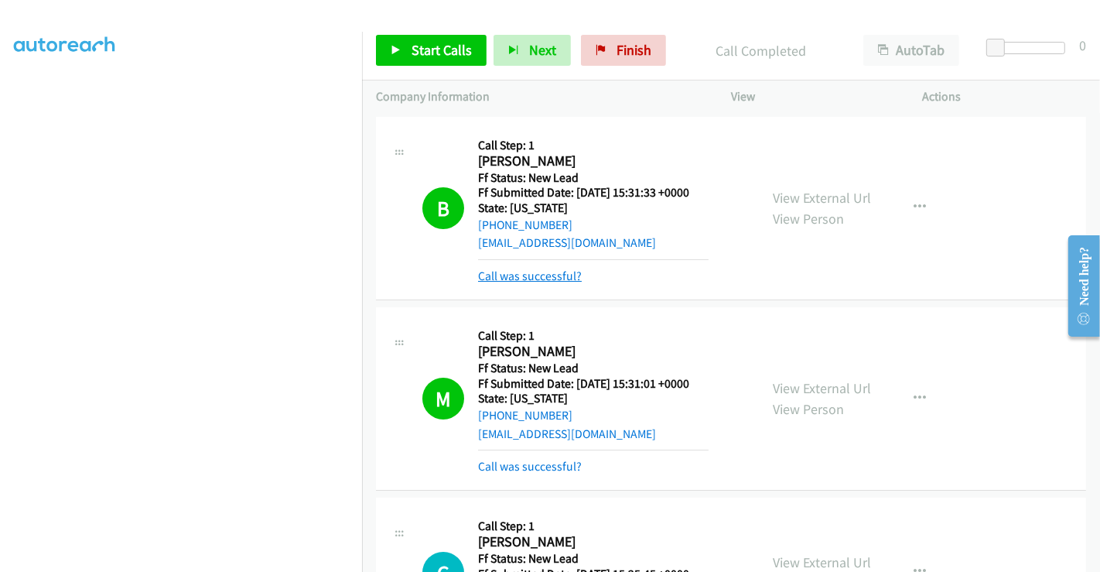
click at [543, 272] on link "Call was successful?" at bounding box center [530, 275] width 104 height 15
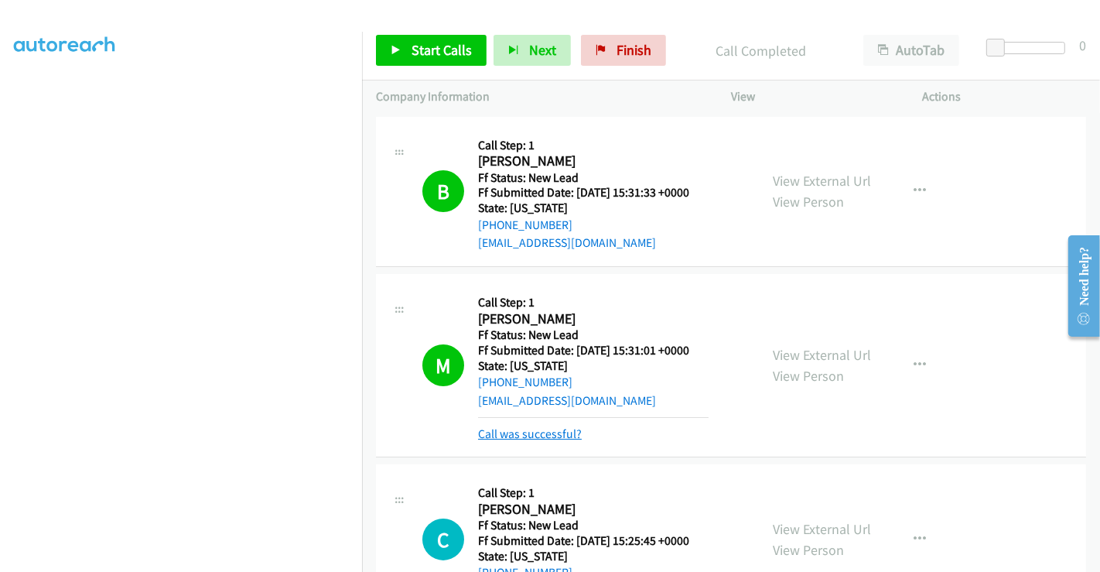
click at [553, 429] on link "Call was successful?" at bounding box center [530, 433] width 104 height 15
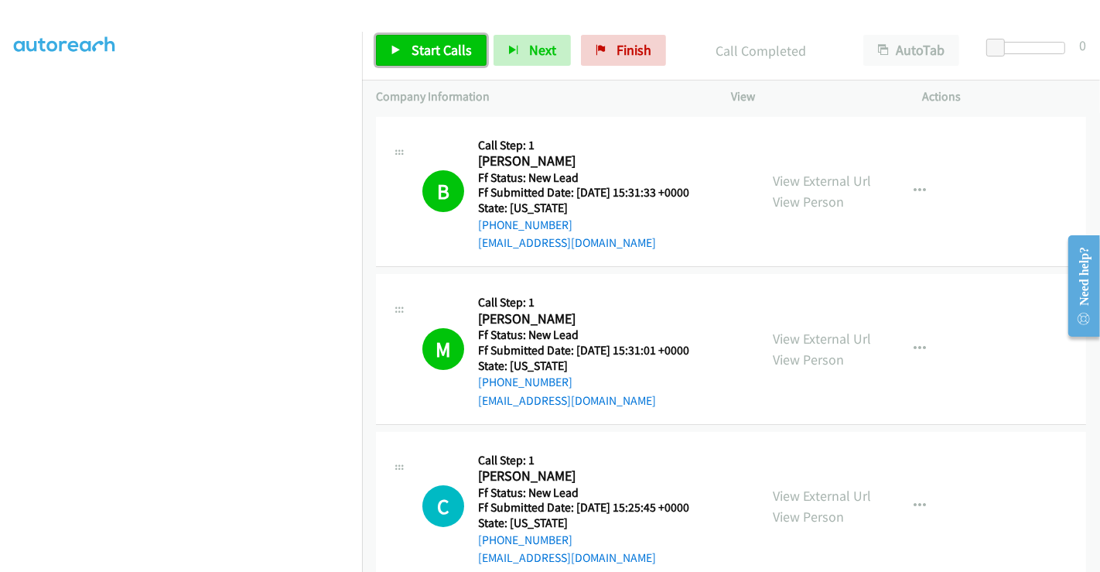
click at [404, 50] on link "Start Calls" at bounding box center [431, 50] width 111 height 31
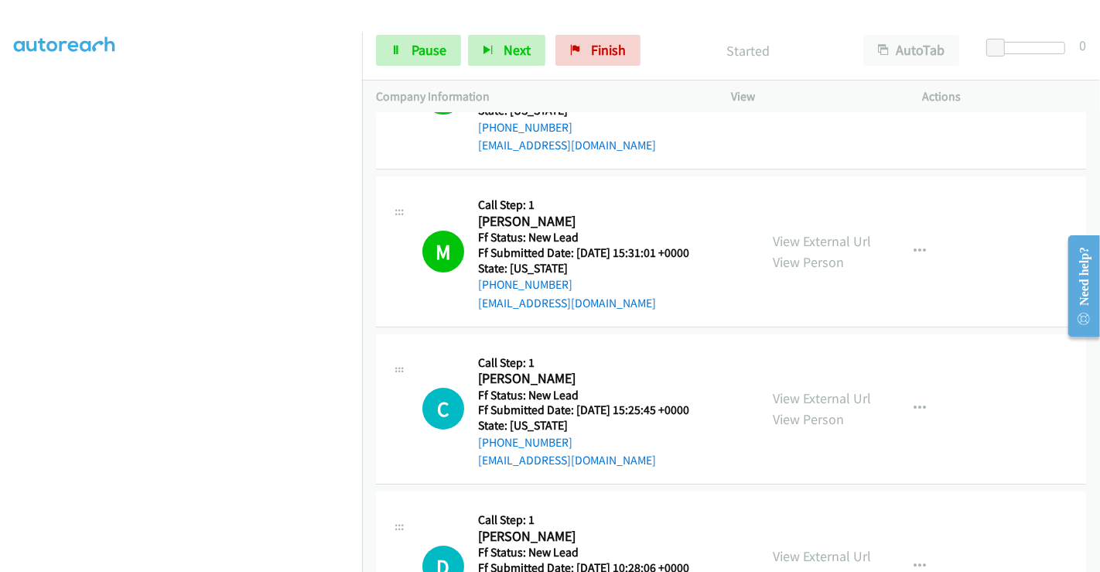
scroll to position [258, 0]
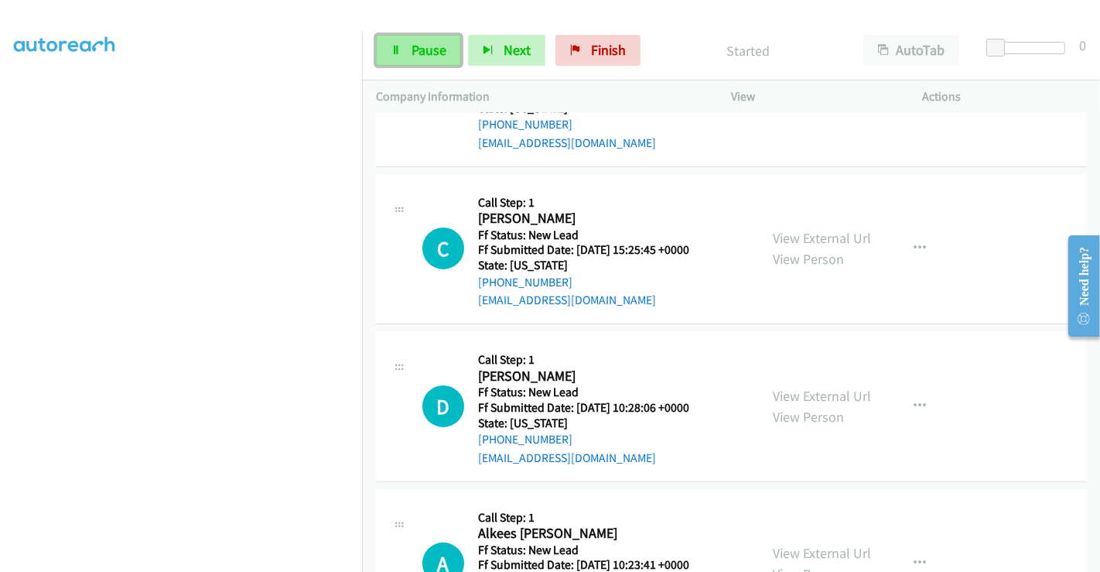
click at [403, 54] on link "Pause" at bounding box center [418, 50] width 85 height 31
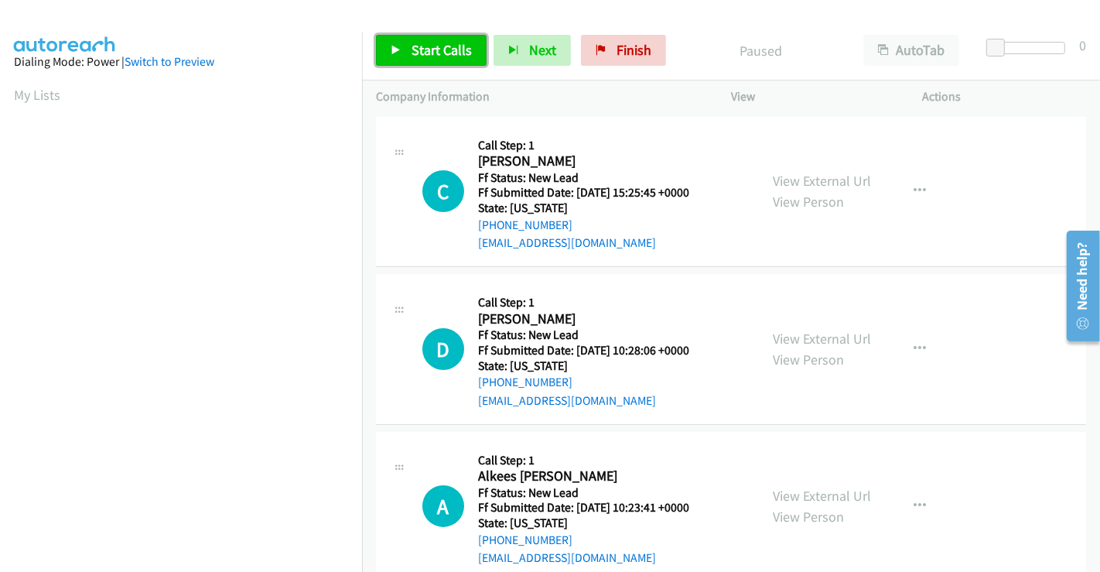
click at [406, 53] on link "Start Calls" at bounding box center [431, 50] width 111 height 31
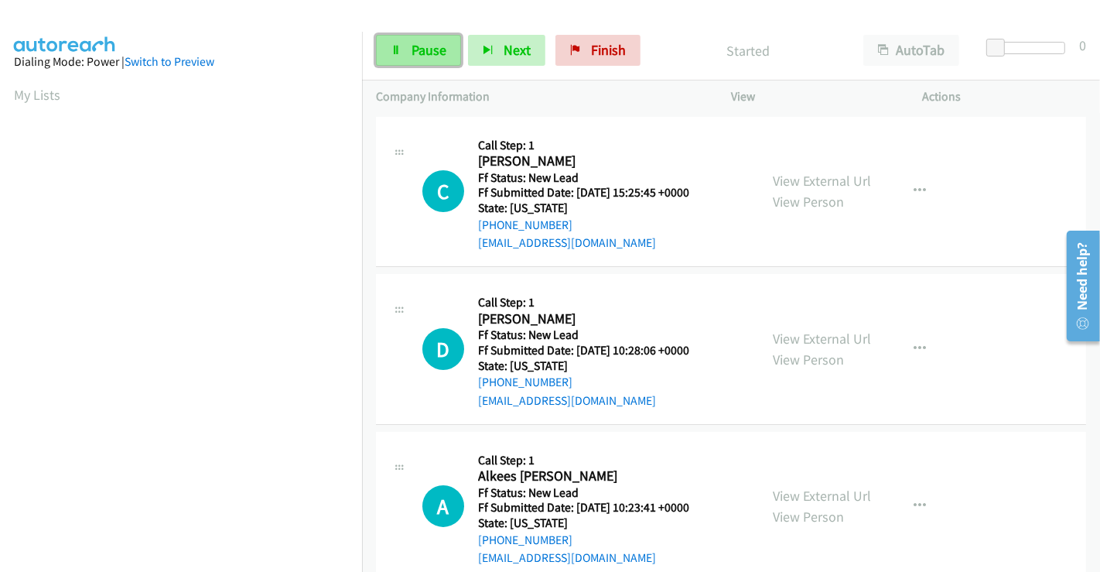
click at [400, 46] on icon at bounding box center [396, 51] width 11 height 11
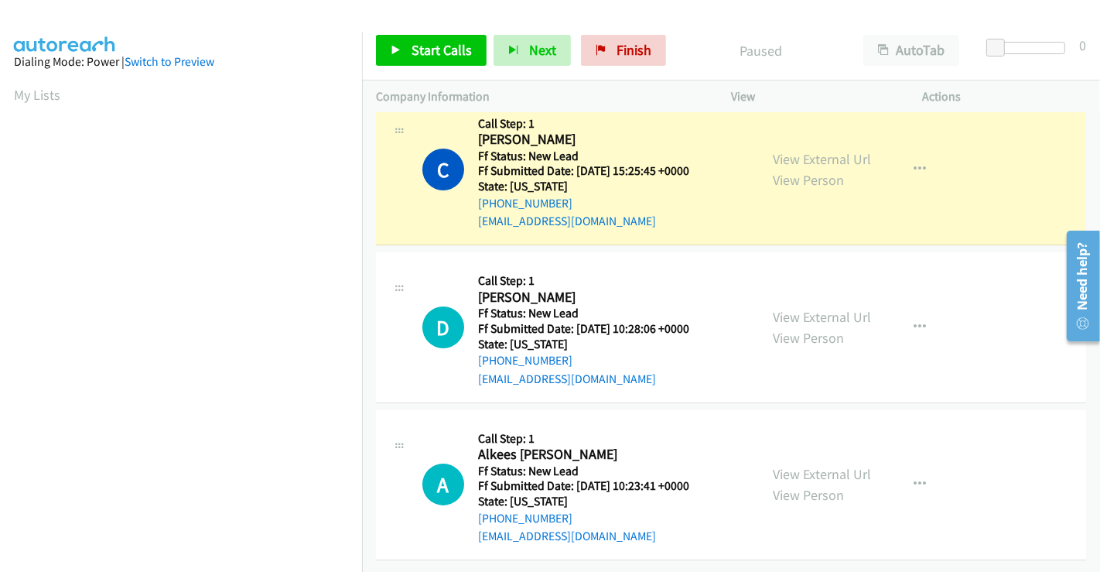
scroll to position [298, 0]
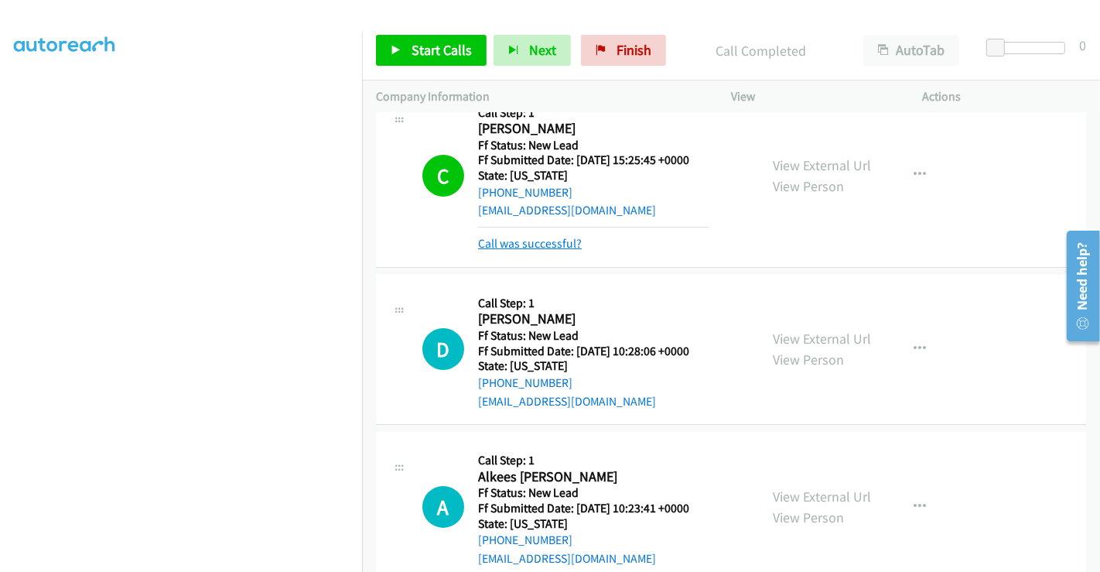
click at [545, 243] on link "Call was successful?" at bounding box center [530, 243] width 104 height 15
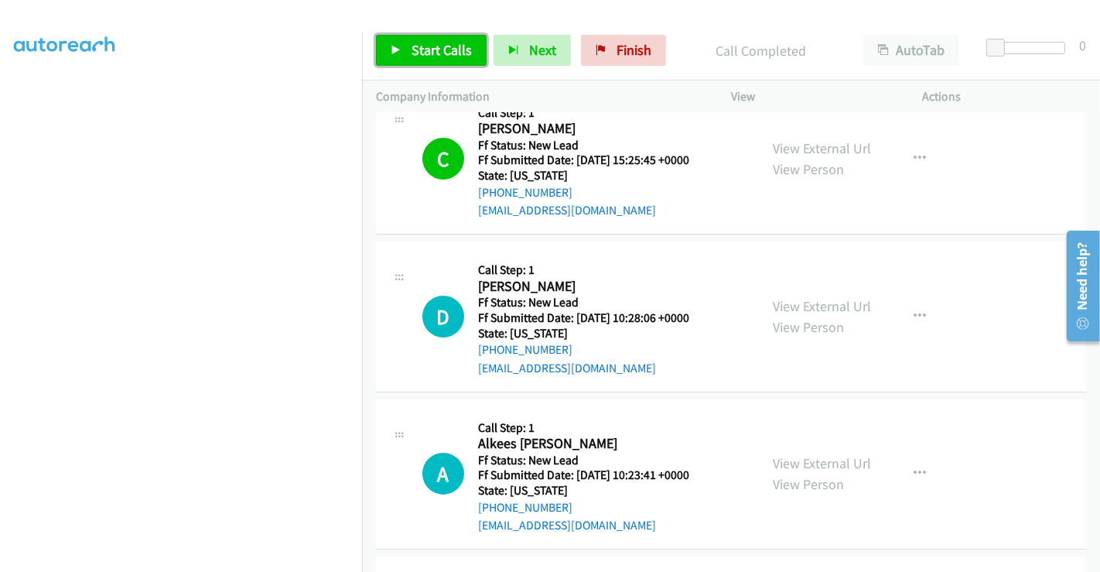
click at [427, 59] on link "Start Calls" at bounding box center [431, 50] width 111 height 31
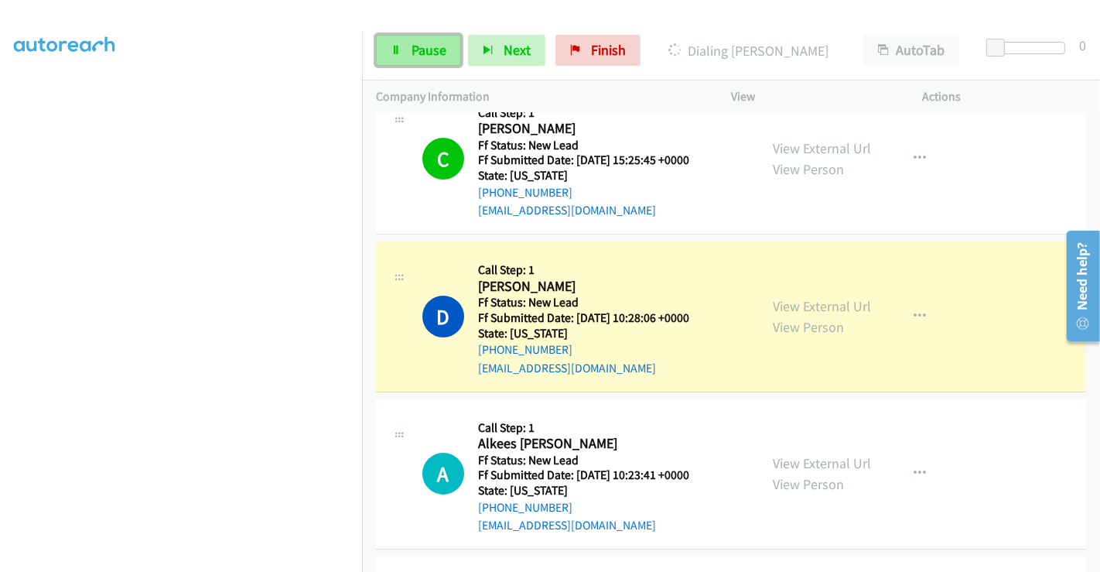
click at [406, 39] on link "Pause" at bounding box center [418, 50] width 85 height 31
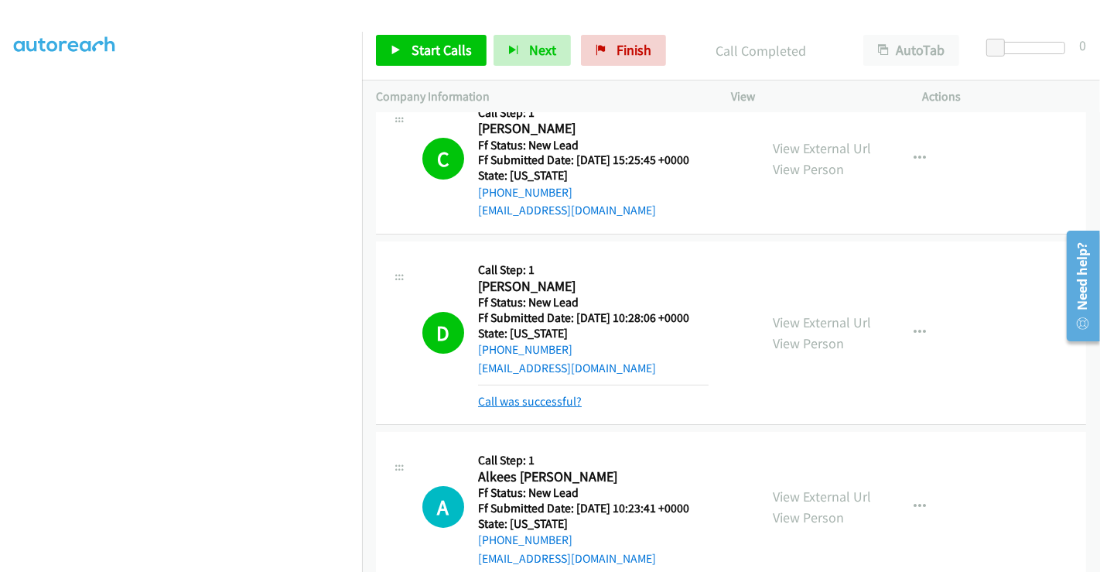
click at [557, 398] on link "Call was successful?" at bounding box center [530, 401] width 104 height 15
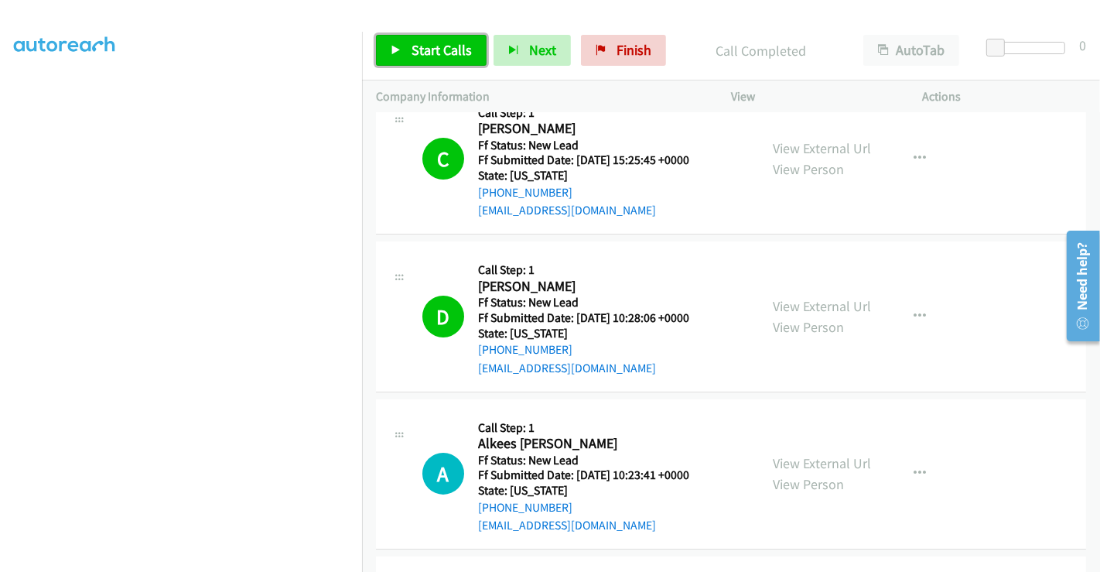
click at [455, 51] on span "Start Calls" at bounding box center [442, 50] width 60 height 18
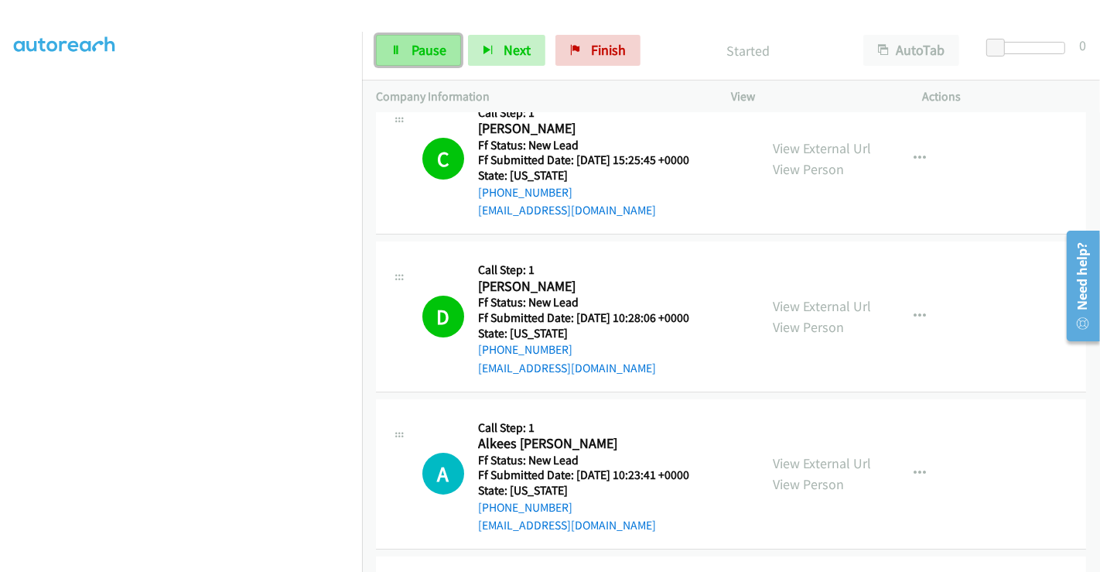
click at [424, 50] on span "Pause" at bounding box center [429, 50] width 35 height 18
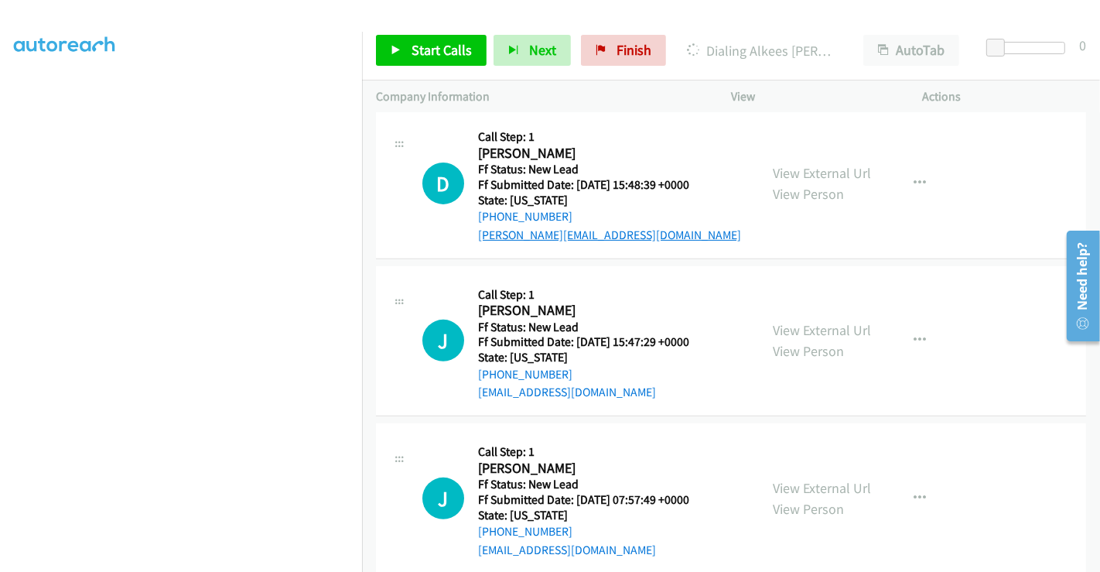
scroll to position [504, 0]
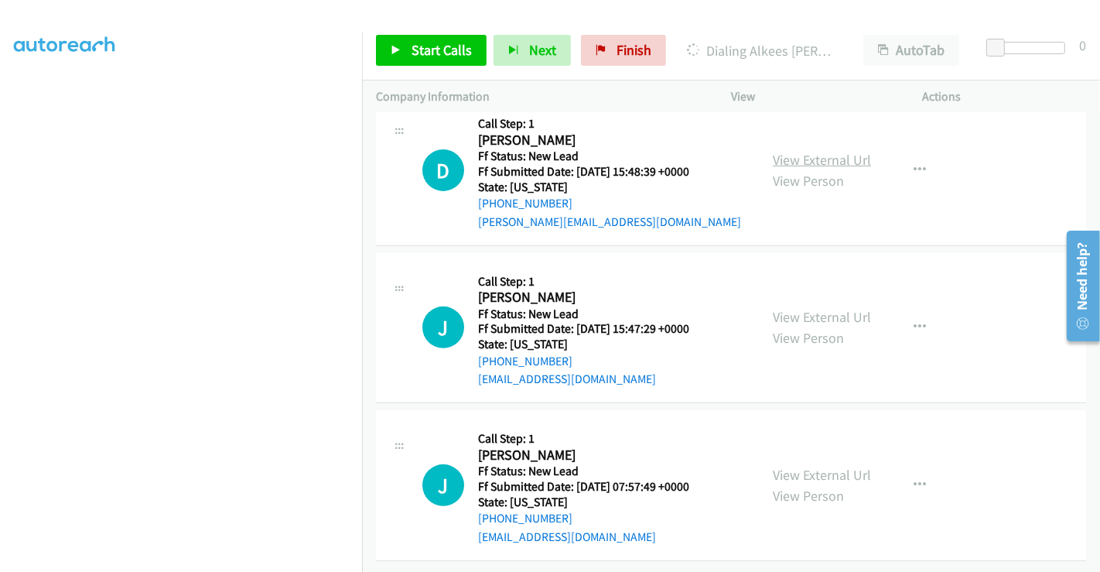
click at [789, 151] on link "View External Url" at bounding box center [822, 160] width 98 height 18
click at [792, 308] on link "View External Url" at bounding box center [822, 317] width 98 height 18
click at [804, 466] on link "View External Url" at bounding box center [822, 475] width 98 height 18
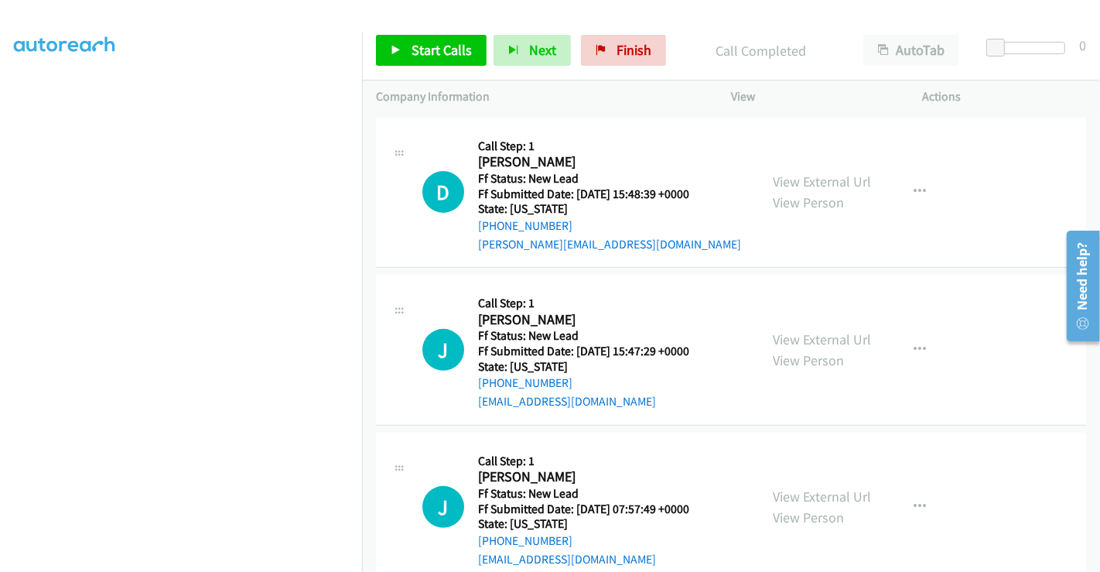
scroll to position [538, 0]
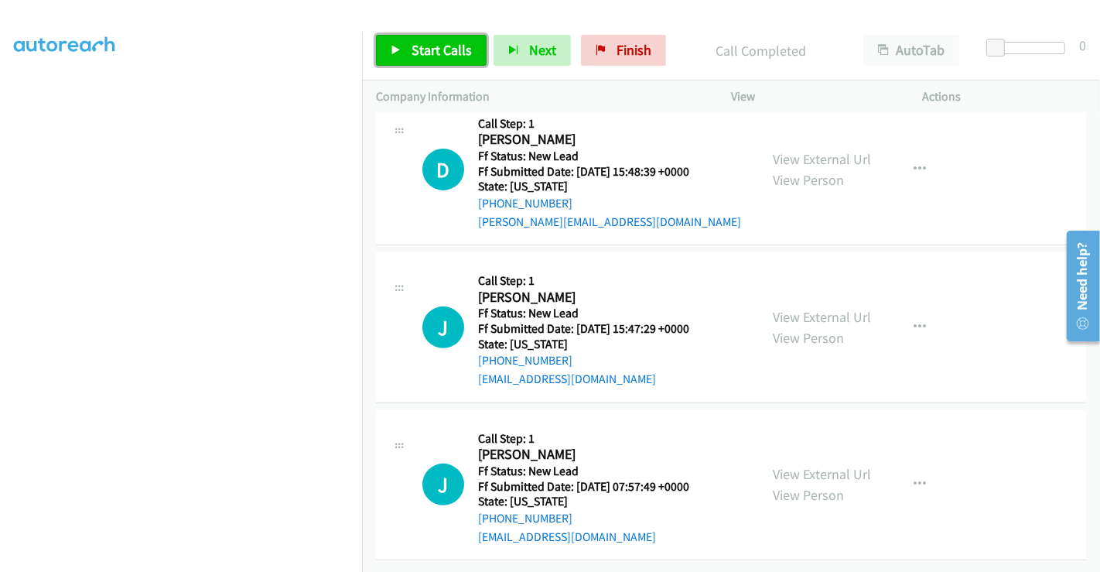
click at [433, 35] on link "Start Calls" at bounding box center [431, 50] width 111 height 31
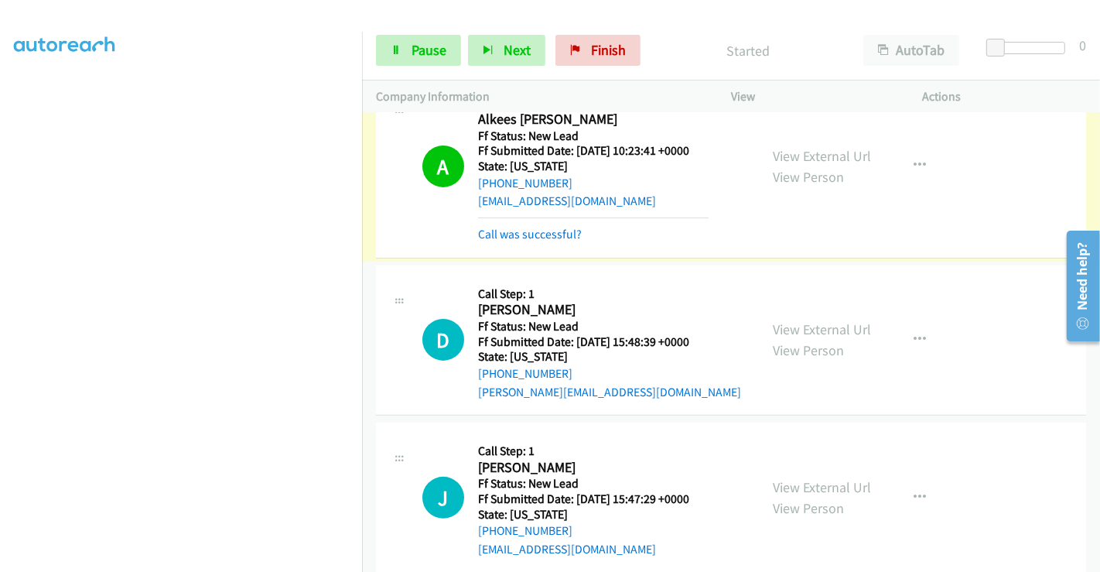
scroll to position [452, 0]
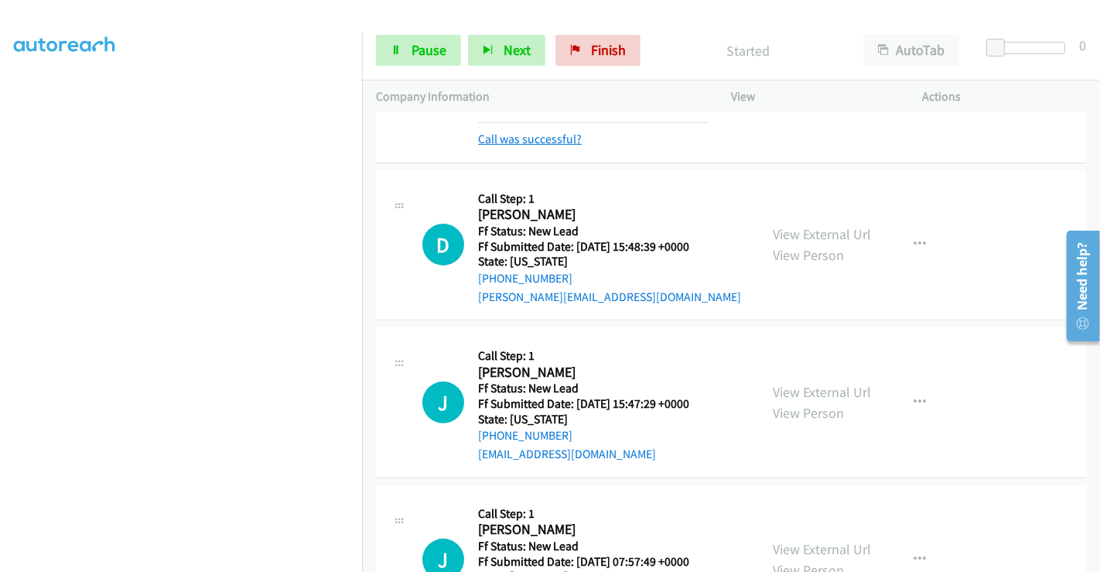
click at [532, 142] on link "Call was successful?" at bounding box center [530, 139] width 104 height 15
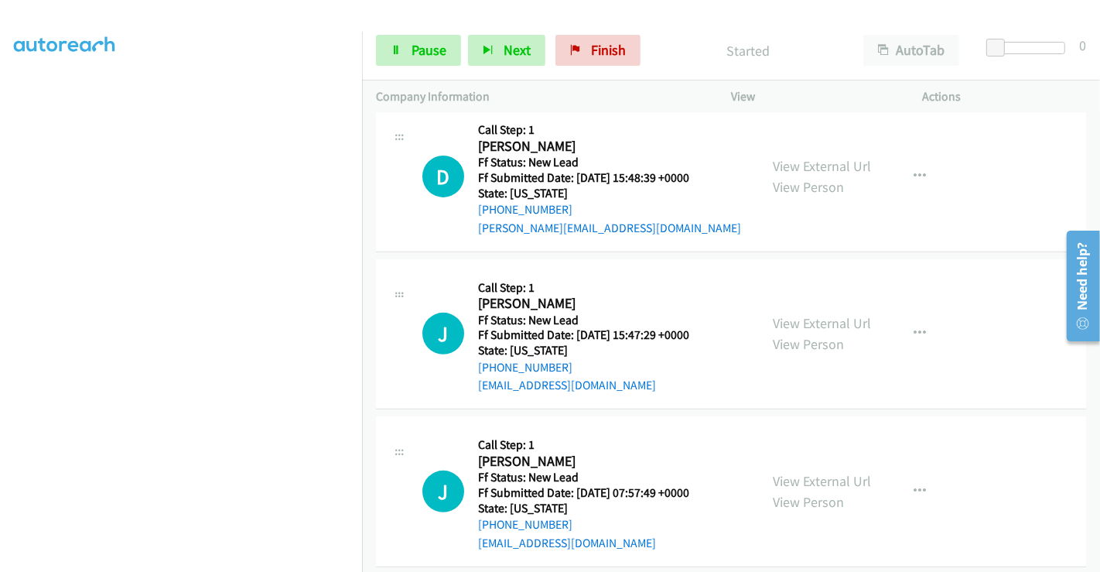
scroll to position [504, 0]
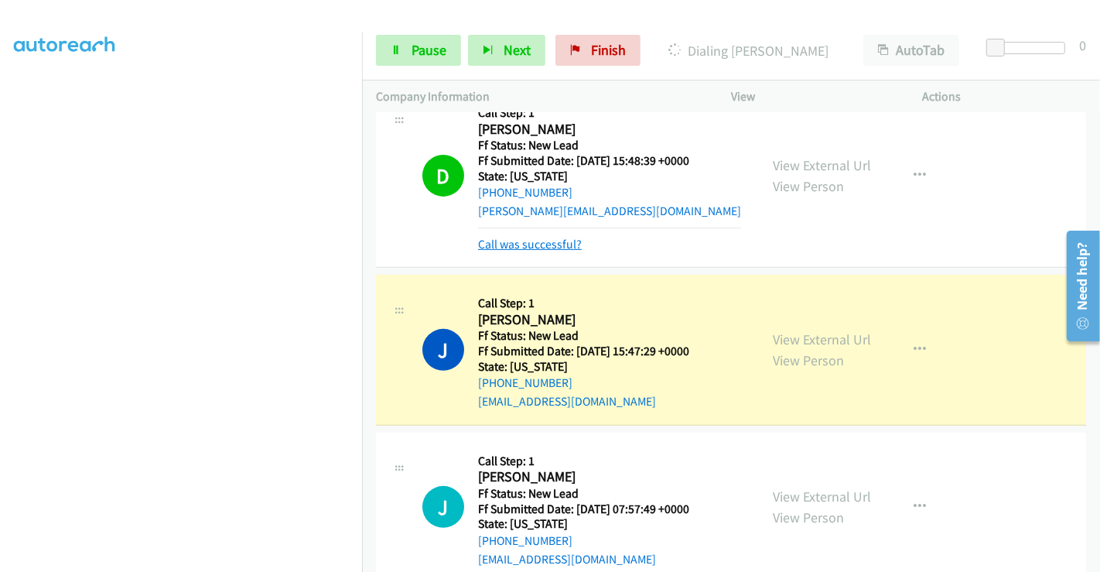
click at [550, 237] on link "Call was successful?" at bounding box center [530, 244] width 104 height 15
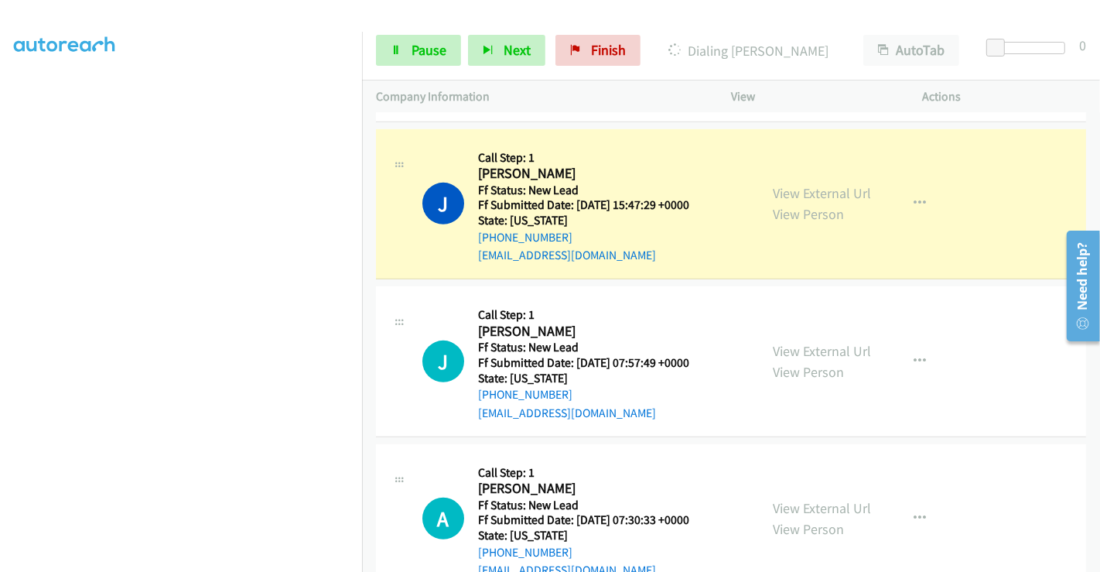
scroll to position [590, 0]
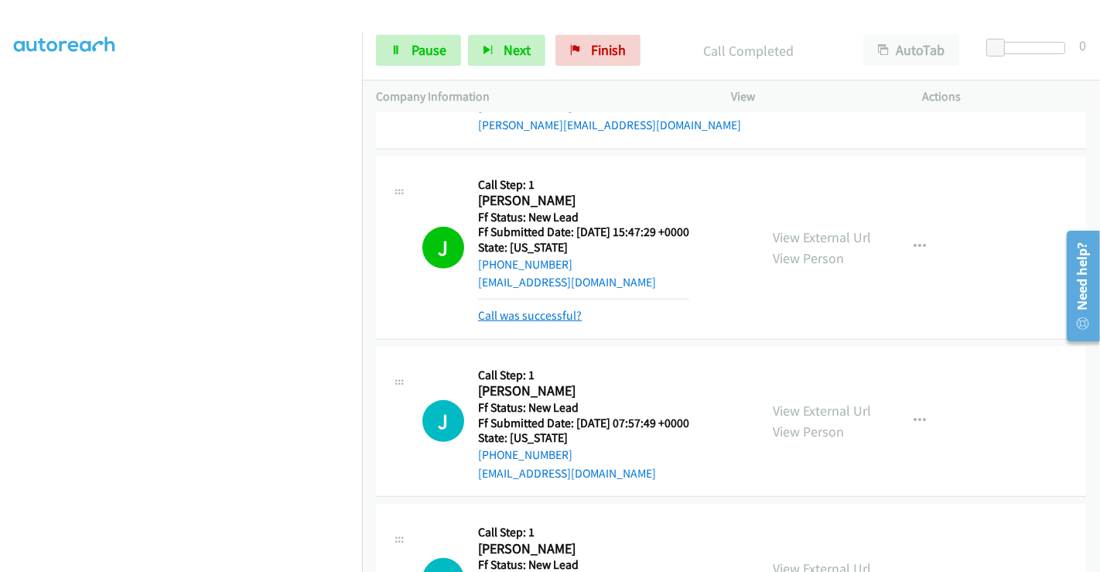
click at [540, 311] on link "Call was successful?" at bounding box center [530, 315] width 104 height 15
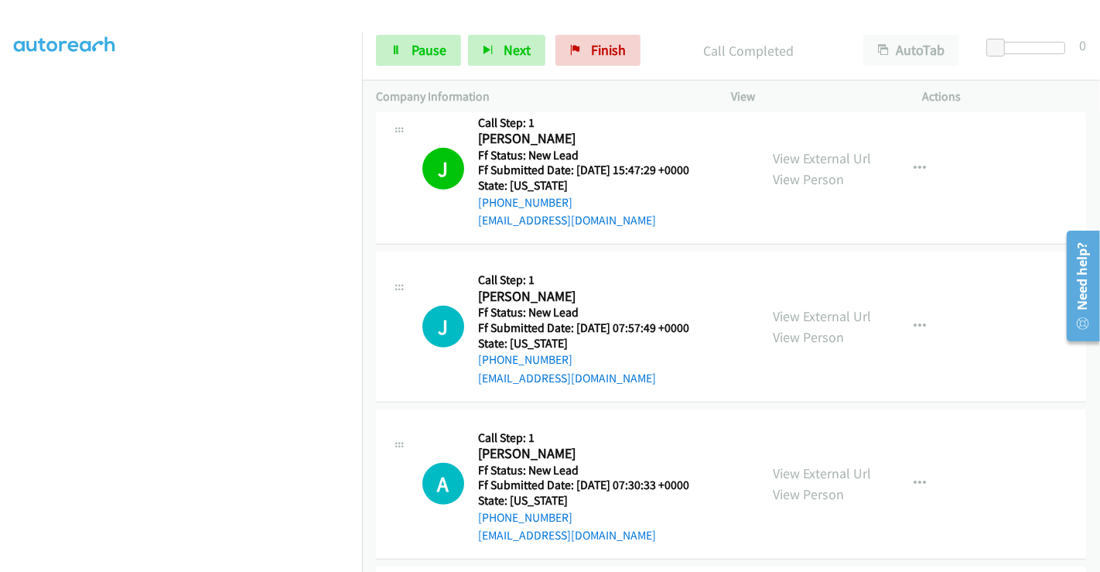
scroll to position [676, 0]
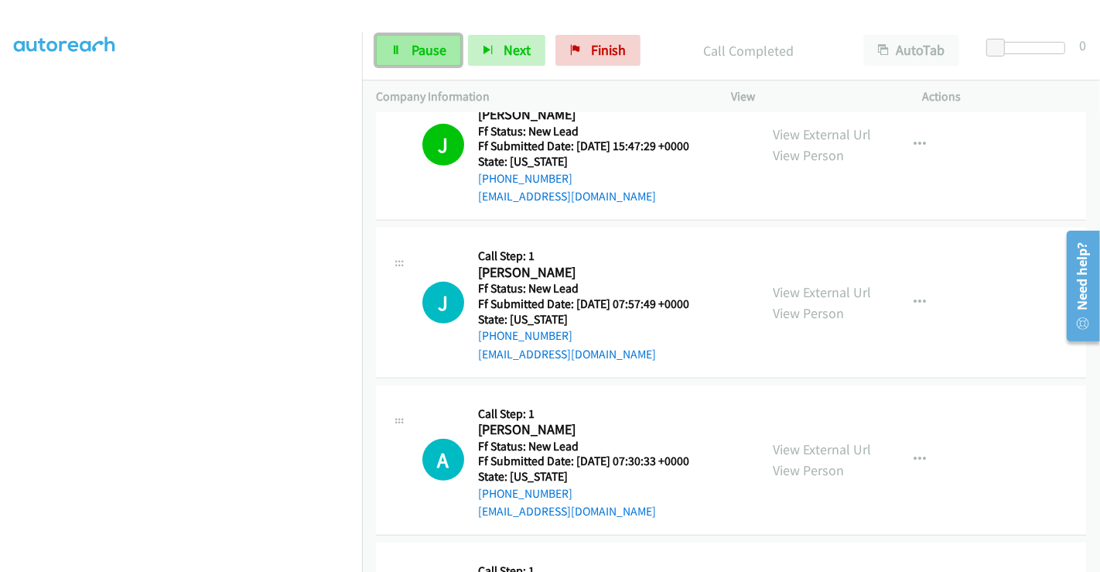
click at [402, 45] on link "Pause" at bounding box center [418, 50] width 85 height 31
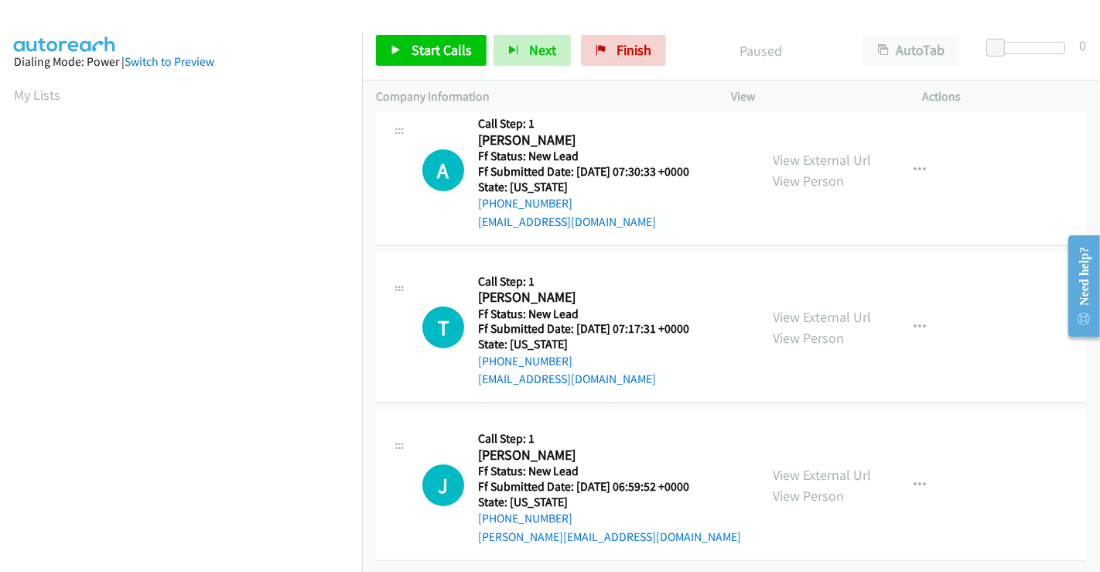
scroll to position [190, 0]
click at [795, 151] on link "View External Url" at bounding box center [822, 160] width 98 height 18
drag, startPoint x: 802, startPoint y: 303, endPoint x: 806, endPoint y: 310, distance: 8.0
click at [802, 308] on link "View External Url" at bounding box center [822, 317] width 98 height 18
click at [804, 466] on link "View External Url" at bounding box center [822, 475] width 98 height 18
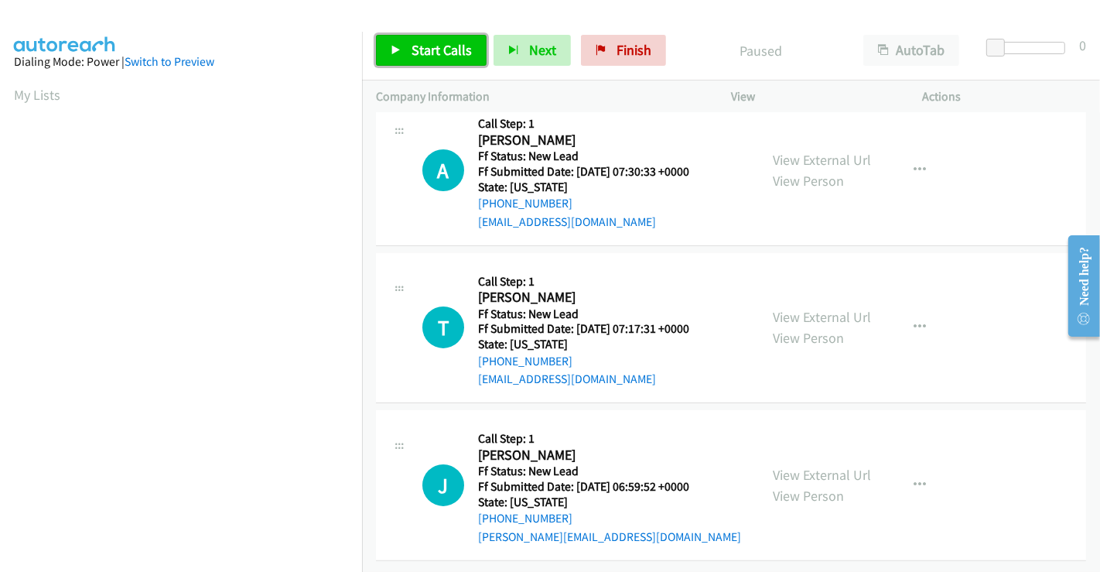
click at [446, 54] on span "Start Calls" at bounding box center [442, 50] width 60 height 18
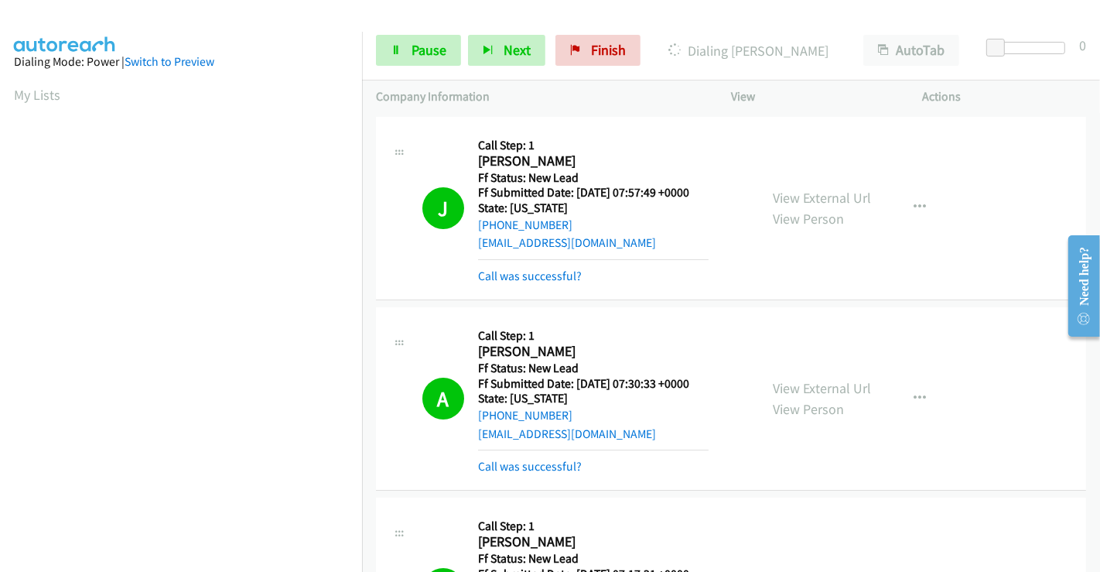
scroll to position [298, 0]
click at [435, 49] on span "Pause" at bounding box center [429, 50] width 35 height 18
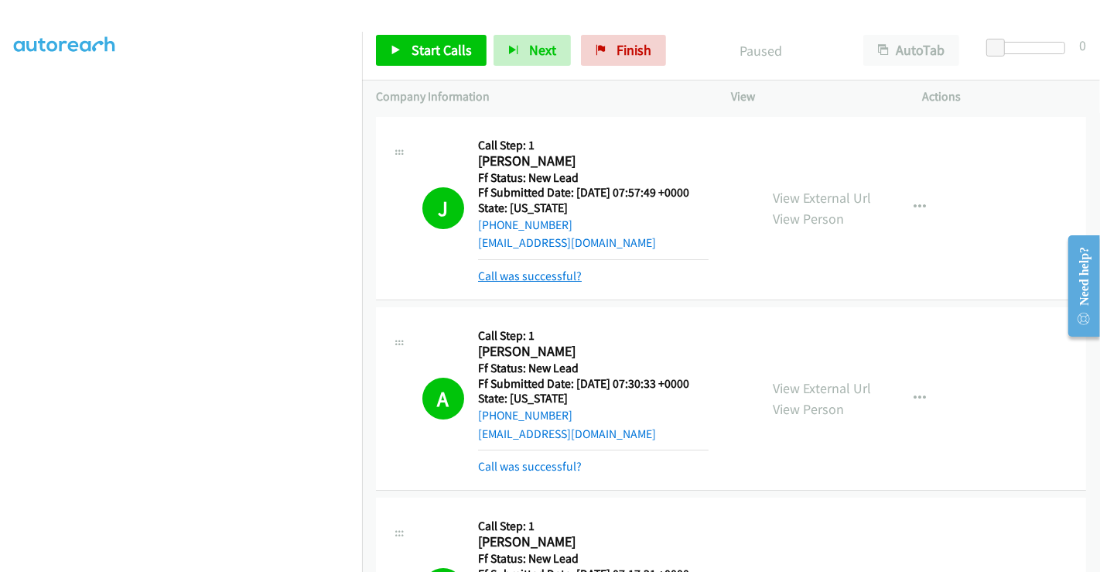
click at [535, 279] on link "Call was successful?" at bounding box center [530, 275] width 104 height 15
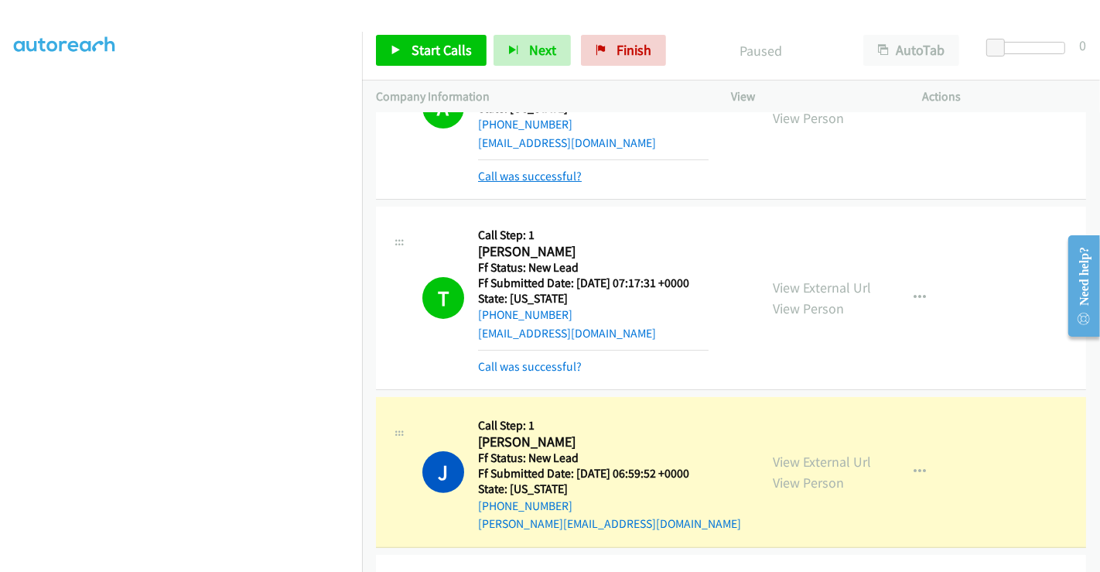
click at [519, 172] on link "Call was successful?" at bounding box center [530, 176] width 104 height 15
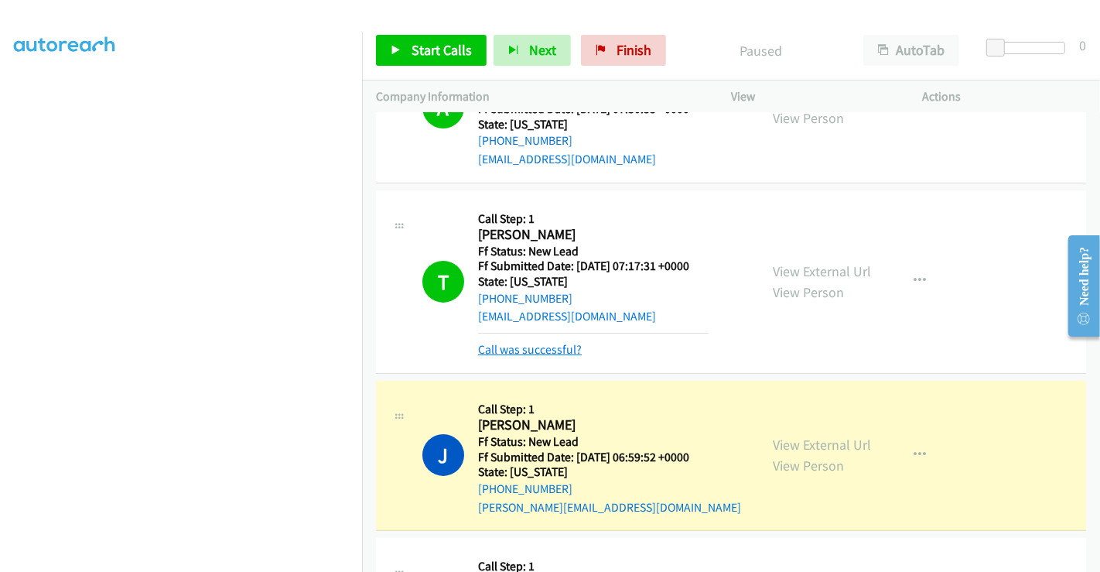
click at [537, 350] on link "Call was successful?" at bounding box center [530, 349] width 104 height 15
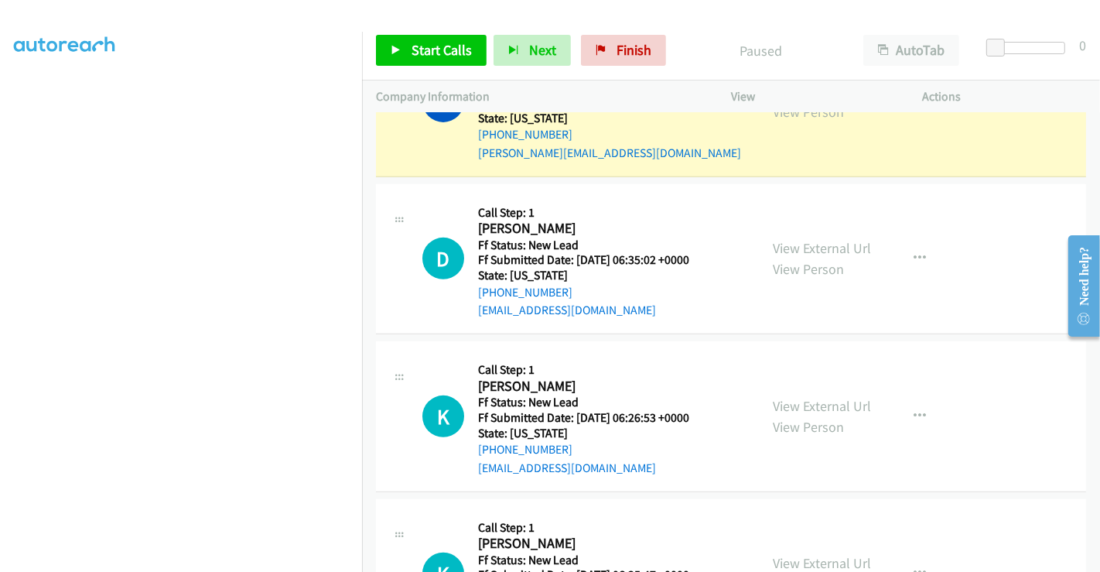
scroll to position [662, 0]
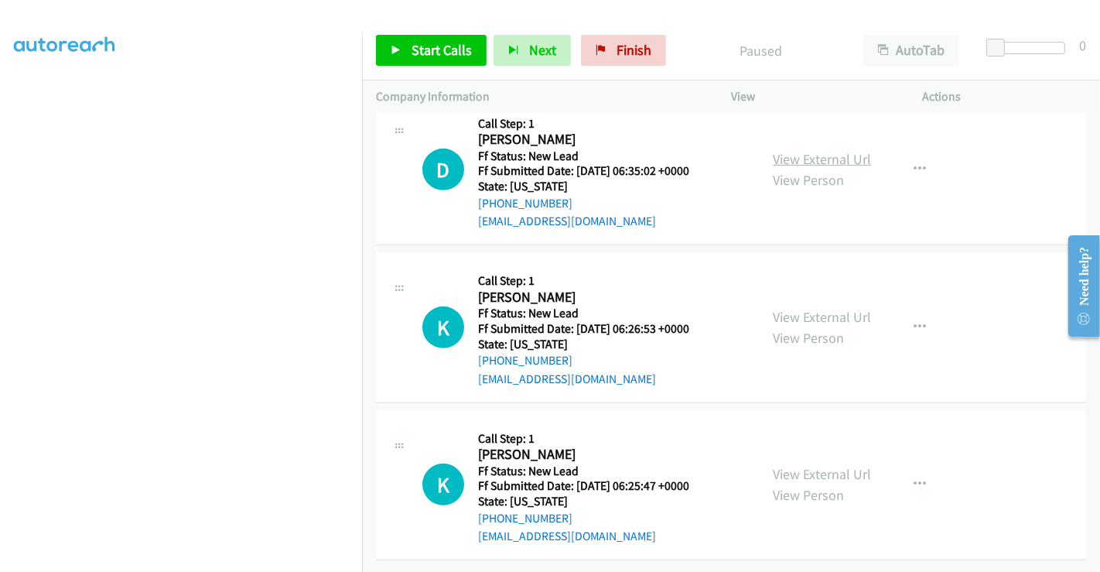
click at [785, 150] on link "View External Url" at bounding box center [822, 159] width 98 height 18
click at [793, 308] on link "View External Url" at bounding box center [822, 317] width 98 height 18
click at [801, 465] on link "View External Url" at bounding box center [822, 474] width 98 height 18
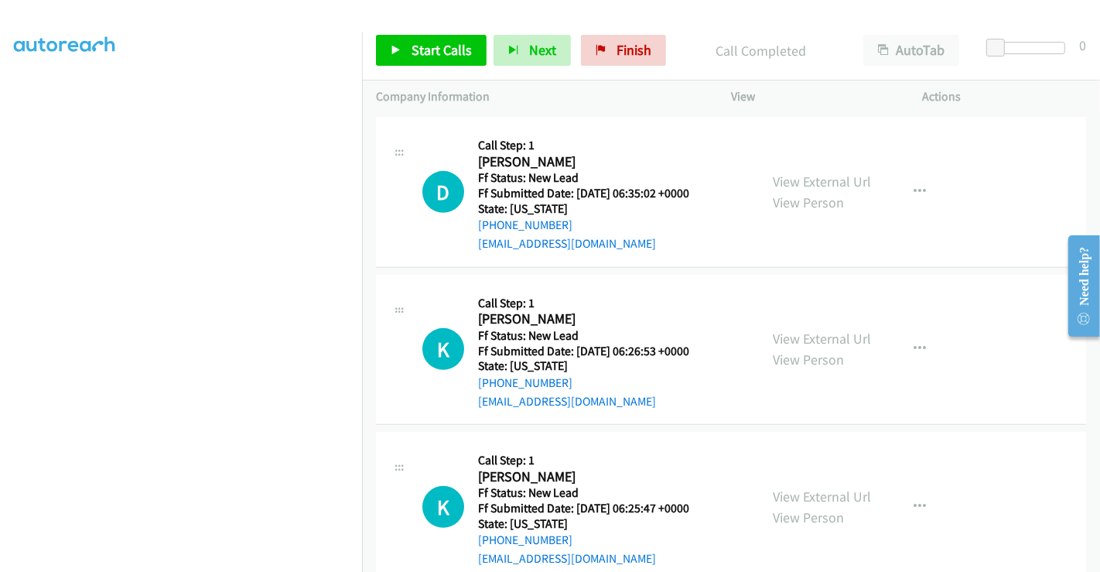
scroll to position [695, 0]
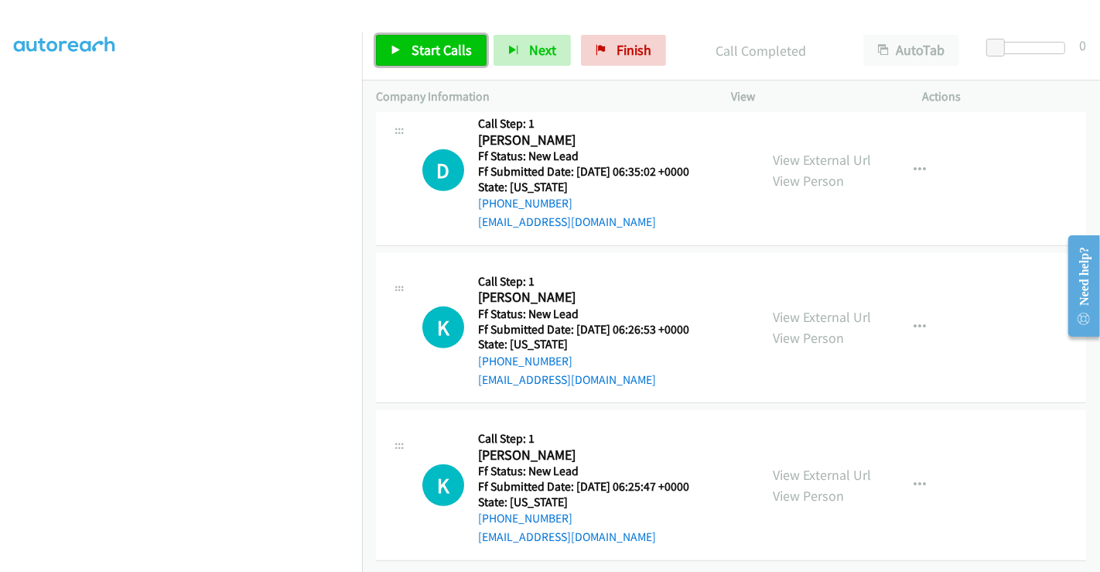
click at [444, 48] on span "Start Calls" at bounding box center [442, 50] width 60 height 18
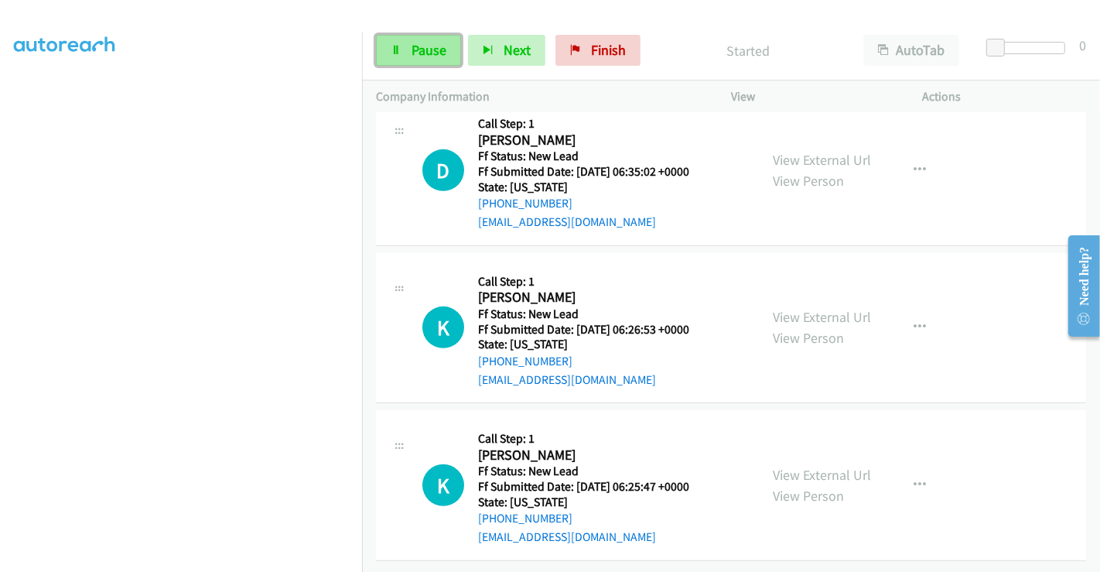
click at [413, 50] on span "Pause" at bounding box center [429, 50] width 35 height 18
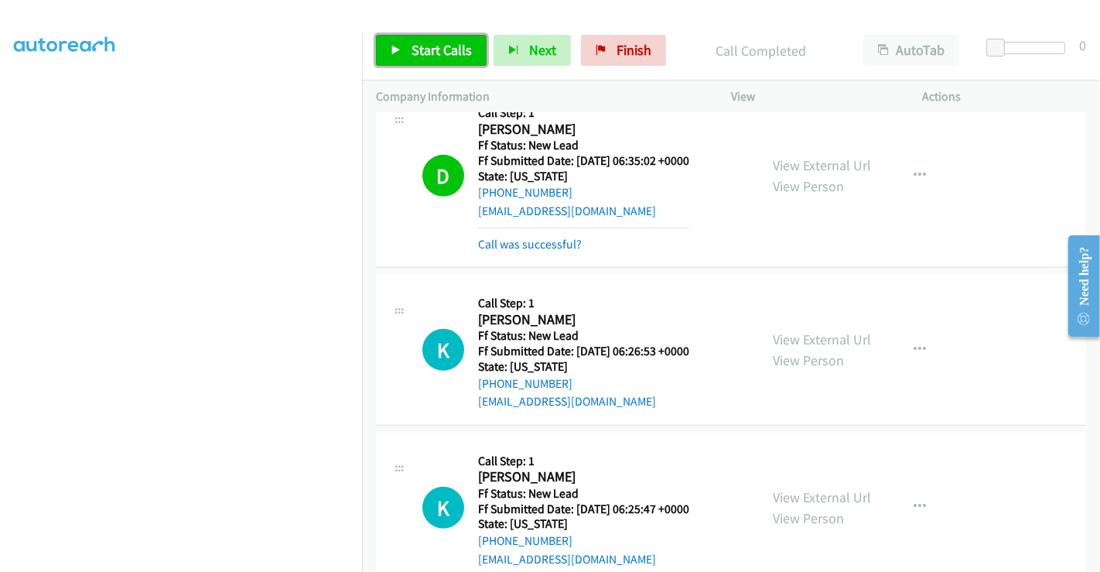
click at [398, 36] on link "Start Calls" at bounding box center [431, 50] width 111 height 31
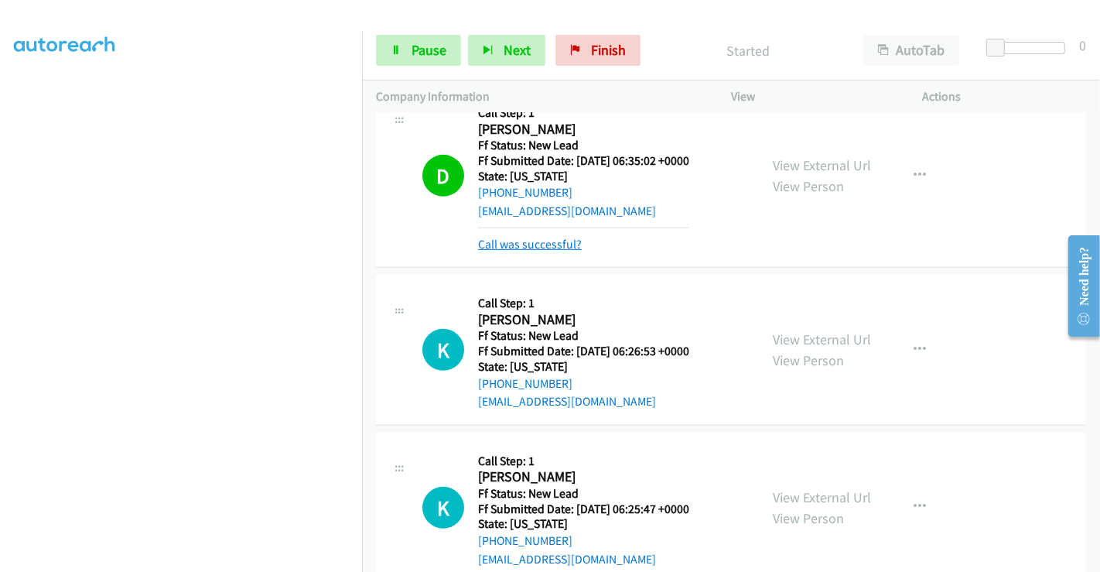
click at [541, 243] on link "Call was successful?" at bounding box center [530, 244] width 104 height 15
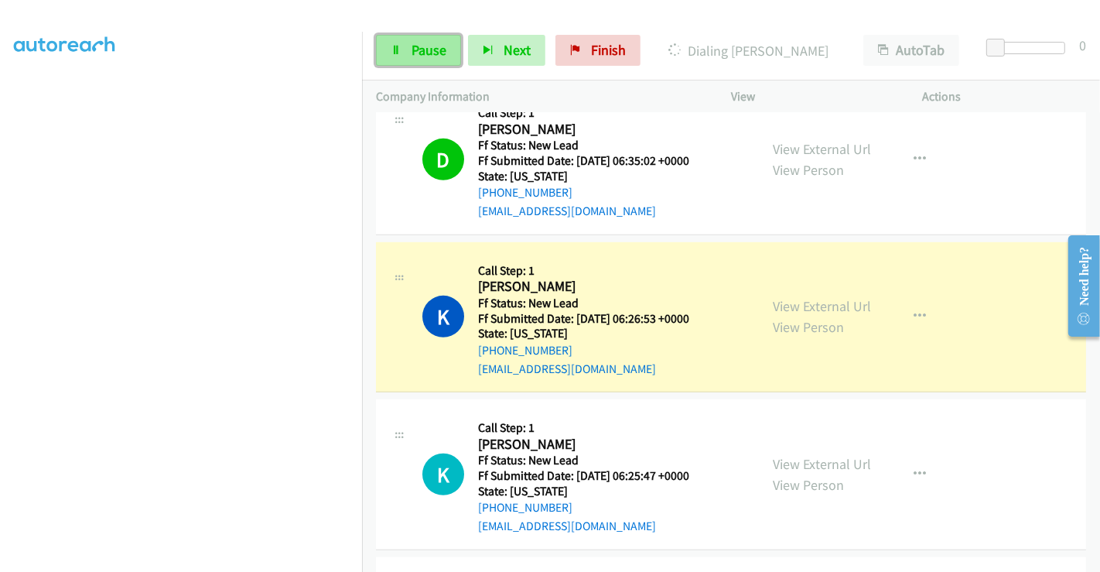
click at [416, 42] on span "Pause" at bounding box center [429, 50] width 35 height 18
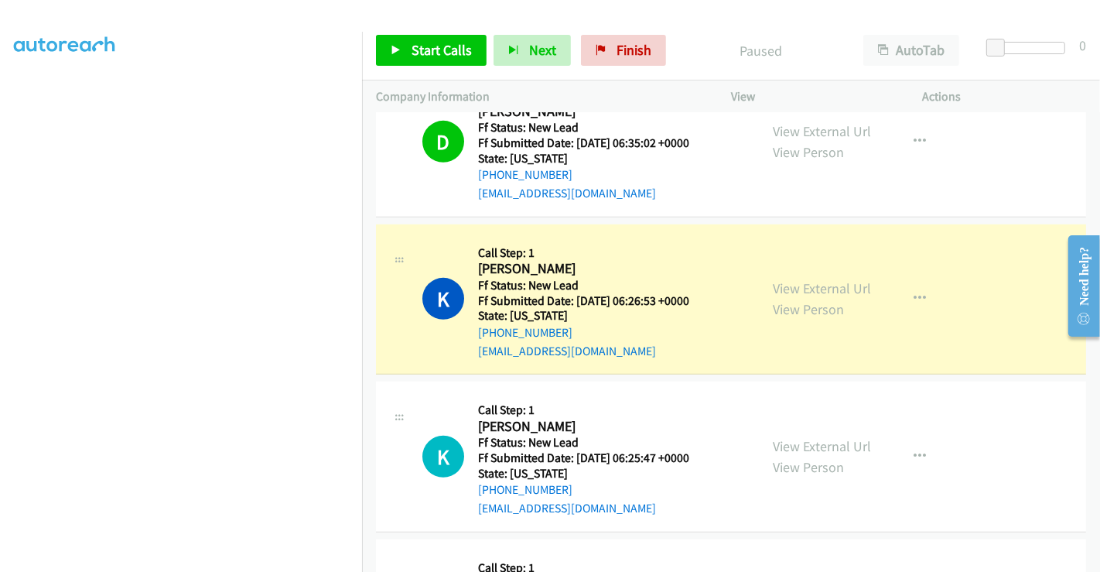
scroll to position [651, 0]
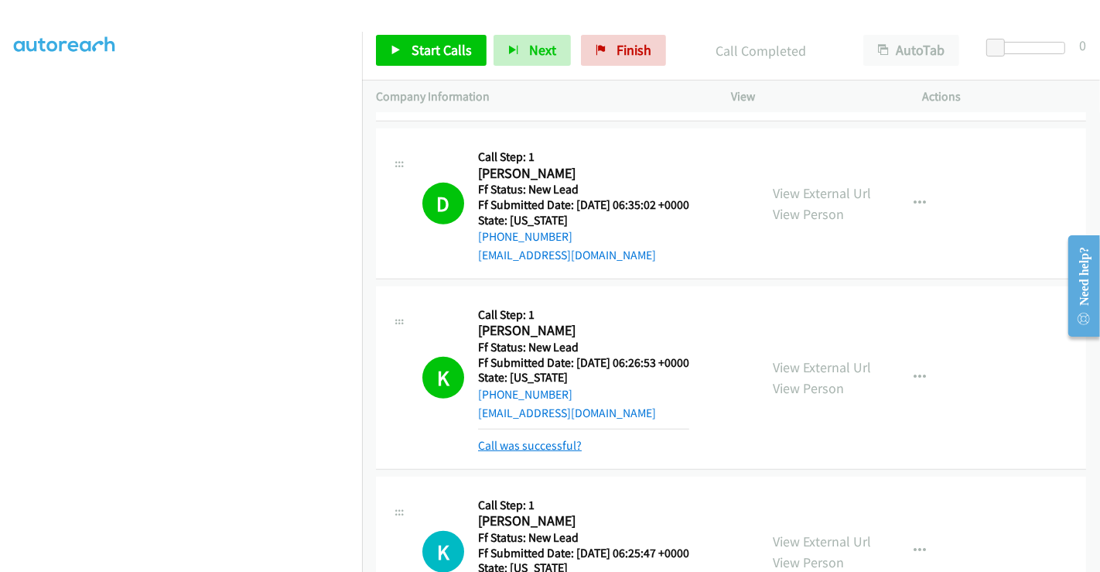
click at [528, 440] on link "Call was successful?" at bounding box center [530, 445] width 104 height 15
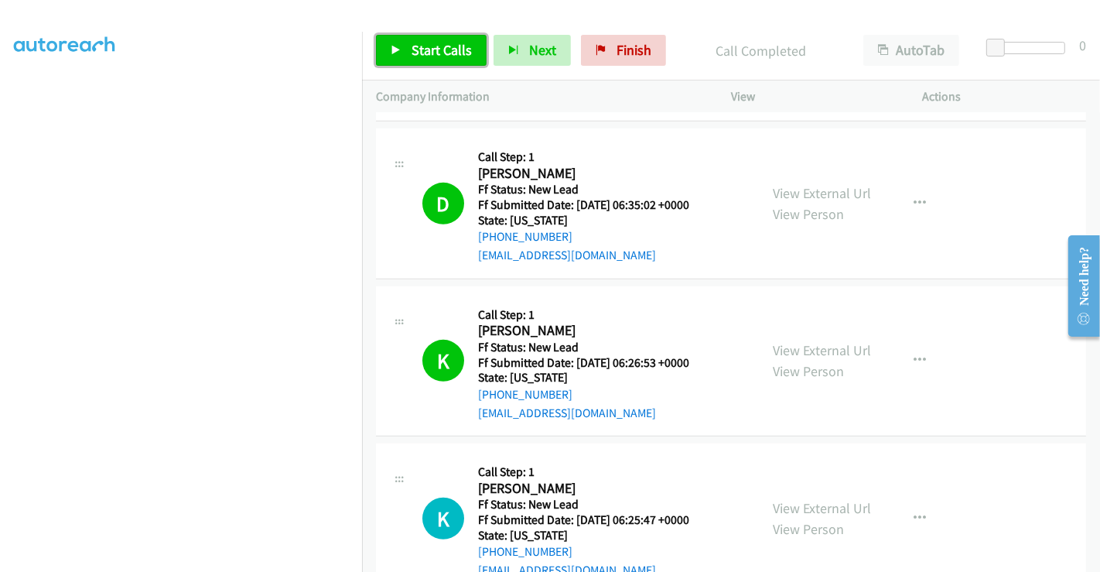
click at [437, 56] on span "Start Calls" at bounding box center [442, 50] width 60 height 18
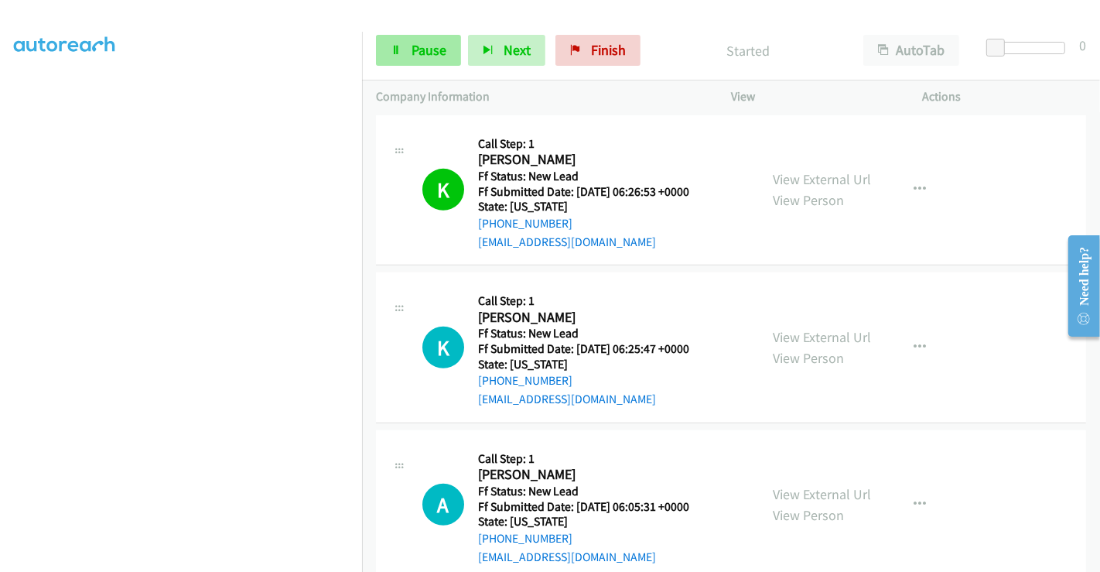
scroll to position [822, 0]
click at [412, 50] on span "Pause" at bounding box center [429, 50] width 35 height 18
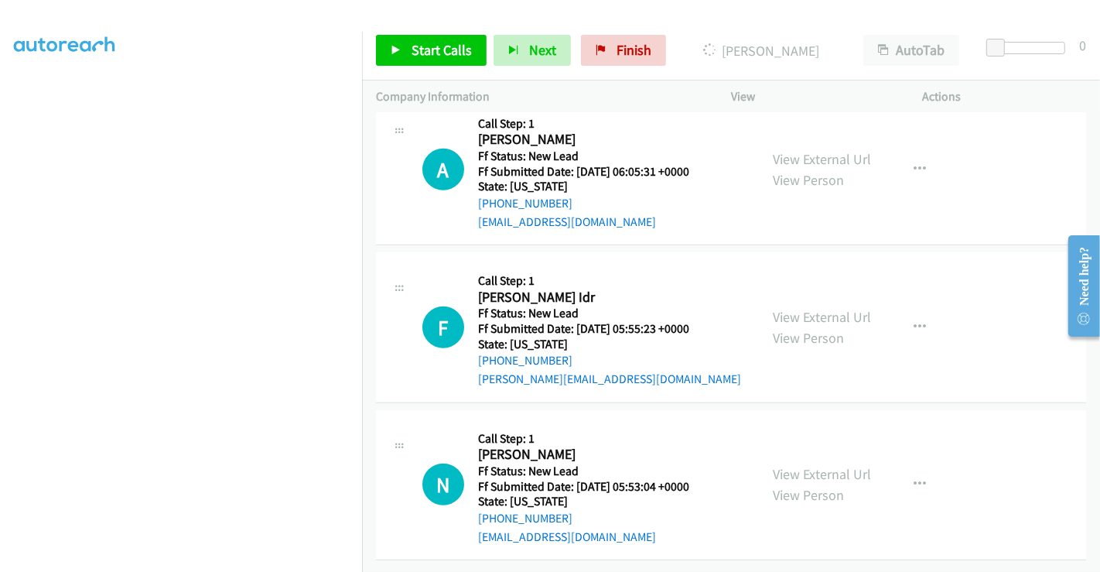
scroll to position [1167, 0]
click at [803, 150] on link "View External Url" at bounding box center [822, 159] width 98 height 18
click at [787, 308] on link "View External Url" at bounding box center [822, 317] width 98 height 18
click at [805, 465] on link "View External Url" at bounding box center [822, 474] width 98 height 18
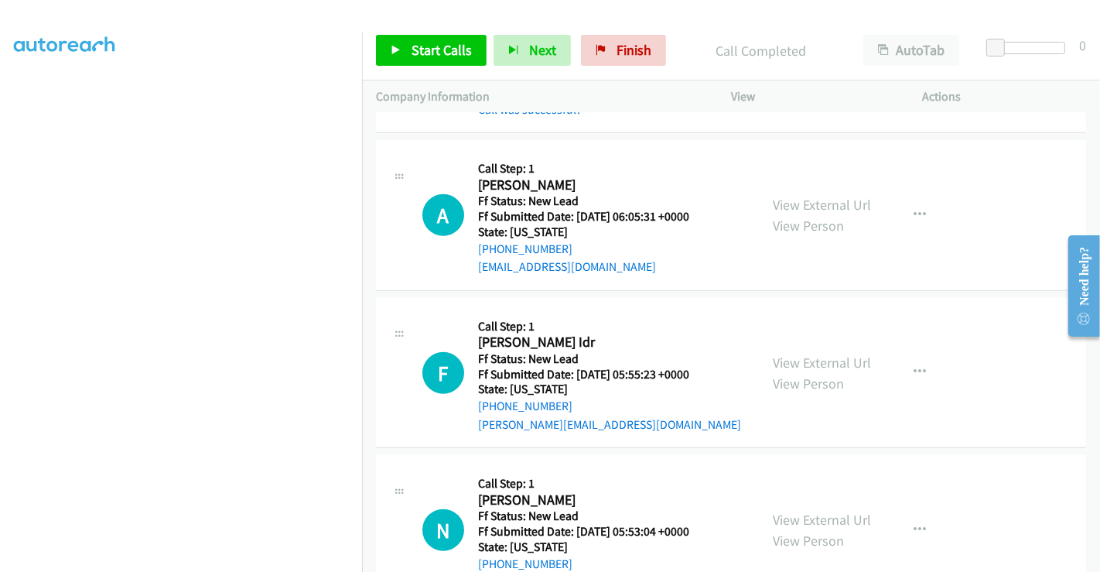
scroll to position [942, 0]
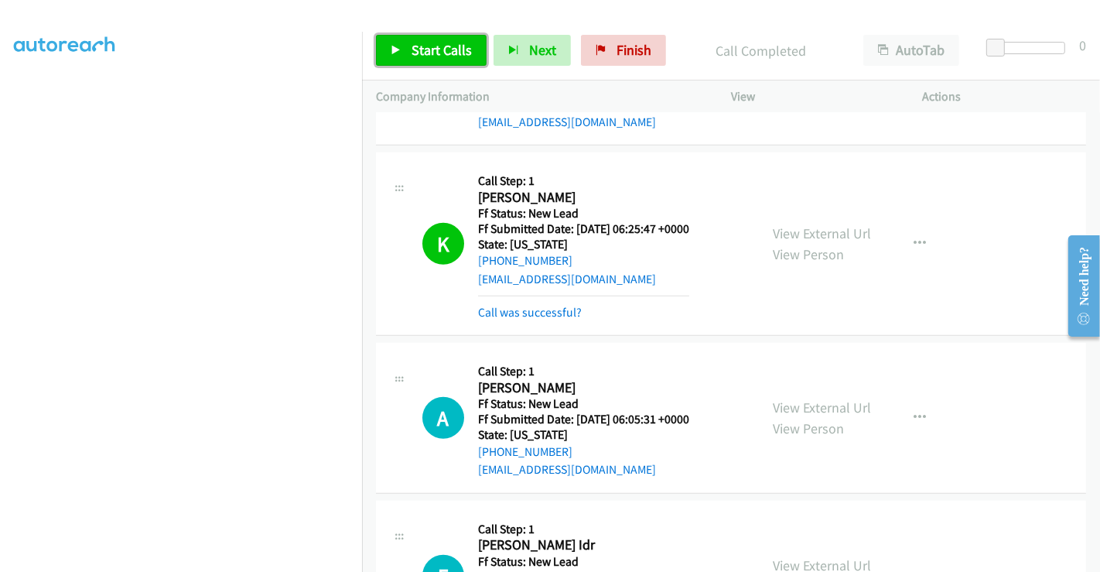
click at [420, 47] on span "Start Calls" at bounding box center [442, 50] width 60 height 18
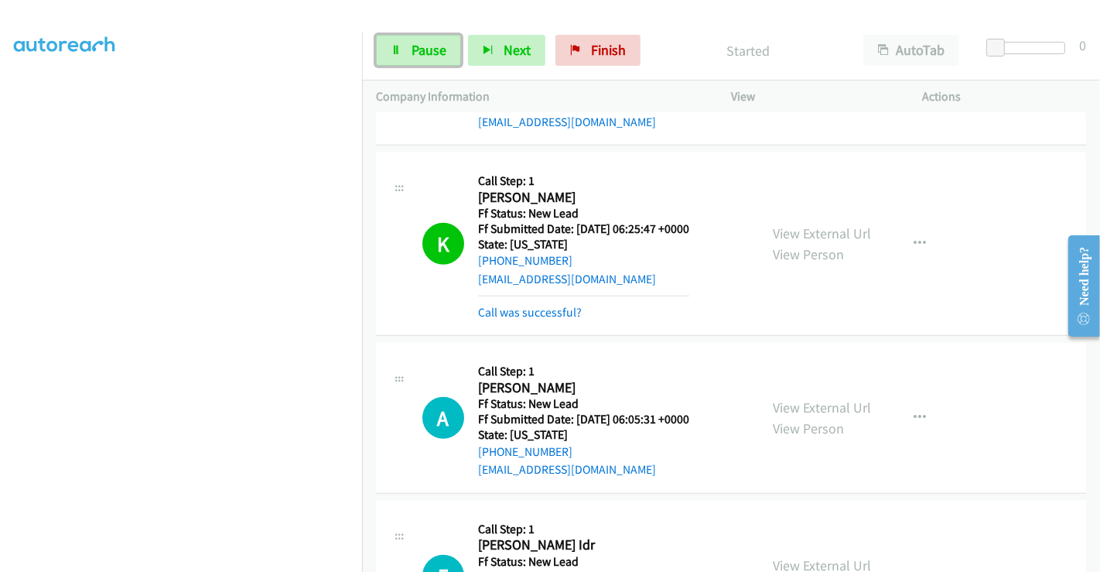
click at [420, 47] on span "Pause" at bounding box center [429, 50] width 35 height 18
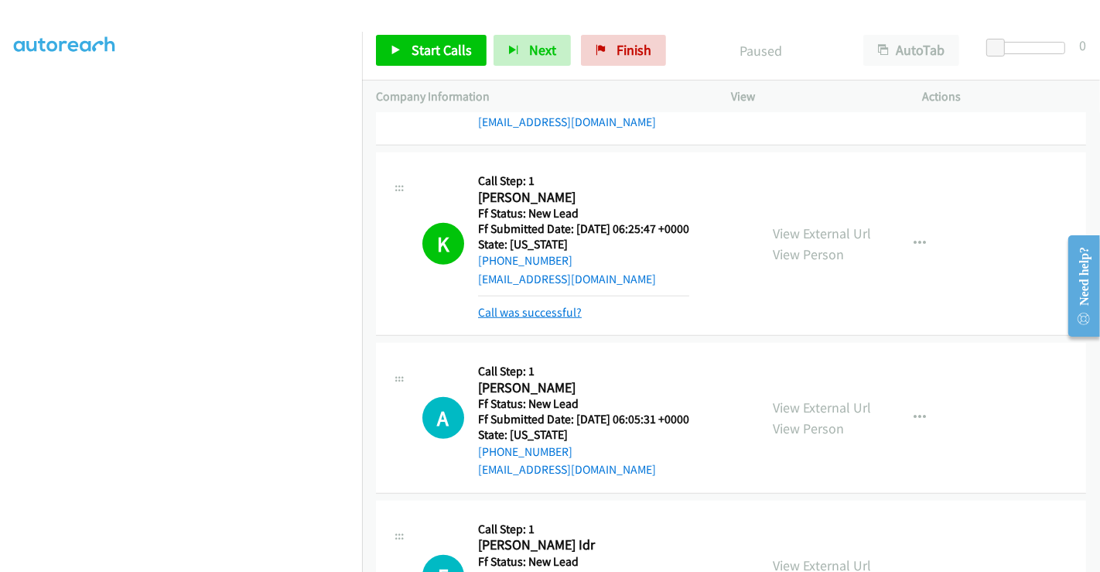
click at [548, 316] on link "Call was successful?" at bounding box center [530, 312] width 104 height 15
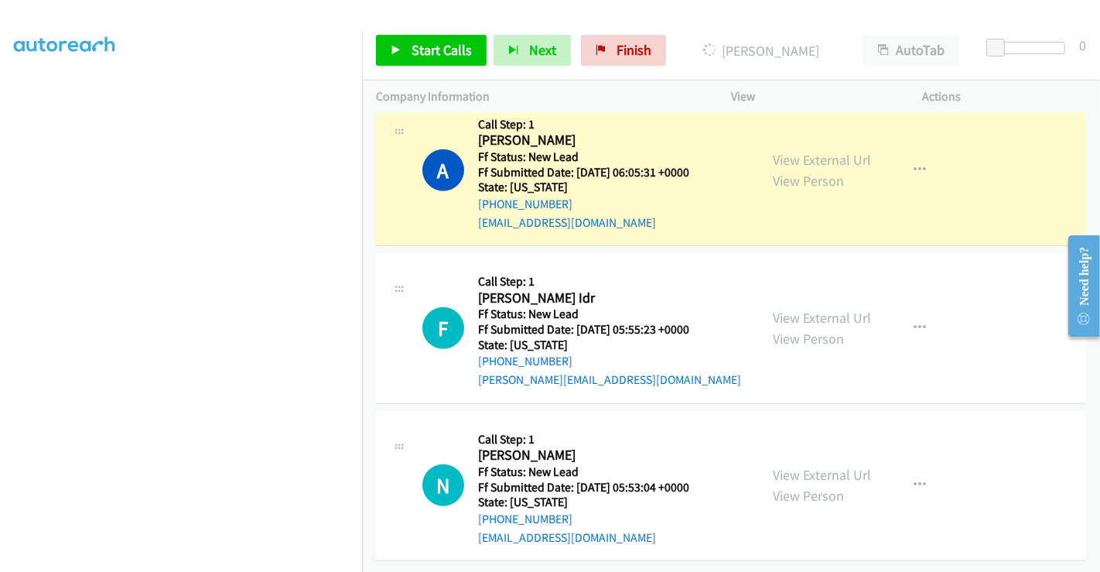
scroll to position [1167, 0]
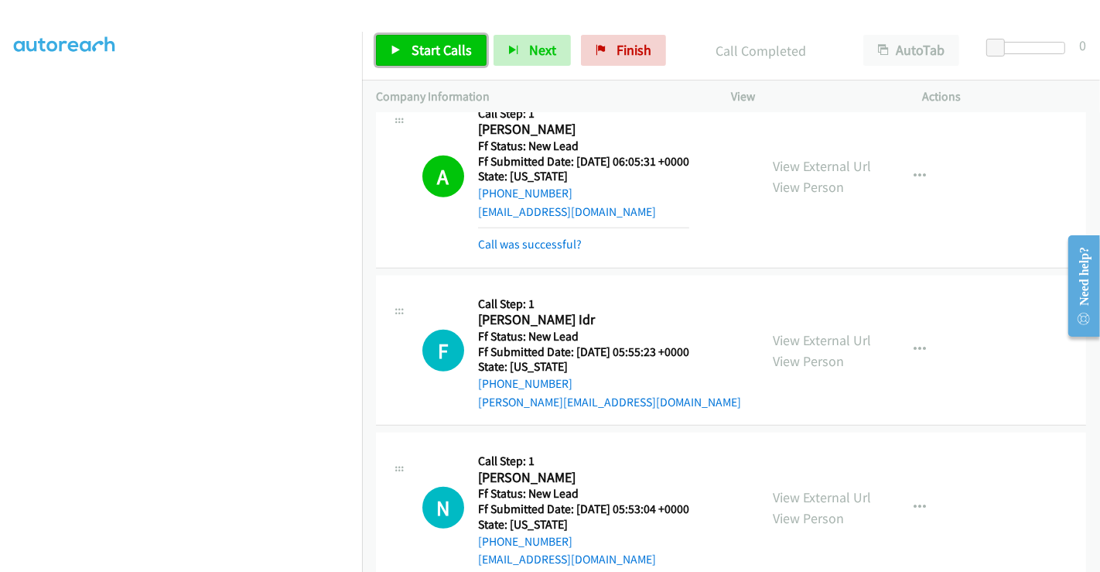
click at [416, 51] on span "Start Calls" at bounding box center [442, 50] width 60 height 18
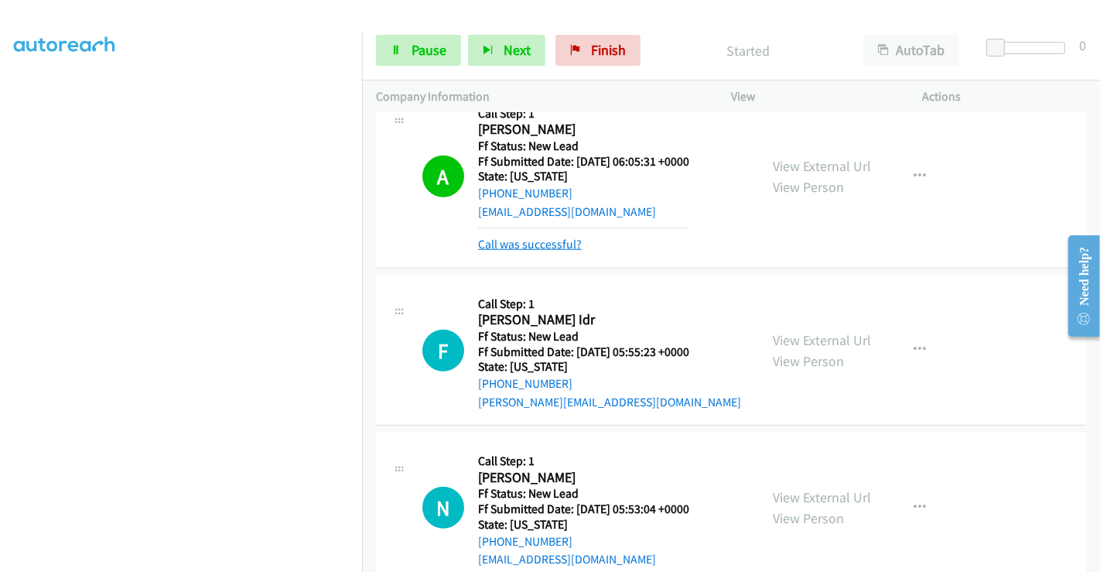
click at [533, 241] on link "Call was successful?" at bounding box center [530, 244] width 104 height 15
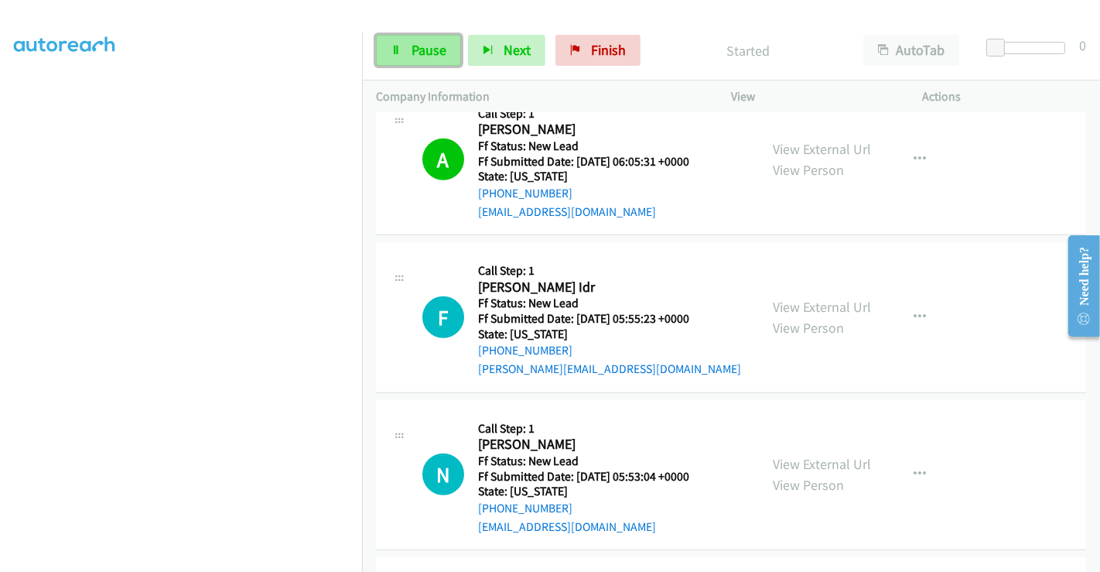
click at [419, 48] on span "Pause" at bounding box center [429, 50] width 35 height 18
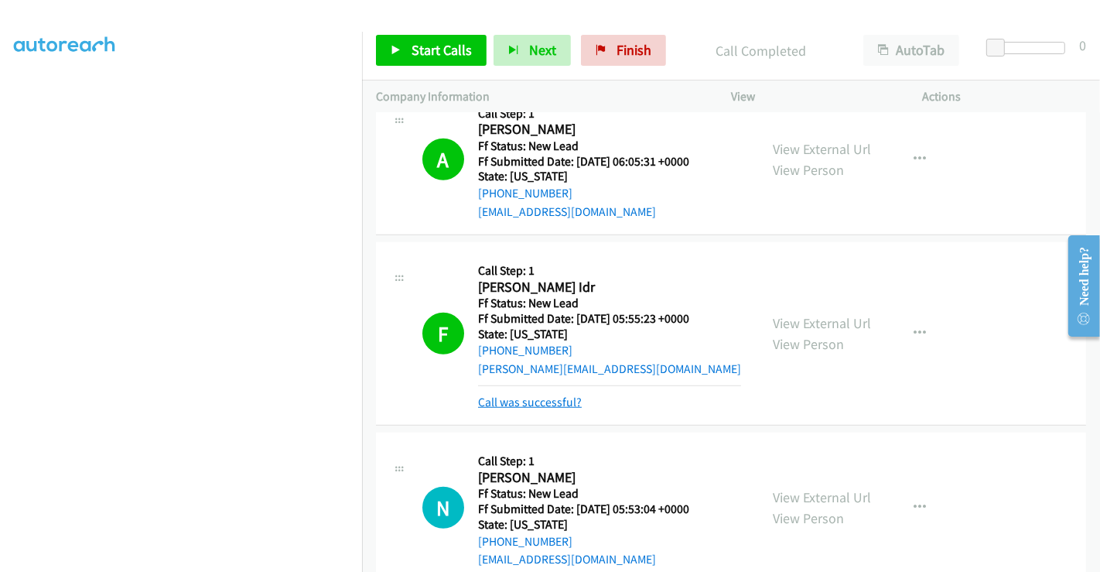
click at [555, 401] on link "Call was successful?" at bounding box center [530, 402] width 104 height 15
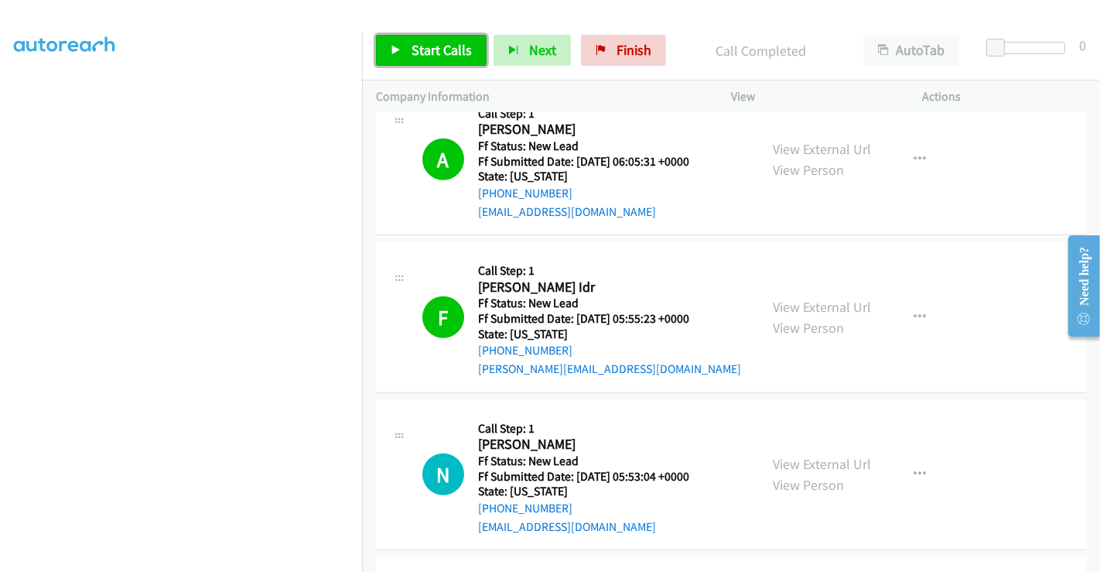
click at [443, 41] on span "Start Calls" at bounding box center [442, 50] width 60 height 18
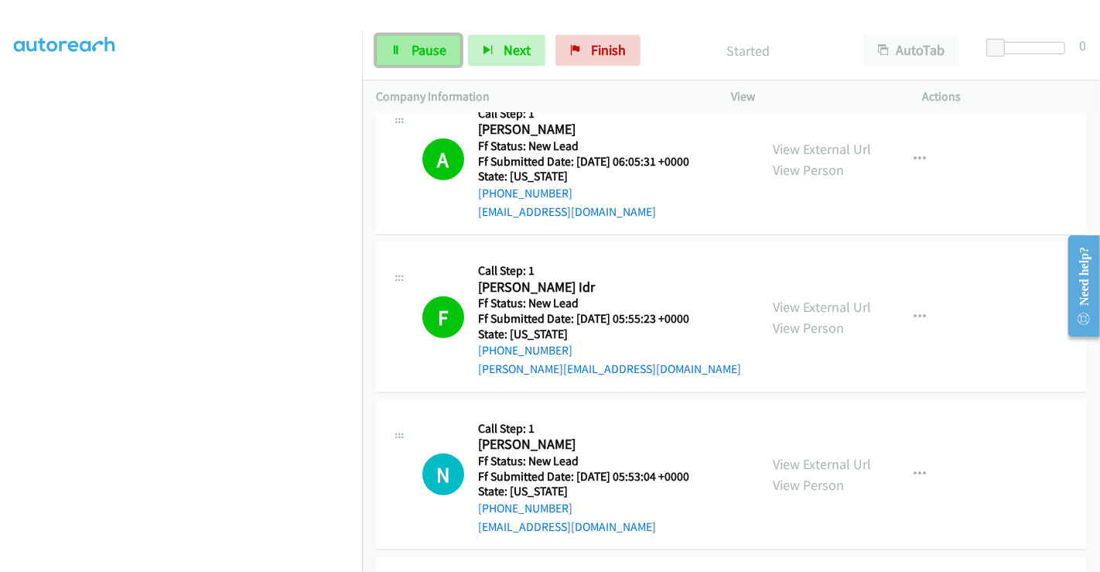
click at [409, 47] on link "Pause" at bounding box center [418, 50] width 85 height 31
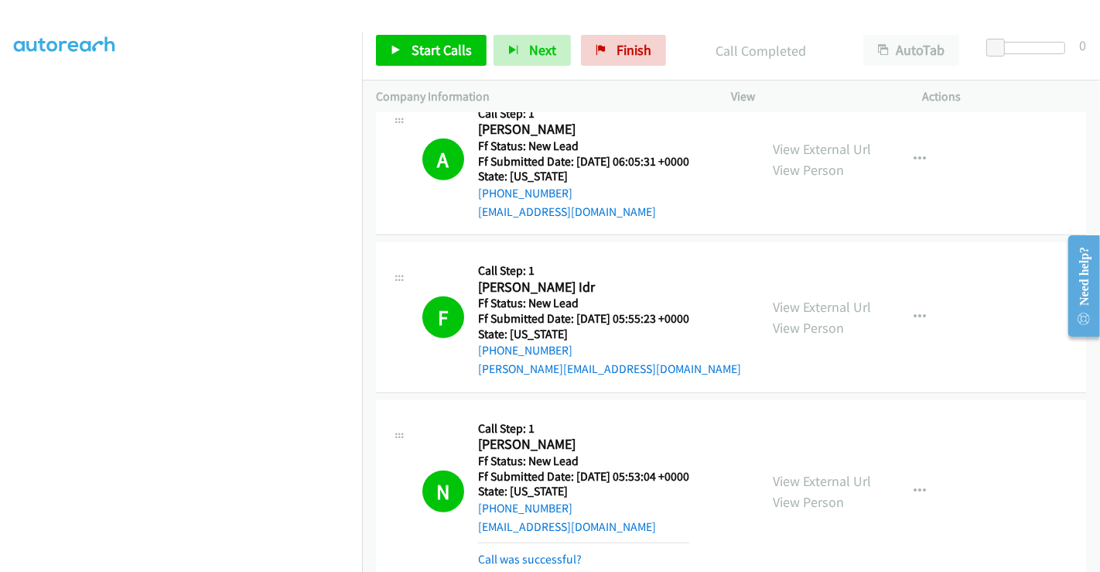
scroll to position [1424, 0]
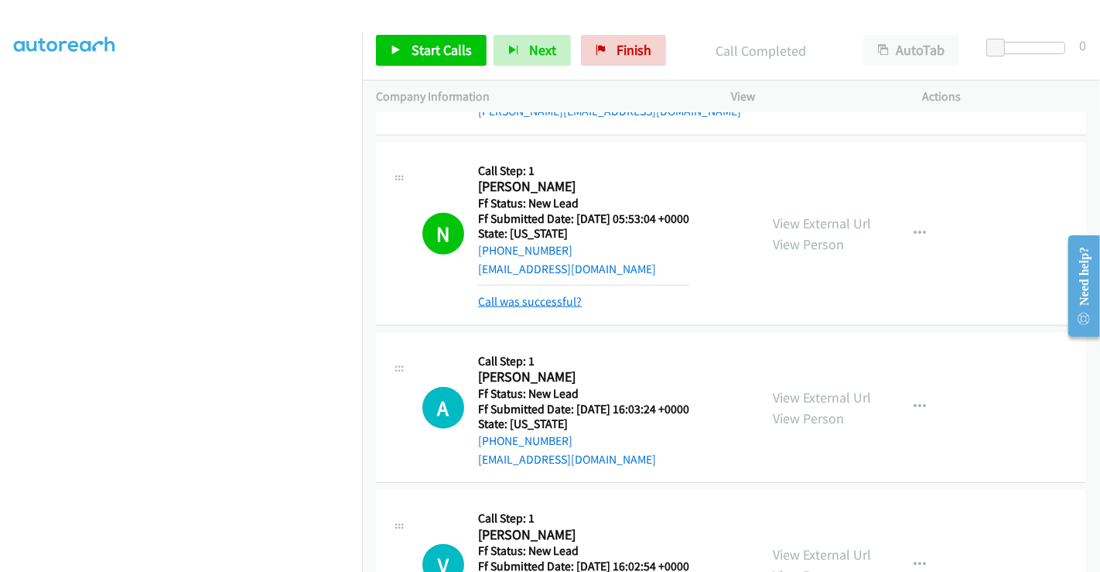
click at [542, 301] on link "Call was successful?" at bounding box center [530, 301] width 104 height 15
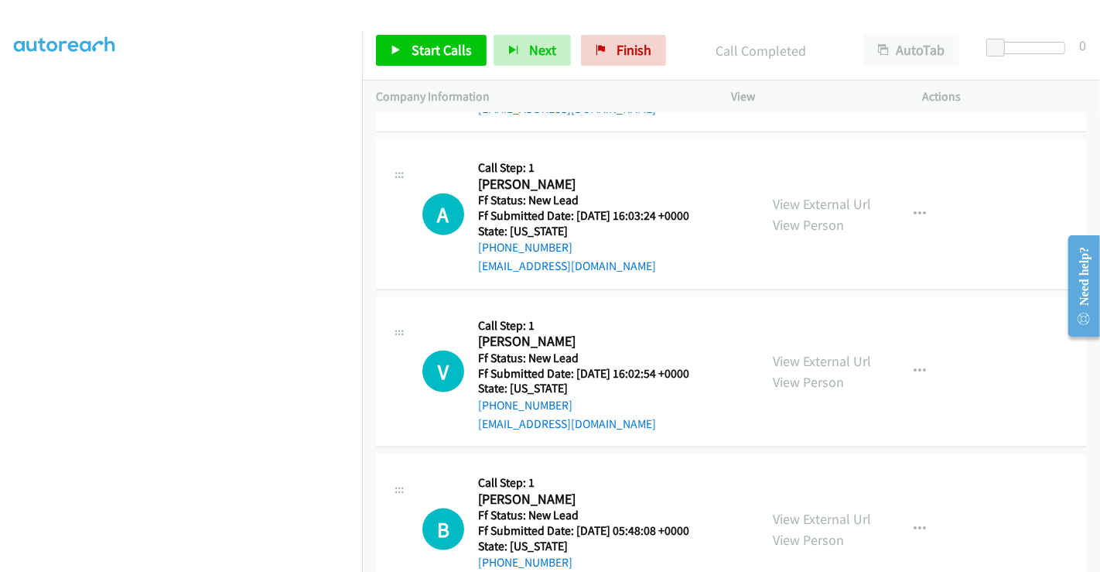
scroll to position [1596, 0]
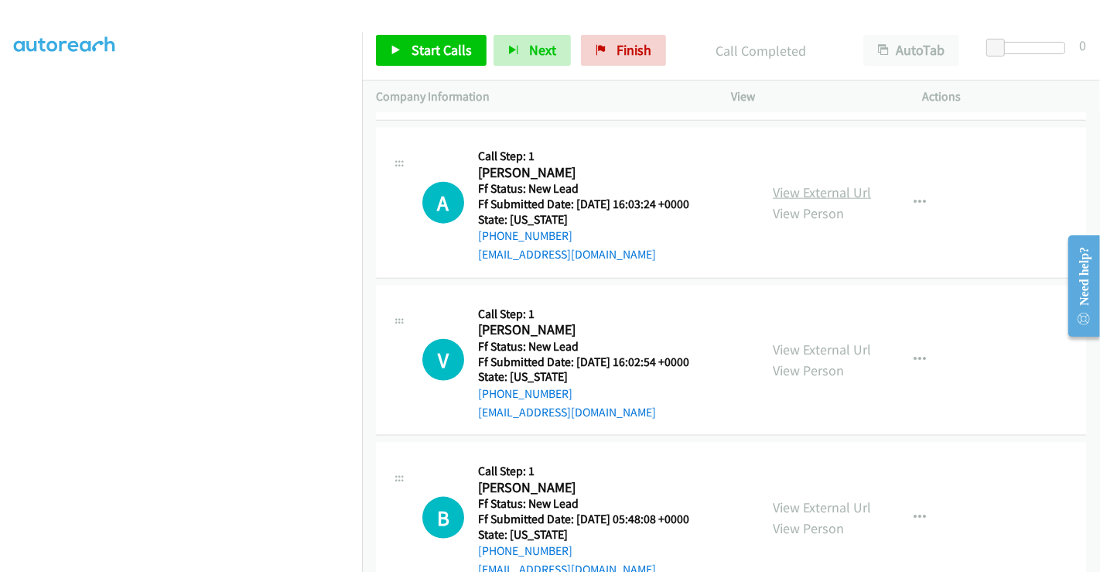
click at [795, 184] on link "View External Url" at bounding box center [822, 192] width 98 height 18
click at [809, 342] on link "View External Url" at bounding box center [822, 349] width 98 height 18
click at [809, 498] on link "View External Url" at bounding box center [822, 507] width 98 height 18
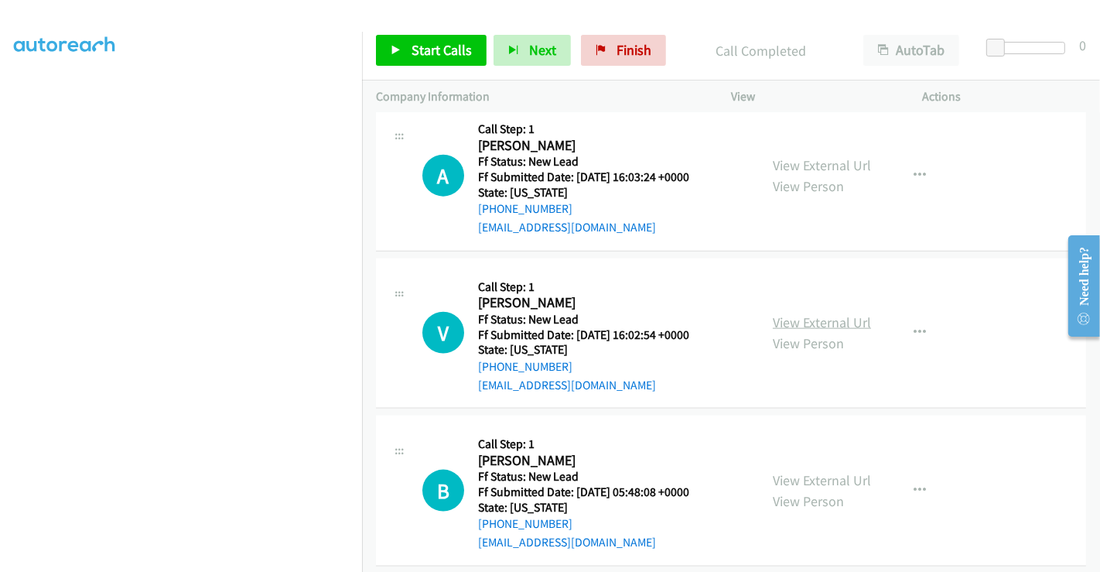
scroll to position [1638, 0]
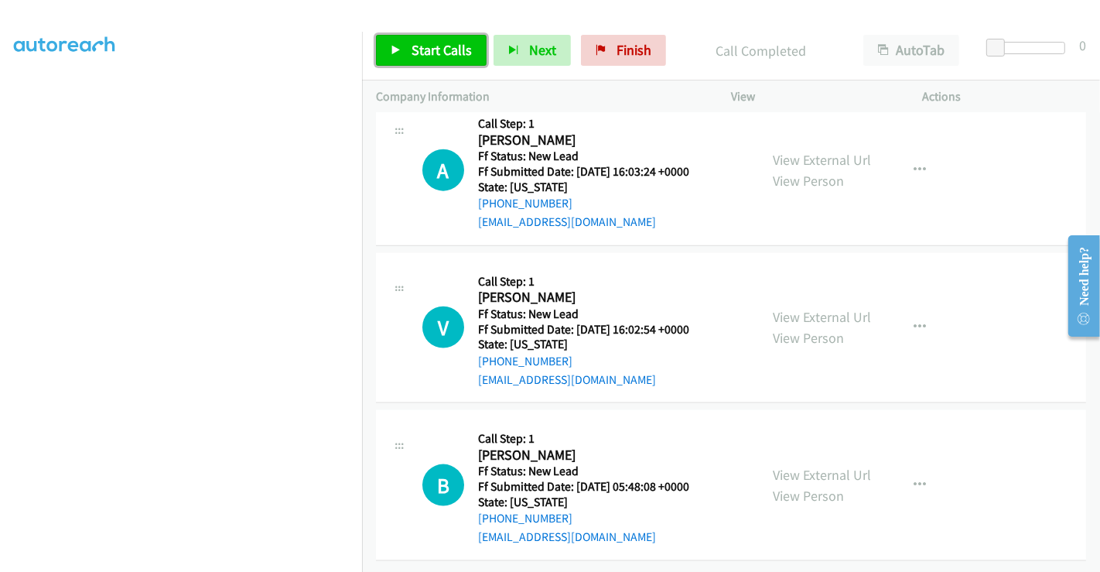
click at [414, 43] on span "Start Calls" at bounding box center [442, 50] width 60 height 18
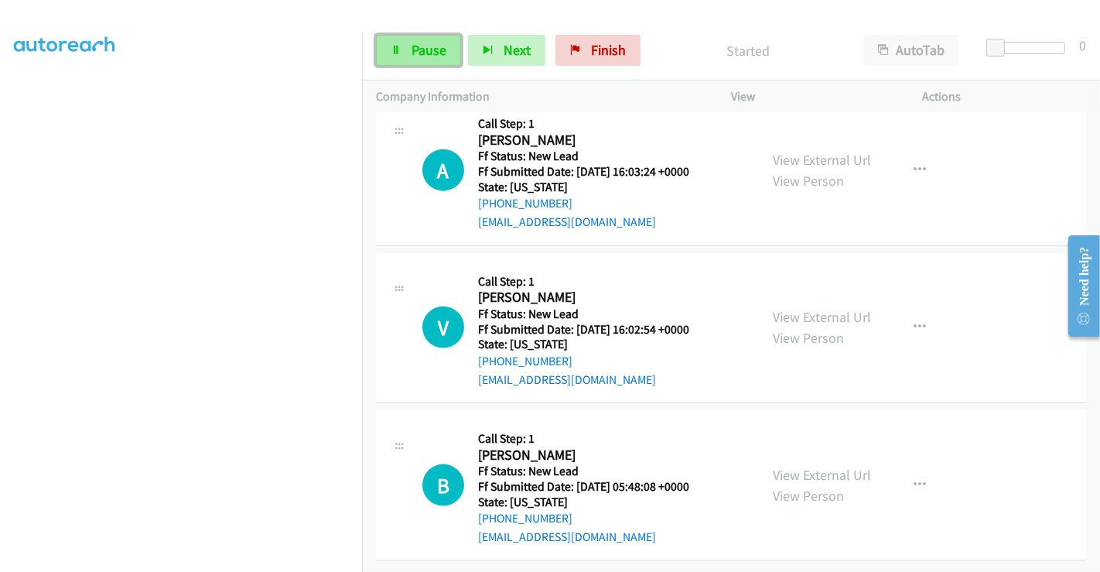
click at [422, 47] on span "Pause" at bounding box center [429, 50] width 35 height 18
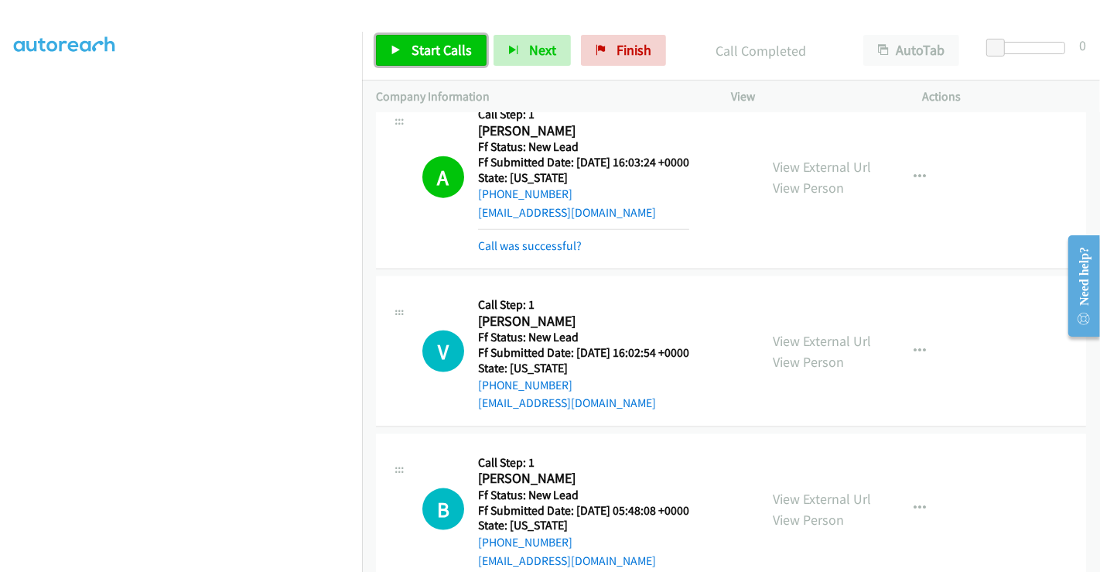
click at [433, 60] on link "Start Calls" at bounding box center [431, 50] width 111 height 31
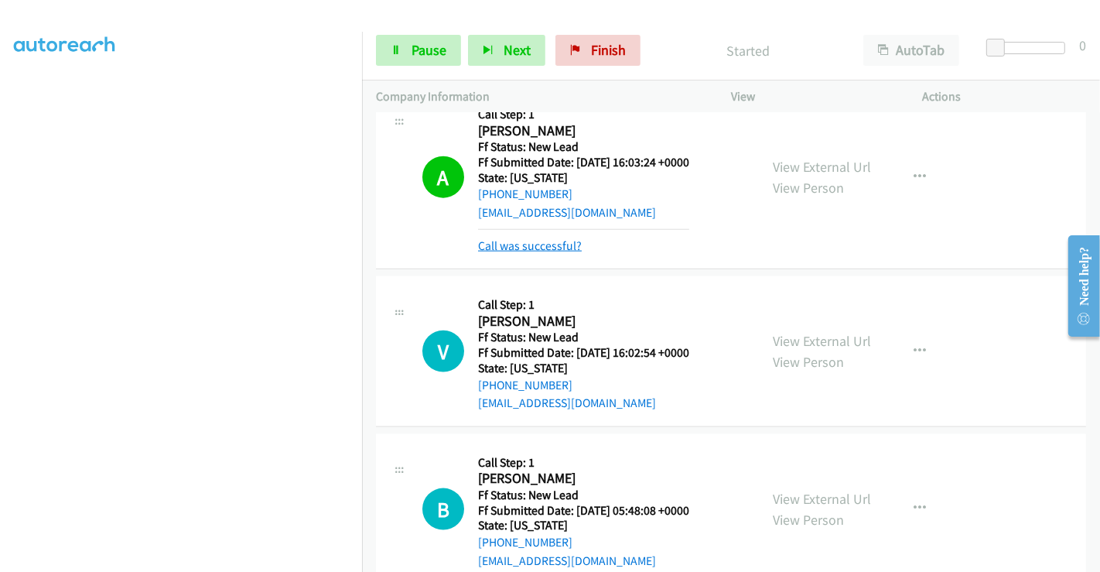
click at [524, 239] on link "Call was successful?" at bounding box center [530, 245] width 104 height 15
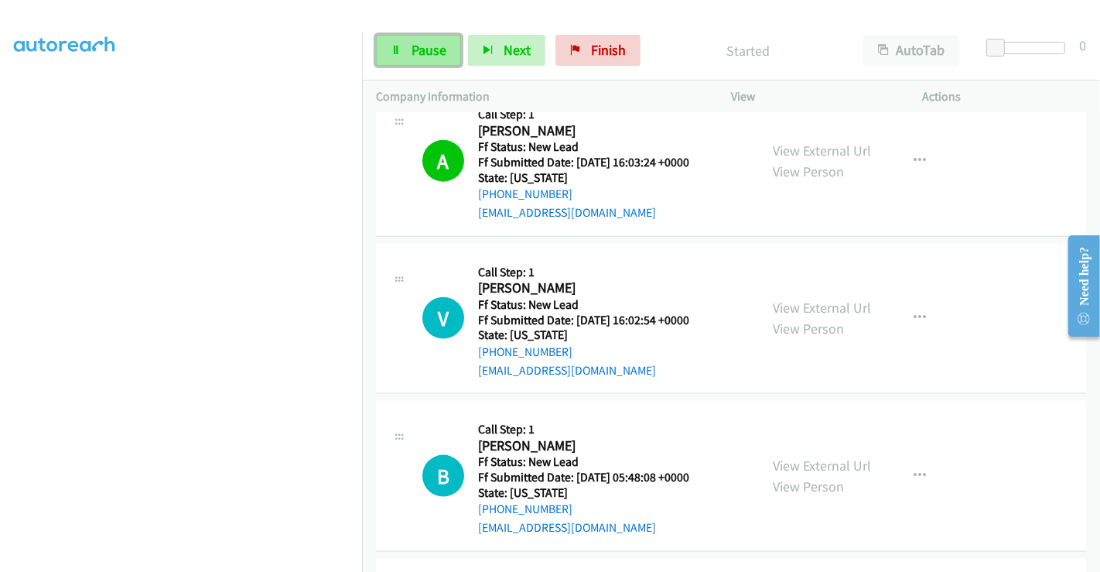
click at [420, 47] on span "Pause" at bounding box center [429, 50] width 35 height 18
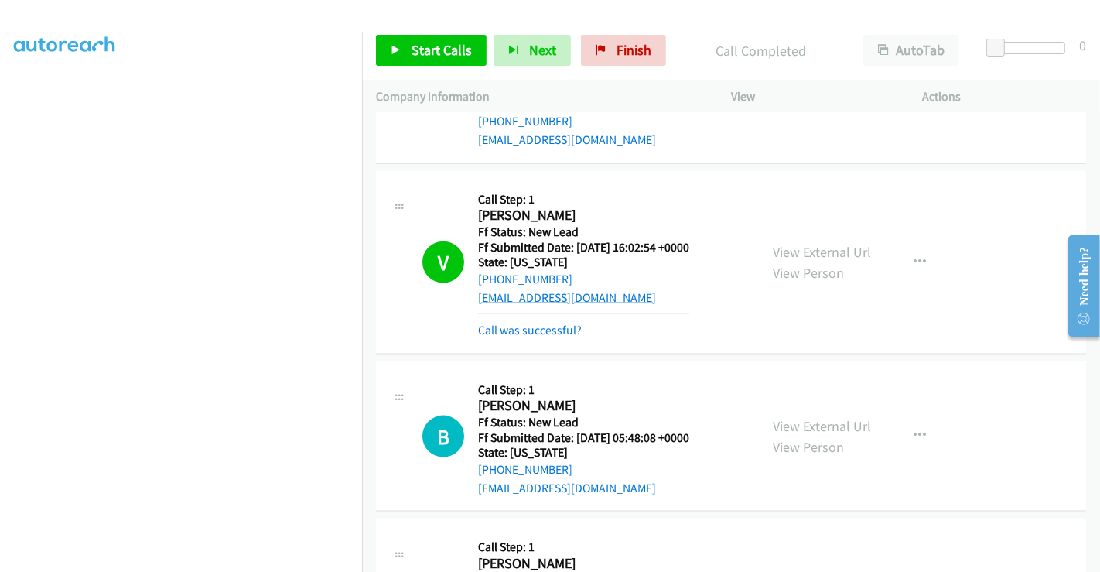
scroll to position [1811, 0]
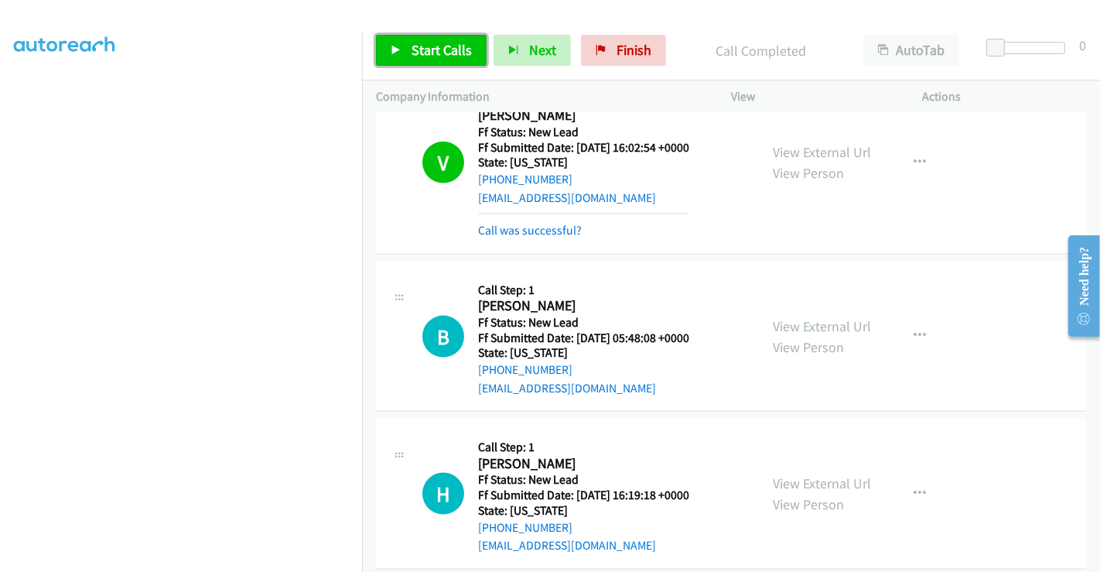
click at [412, 47] on span "Start Calls" at bounding box center [442, 50] width 60 height 18
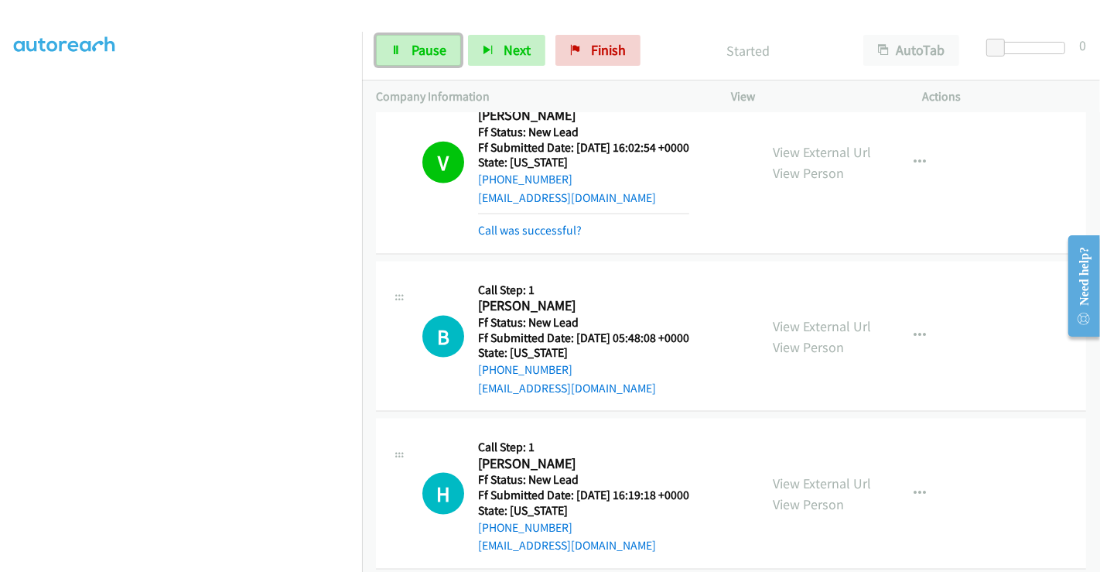
click at [409, 47] on link "Pause" at bounding box center [418, 50] width 85 height 31
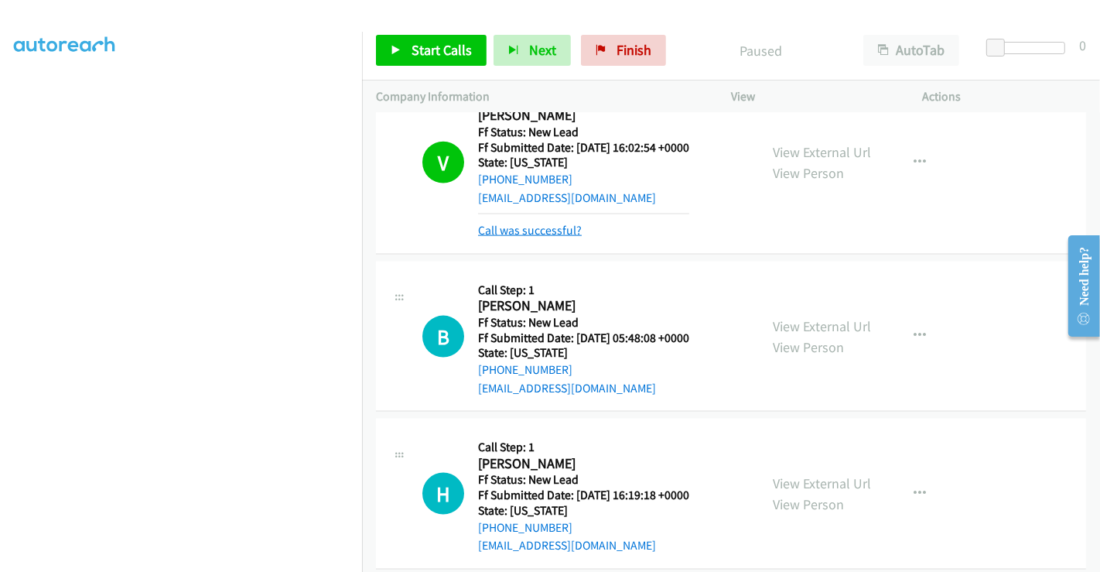
click at [555, 223] on link "Call was successful?" at bounding box center [530, 230] width 104 height 15
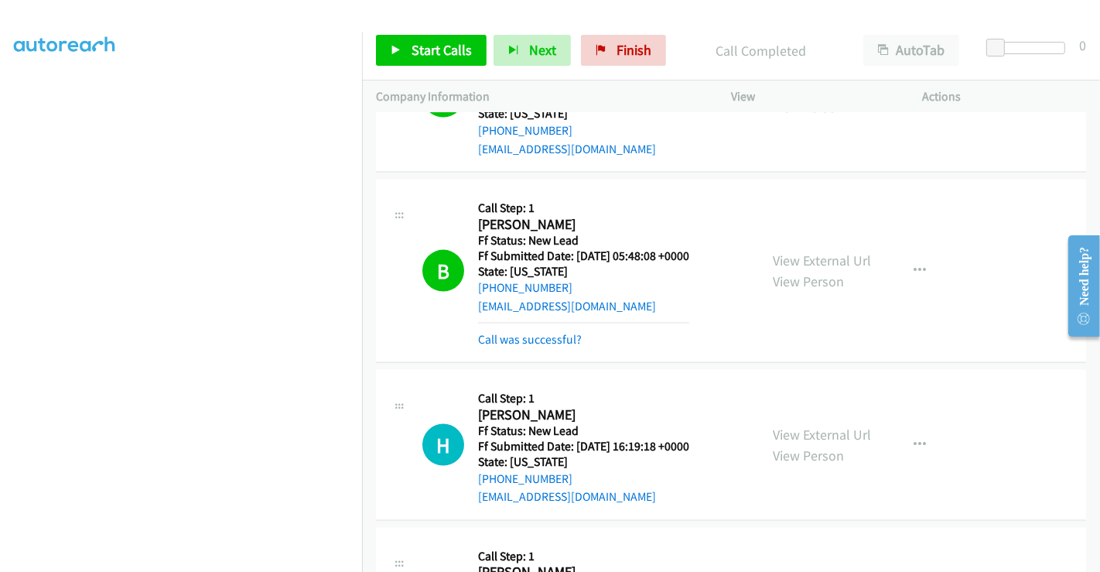
scroll to position [1552, 0]
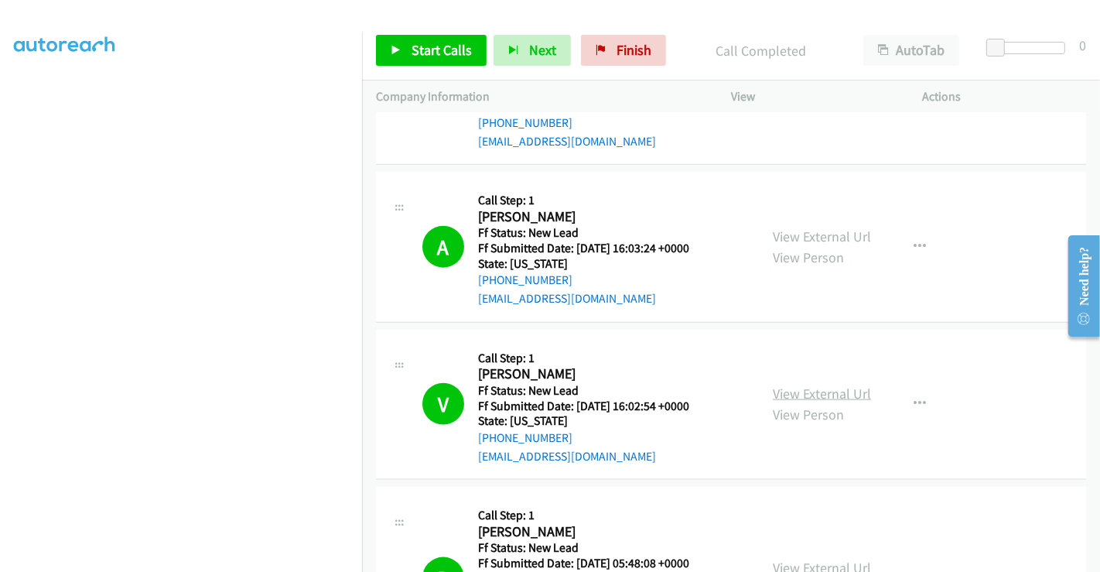
click at [808, 389] on link "View External Url" at bounding box center [822, 394] width 98 height 18
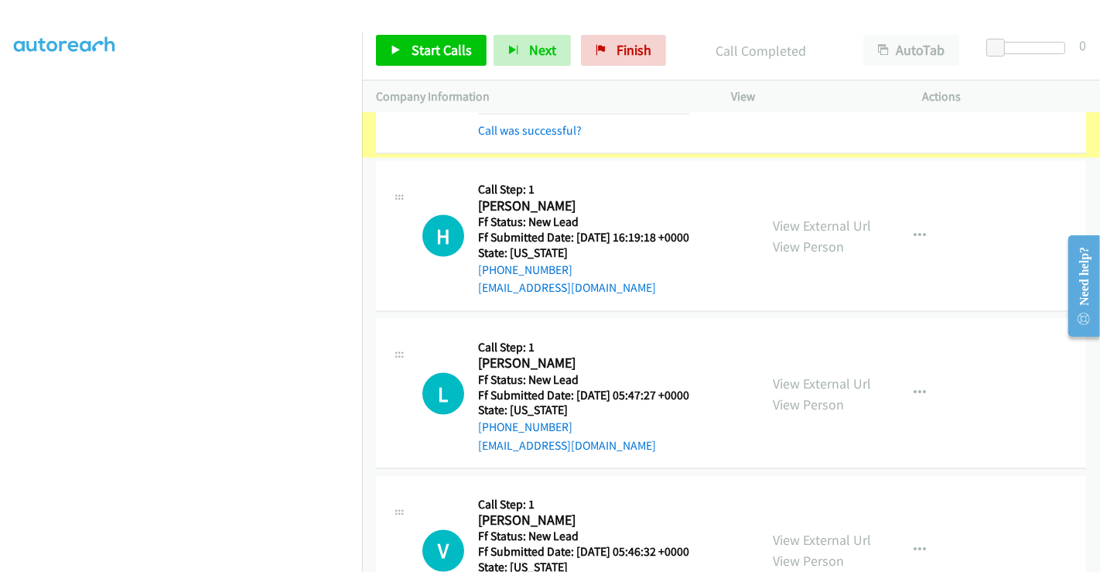
scroll to position [1844, 0]
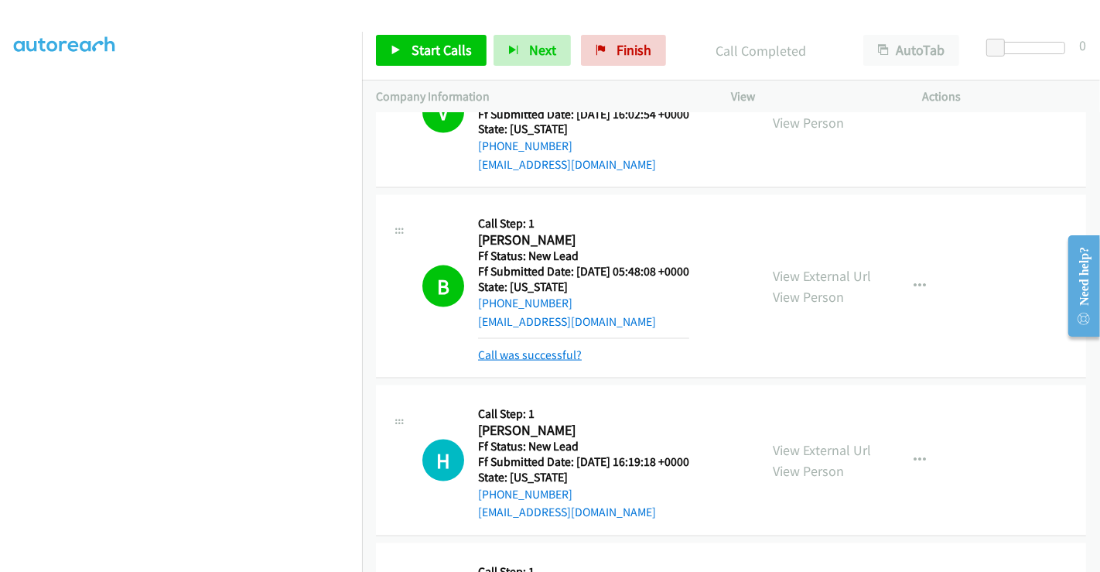
click at [535, 354] on link "Call was successful?" at bounding box center [530, 354] width 104 height 15
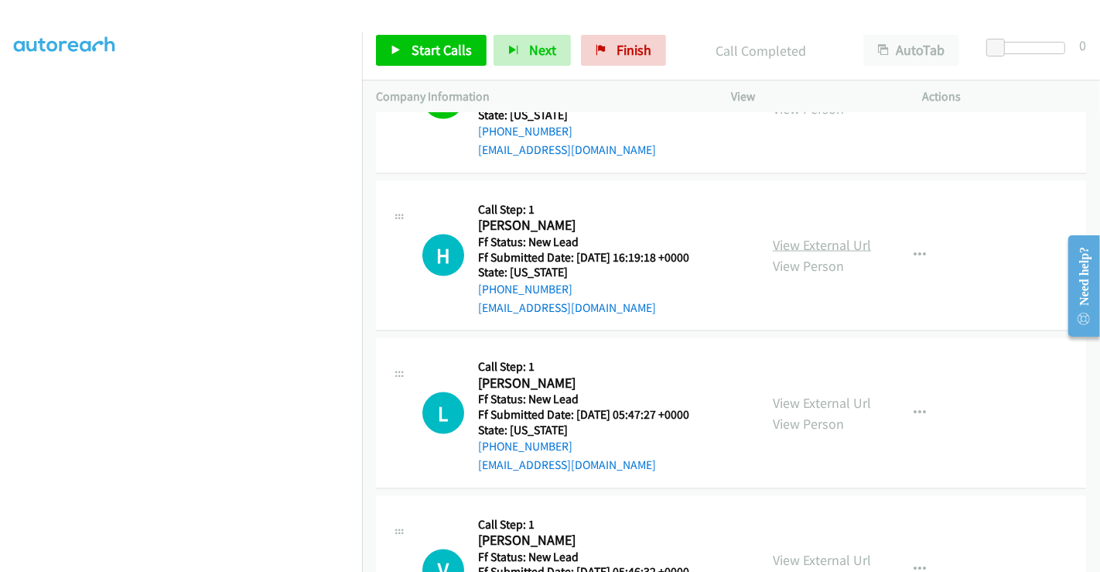
scroll to position [2016, 0]
click at [816, 238] on link "View External Url" at bounding box center [822, 245] width 98 height 18
click at [805, 396] on link "View External Url" at bounding box center [822, 403] width 98 height 18
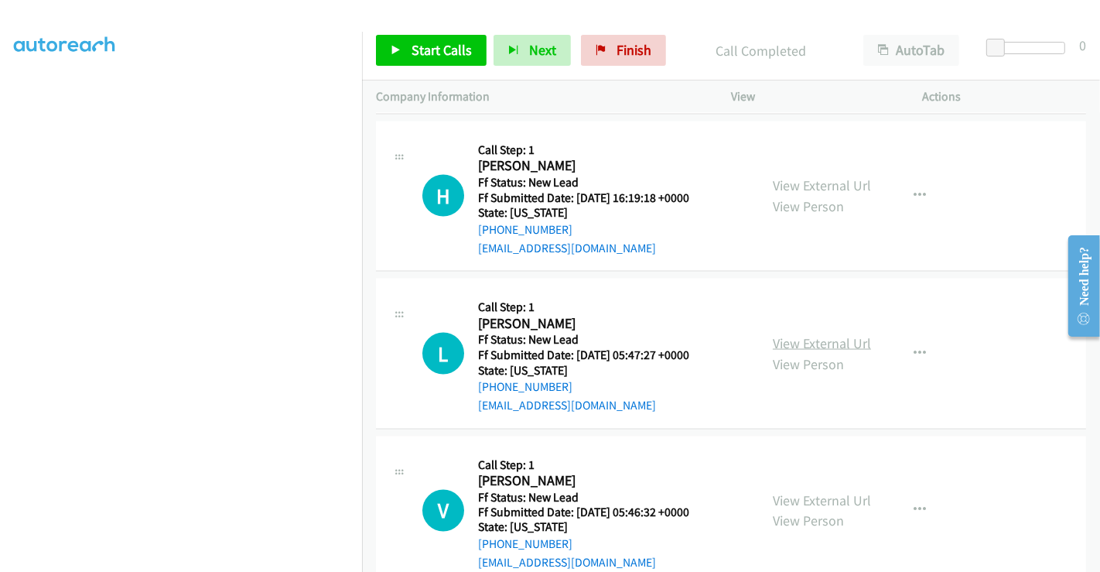
scroll to position [2110, 0]
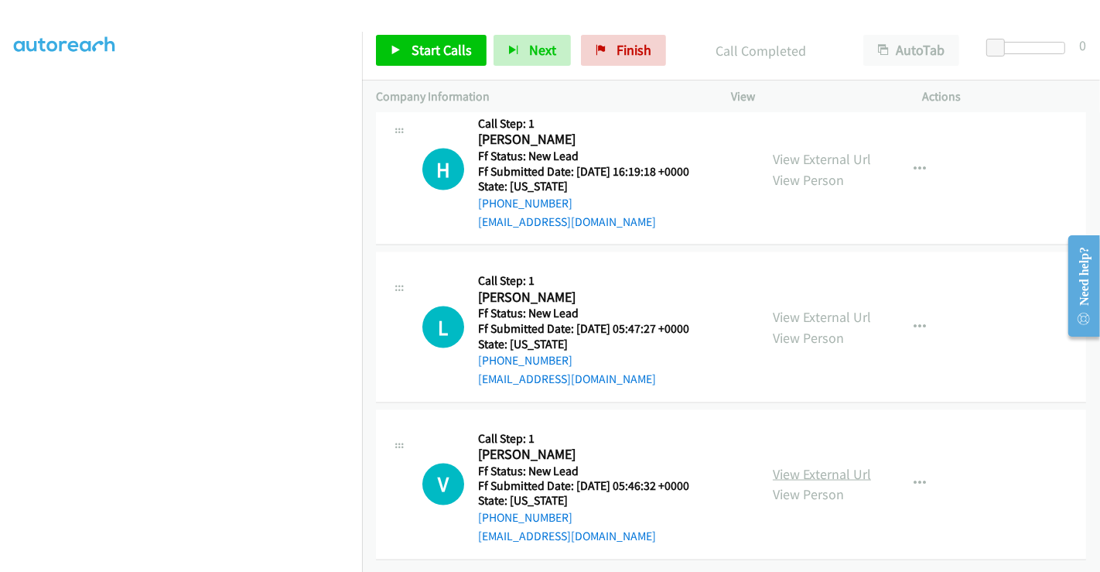
click at [813, 465] on link "View External Url" at bounding box center [822, 474] width 98 height 18
click at [433, 51] on span "Start Calls" at bounding box center [442, 50] width 60 height 18
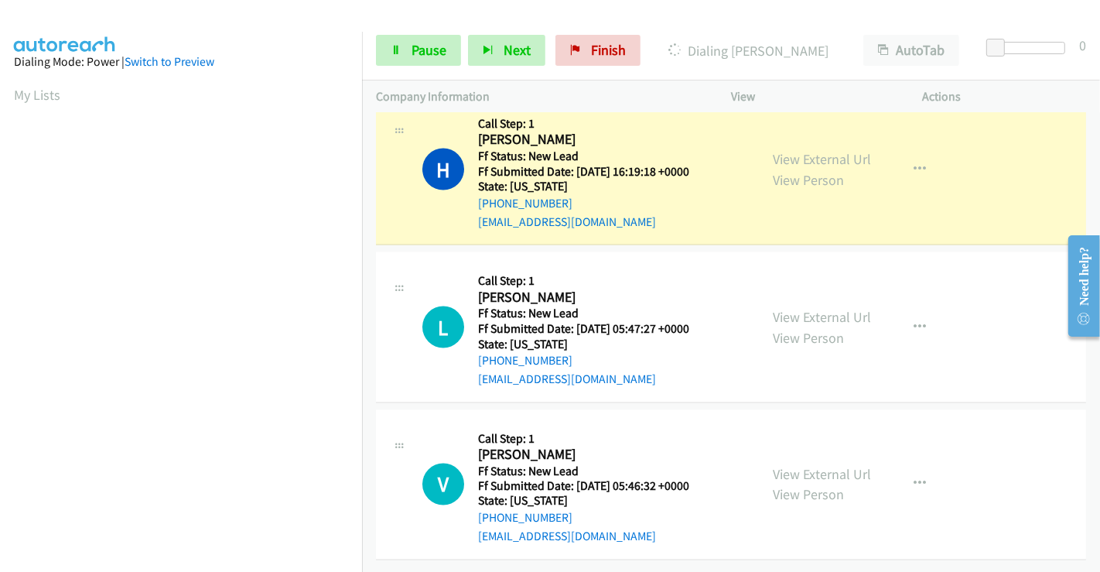
scroll to position [298, 0]
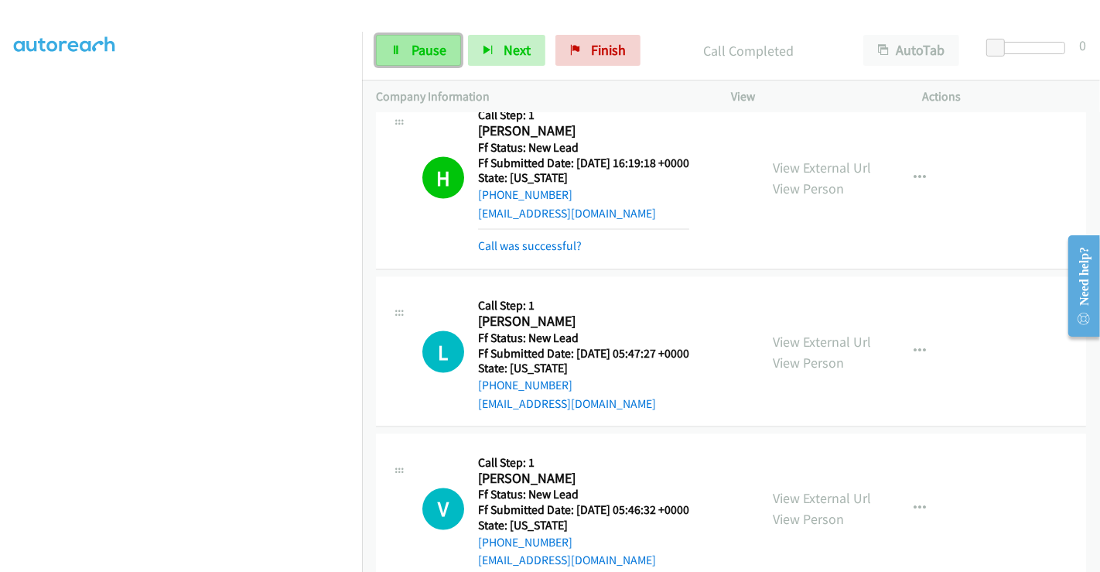
click at [405, 47] on link "Pause" at bounding box center [418, 50] width 85 height 31
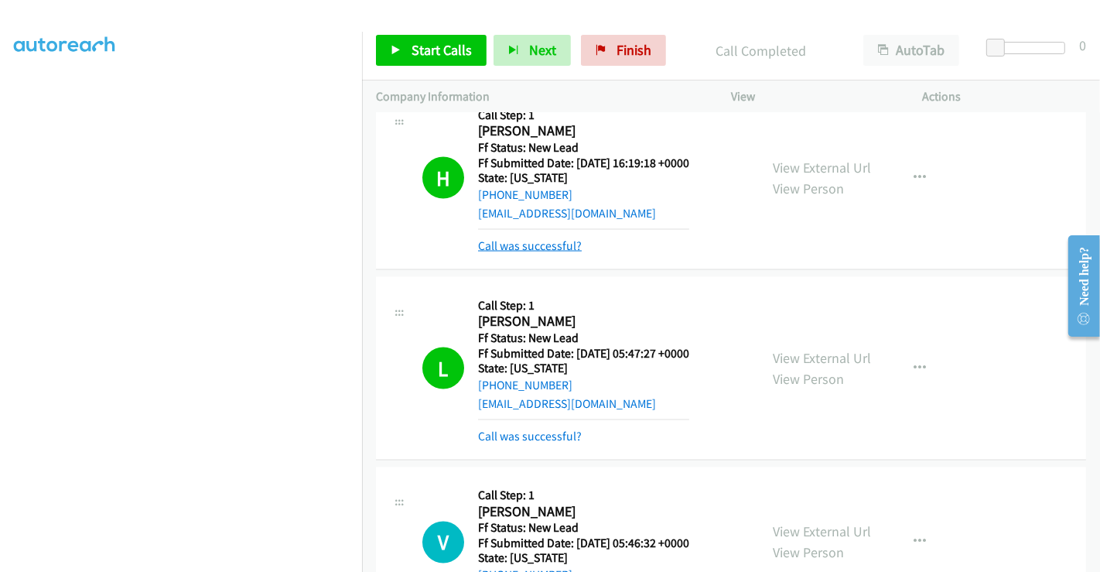
click at [522, 239] on link "Call was successful?" at bounding box center [530, 245] width 104 height 15
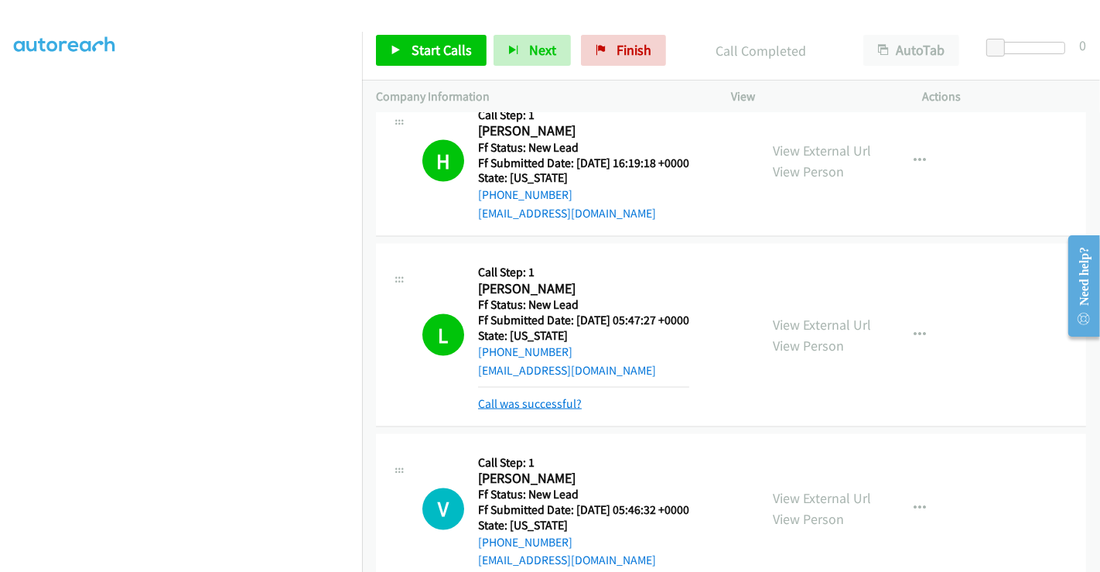
click at [536, 396] on link "Call was successful?" at bounding box center [530, 403] width 104 height 15
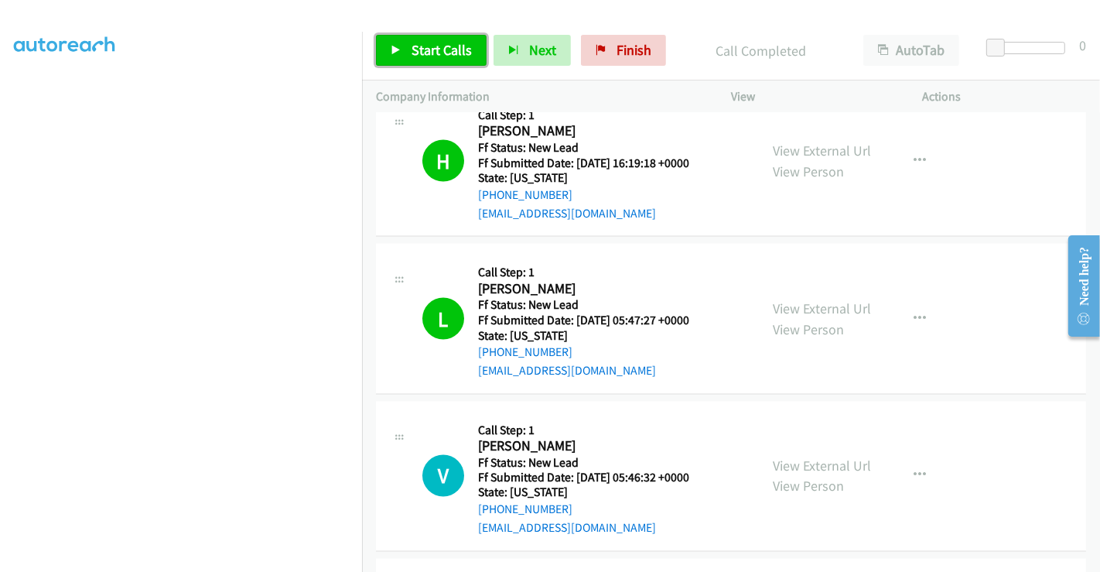
click at [408, 49] on link "Start Calls" at bounding box center [431, 50] width 111 height 31
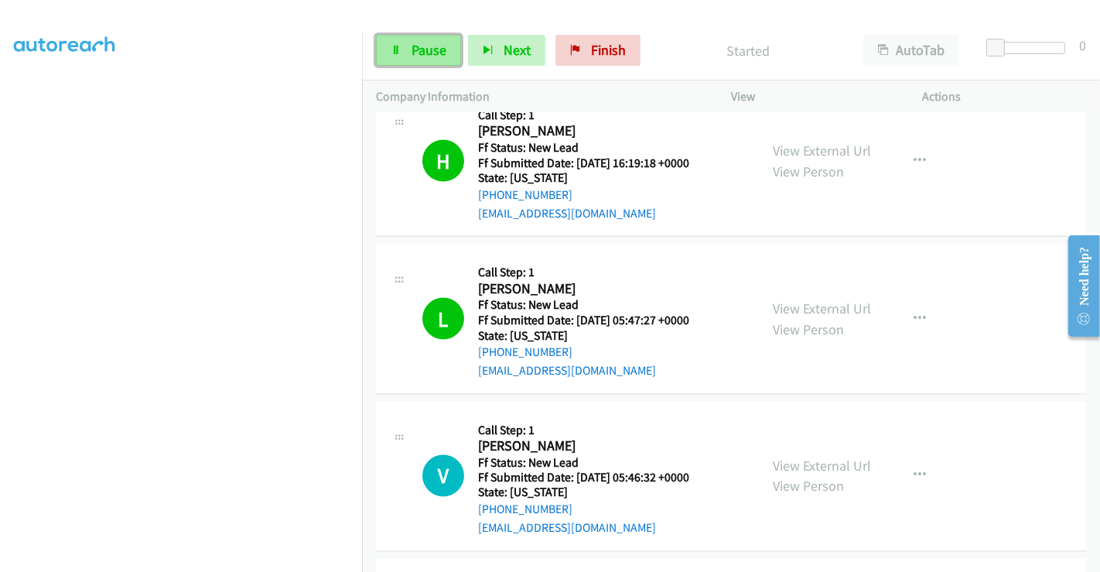
click at [416, 48] on span "Pause" at bounding box center [429, 50] width 35 height 18
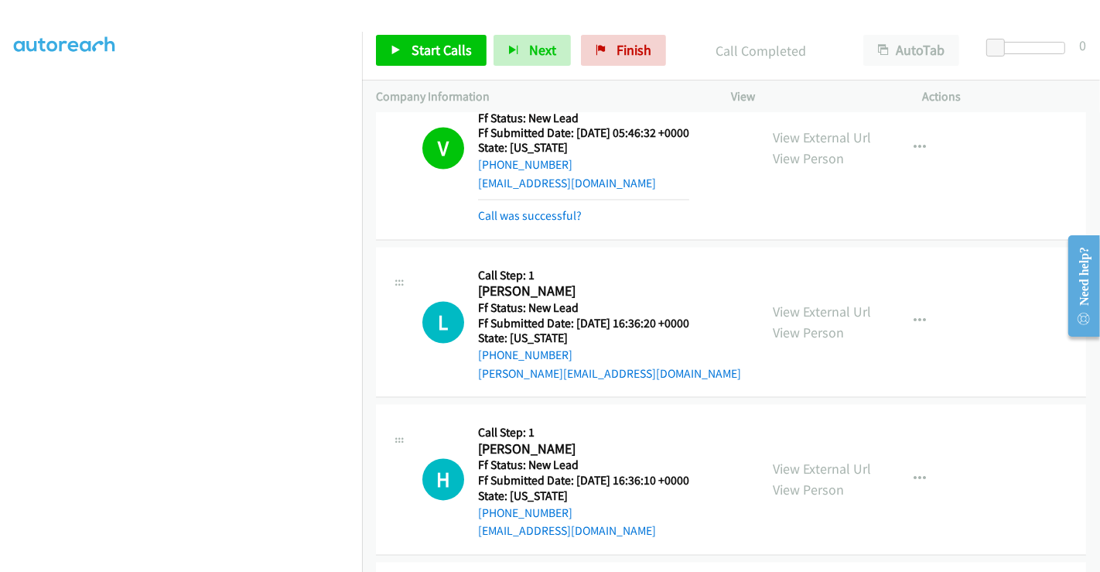
scroll to position [2427, 0]
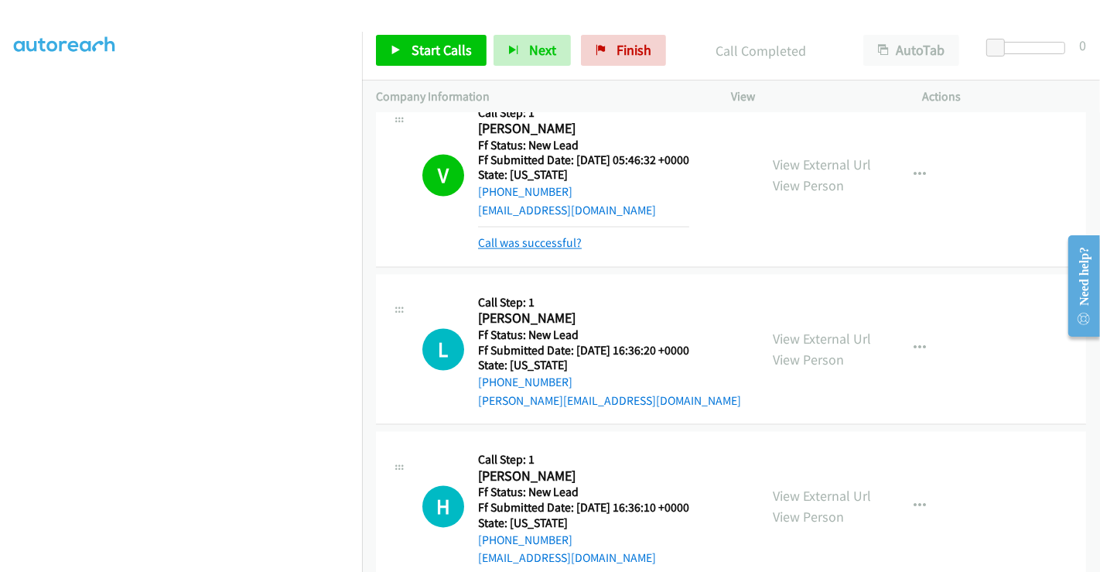
click at [529, 237] on link "Call was successful?" at bounding box center [530, 243] width 104 height 15
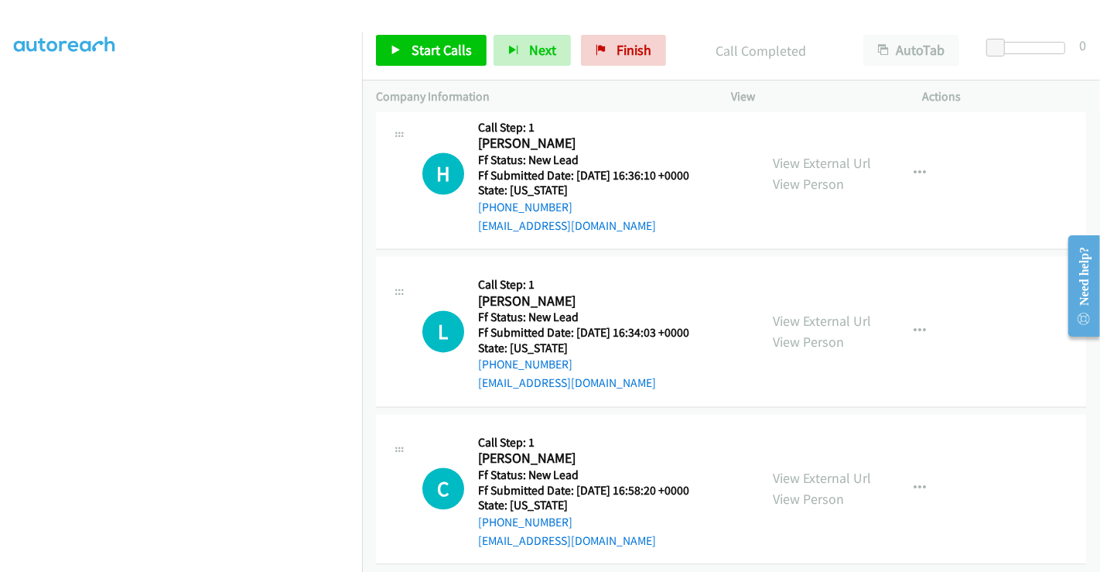
scroll to position [2739, 0]
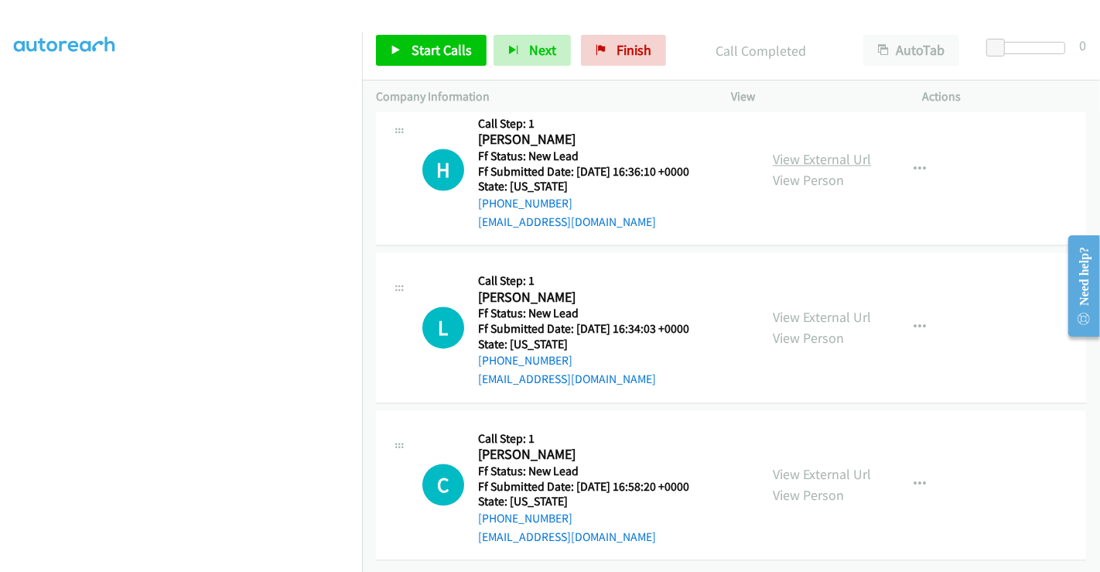
click at [829, 150] on link "View External Url" at bounding box center [822, 159] width 98 height 18
click at [818, 309] on link "View External Url" at bounding box center [822, 317] width 98 height 18
click at [818, 465] on link "View External Url" at bounding box center [822, 474] width 98 height 18
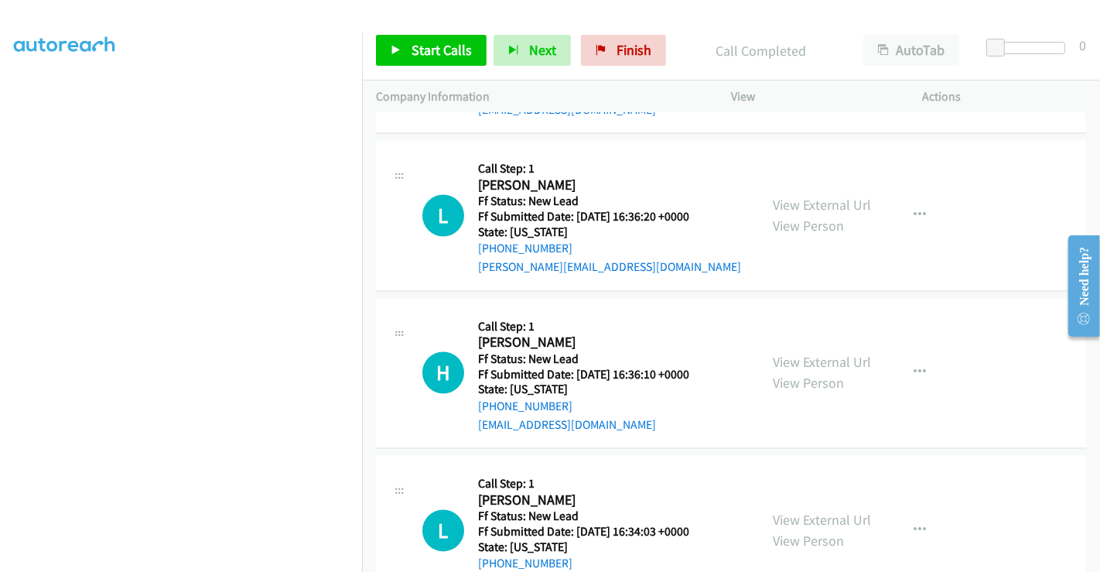
scroll to position [2567, 0]
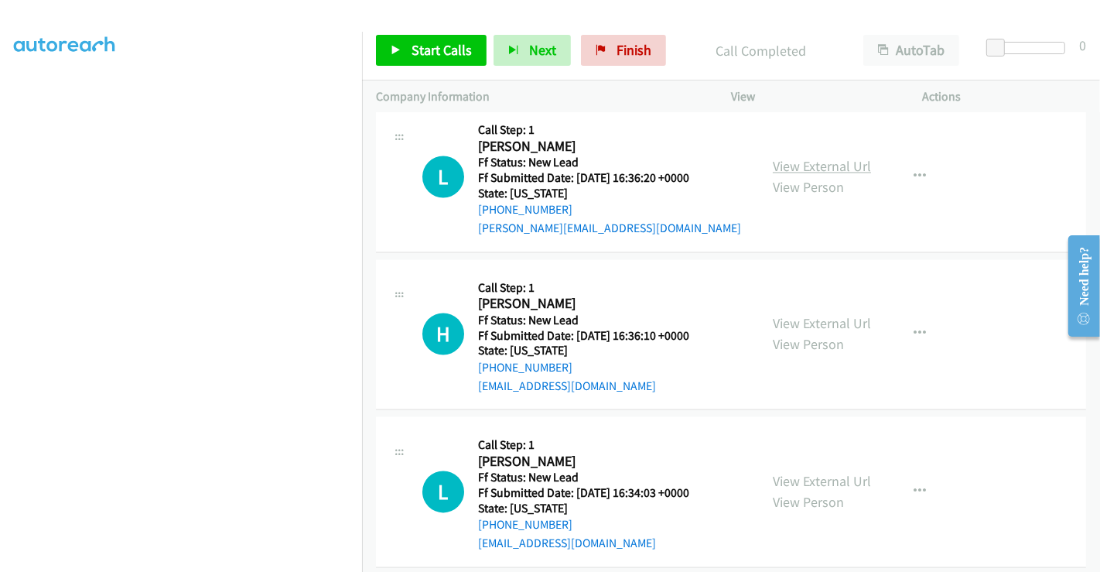
click at [815, 159] on link "View External Url" at bounding box center [822, 167] width 98 height 18
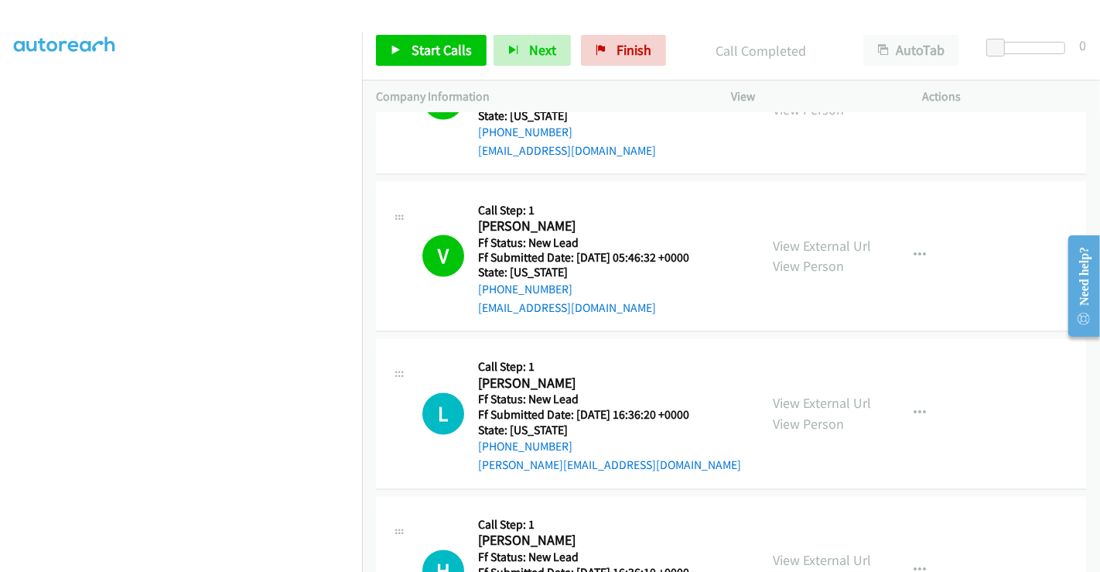
scroll to position [2481, 0]
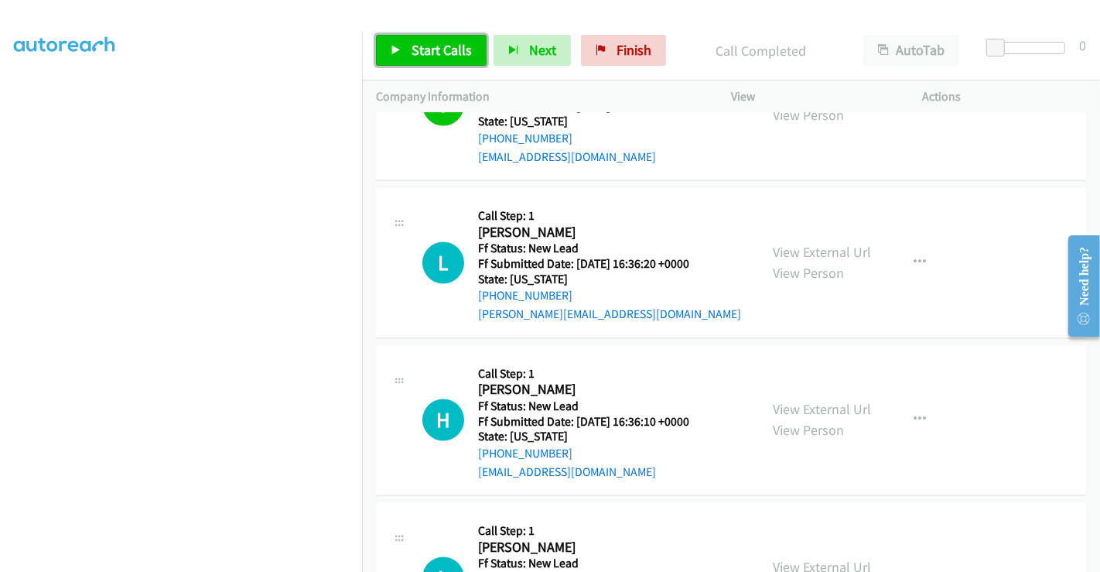
click at [422, 47] on span "Start Calls" at bounding box center [442, 50] width 60 height 18
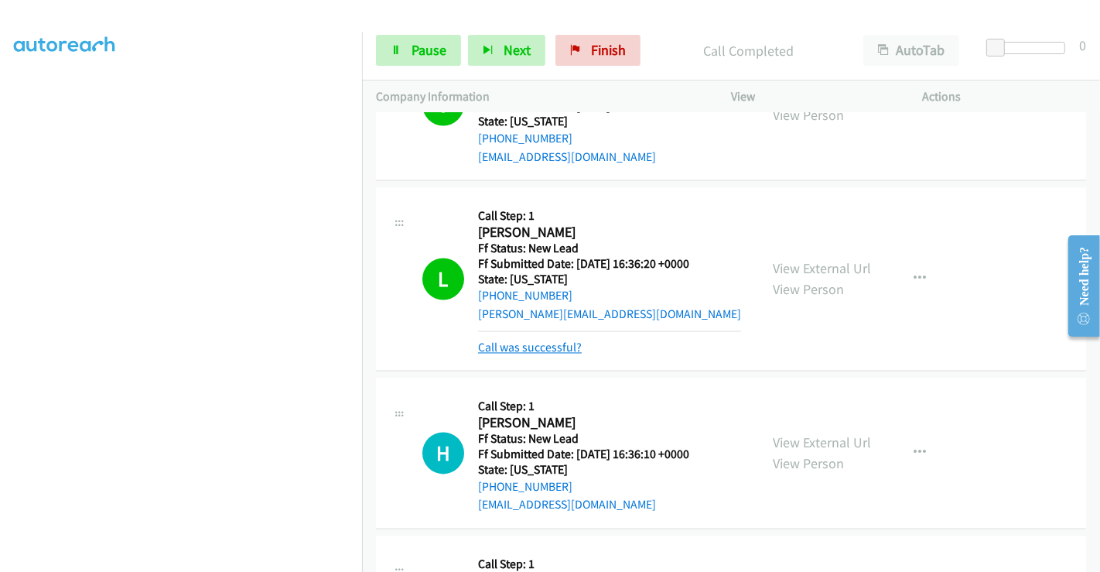
click at [557, 340] on link "Call was successful?" at bounding box center [530, 347] width 104 height 15
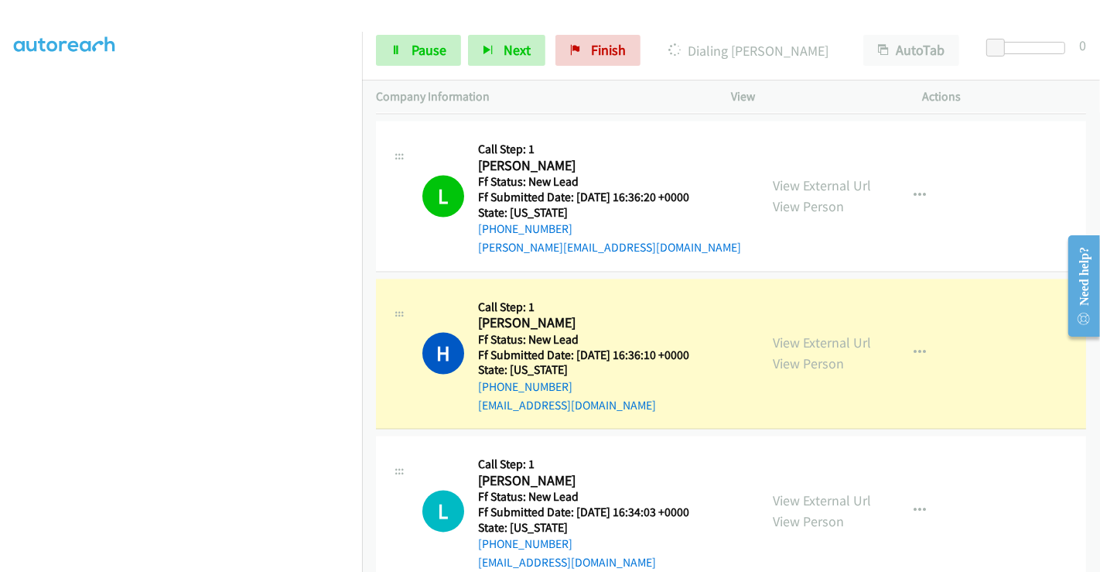
scroll to position [2739, 0]
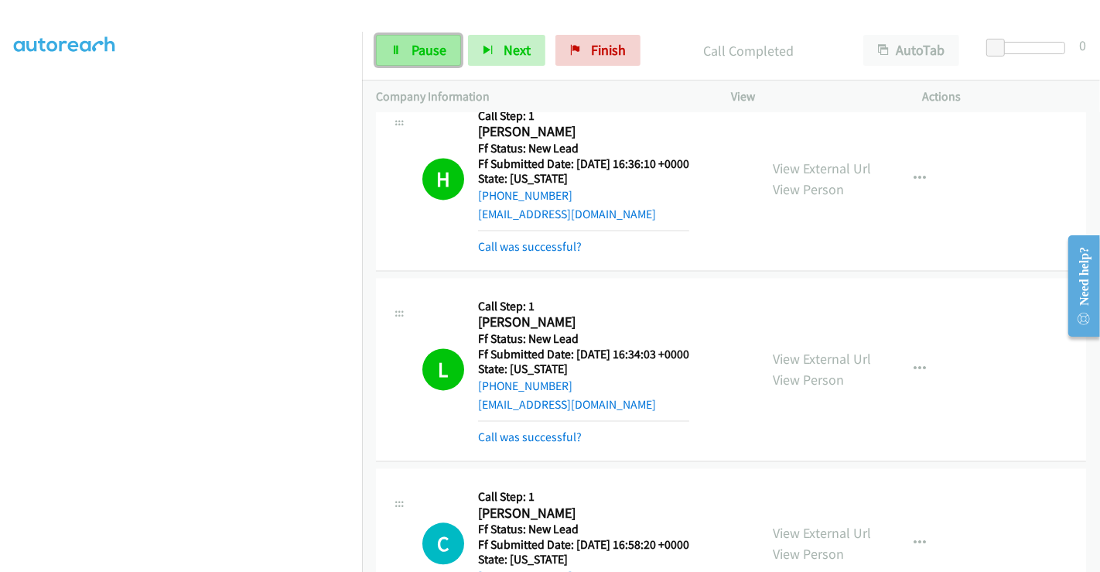
click at [402, 45] on link "Pause" at bounding box center [418, 50] width 85 height 31
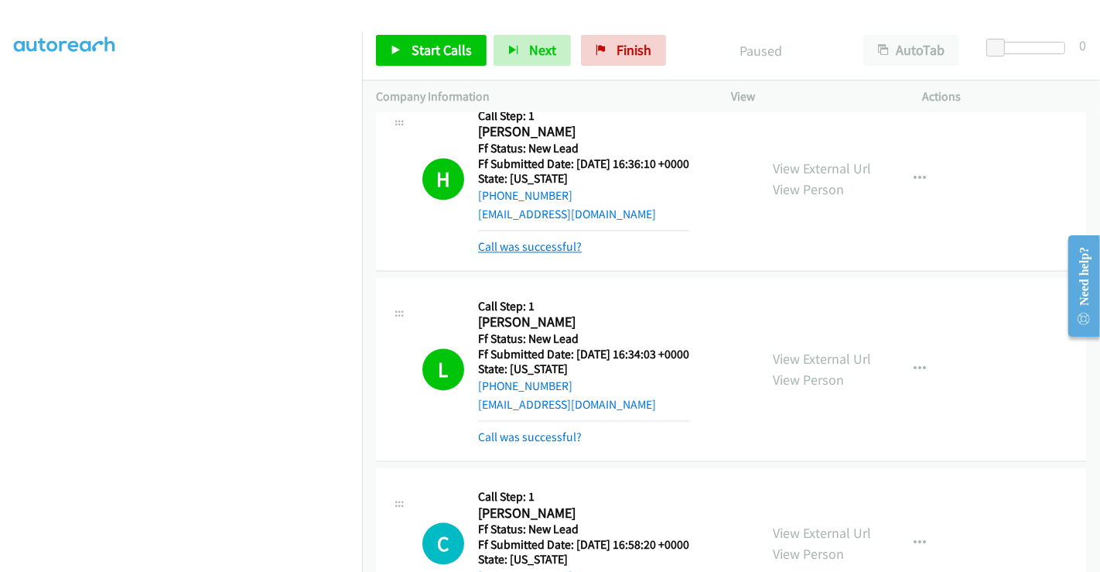
click at [545, 239] on link "Call was successful?" at bounding box center [530, 246] width 104 height 15
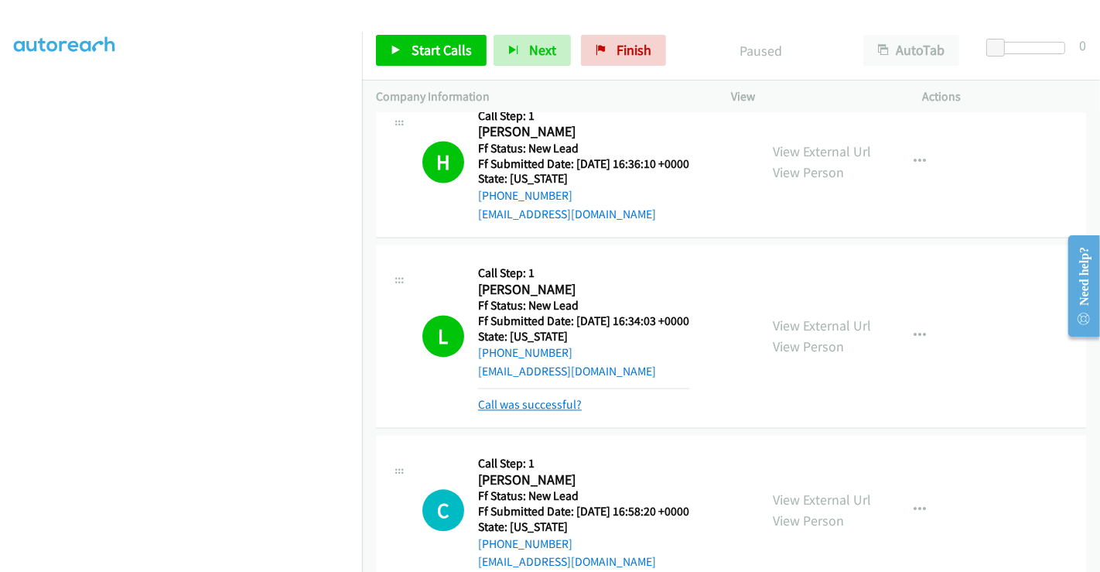
click at [537, 397] on link "Call was successful?" at bounding box center [530, 404] width 104 height 15
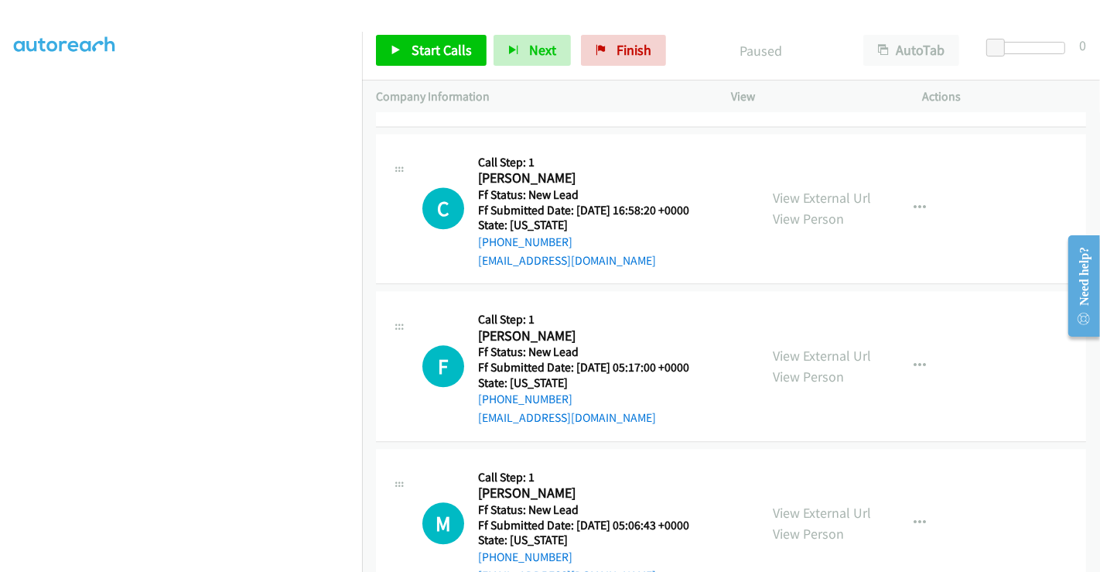
scroll to position [3053, 0]
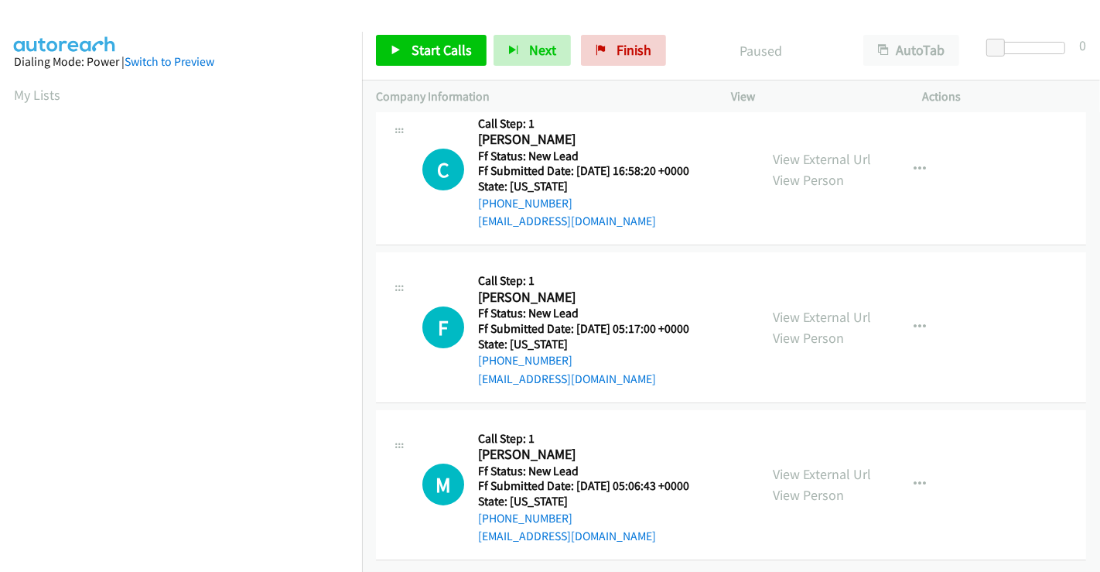
scroll to position [32, 0]
click at [826, 308] on link "View External Url" at bounding box center [822, 317] width 98 height 18
click at [804, 465] on link "View External Url" at bounding box center [822, 474] width 98 height 18
click at [411, 38] on link "Start Calls" at bounding box center [431, 50] width 111 height 31
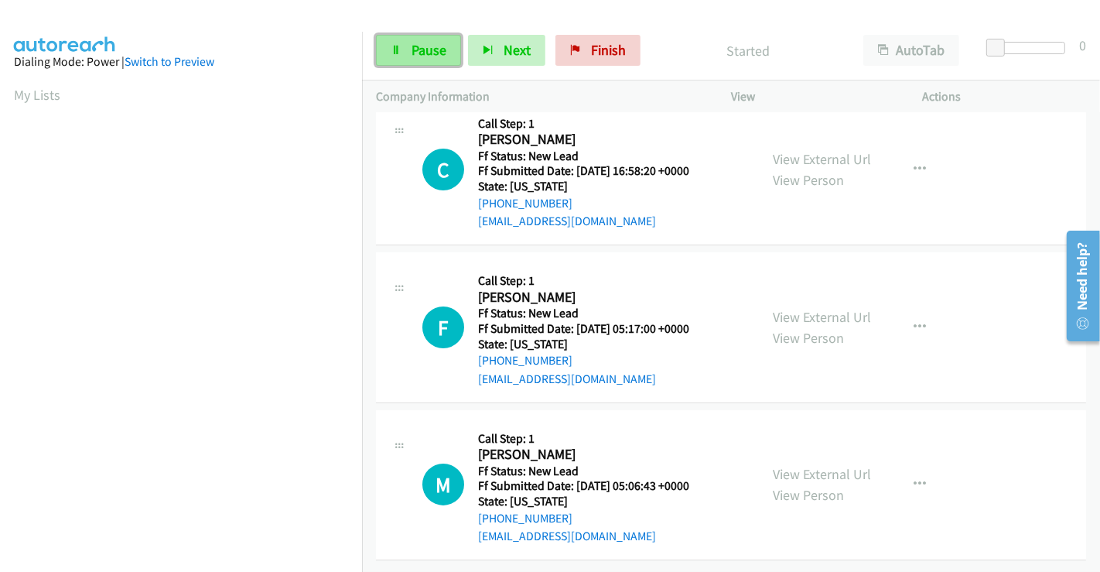
click at [416, 48] on span "Pause" at bounding box center [429, 50] width 35 height 18
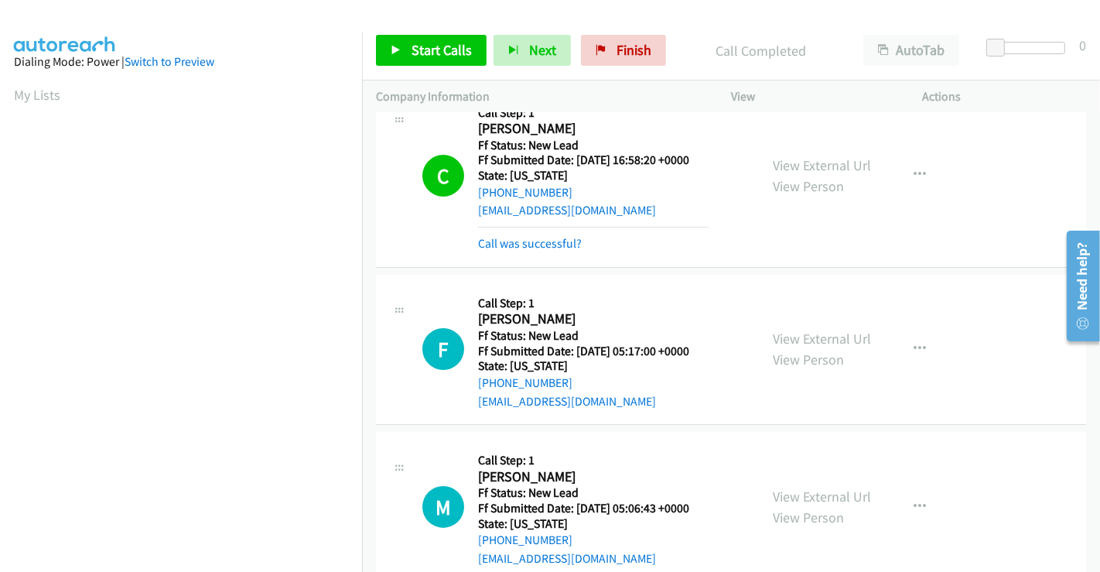
scroll to position [298, 0]
click at [500, 244] on link "Call was successful?" at bounding box center [530, 243] width 104 height 15
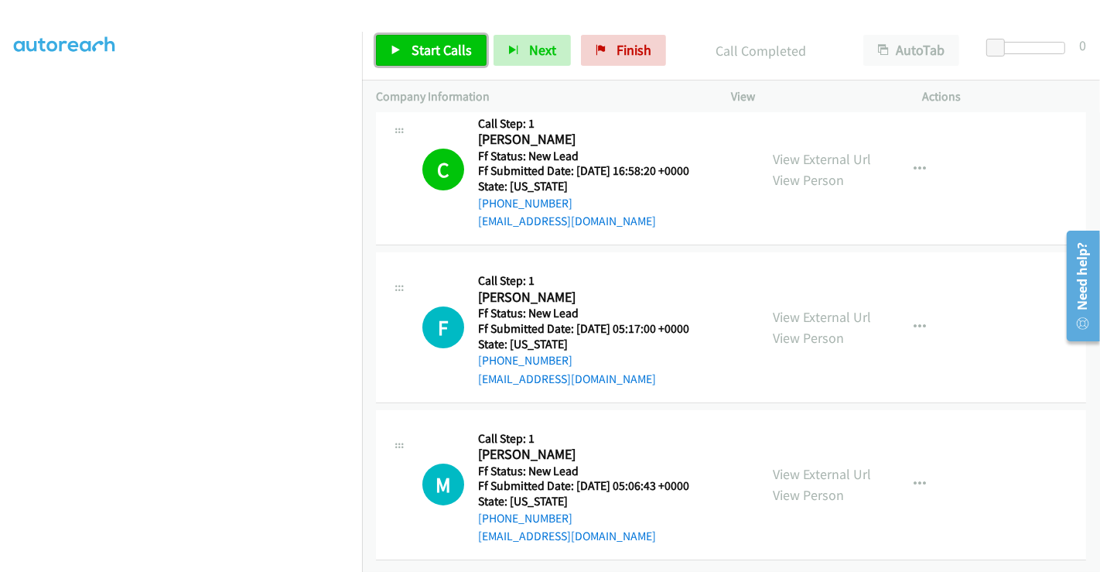
click at [446, 46] on span "Start Calls" at bounding box center [442, 50] width 60 height 18
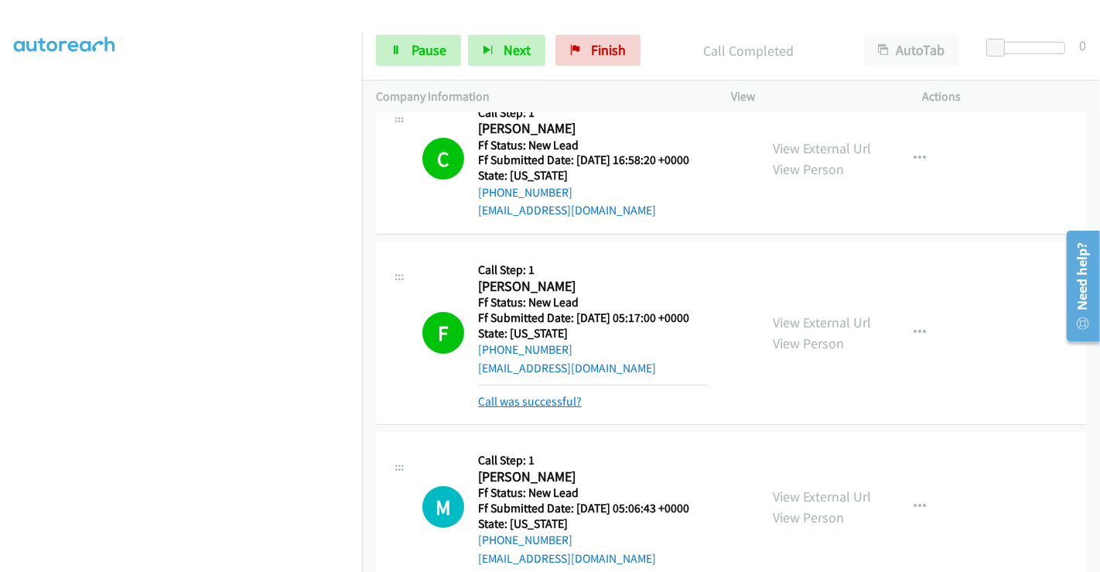
click at [529, 398] on link "Call was successful?" at bounding box center [530, 401] width 104 height 15
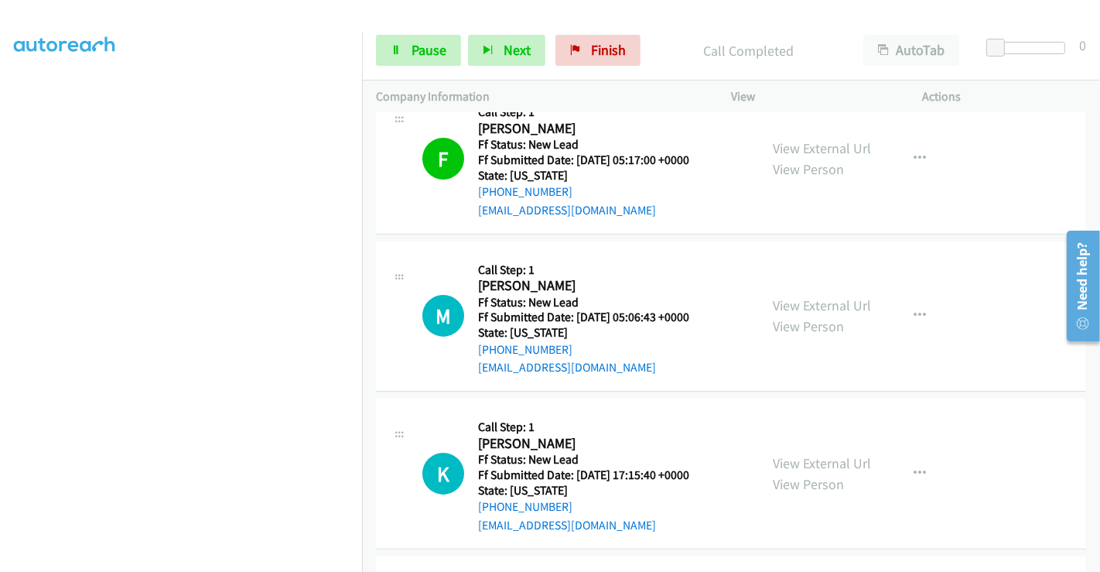
scroll to position [32, 0]
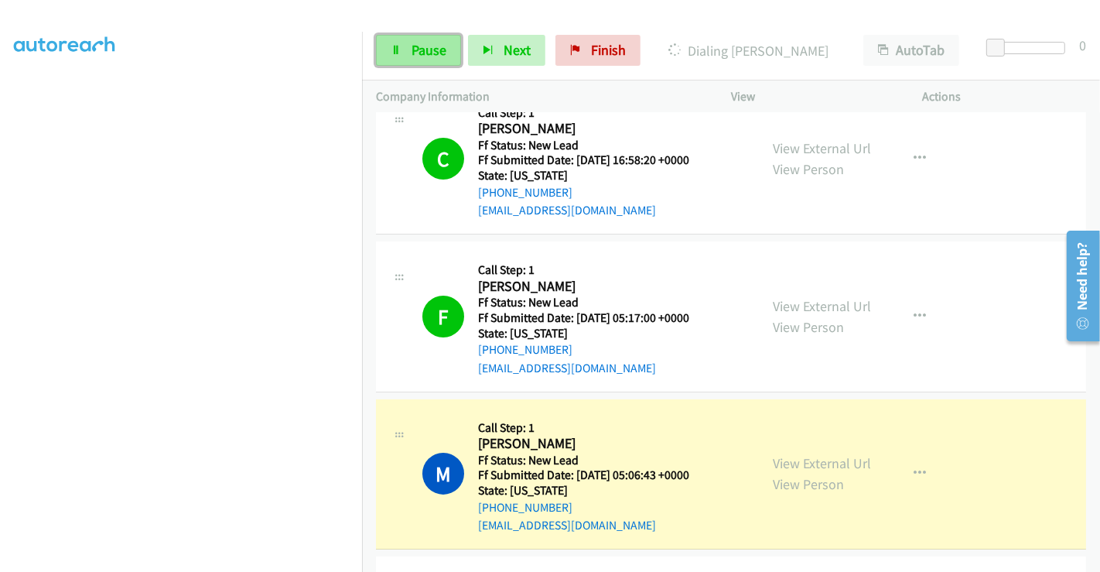
click at [422, 47] on span "Pause" at bounding box center [429, 50] width 35 height 18
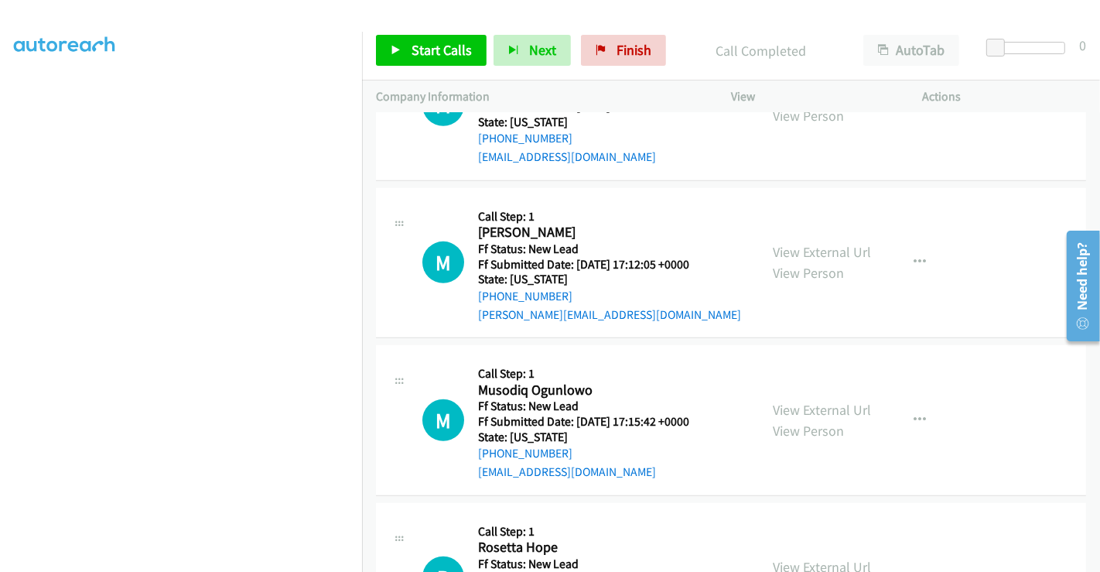
scroll to position [852, 0]
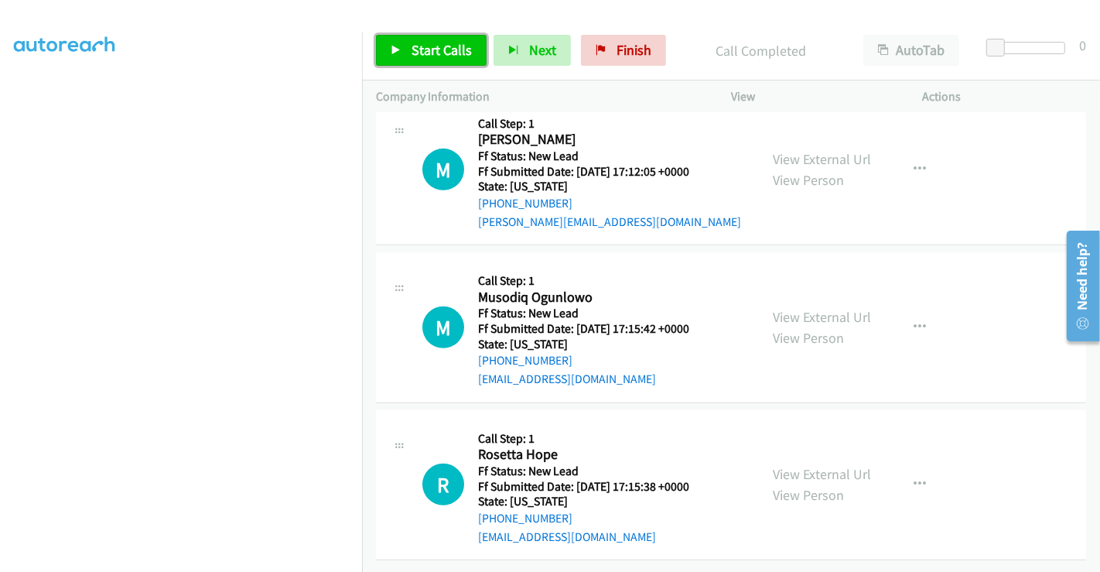
click at [458, 49] on span "Start Calls" at bounding box center [442, 50] width 60 height 18
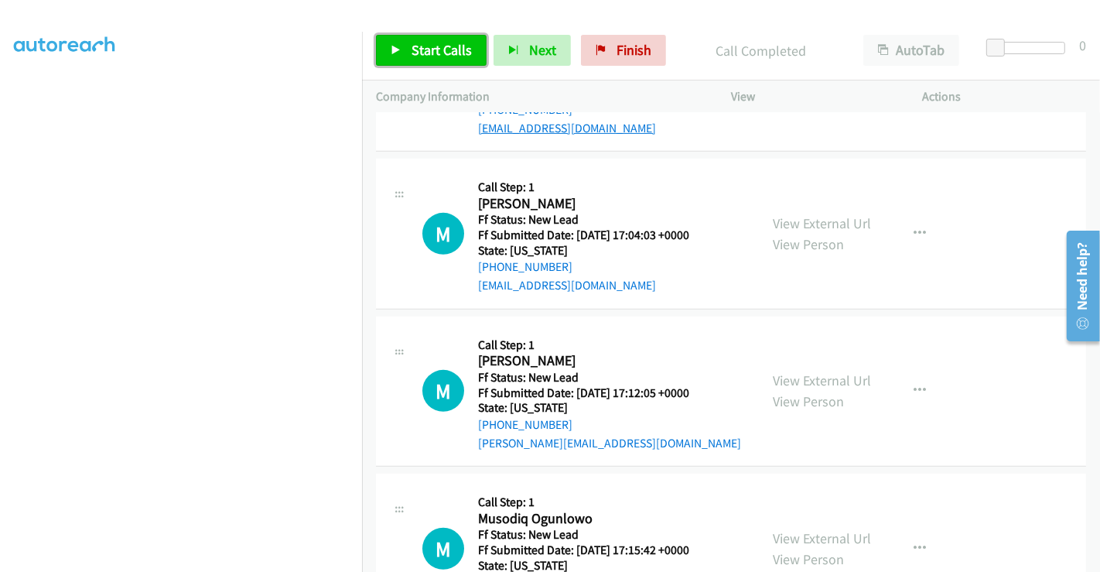
scroll to position [594, 0]
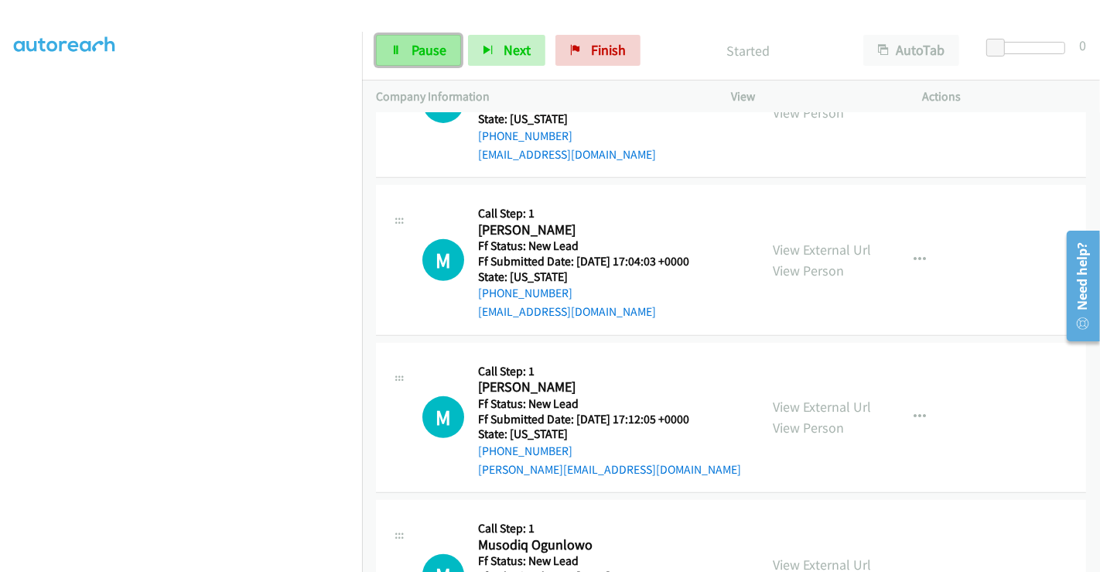
click at [433, 46] on span "Pause" at bounding box center [429, 50] width 35 height 18
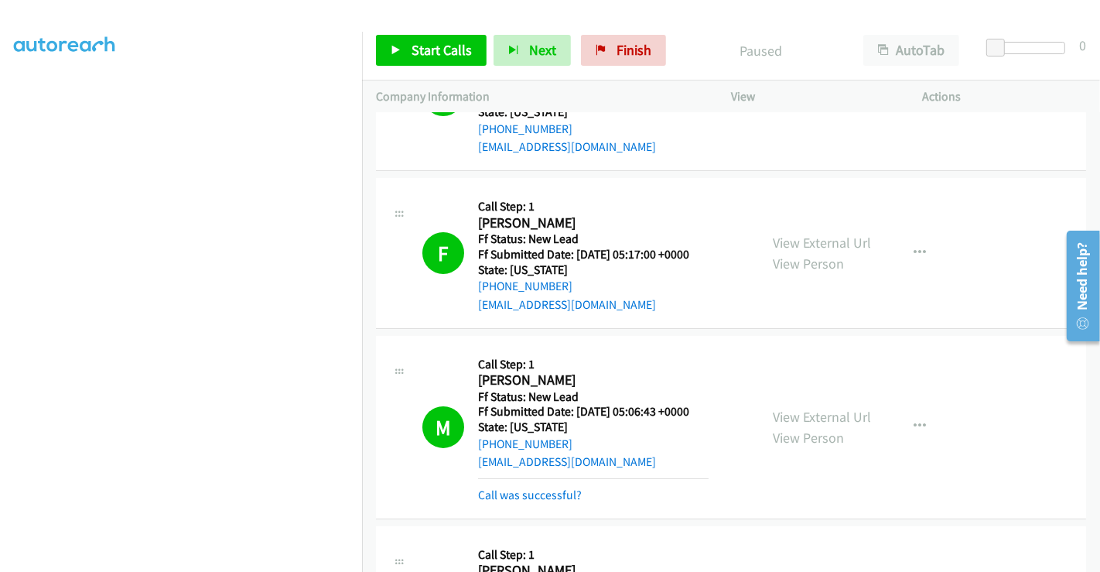
scroll to position [429, 0]
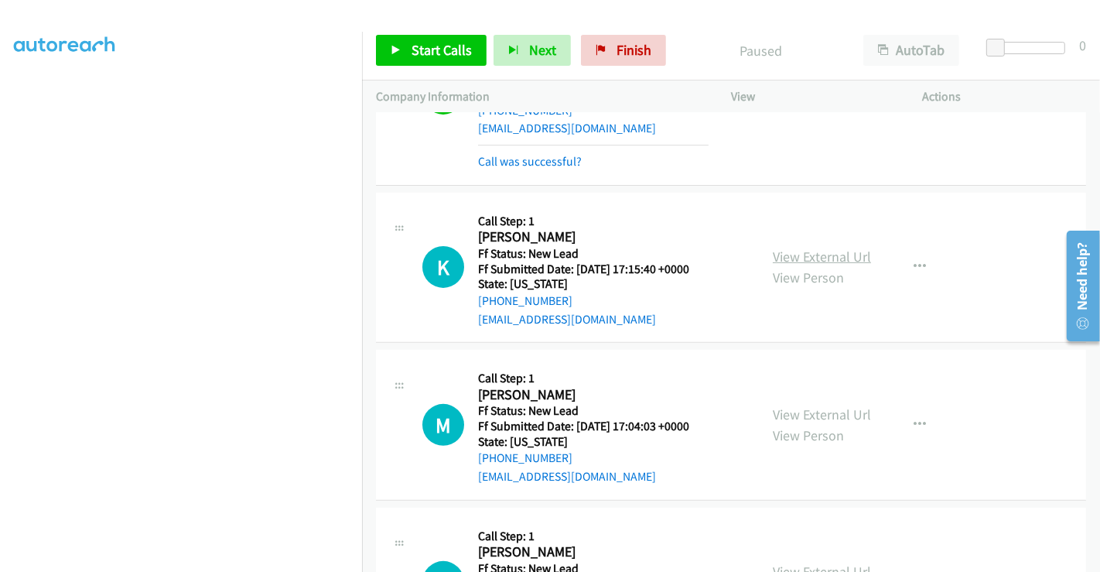
click at [829, 248] on link "View External Url" at bounding box center [822, 257] width 98 height 18
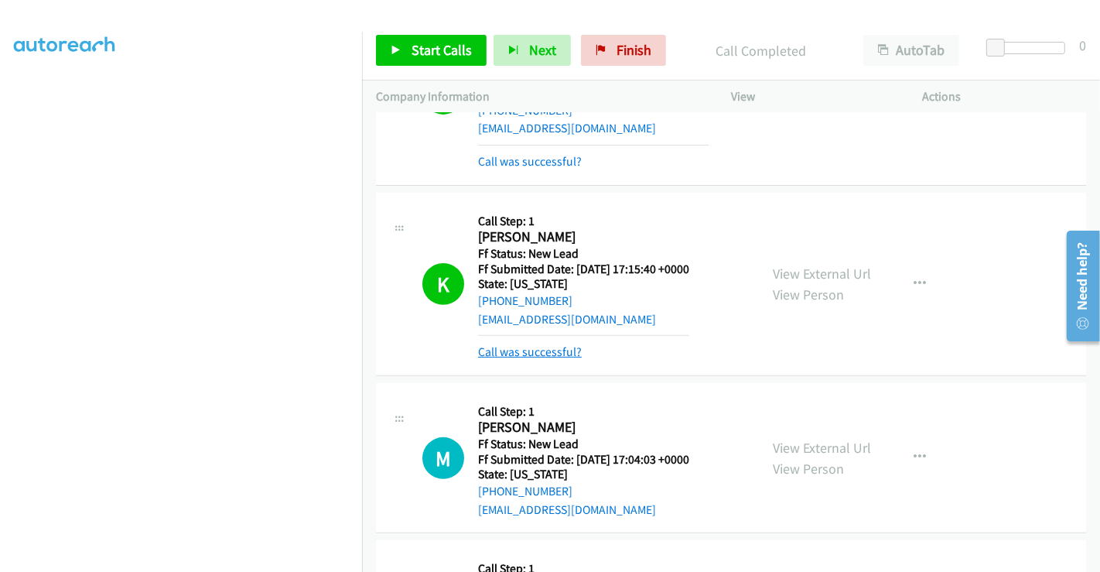
click at [535, 351] on link "Call was successful?" at bounding box center [530, 351] width 104 height 15
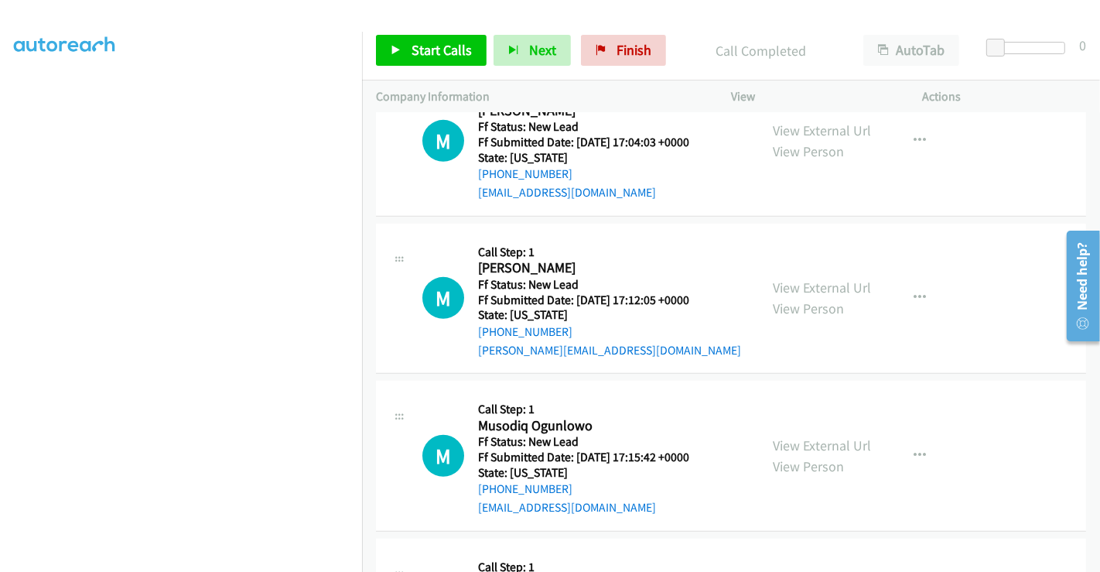
scroll to position [687, 0]
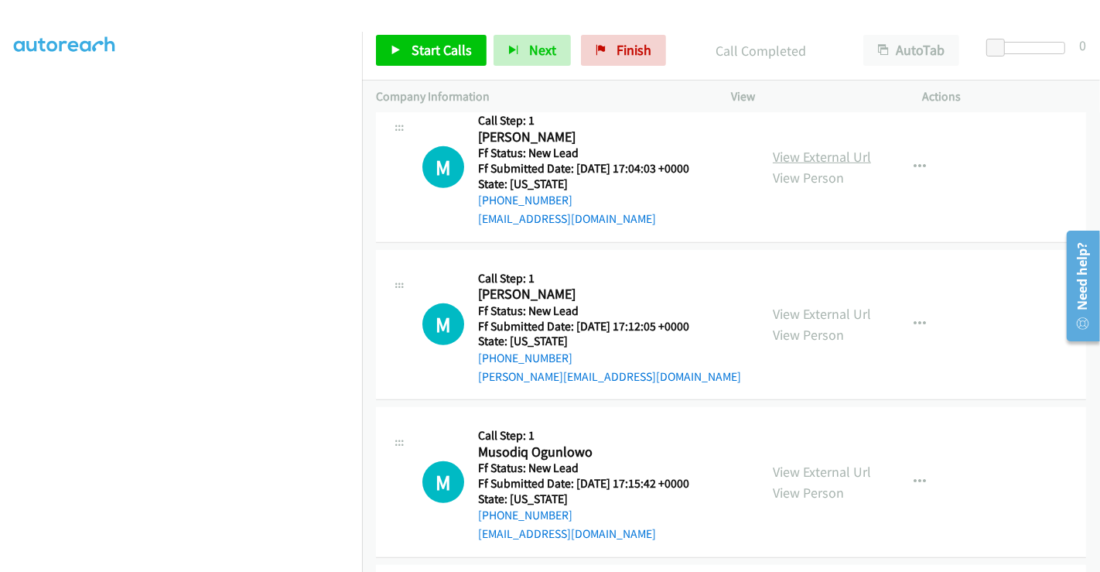
click at [823, 148] on link "View External Url" at bounding box center [822, 157] width 98 height 18
click at [809, 307] on link "View External Url" at bounding box center [822, 314] width 98 height 18
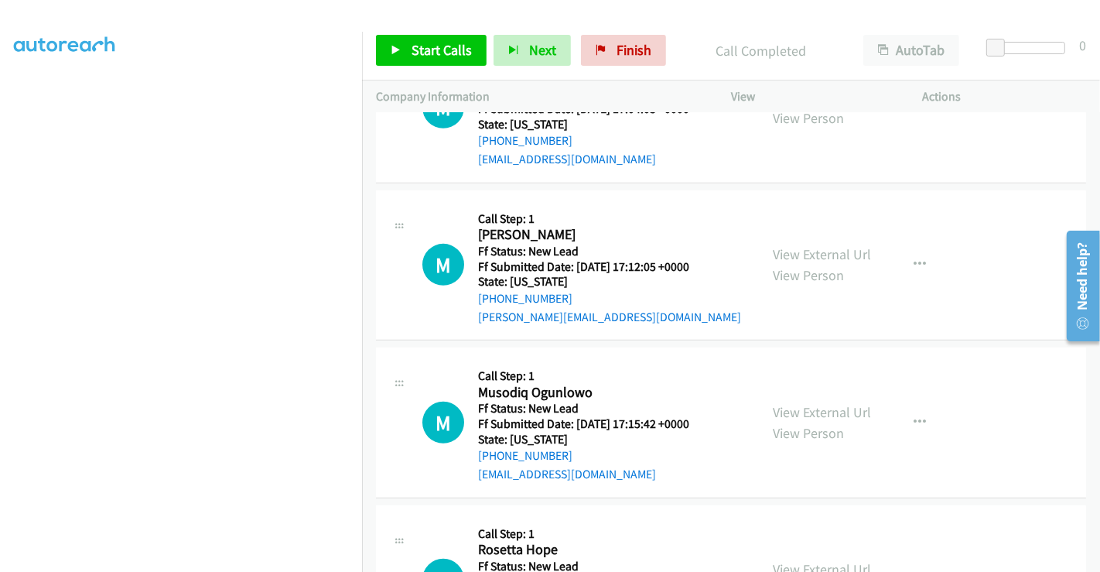
scroll to position [774, 0]
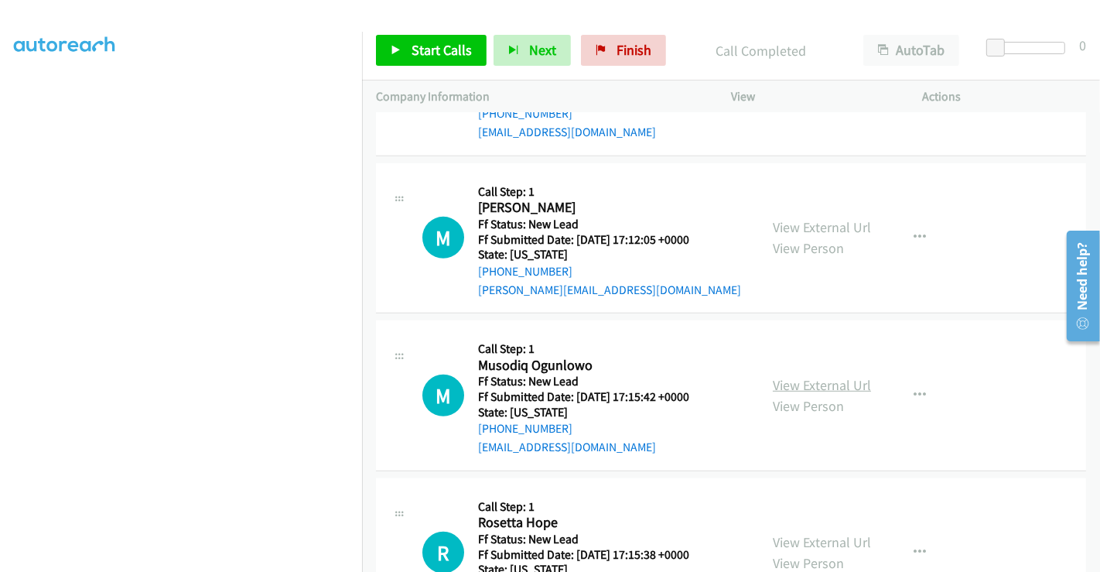
click at [801, 379] on link "View External Url" at bounding box center [822, 385] width 98 height 18
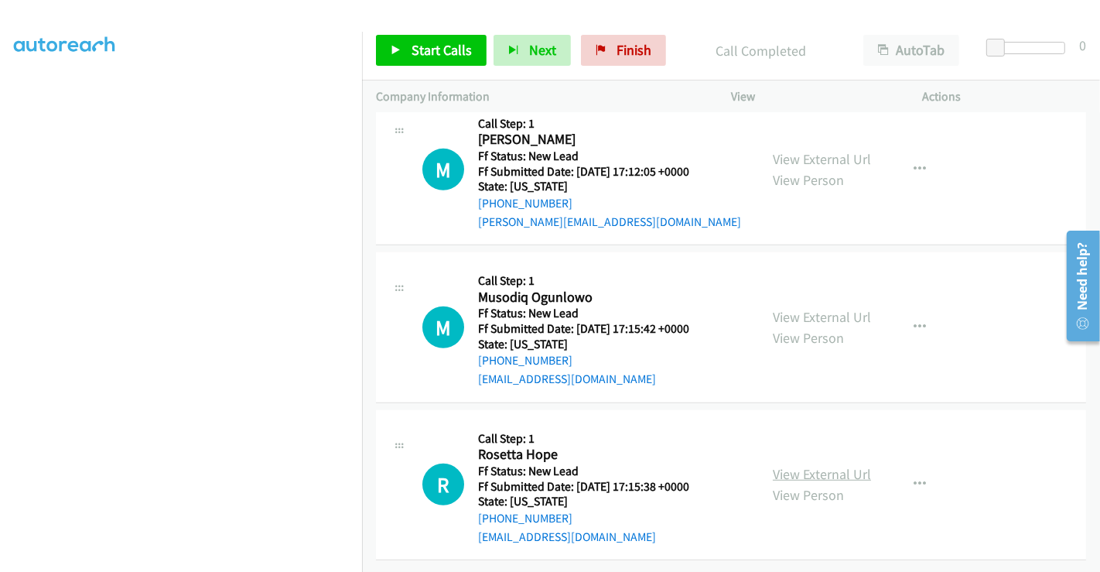
click at [812, 465] on link "View External Url" at bounding box center [822, 474] width 98 height 18
click at [419, 50] on span "Start Calls" at bounding box center [442, 50] width 60 height 18
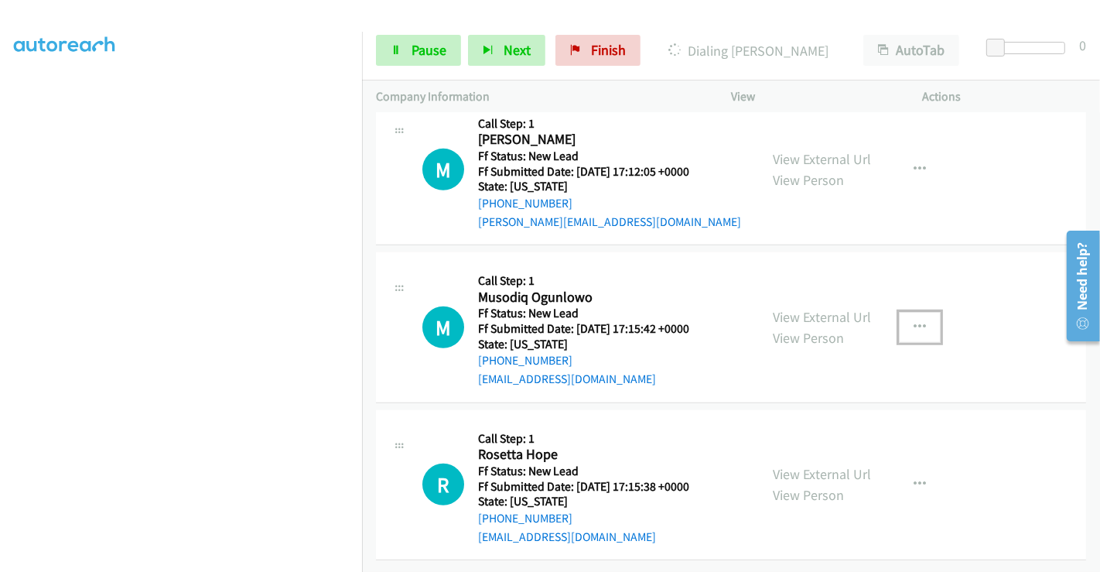
click at [921, 317] on button "button" at bounding box center [920, 327] width 42 height 31
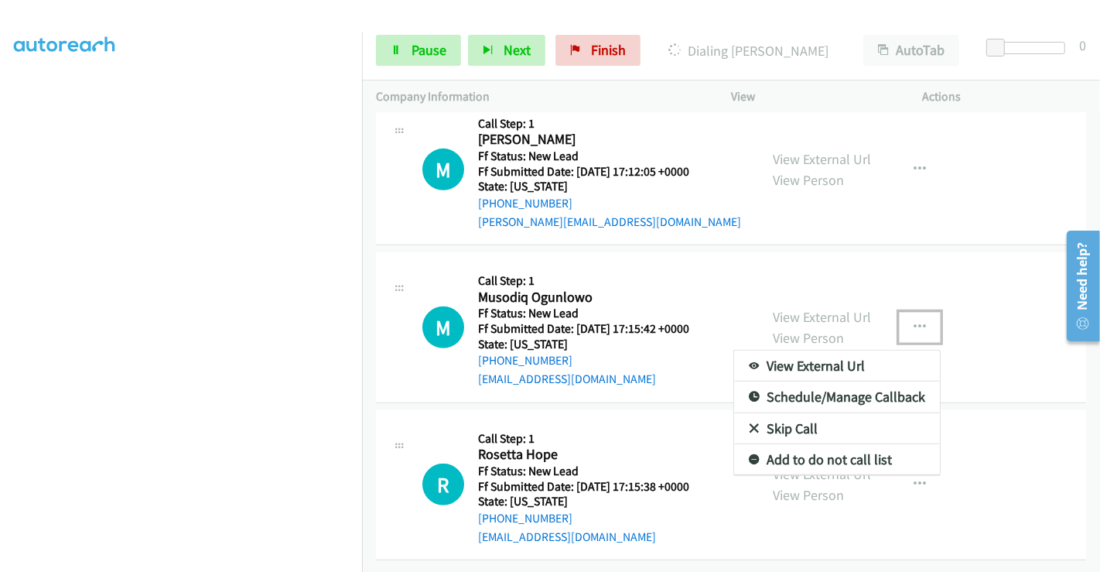
click at [781, 414] on link "Skip Call" at bounding box center [837, 428] width 206 height 31
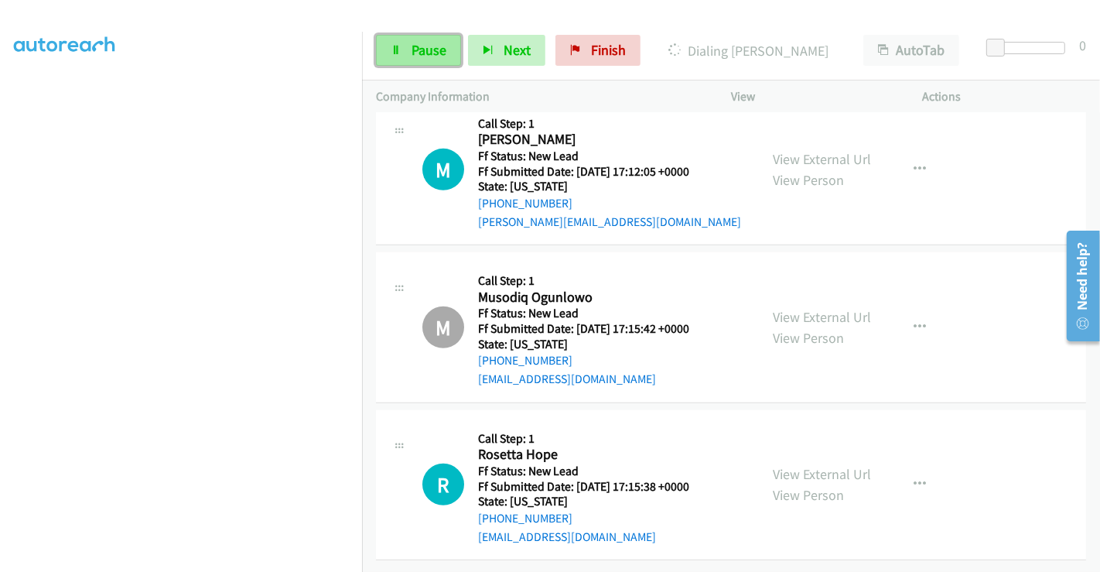
click at [430, 51] on span "Pause" at bounding box center [429, 50] width 35 height 18
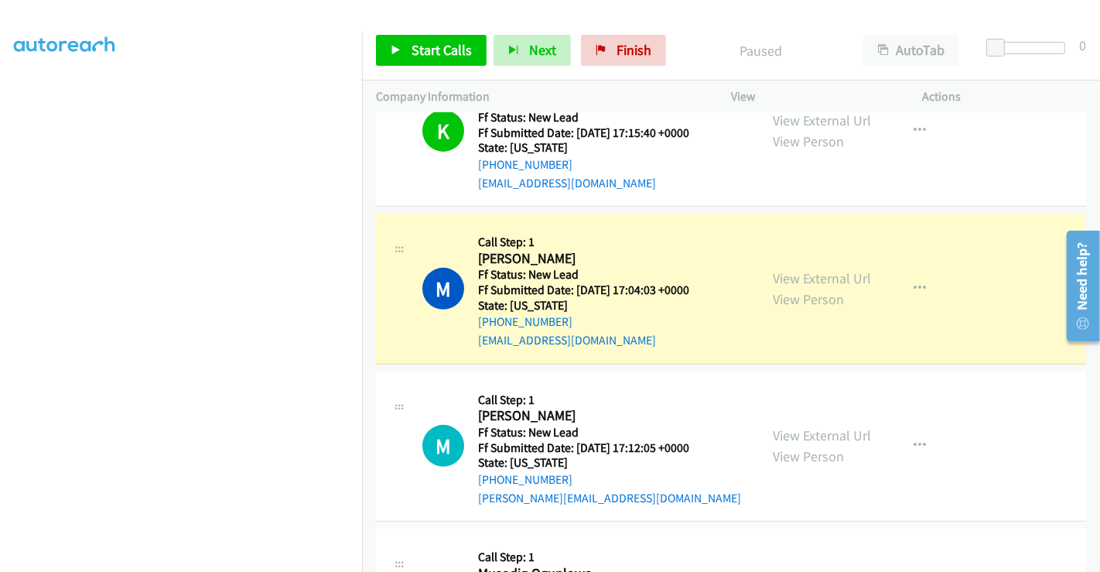
scroll to position [680, 0]
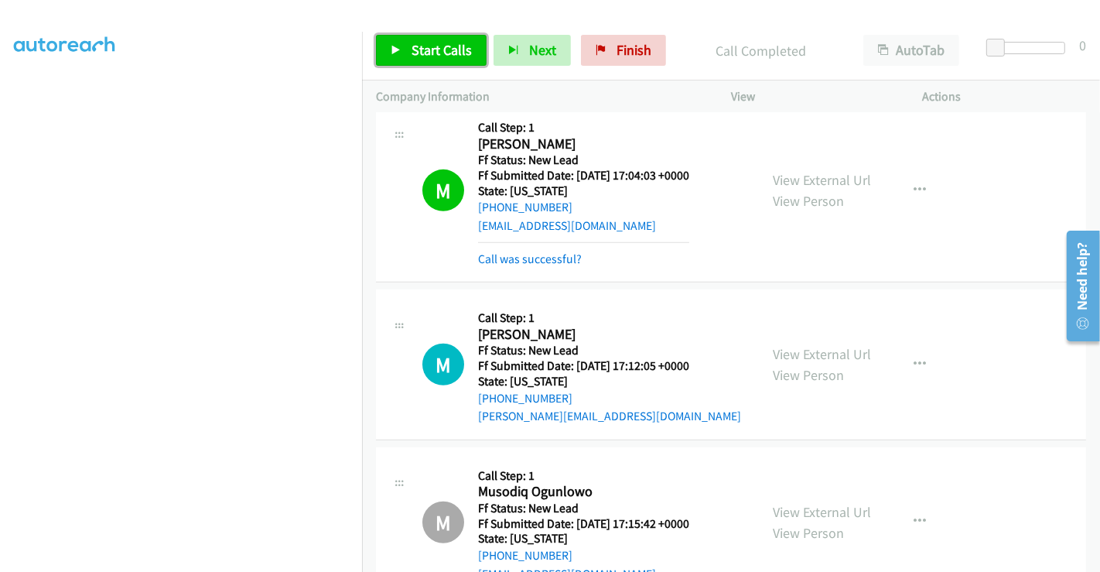
click at [446, 54] on span "Start Calls" at bounding box center [442, 50] width 60 height 18
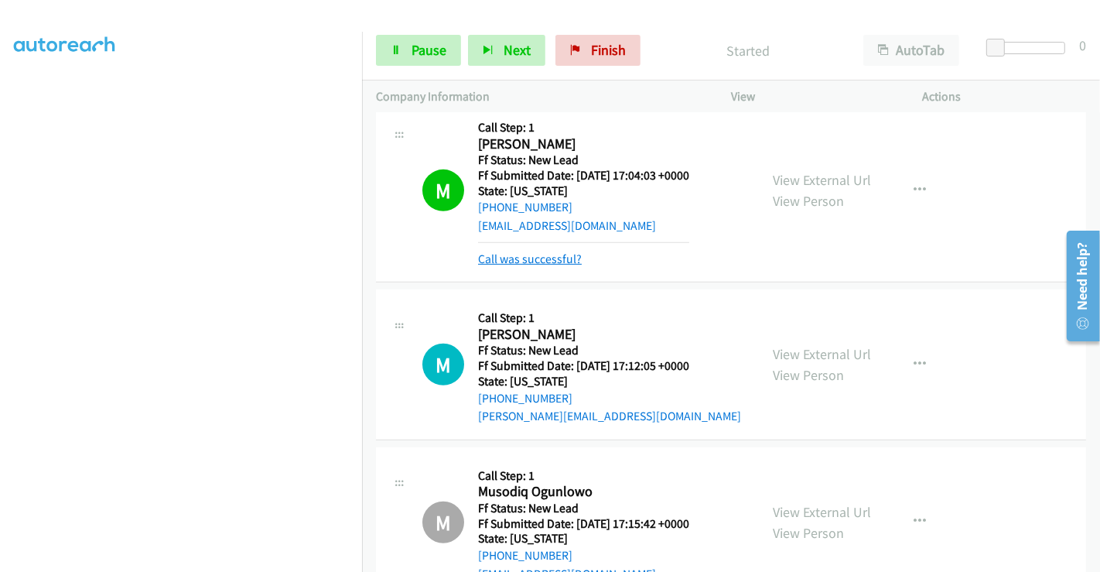
click at [551, 260] on link "Call was successful?" at bounding box center [530, 258] width 104 height 15
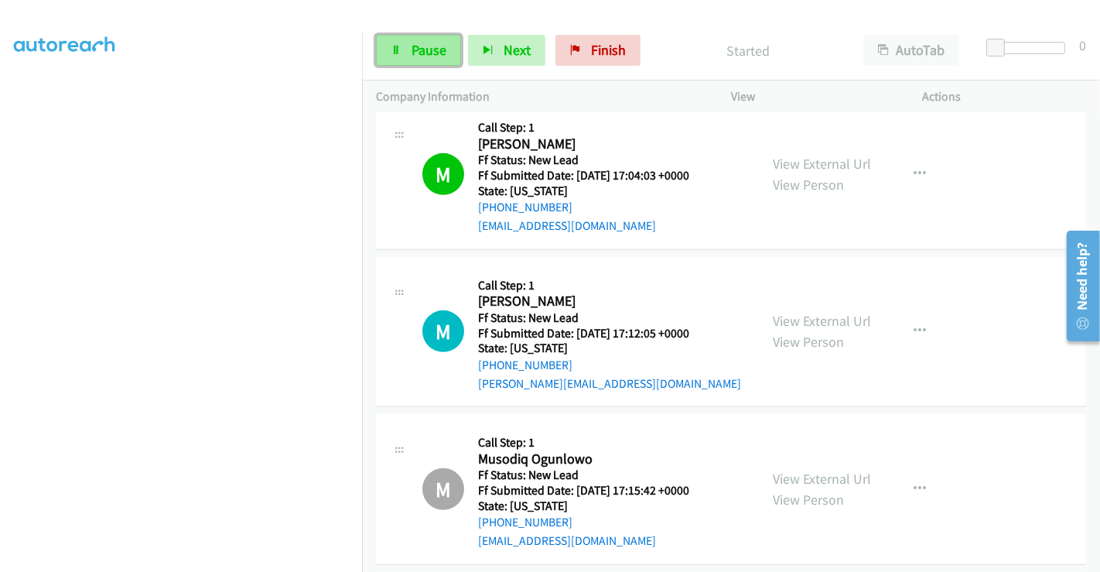
click at [432, 48] on span "Pause" at bounding box center [429, 50] width 35 height 18
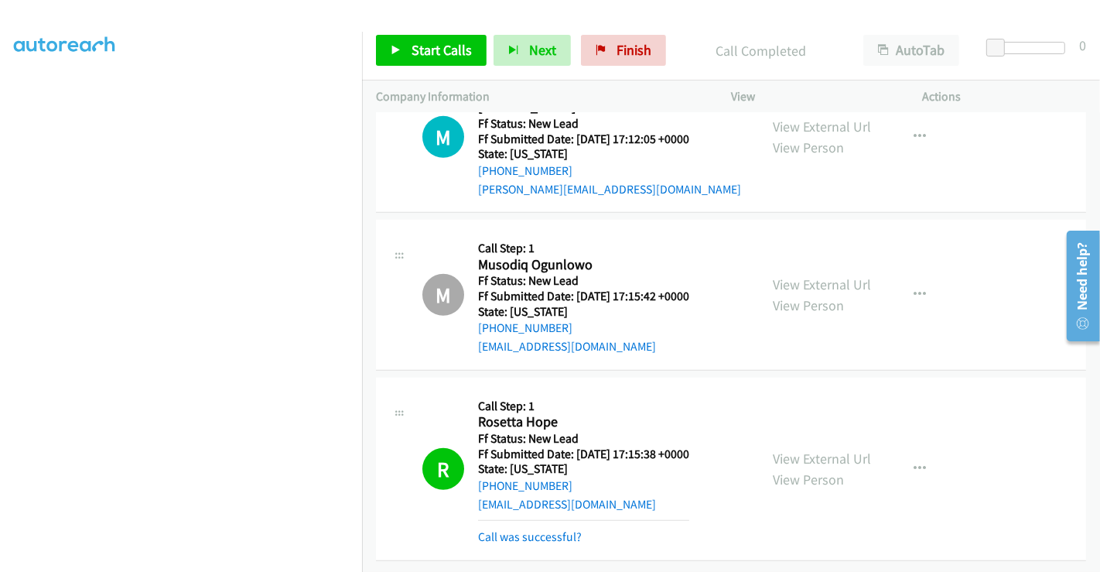
scroll to position [884, 0]
click at [535, 531] on link "Call was successful?" at bounding box center [530, 536] width 104 height 15
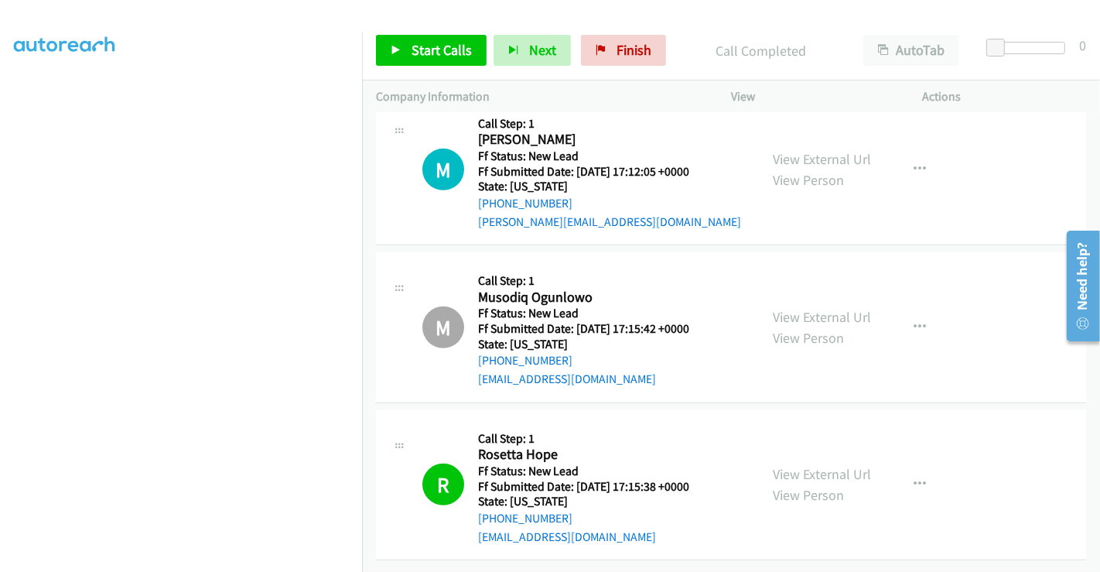
scroll to position [852, 0]
click at [421, 50] on span "Start Calls" at bounding box center [442, 50] width 60 height 18
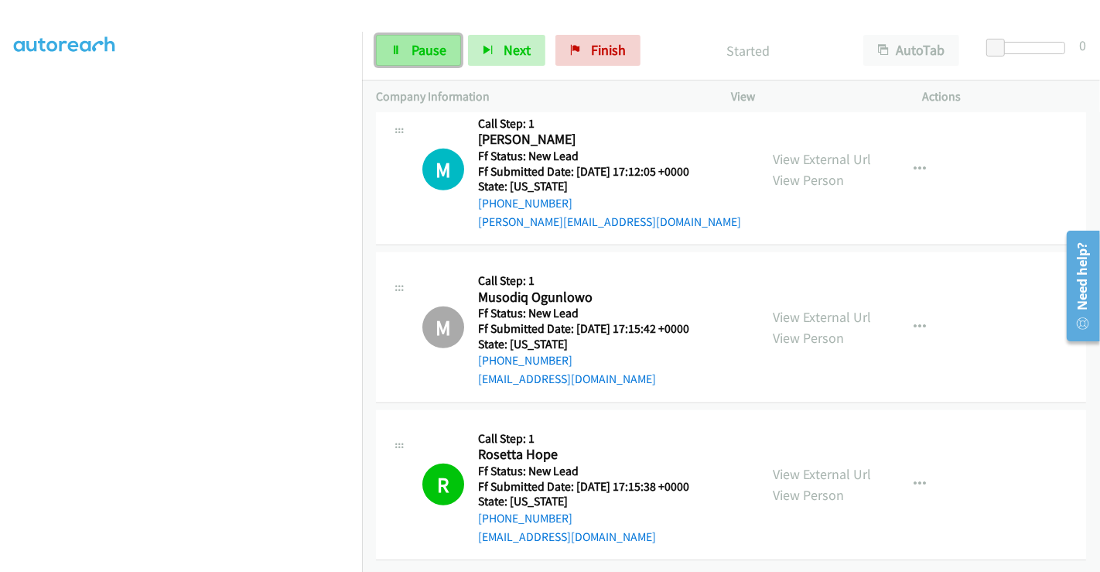
click at [425, 50] on span "Pause" at bounding box center [429, 50] width 35 height 18
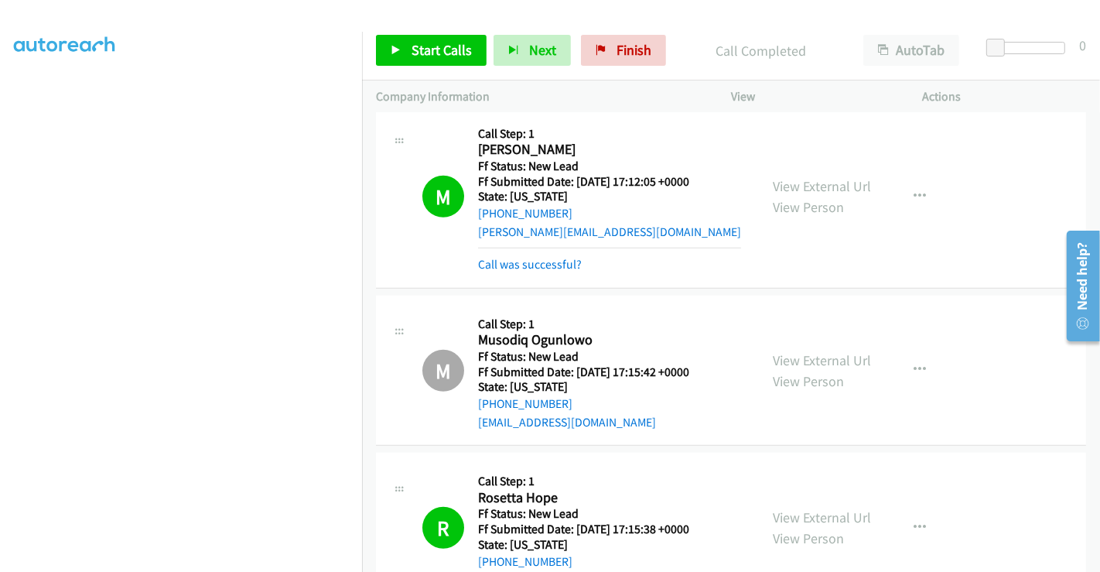
scroll to position [766, 0]
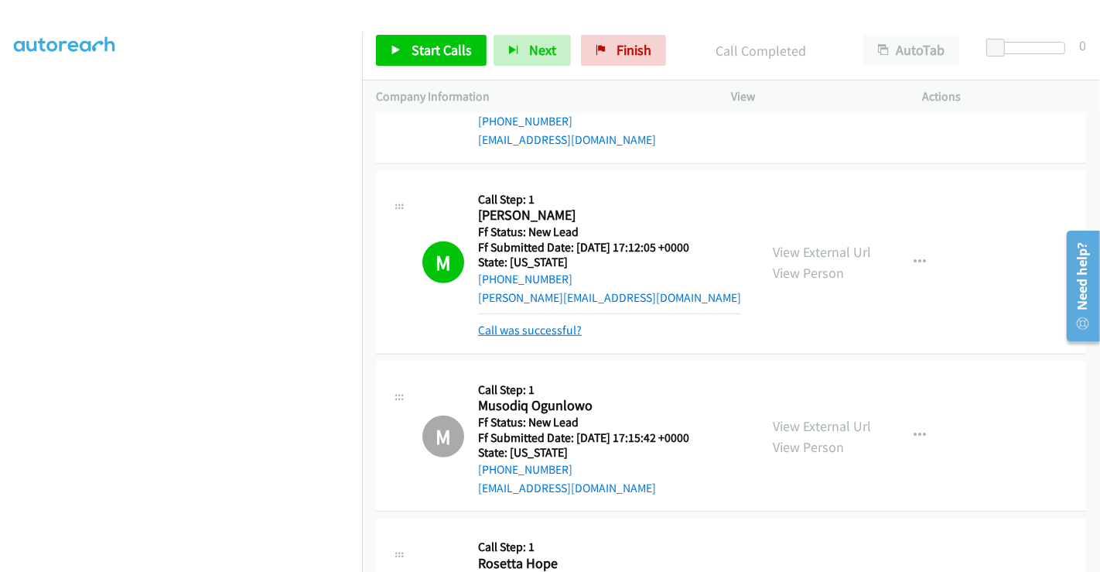
click at [546, 326] on link "Call was successful?" at bounding box center [530, 330] width 104 height 15
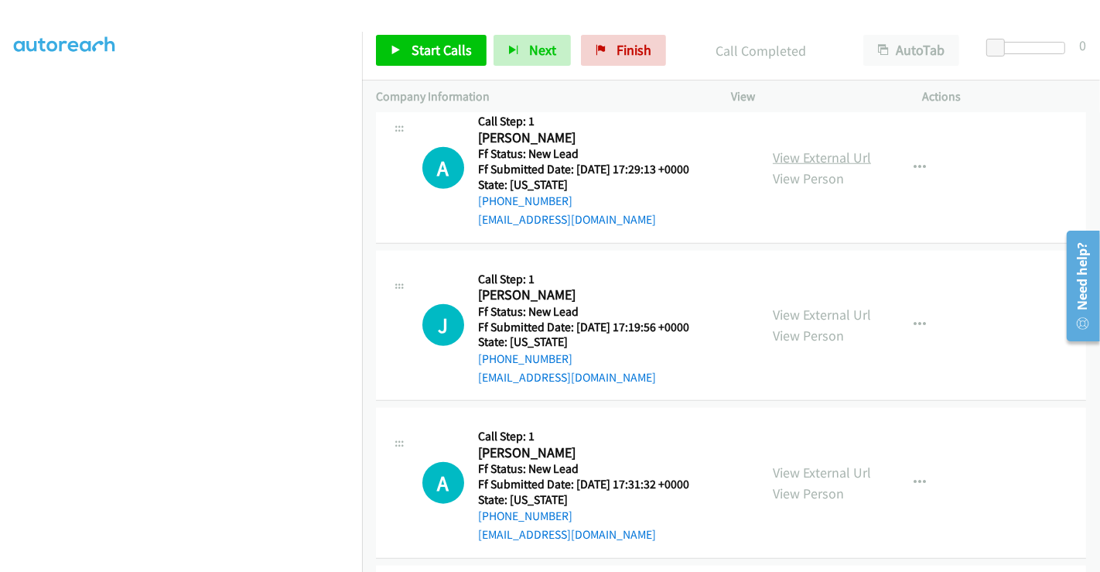
scroll to position [1282, 0]
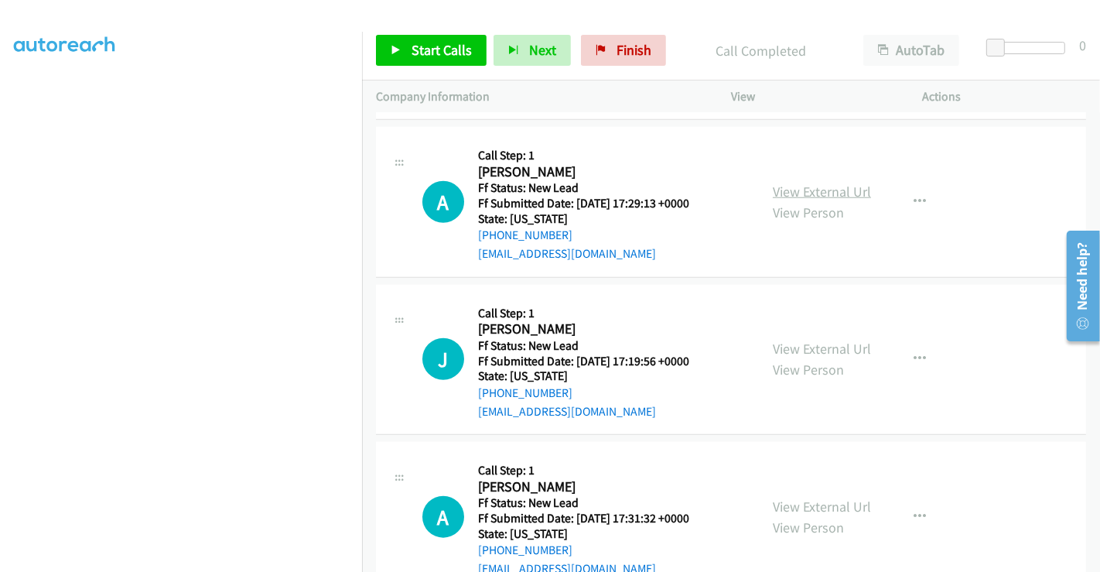
click at [822, 188] on link "View External Url" at bounding box center [822, 192] width 98 height 18
click at [798, 340] on link "View External Url" at bounding box center [822, 349] width 98 height 18
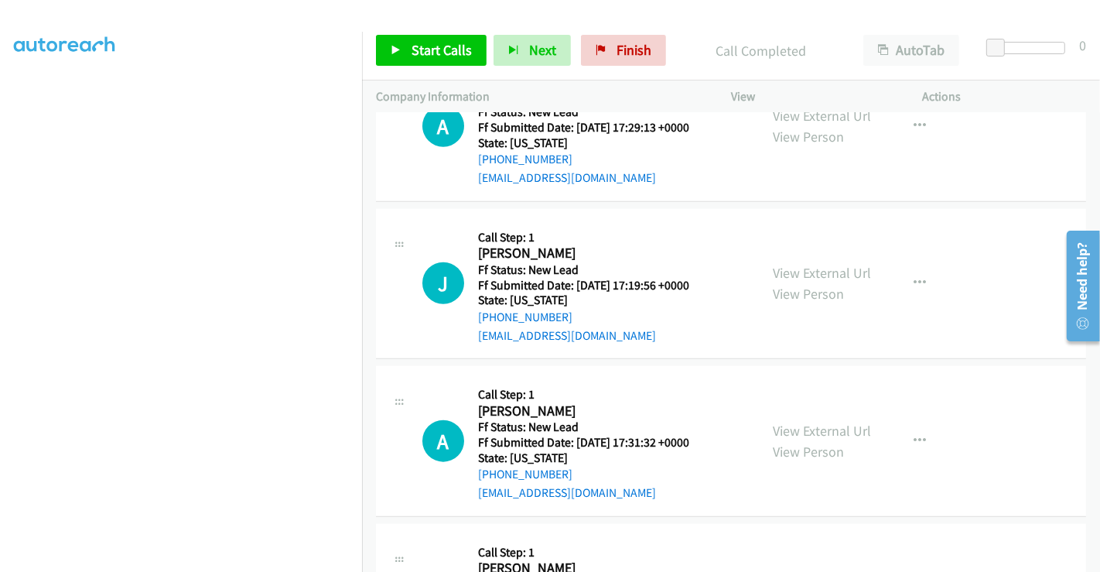
scroll to position [1454, 0]
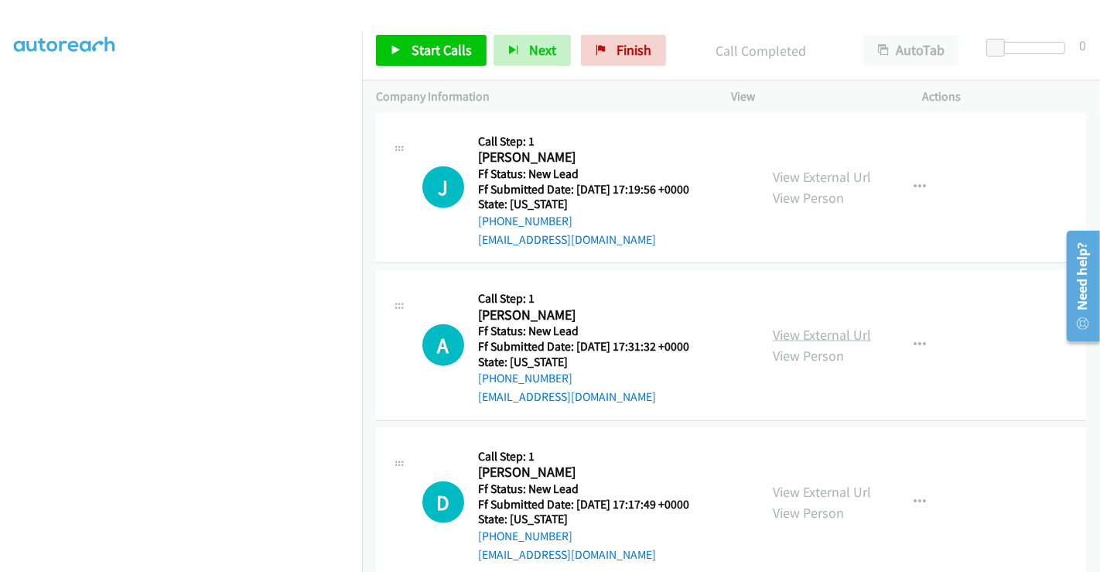
click at [800, 326] on link "View External Url" at bounding box center [822, 335] width 98 height 18
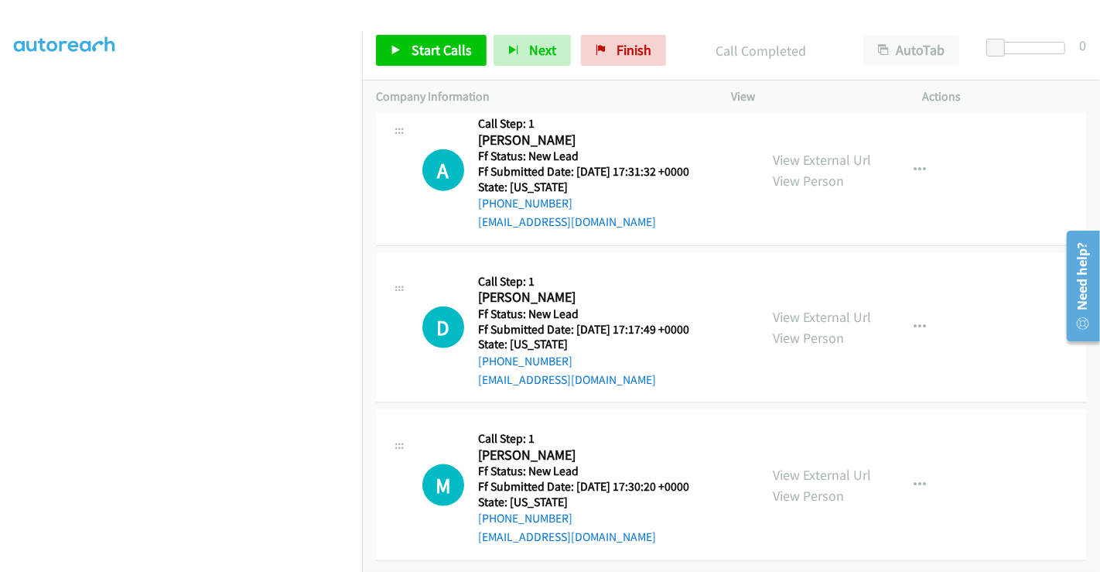
scroll to position [1638, 0]
click at [804, 308] on link "View External Url" at bounding box center [822, 317] width 98 height 18
click at [801, 466] on link "View External Url" at bounding box center [822, 475] width 98 height 18
drag, startPoint x: 418, startPoint y: 40, endPoint x: 443, endPoint y: 83, distance: 49.2
click at [417, 40] on link "Start Calls" at bounding box center [431, 50] width 111 height 31
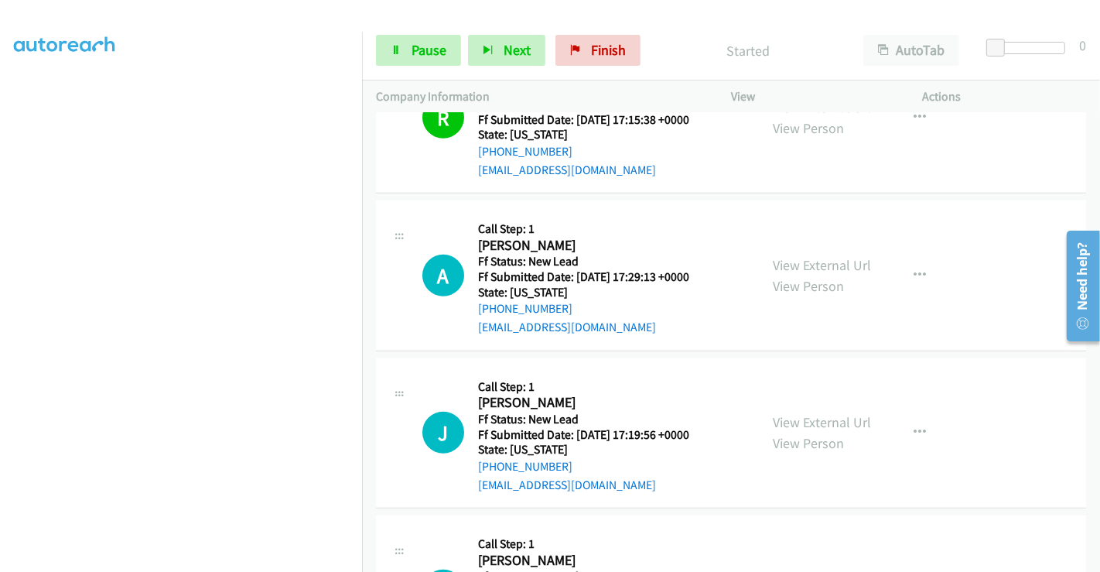
scroll to position [1123, 0]
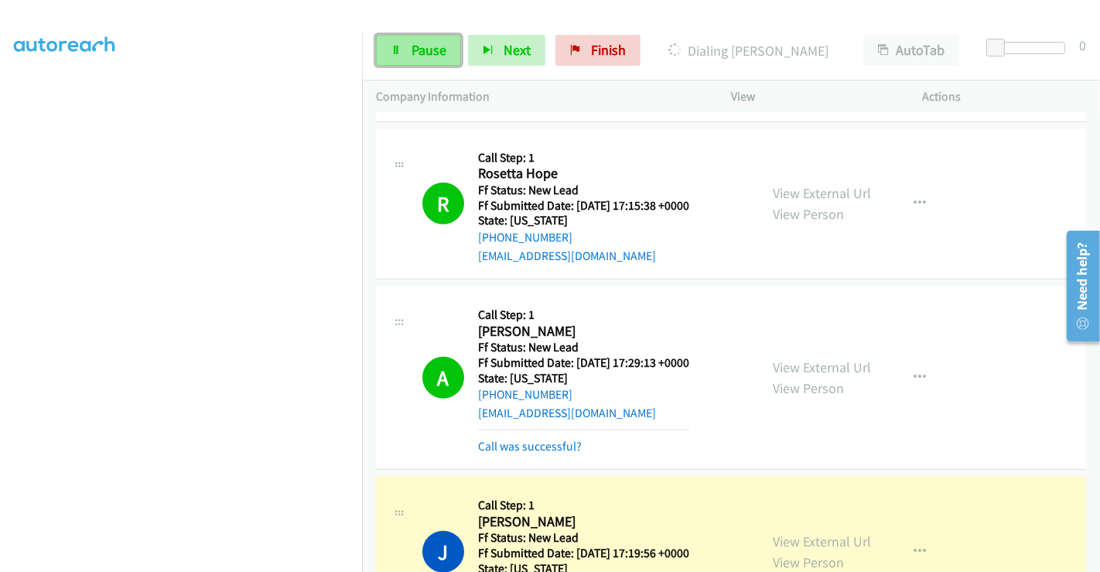
click at [416, 50] on span "Pause" at bounding box center [429, 50] width 35 height 18
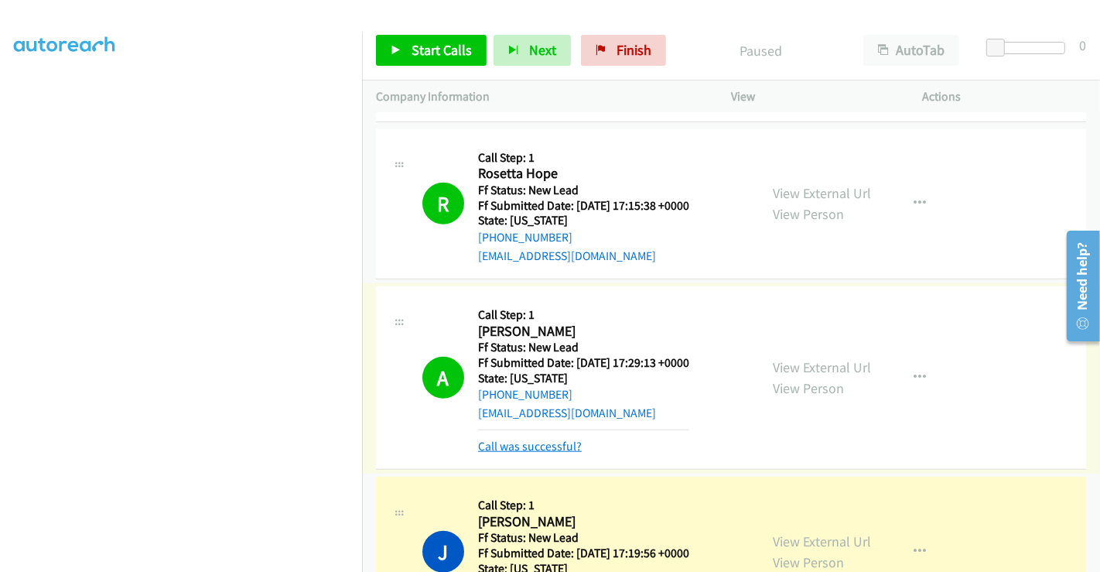
click at [532, 447] on link "Call was successful?" at bounding box center [530, 446] width 104 height 15
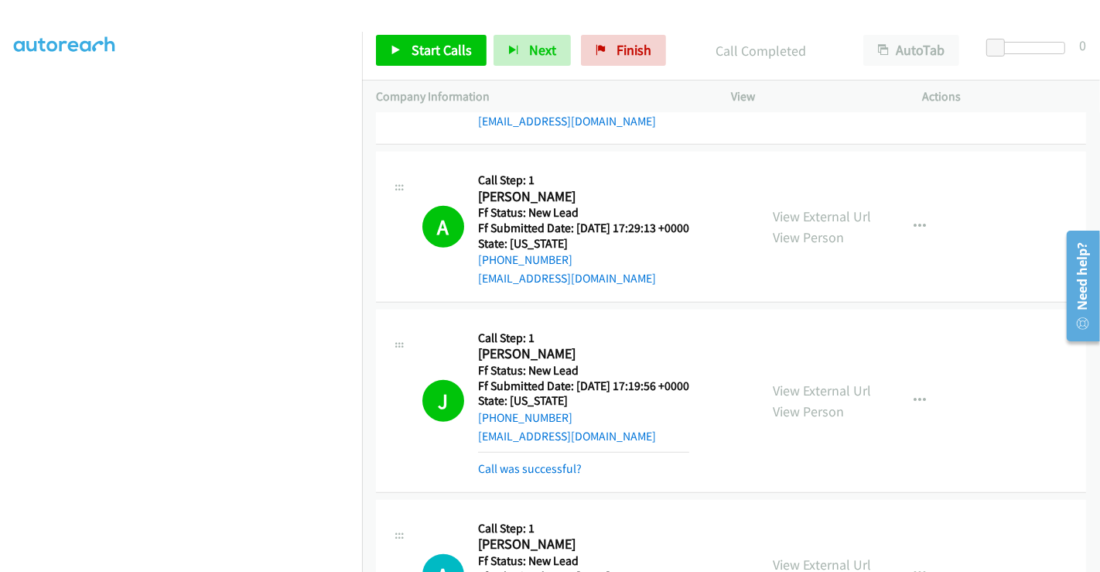
scroll to position [1380, 0]
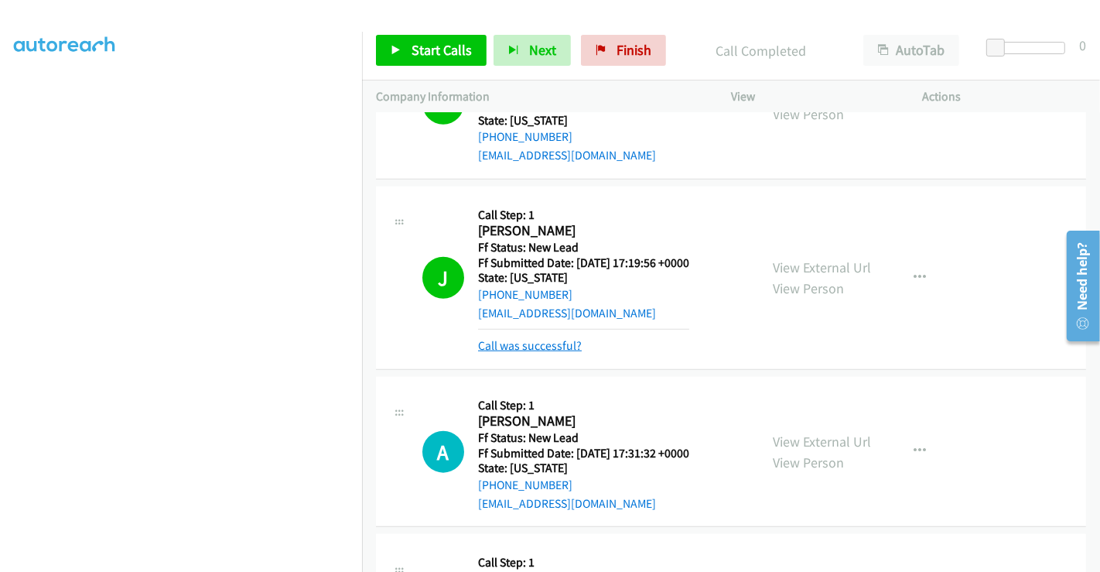
click at [553, 347] on link "Call was successful?" at bounding box center [530, 345] width 104 height 15
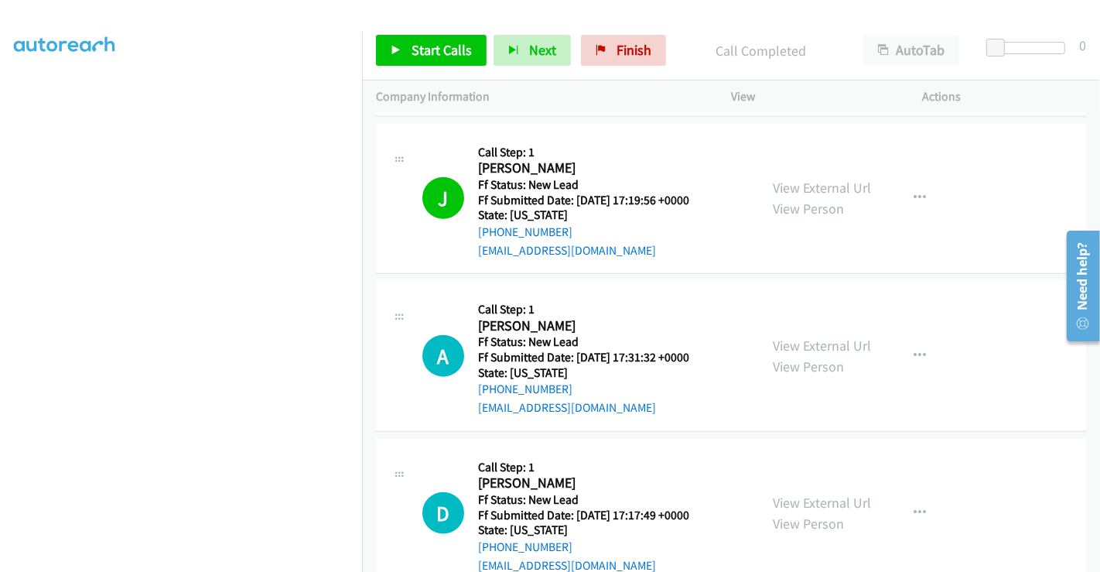
scroll to position [1466, 0]
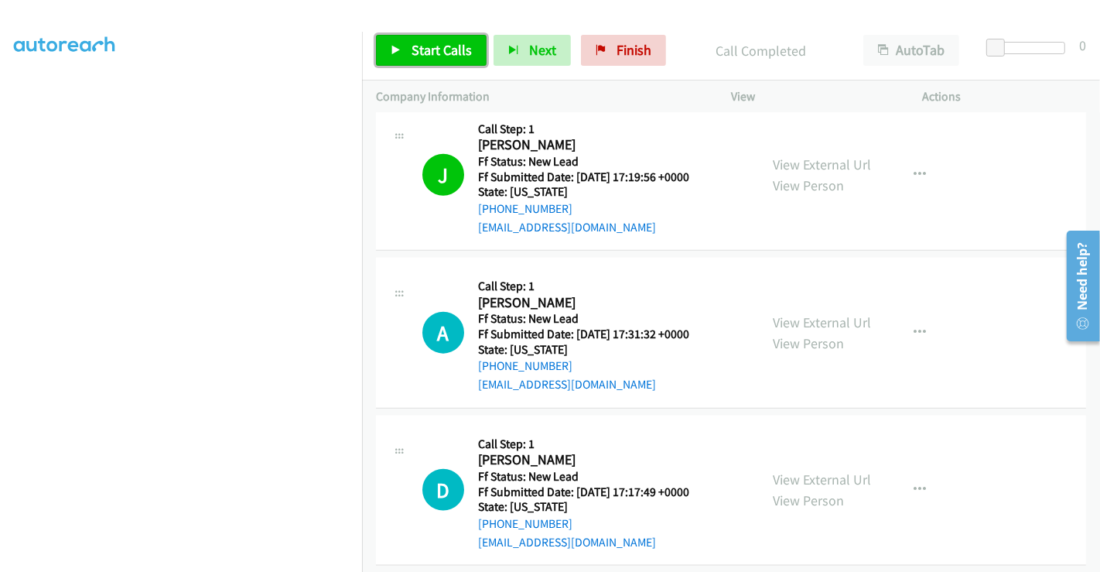
click at [449, 41] on span "Start Calls" at bounding box center [442, 50] width 60 height 18
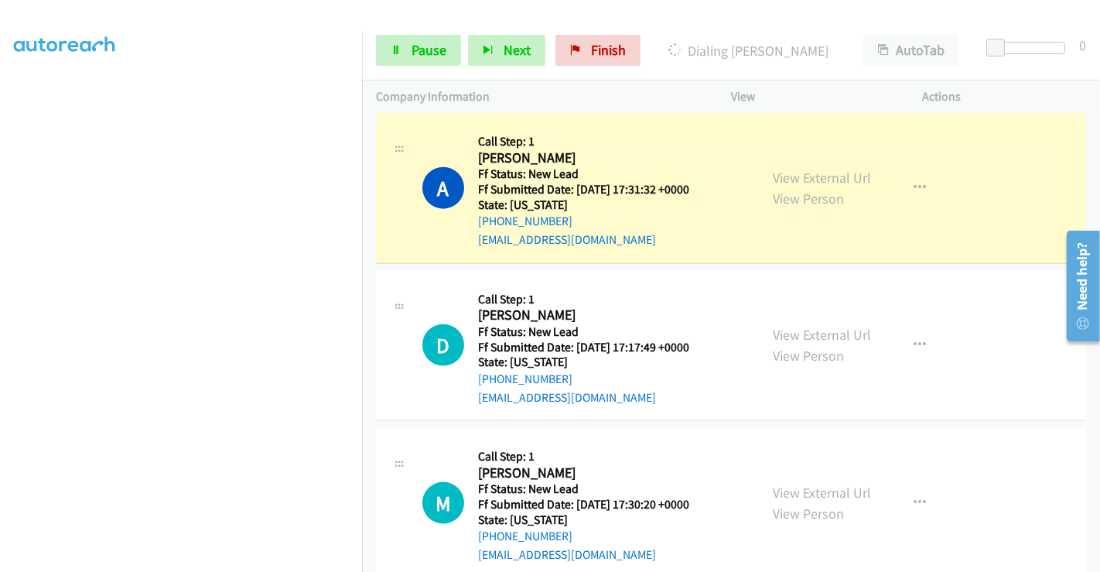
scroll to position [1638, 0]
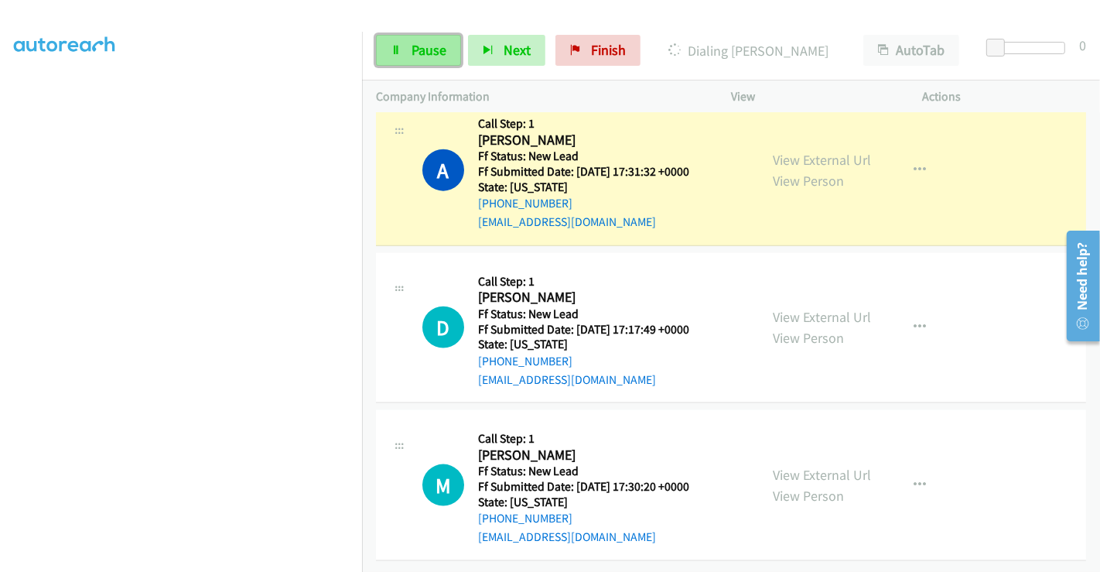
click at [419, 50] on span "Pause" at bounding box center [429, 50] width 35 height 18
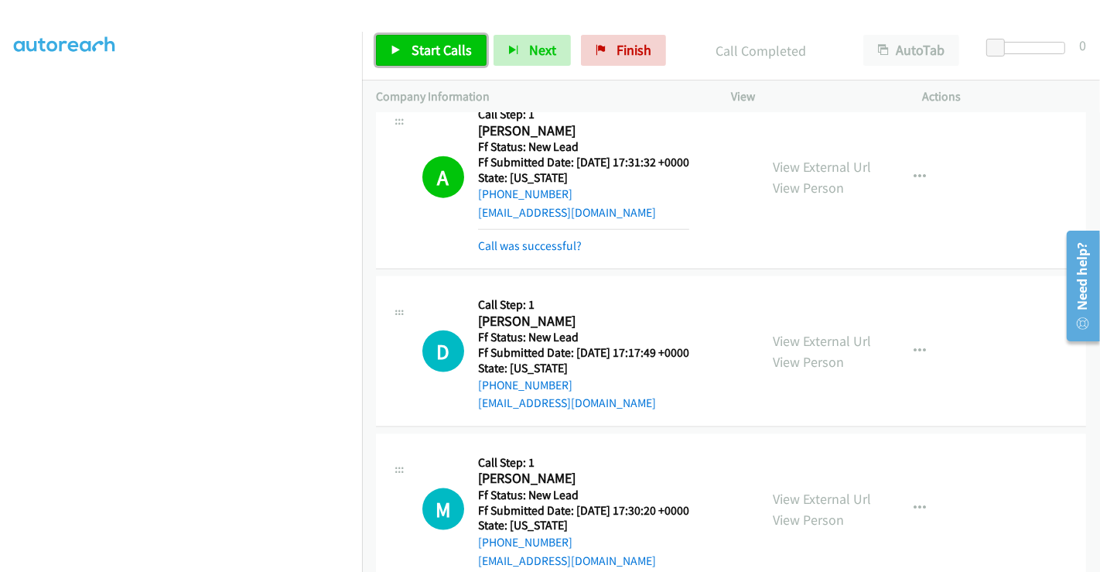
click at [442, 45] on span "Start Calls" at bounding box center [442, 50] width 60 height 18
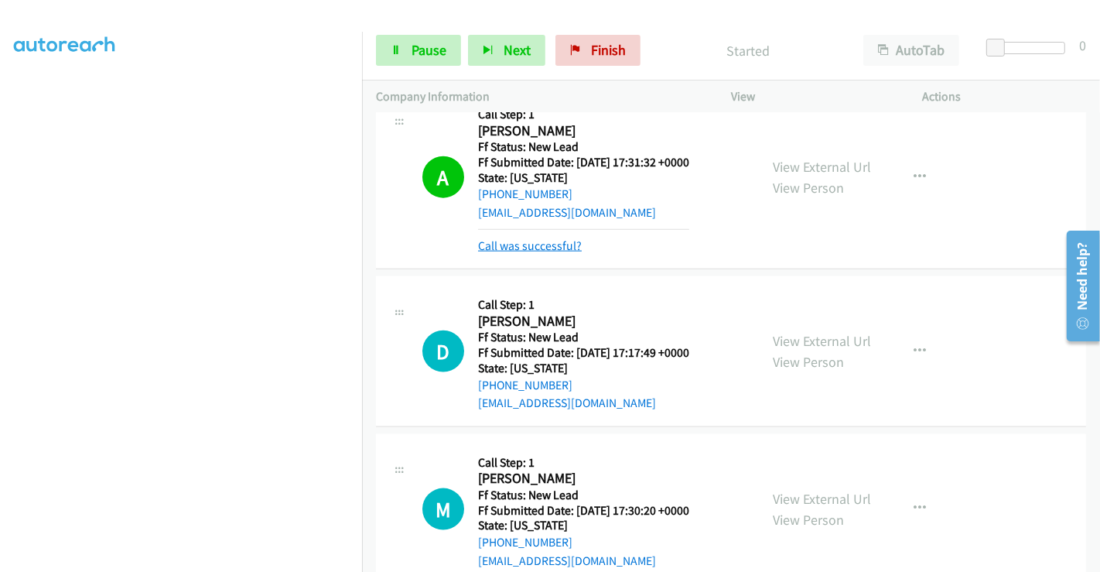
click at [539, 240] on link "Call was successful?" at bounding box center [530, 245] width 104 height 15
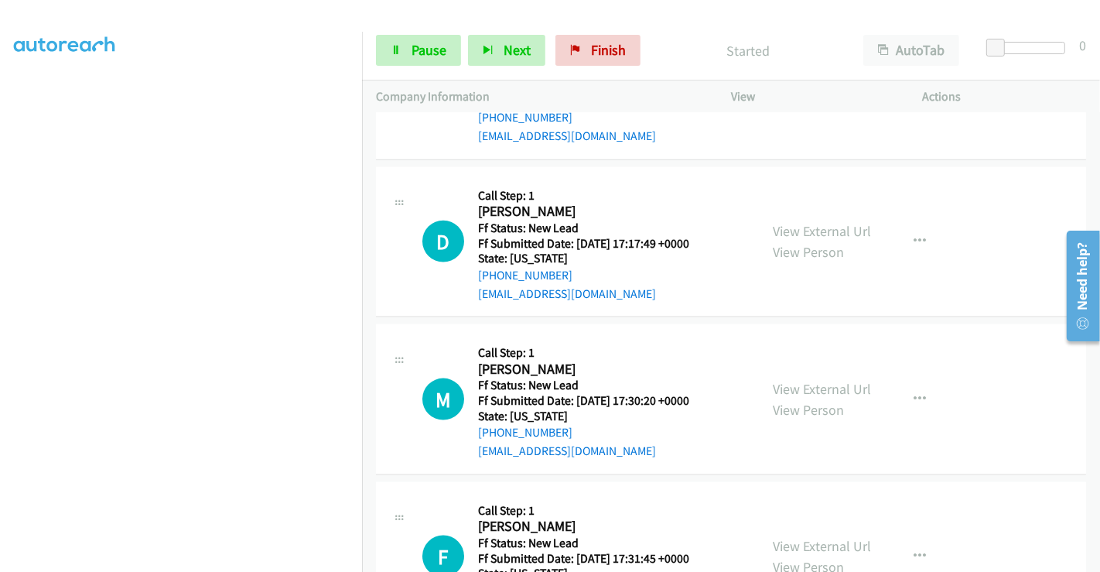
scroll to position [1811, 0]
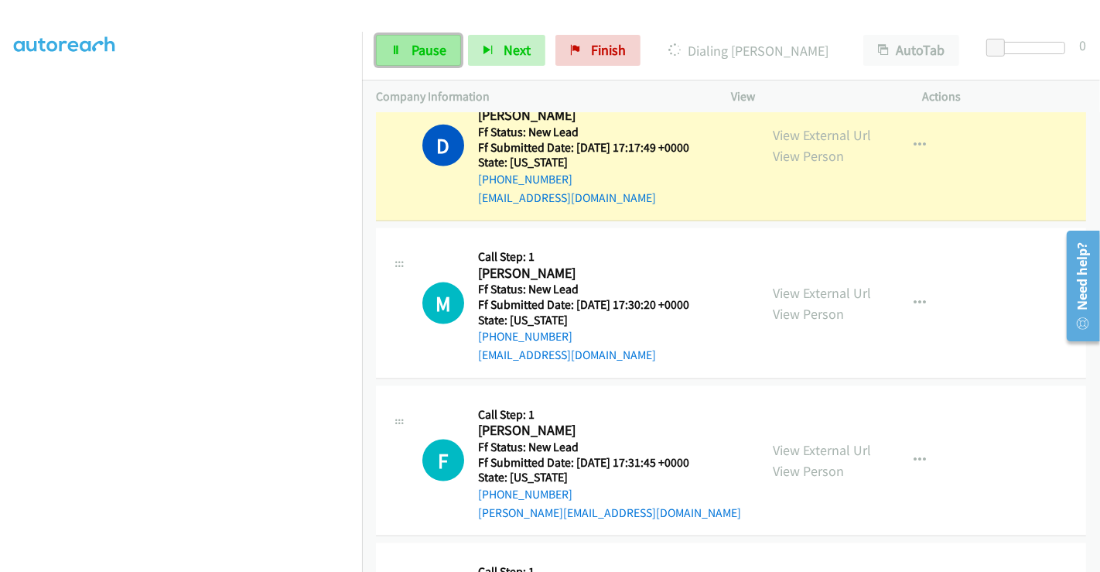
click at [417, 41] on span "Pause" at bounding box center [429, 50] width 35 height 18
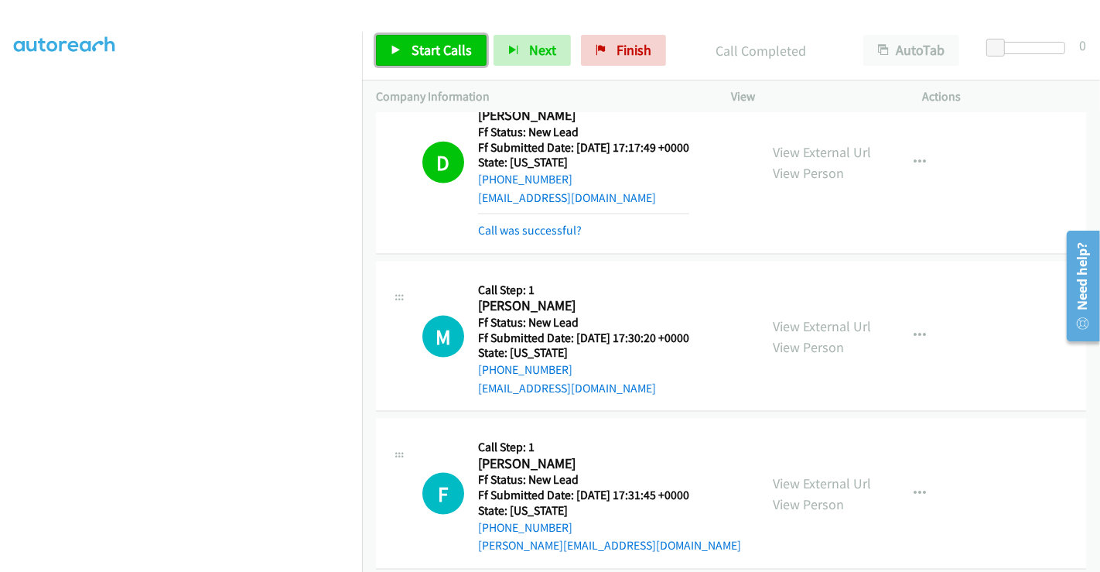
click at [433, 46] on span "Start Calls" at bounding box center [442, 50] width 60 height 18
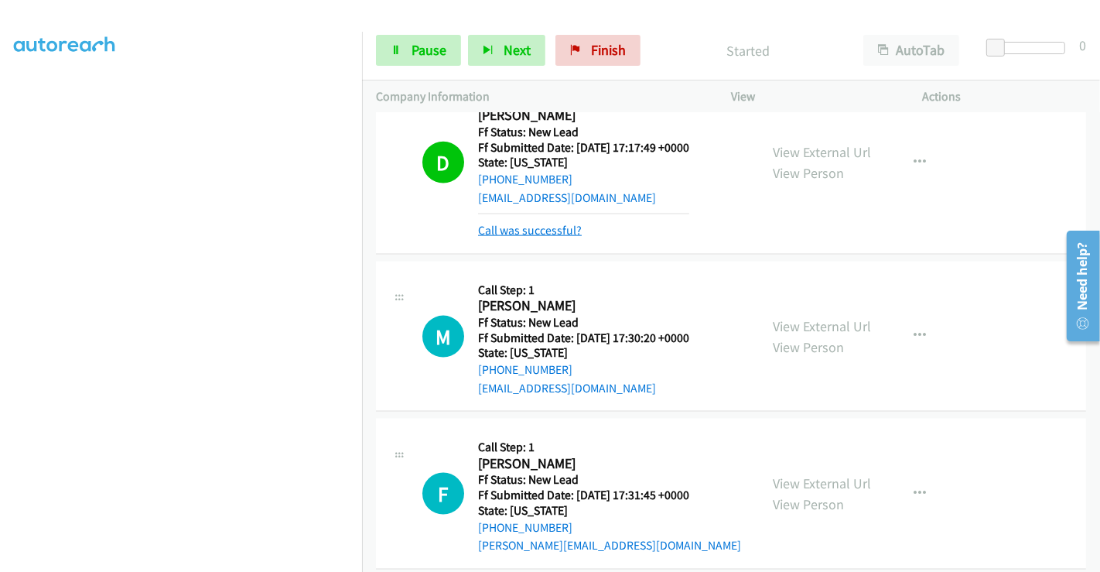
click at [544, 228] on link "Call was successful?" at bounding box center [530, 230] width 104 height 15
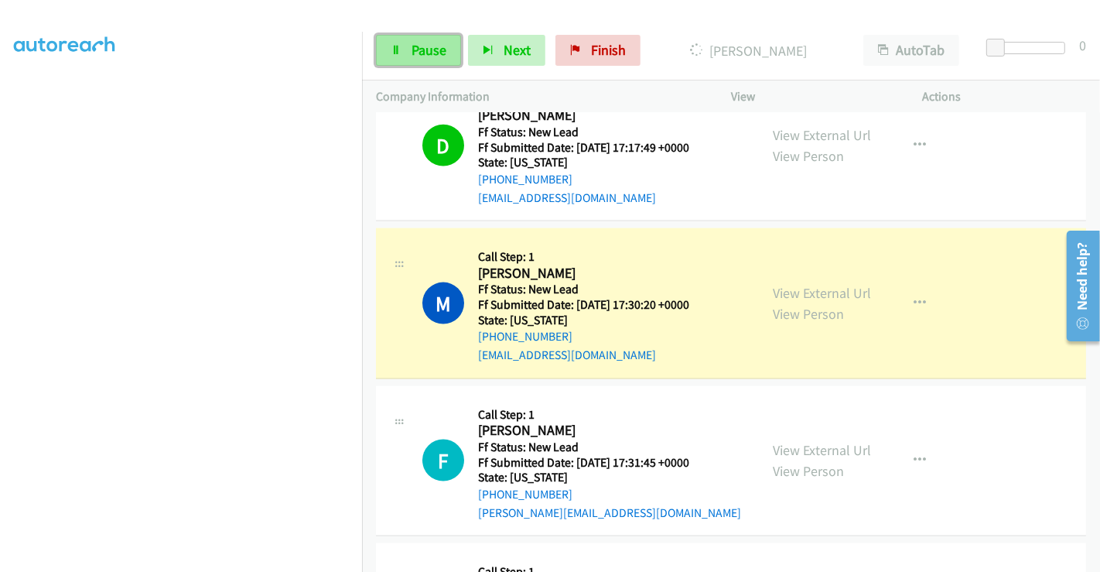
click at [422, 53] on span "Pause" at bounding box center [429, 50] width 35 height 18
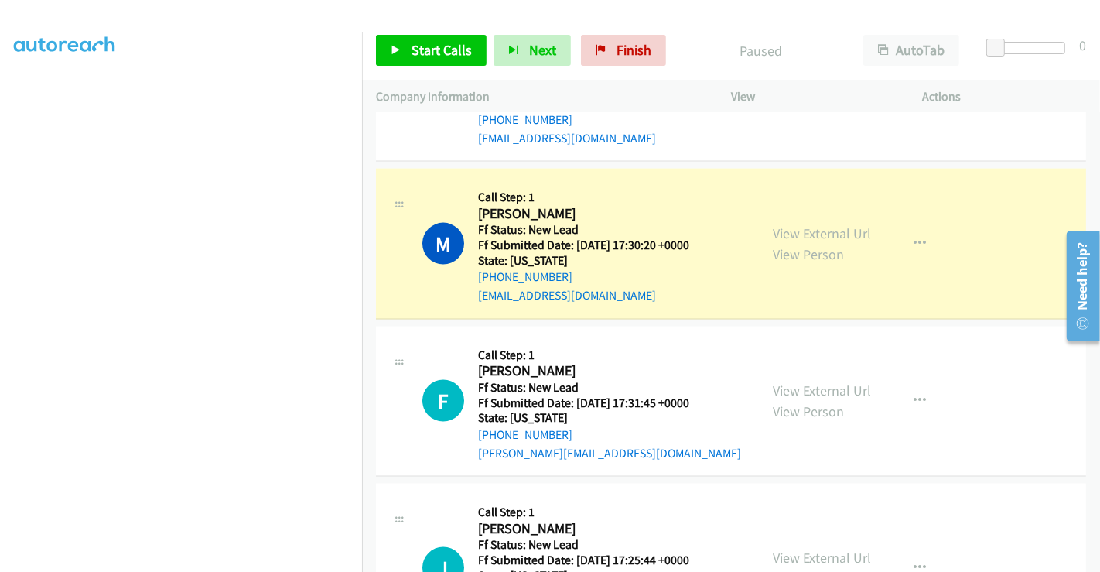
scroll to position [1896, 0]
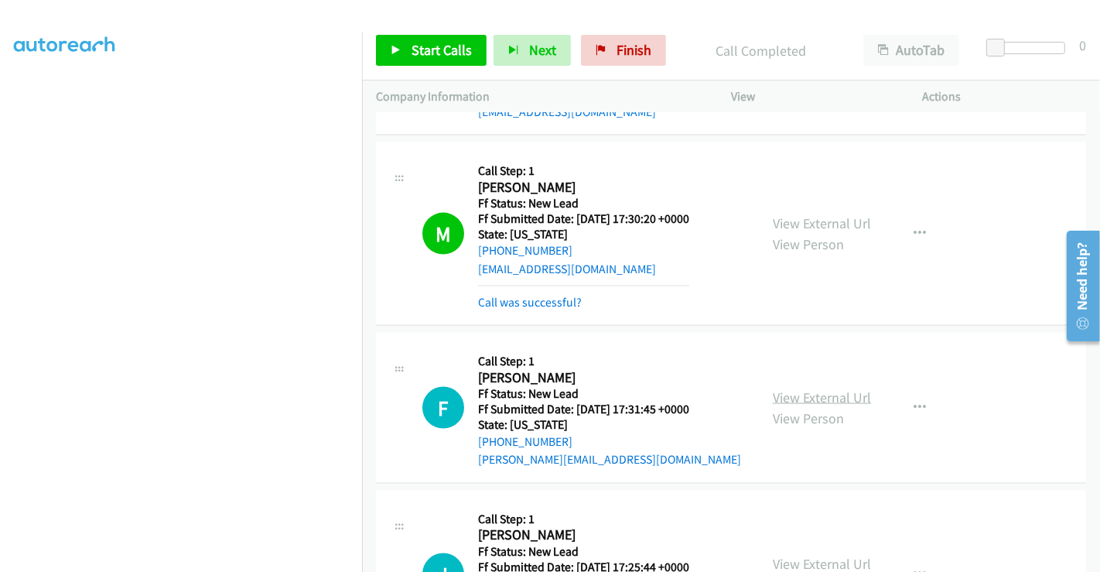
click at [811, 394] on link "View External Url" at bounding box center [822, 397] width 98 height 18
click at [552, 295] on link "Call was successful?" at bounding box center [530, 302] width 104 height 15
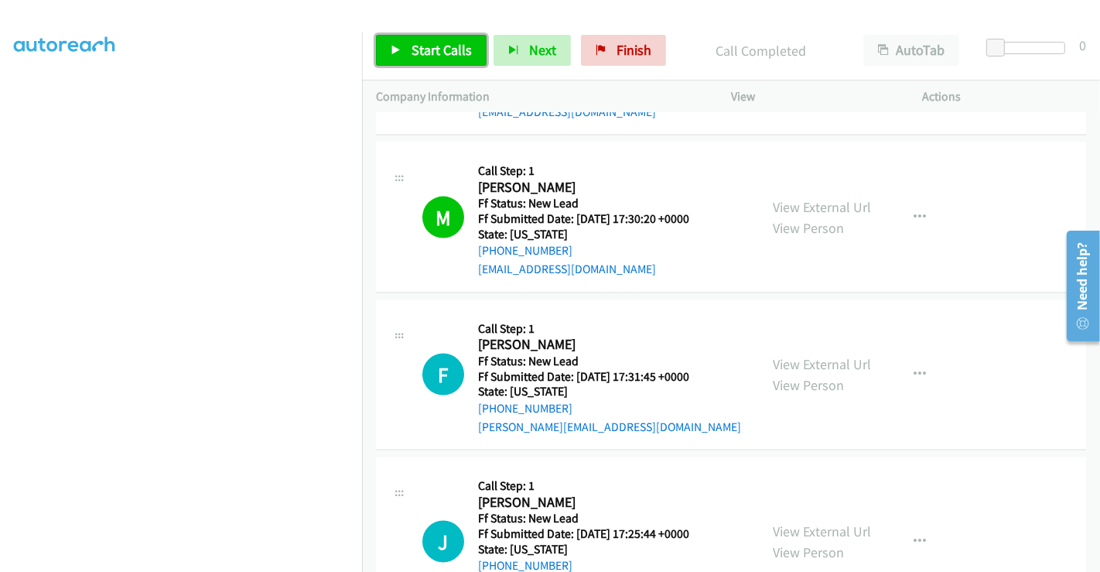
click at [412, 39] on link "Start Calls" at bounding box center [431, 50] width 111 height 31
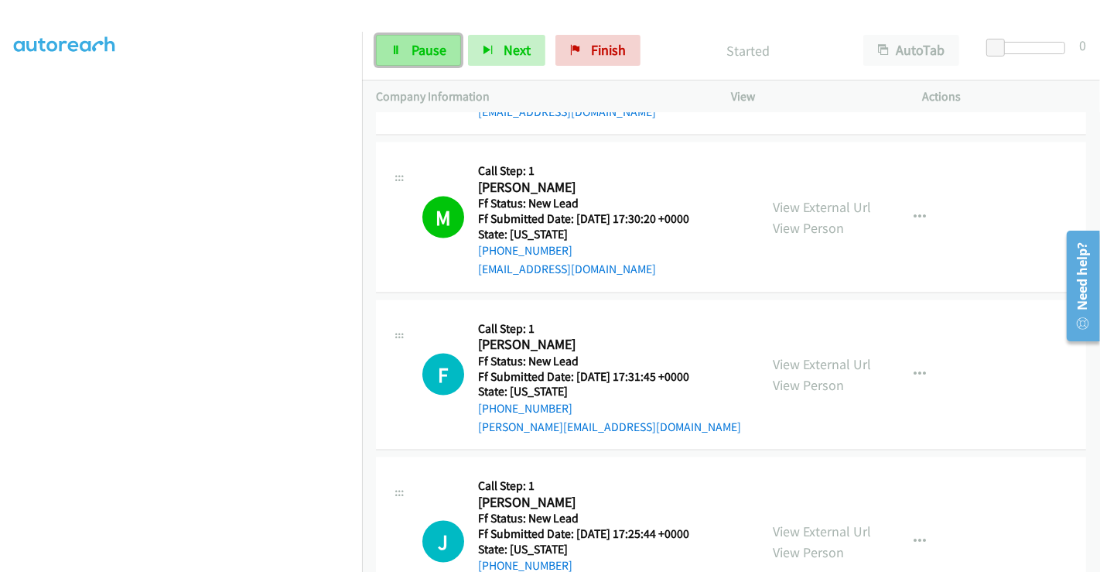
click at [409, 45] on link "Pause" at bounding box center [418, 50] width 85 height 31
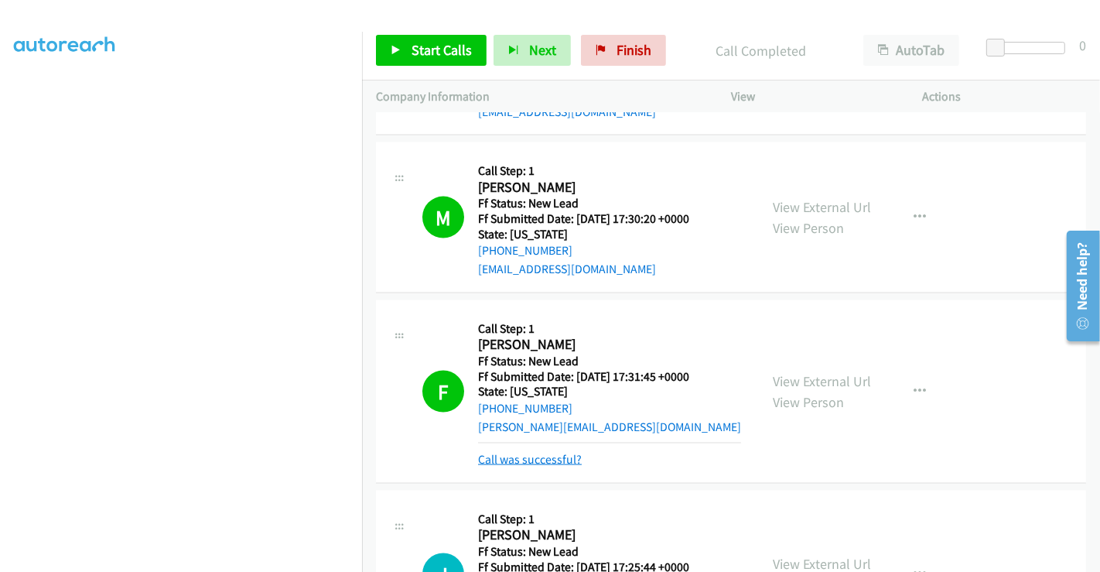
click at [542, 453] on link "Call was successful?" at bounding box center [530, 459] width 104 height 15
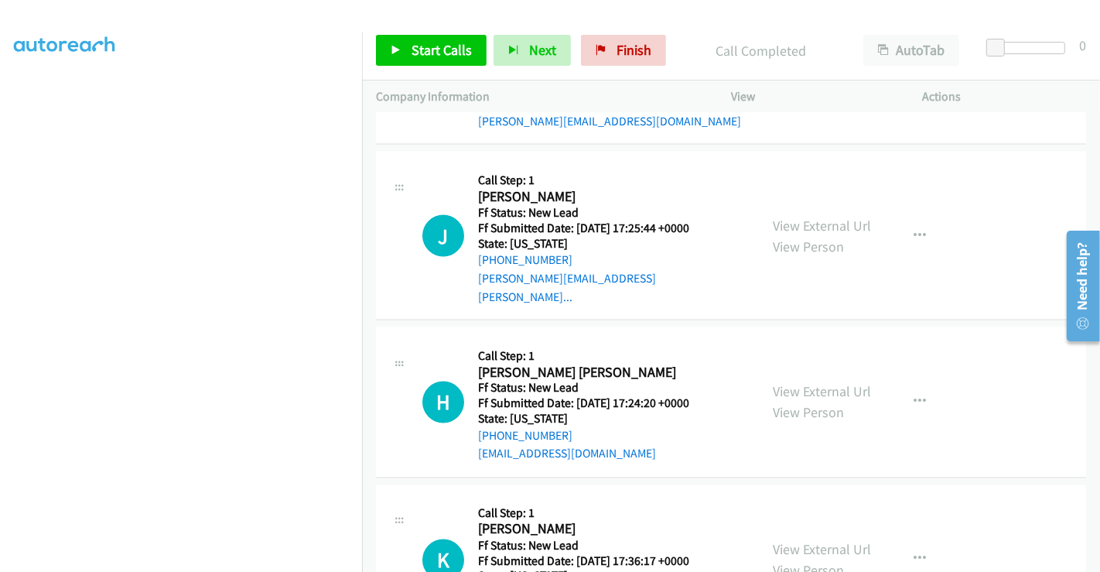
scroll to position [2095, 0]
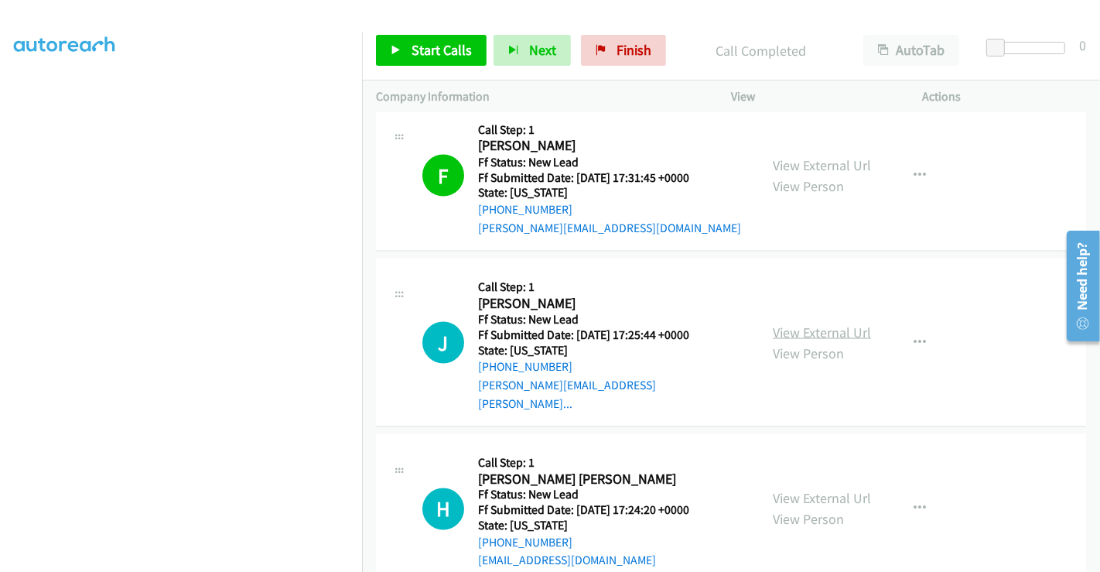
click at [827, 323] on link "View External Url" at bounding box center [822, 332] width 98 height 18
click at [798, 490] on link "View External Url" at bounding box center [822, 499] width 98 height 18
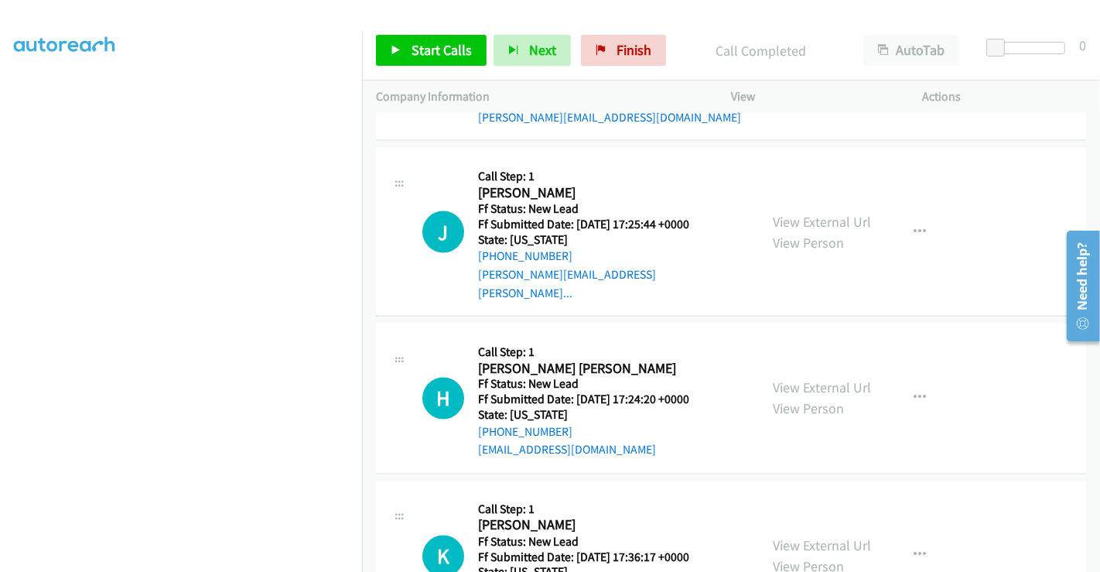
scroll to position [2267, 0]
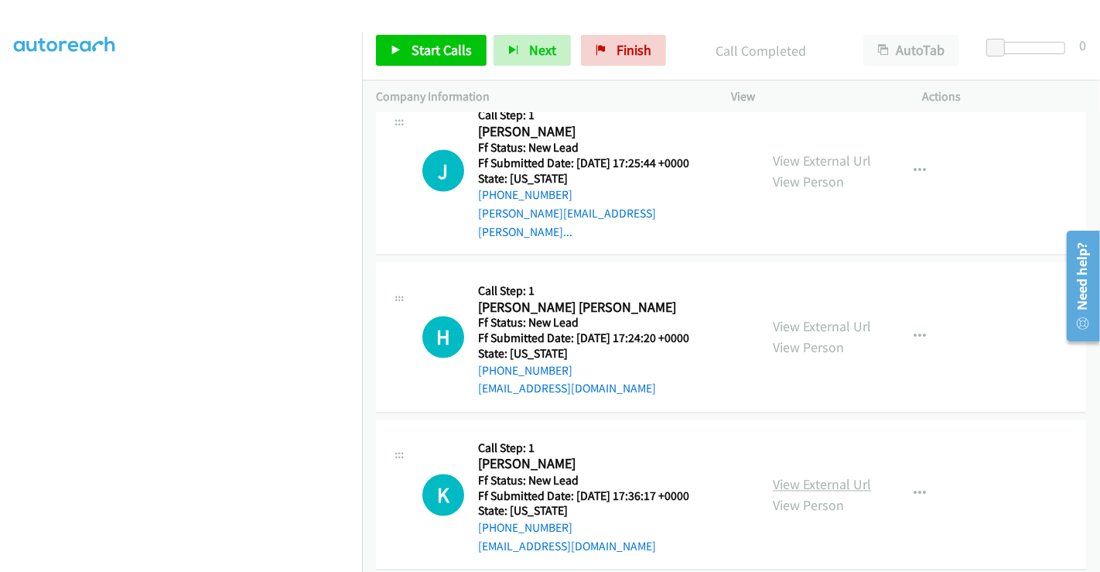
click at [794, 476] on link "View External Url" at bounding box center [822, 485] width 98 height 18
click at [442, 56] on span "Start Calls" at bounding box center [442, 50] width 60 height 18
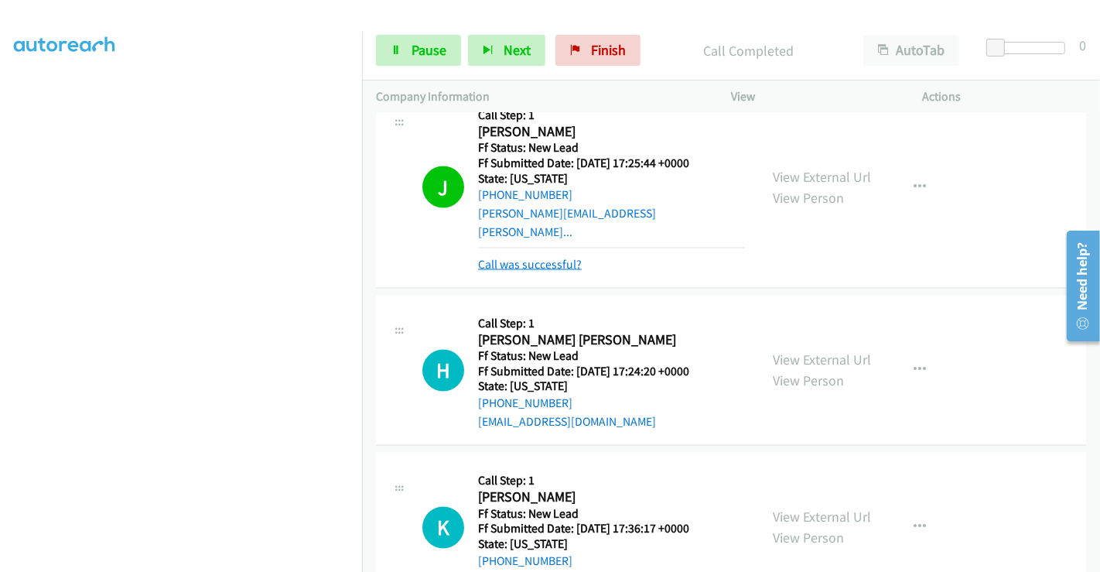
click at [543, 257] on link "Call was successful?" at bounding box center [530, 264] width 104 height 15
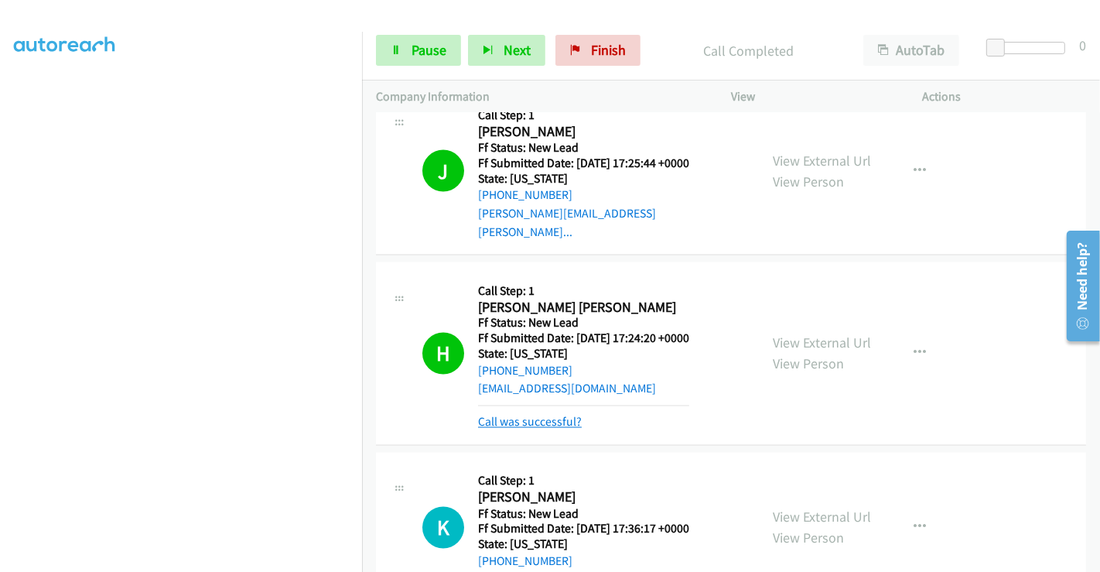
click at [528, 415] on link "Call was successful?" at bounding box center [530, 422] width 104 height 15
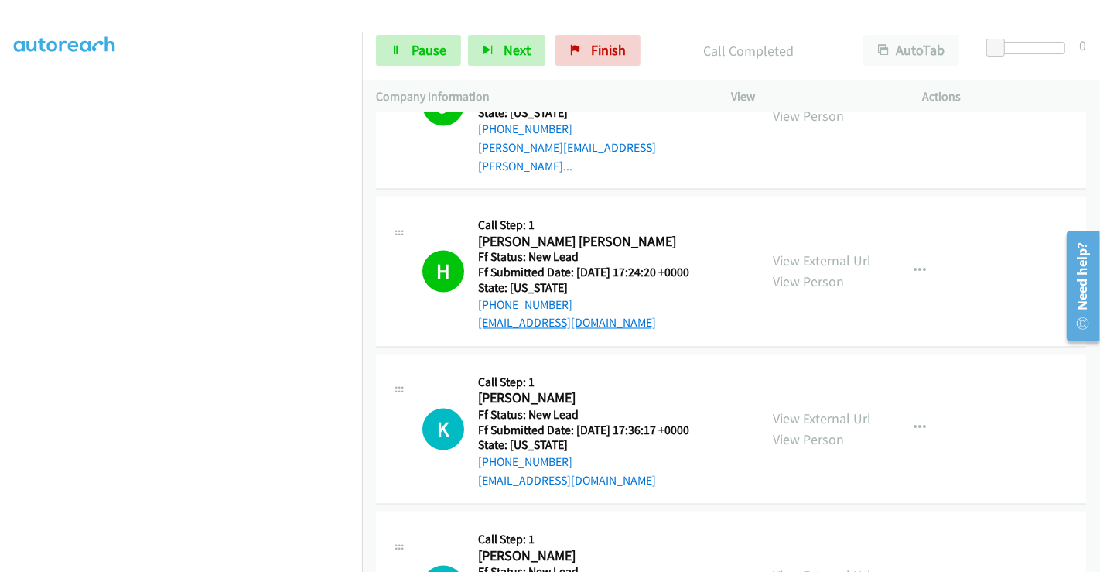
scroll to position [2439, 0]
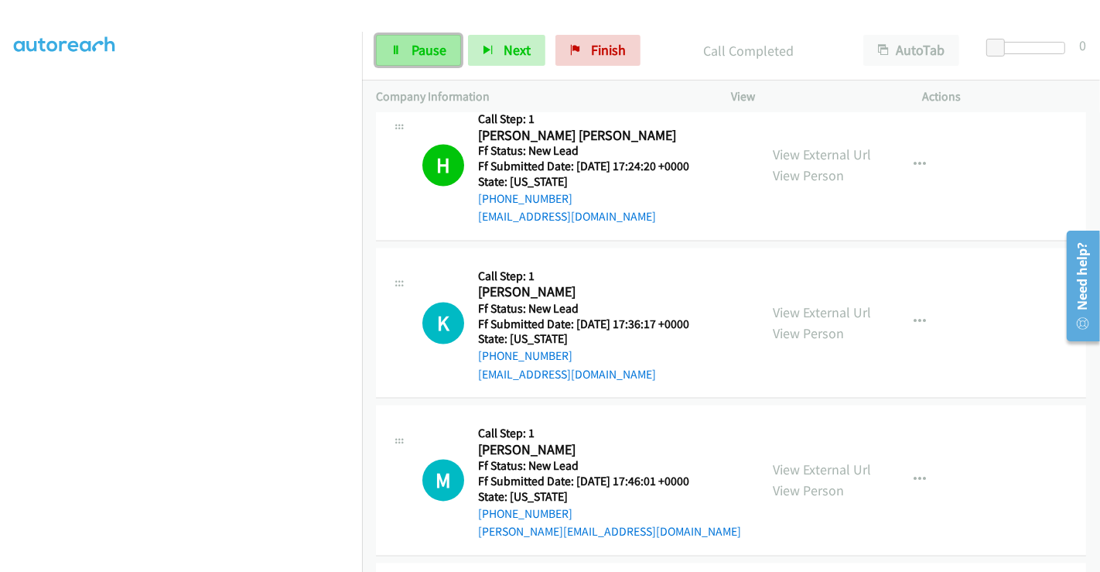
click at [423, 48] on span "Pause" at bounding box center [429, 50] width 35 height 18
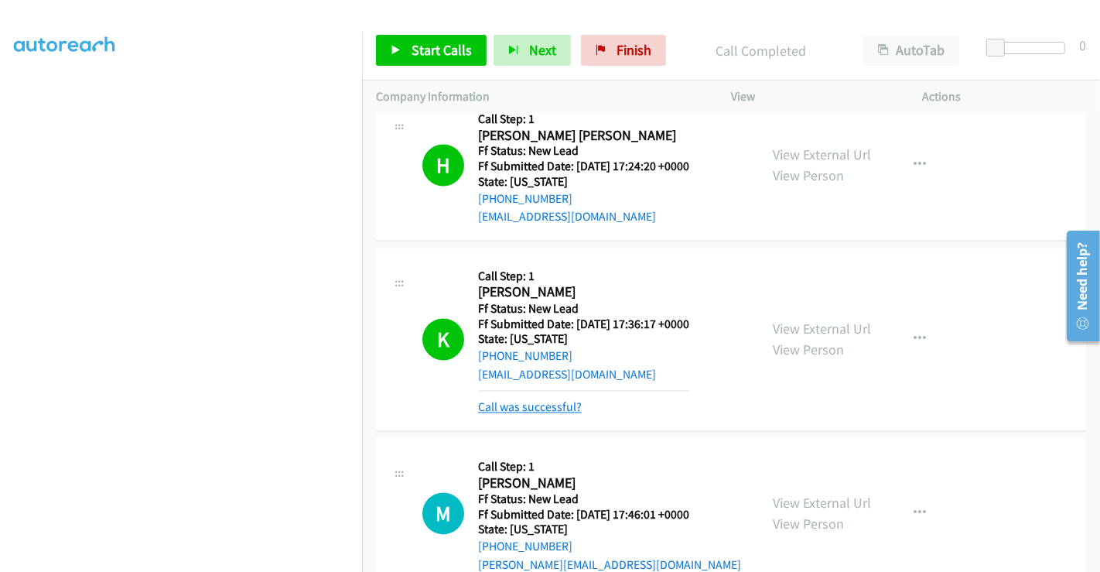
click at [522, 400] on link "Call was successful?" at bounding box center [530, 407] width 104 height 15
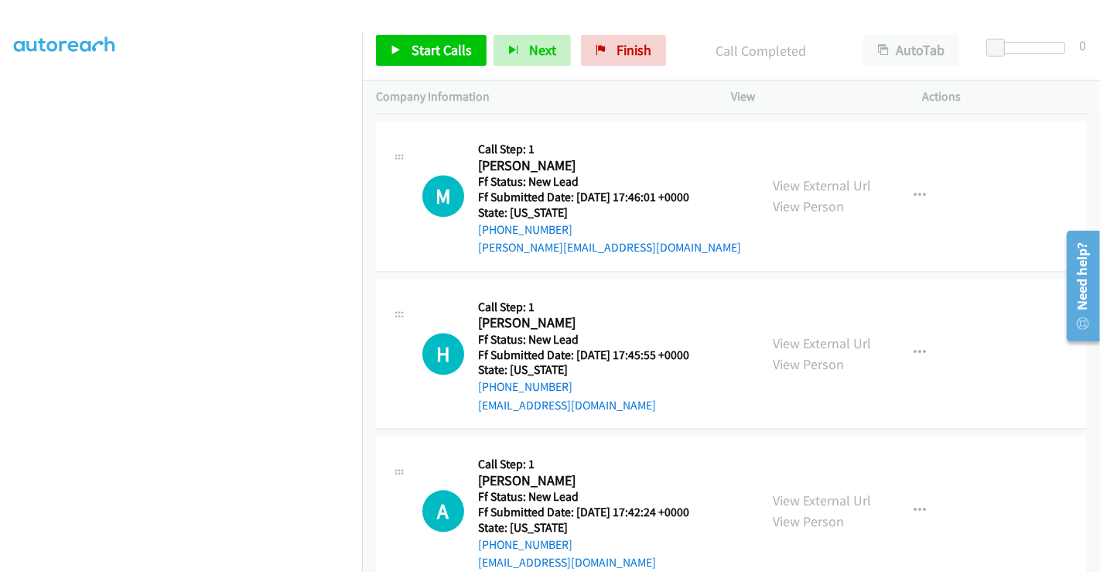
scroll to position [2739, 0]
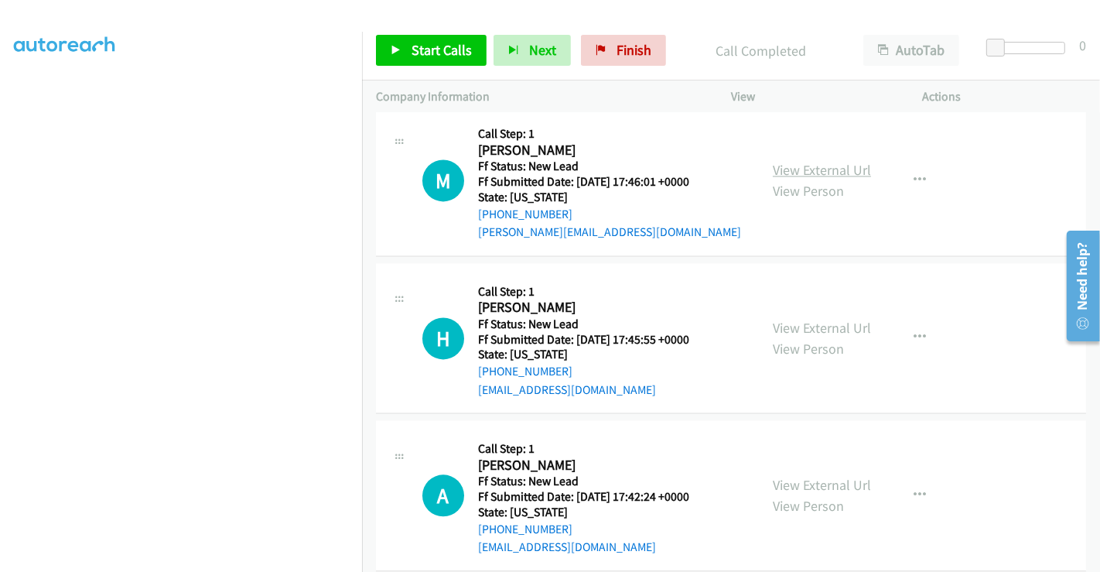
click at [809, 161] on link "View External Url" at bounding box center [822, 170] width 98 height 18
click at [802, 317] on div "View External Url View Person" at bounding box center [822, 338] width 98 height 42
click at [806, 319] on link "View External Url" at bounding box center [822, 328] width 98 height 18
click at [813, 476] on link "View External Url" at bounding box center [822, 485] width 98 height 18
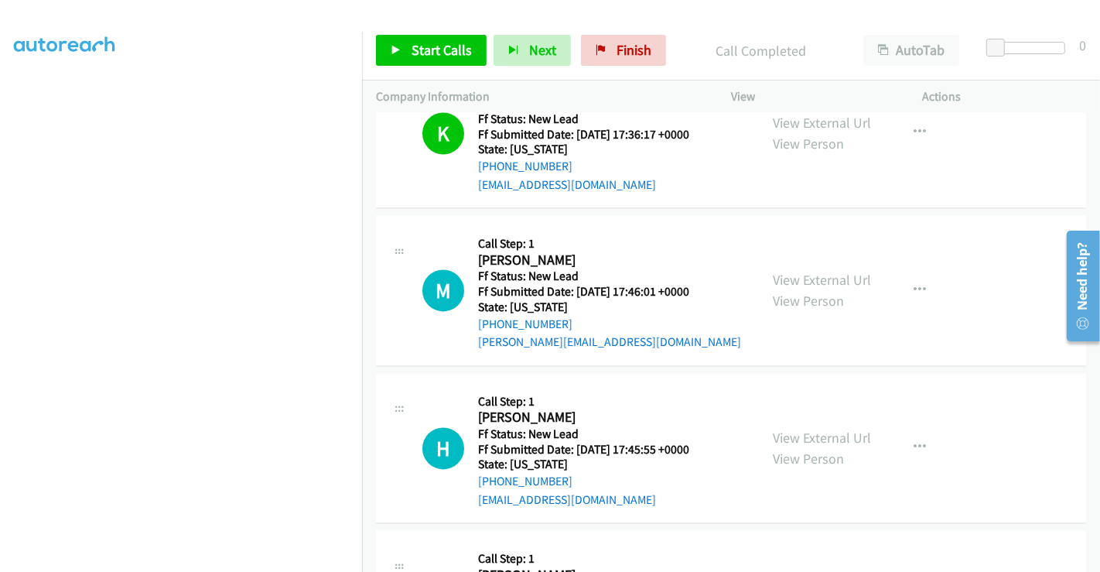
scroll to position [2567, 0]
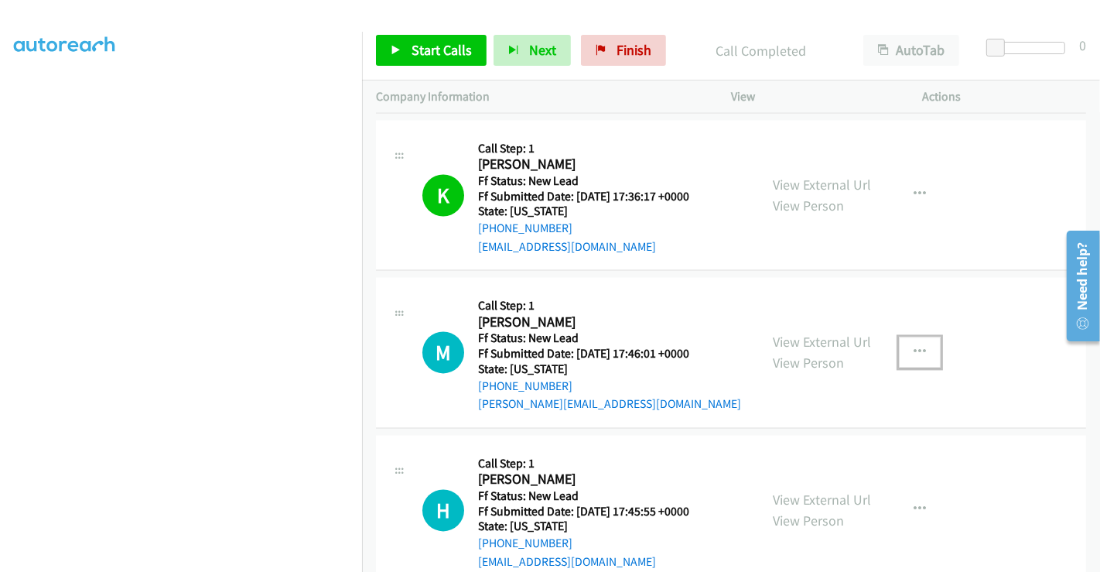
click at [914, 347] on icon "button" at bounding box center [920, 353] width 12 height 12
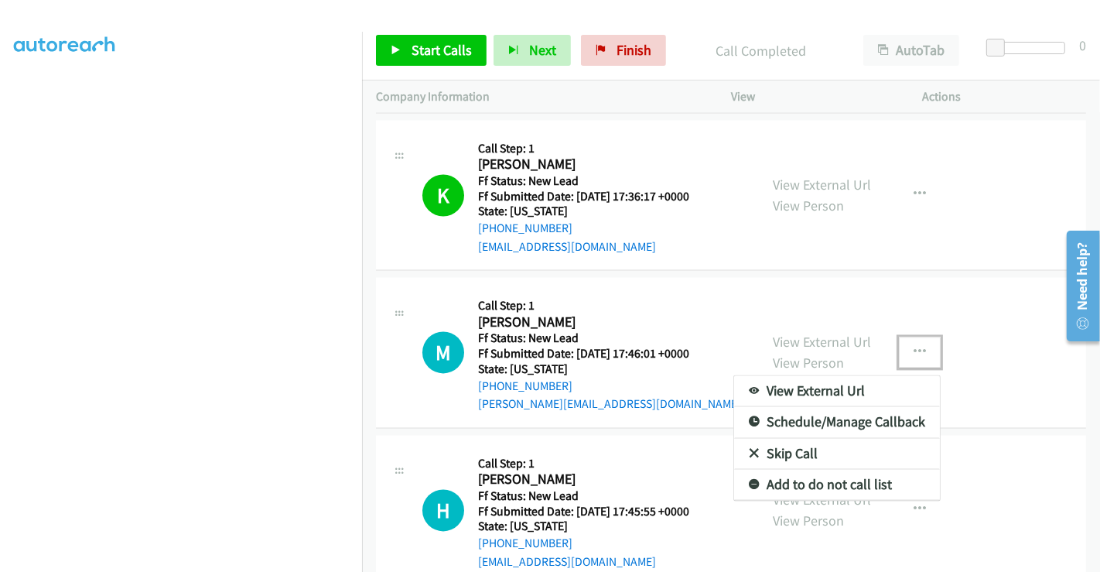
click at [785, 439] on link "Skip Call" at bounding box center [837, 454] width 206 height 31
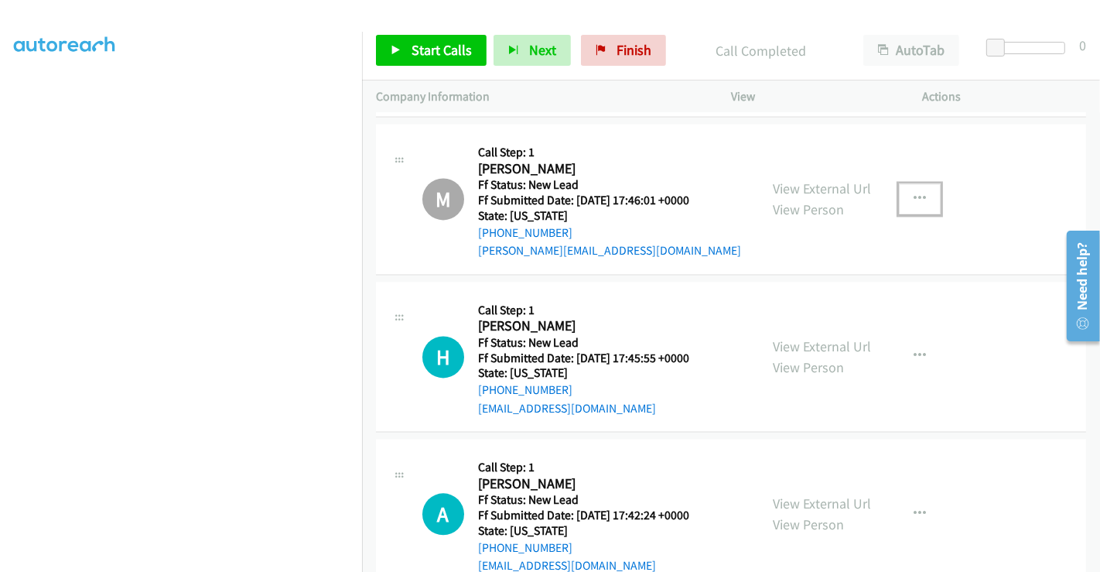
scroll to position [2825, 0]
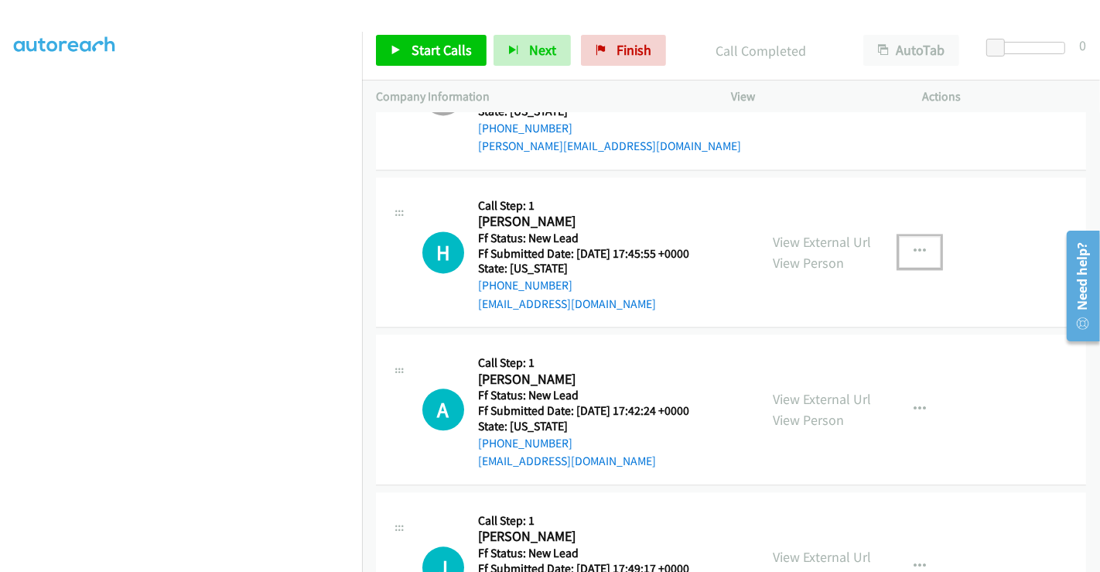
click at [901, 236] on button "button" at bounding box center [920, 251] width 42 height 31
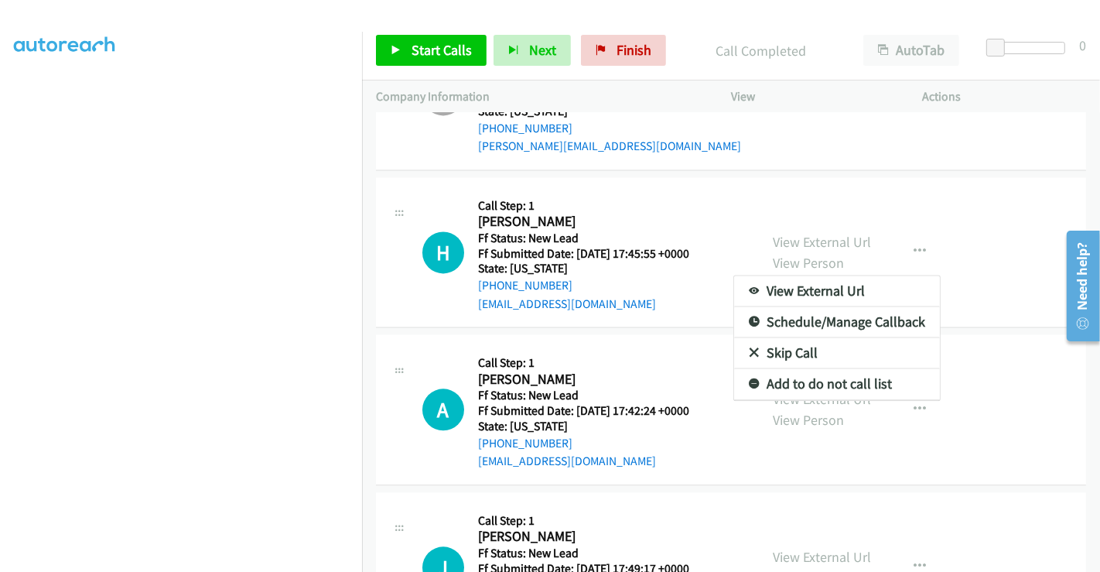
click at [778, 337] on link "Skip Call" at bounding box center [837, 352] width 206 height 31
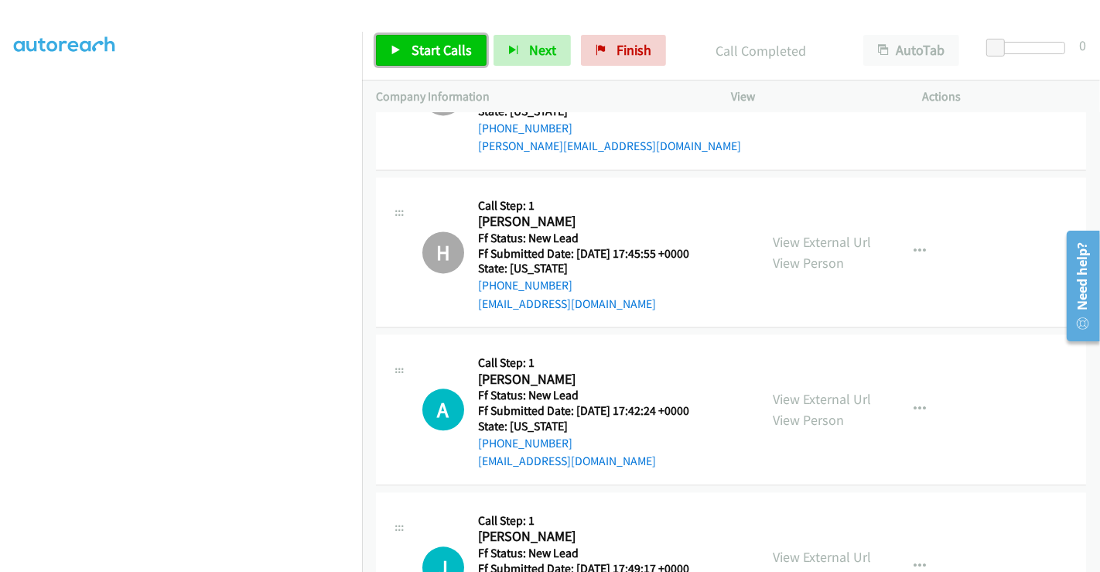
click at [460, 55] on span "Start Calls" at bounding box center [442, 50] width 60 height 18
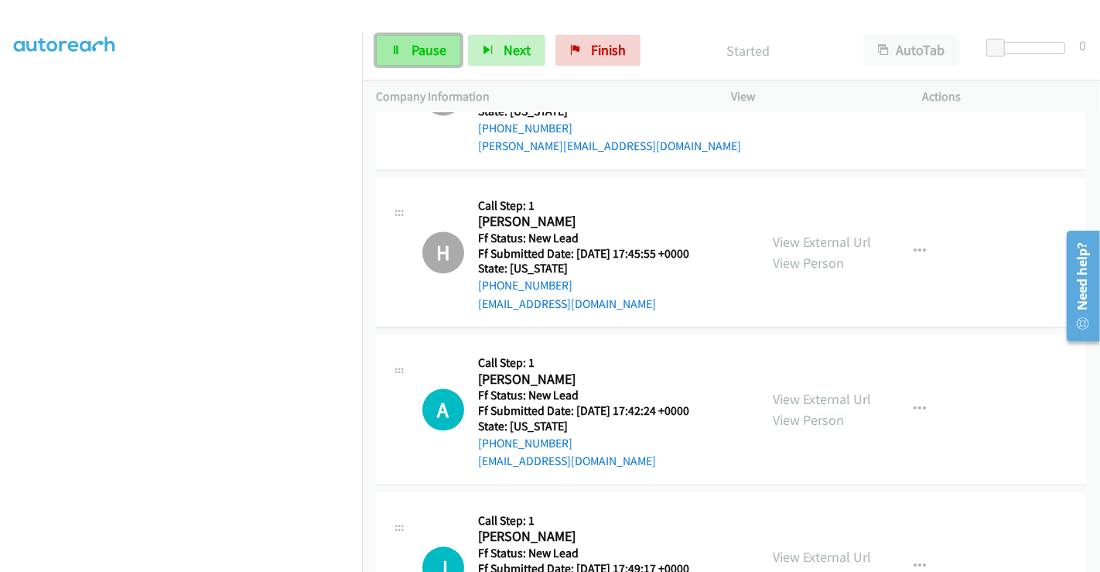
click at [412, 48] on span "Pause" at bounding box center [429, 50] width 35 height 18
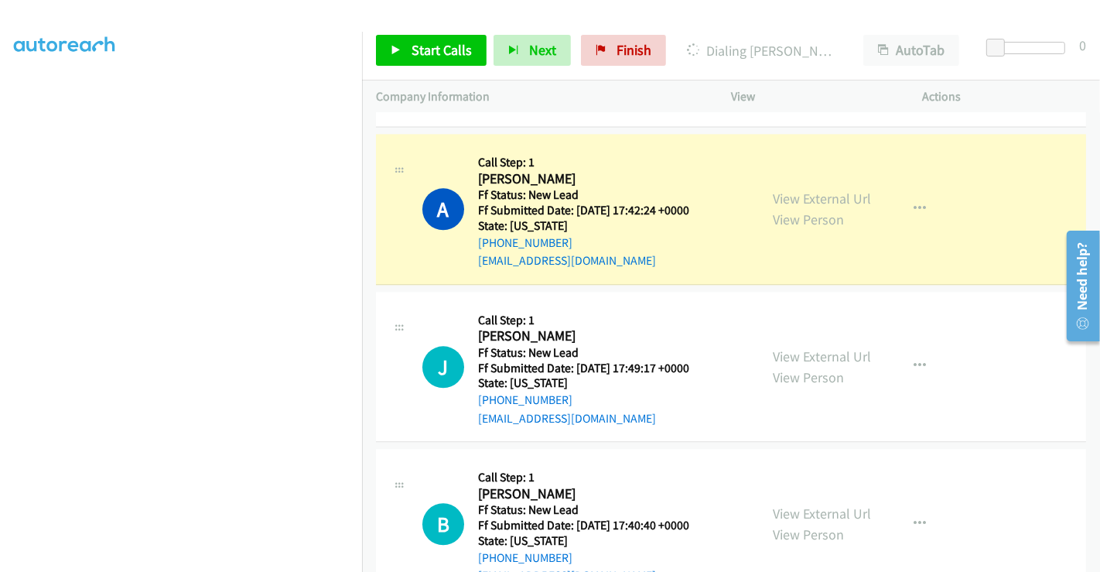
scroll to position [3053, 0]
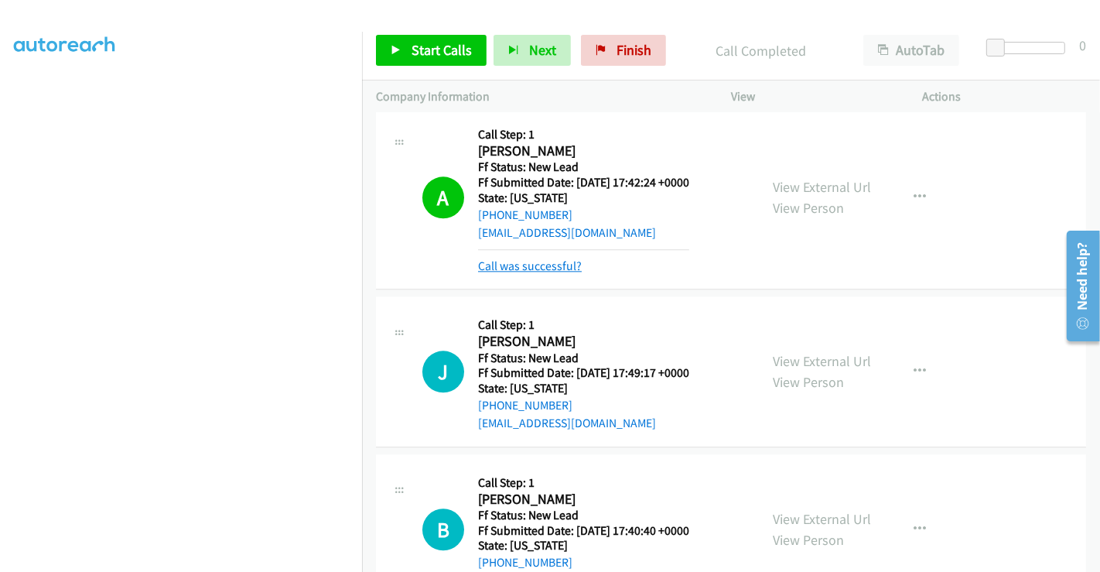
click at [549, 258] on link "Call was successful?" at bounding box center [530, 265] width 104 height 15
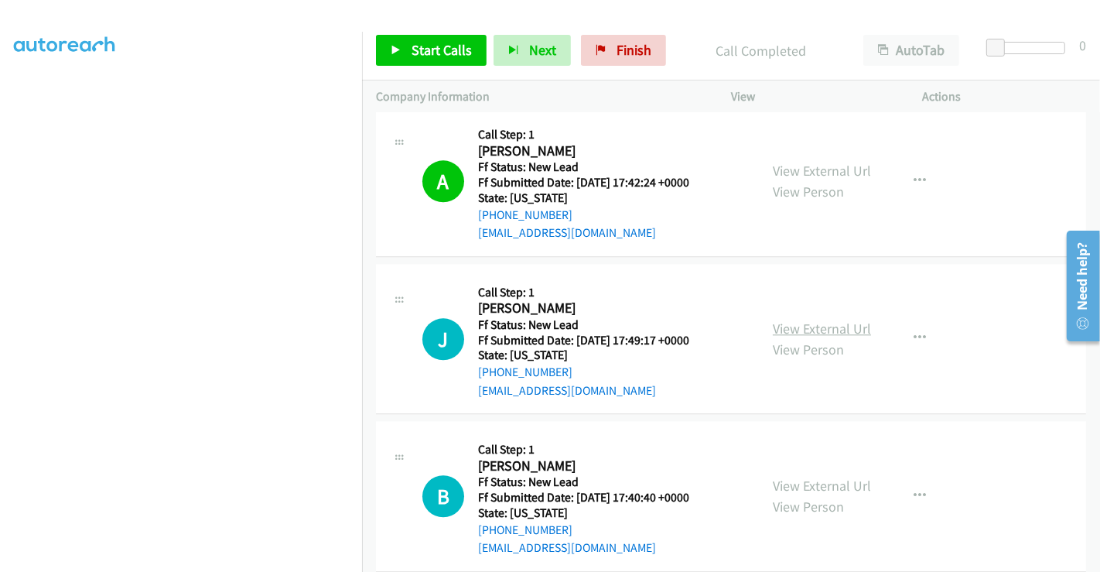
click at [835, 320] on link "View External Url" at bounding box center [822, 329] width 98 height 18
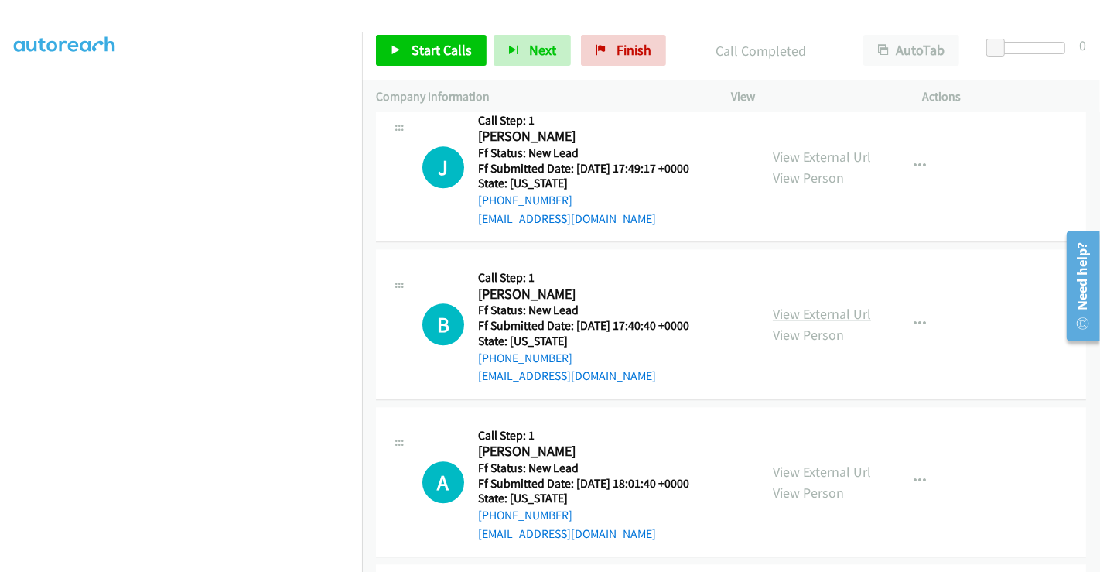
click at [805, 305] on link "View External Url" at bounding box center [822, 314] width 98 height 18
click at [812, 463] on link "View External Url" at bounding box center [822, 472] width 98 height 18
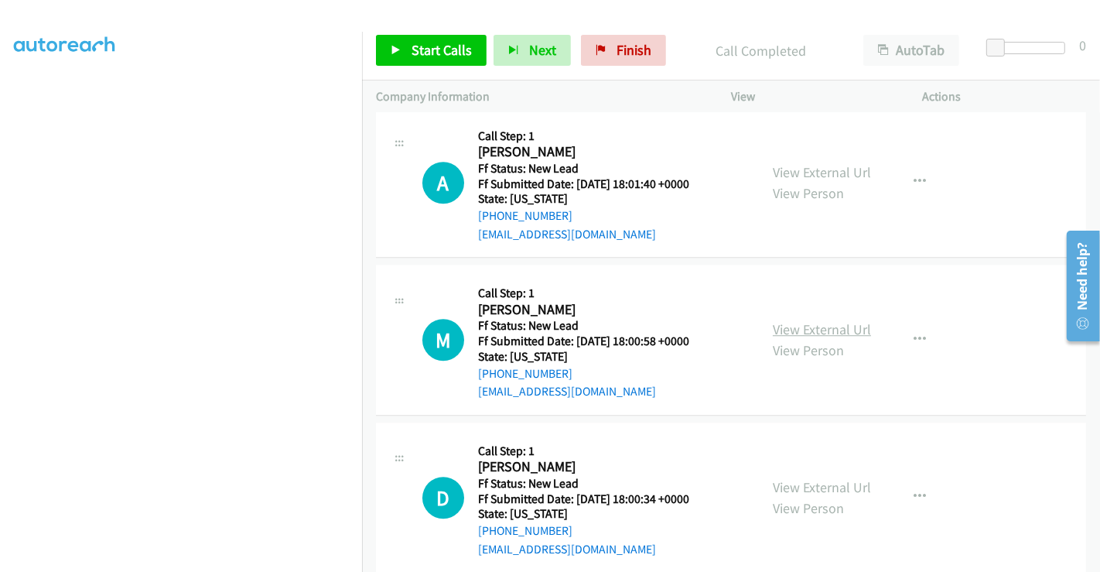
scroll to position [3524, 0]
click at [799, 320] on link "View External Url" at bounding box center [822, 329] width 98 height 18
click at [801, 478] on link "View External Url" at bounding box center [822, 487] width 98 height 18
click at [439, 55] on span "Start Calls" at bounding box center [442, 50] width 60 height 18
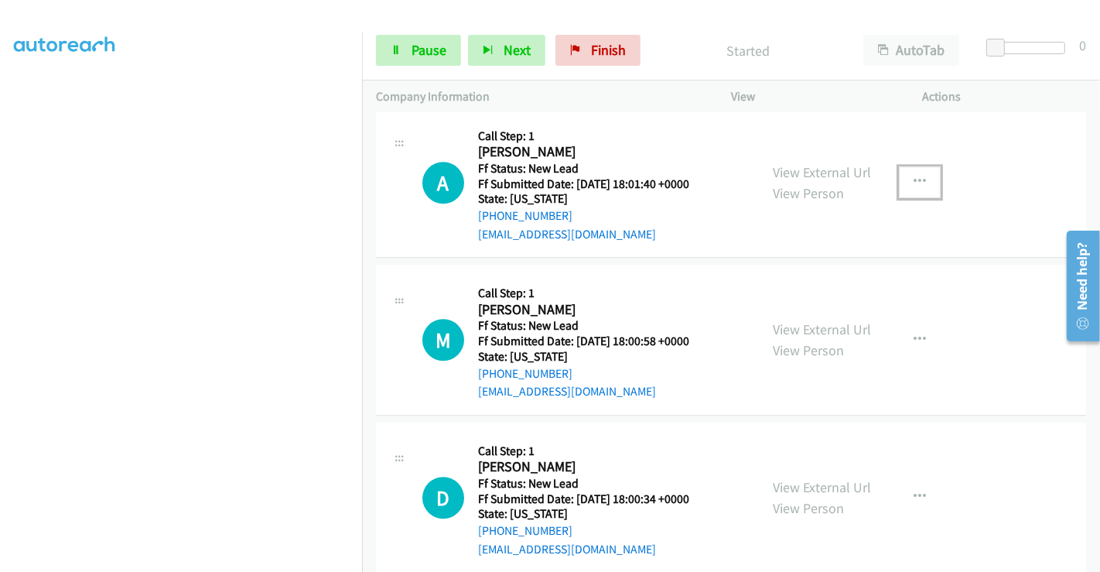
click at [915, 176] on icon "button" at bounding box center [920, 182] width 12 height 12
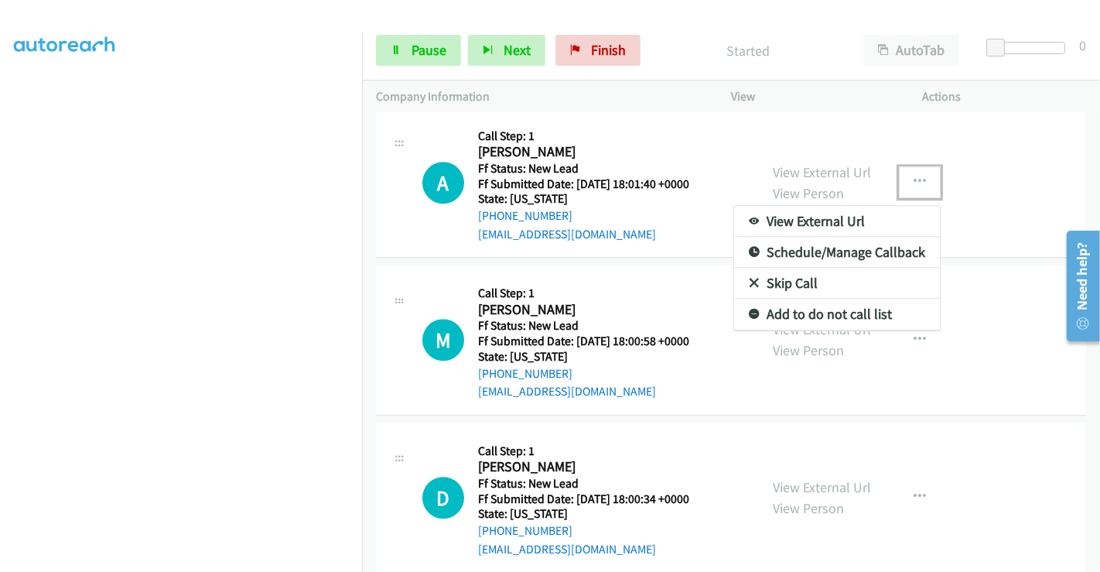
click at [800, 268] on link "Skip Call" at bounding box center [837, 283] width 206 height 31
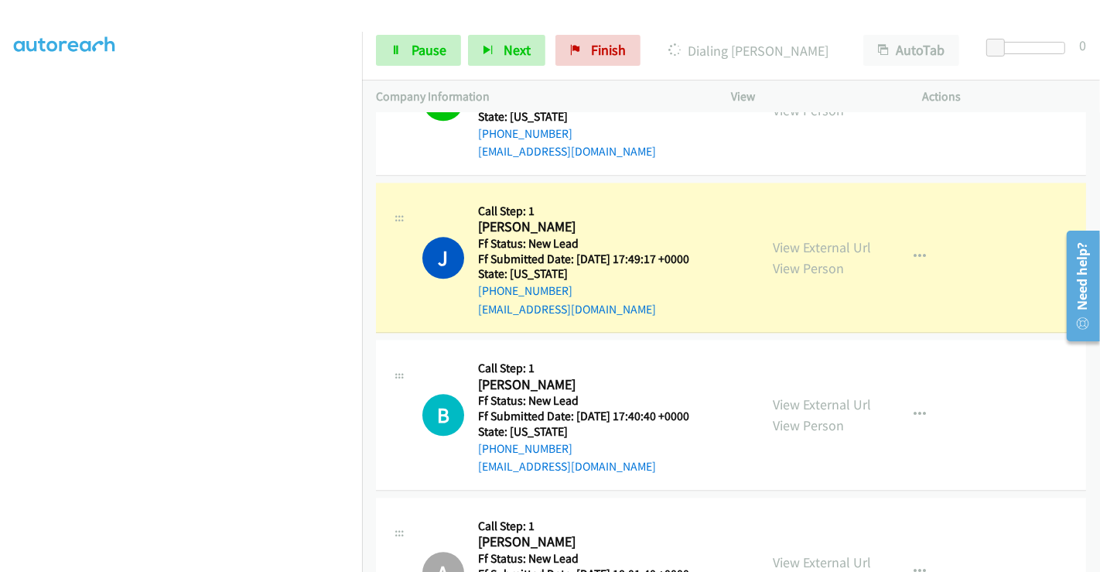
scroll to position [3181, 0]
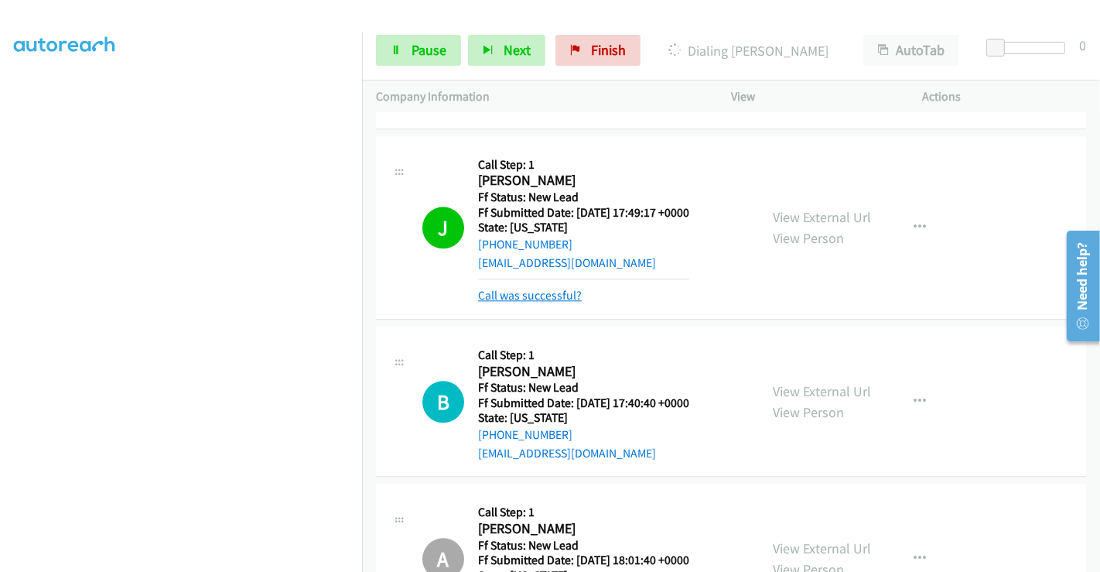
click at [548, 288] on link "Call was successful?" at bounding box center [530, 295] width 104 height 15
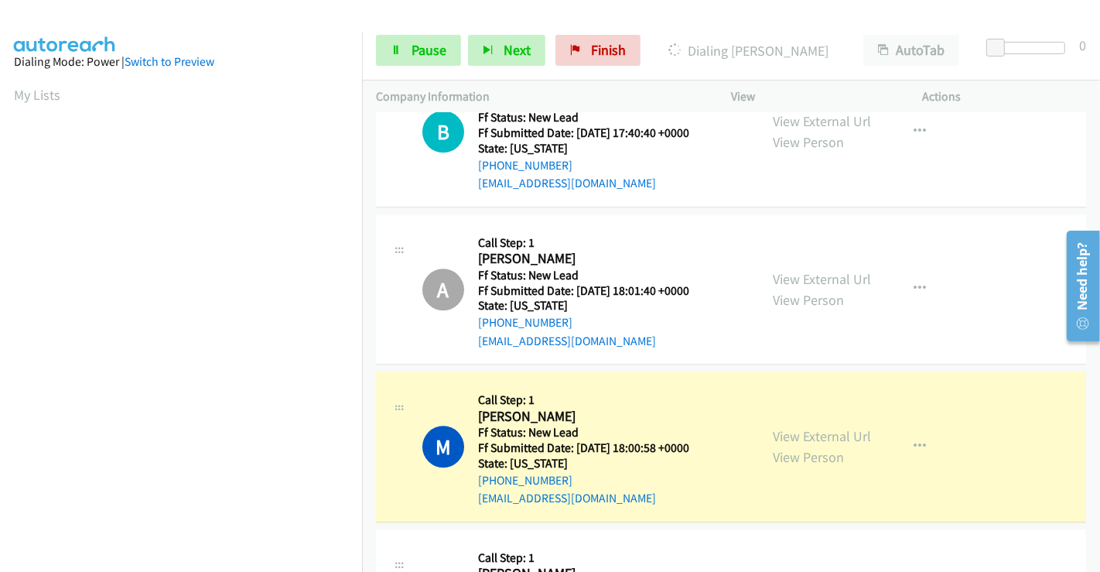
scroll to position [3524, 0]
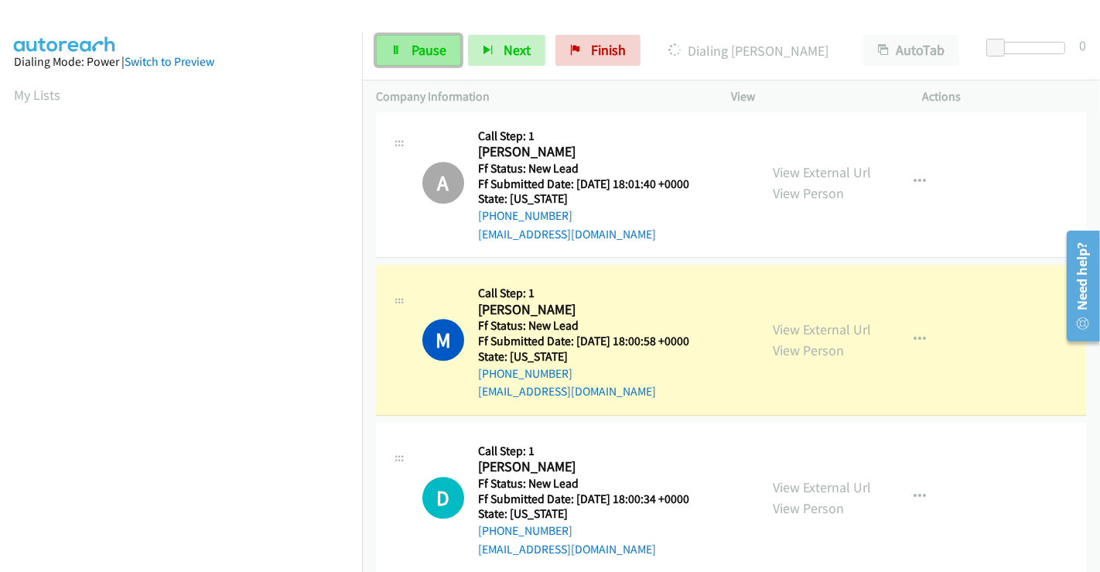
click at [420, 56] on span "Pause" at bounding box center [429, 50] width 35 height 18
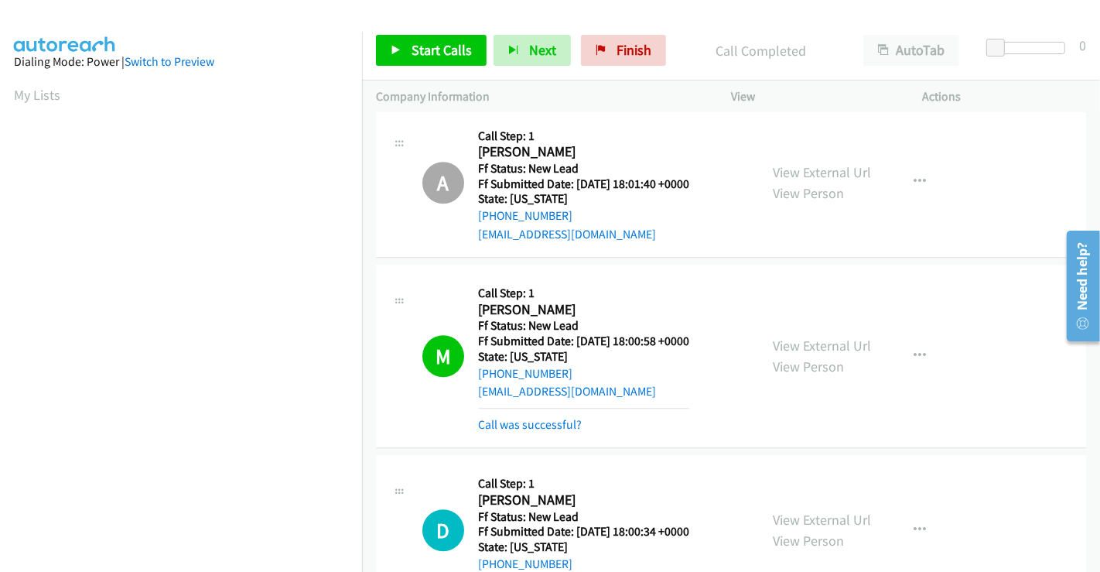
scroll to position [298, 0]
click at [512, 417] on link "Call was successful?" at bounding box center [530, 424] width 104 height 15
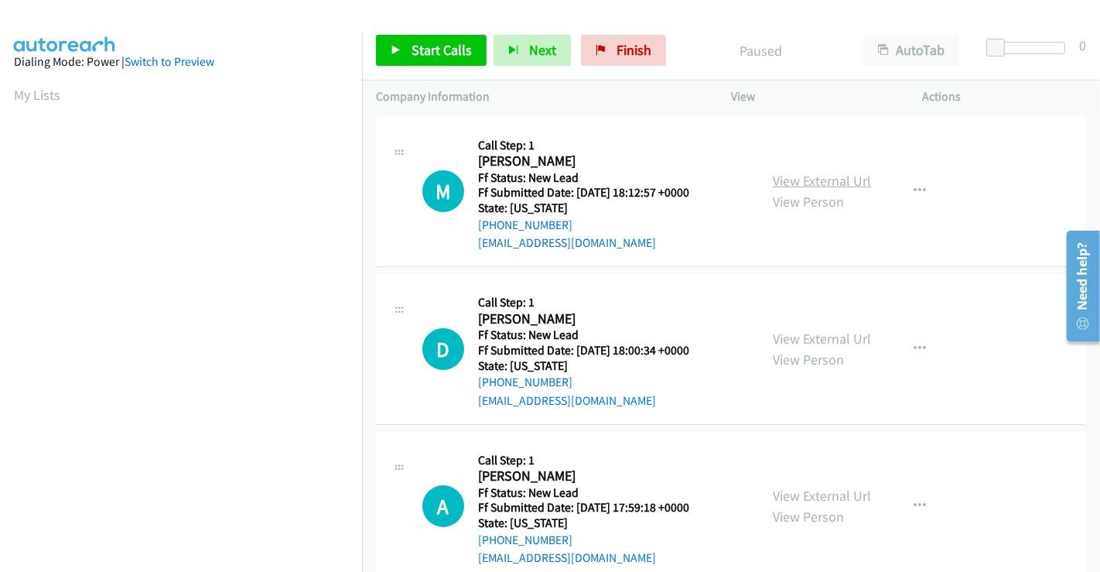
click at [822, 178] on link "View External Url" at bounding box center [822, 181] width 98 height 18
click at [412, 50] on span "Start Calls" at bounding box center [442, 50] width 60 height 18
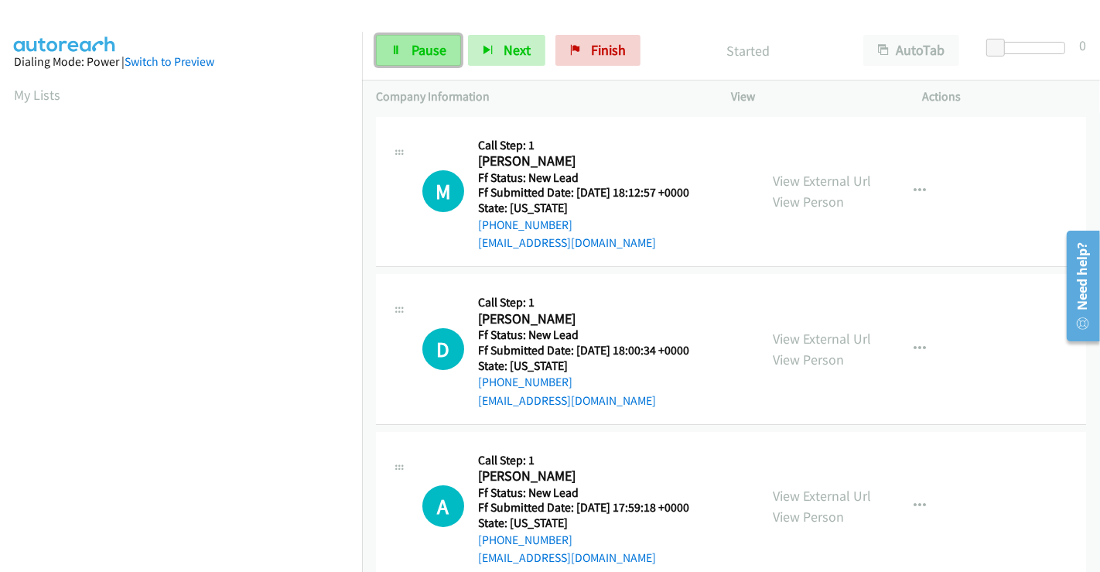
click at [426, 51] on span "Pause" at bounding box center [429, 50] width 35 height 18
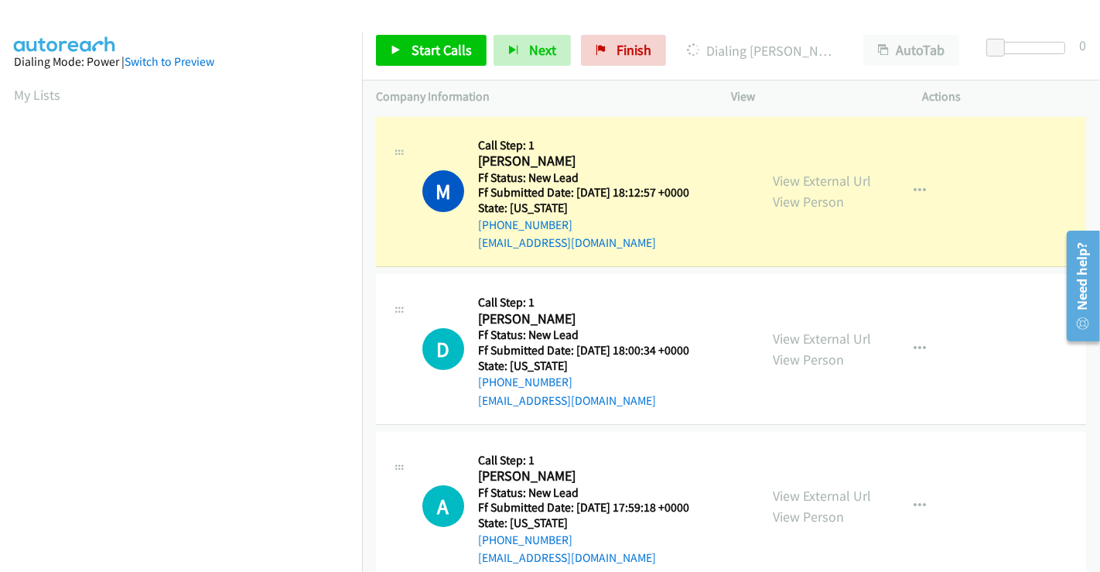
scroll to position [298, 0]
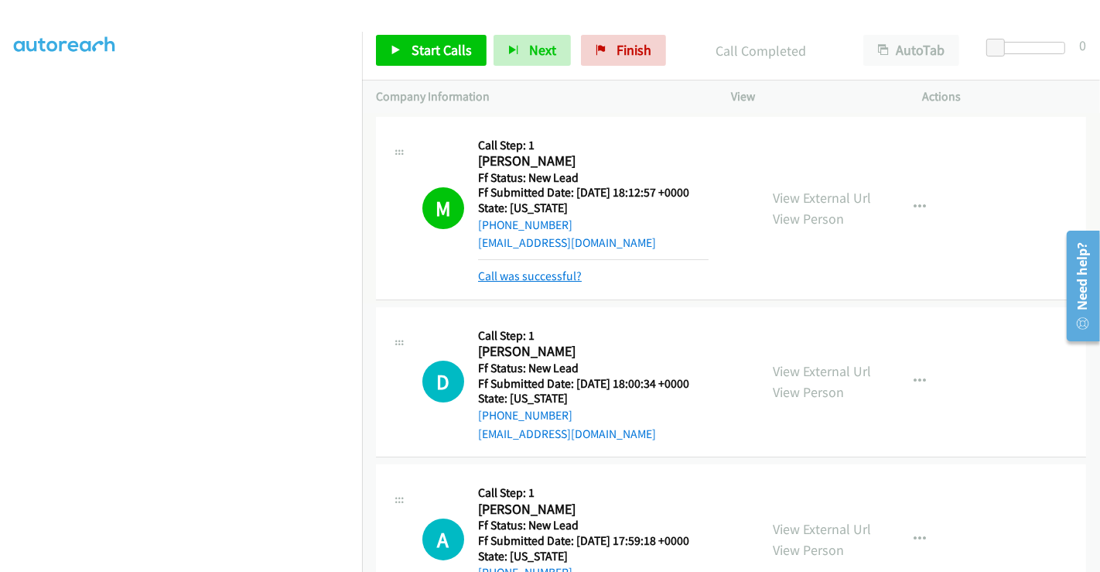
click at [542, 276] on link "Call was successful?" at bounding box center [530, 275] width 104 height 15
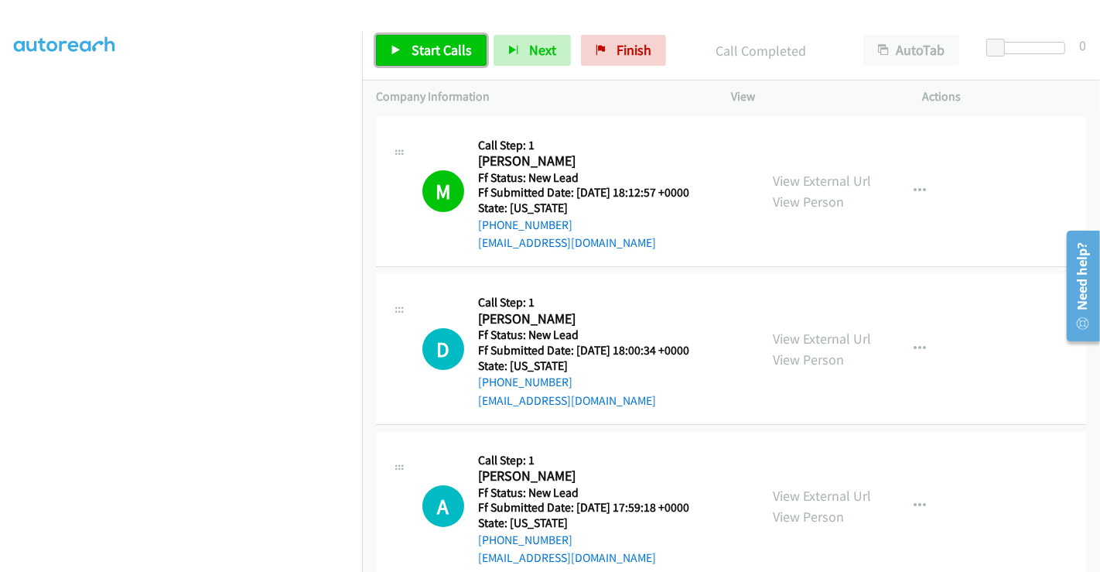
click at [422, 56] on span "Start Calls" at bounding box center [442, 50] width 60 height 18
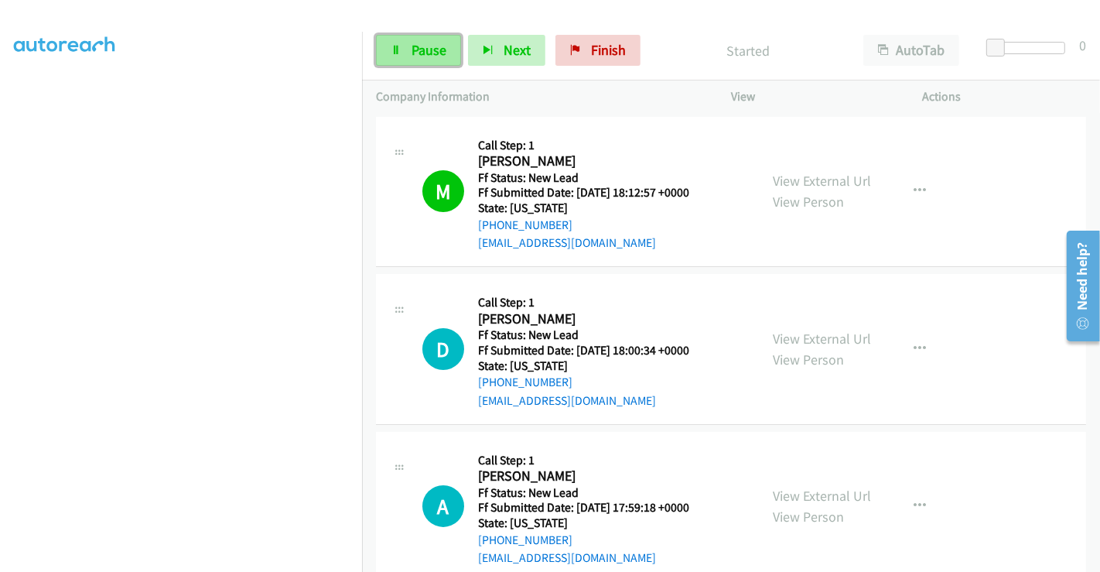
click at [419, 45] on span "Pause" at bounding box center [429, 50] width 35 height 18
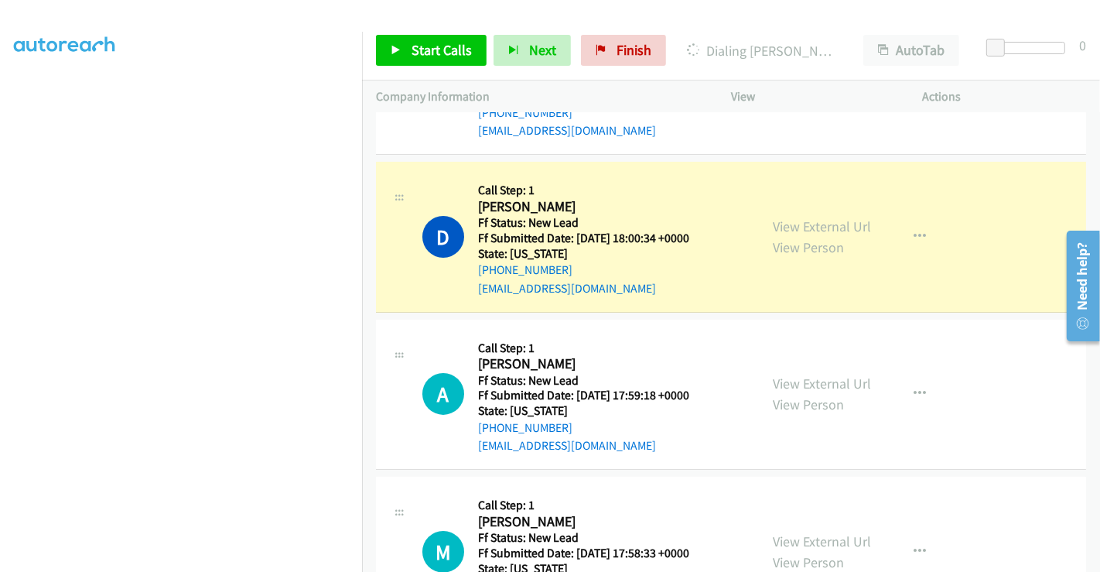
scroll to position [86, 0]
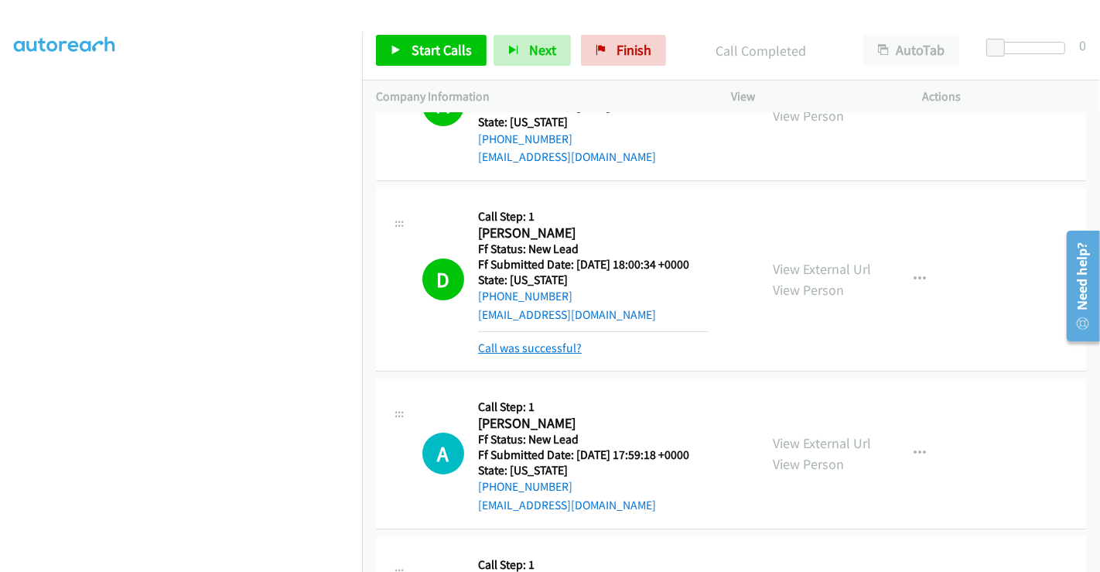
click at [549, 347] on link "Call was successful?" at bounding box center [530, 347] width 104 height 15
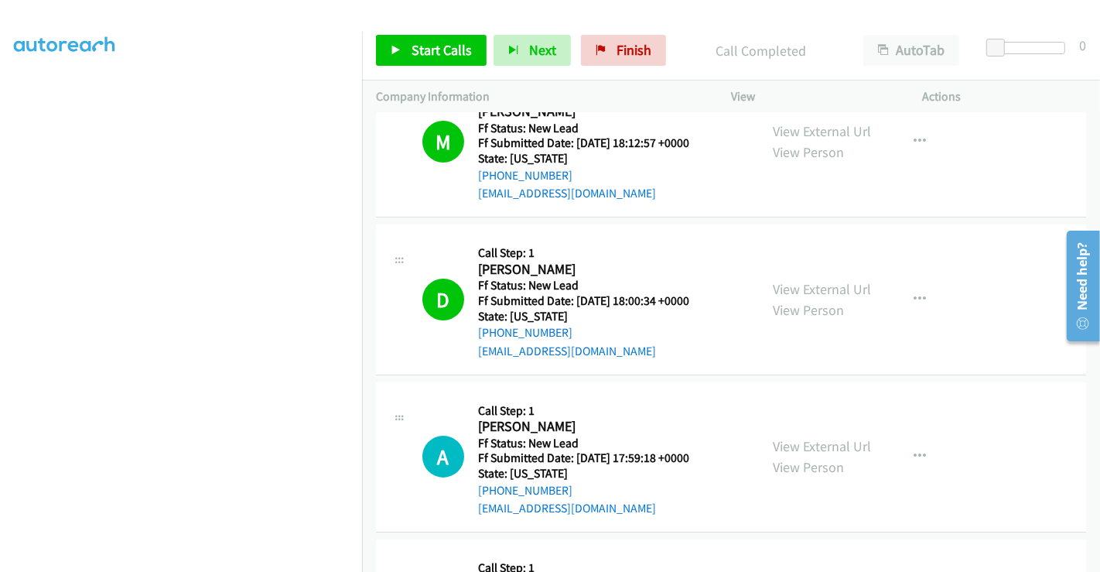
scroll to position [0, 0]
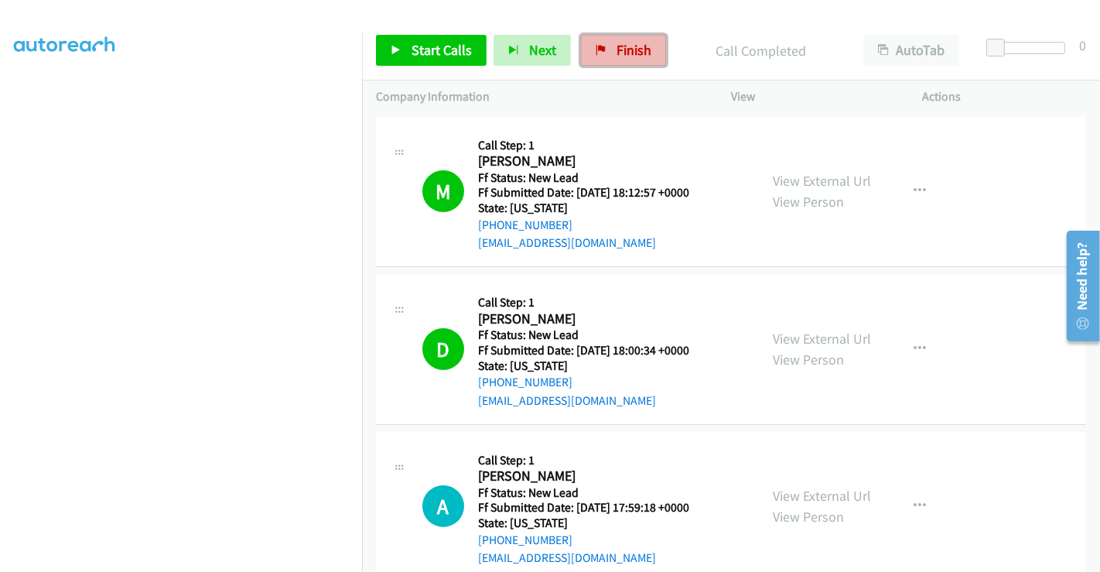
click at [617, 44] on span "Finish" at bounding box center [634, 50] width 35 height 18
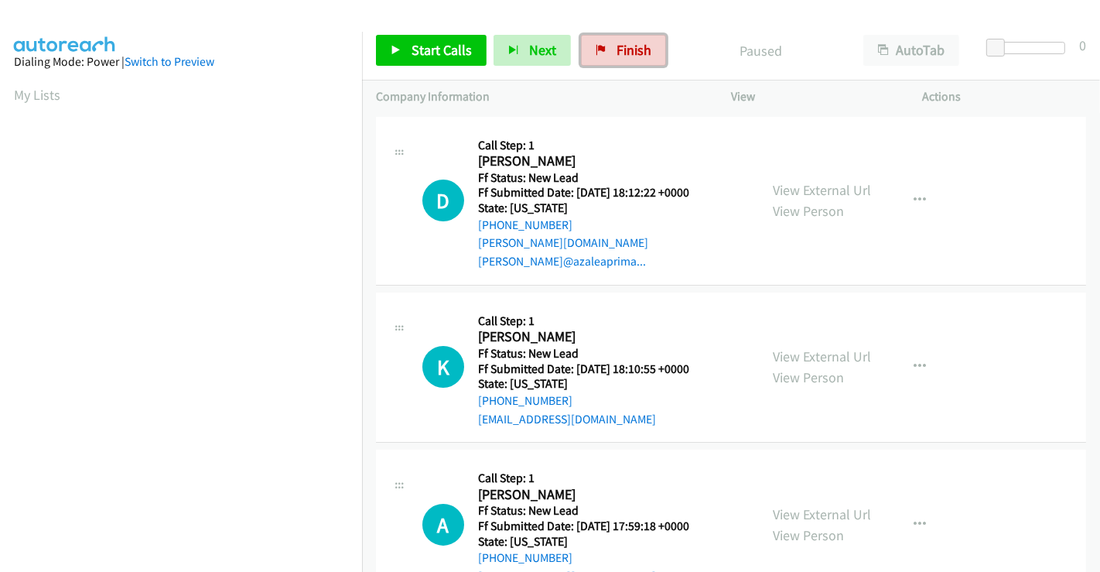
drag, startPoint x: 614, startPoint y: 42, endPoint x: 600, endPoint y: 143, distance: 102.3
click at [617, 42] on span "Finish" at bounding box center [634, 50] width 35 height 18
